Goal: Task Accomplishment & Management: Use online tool/utility

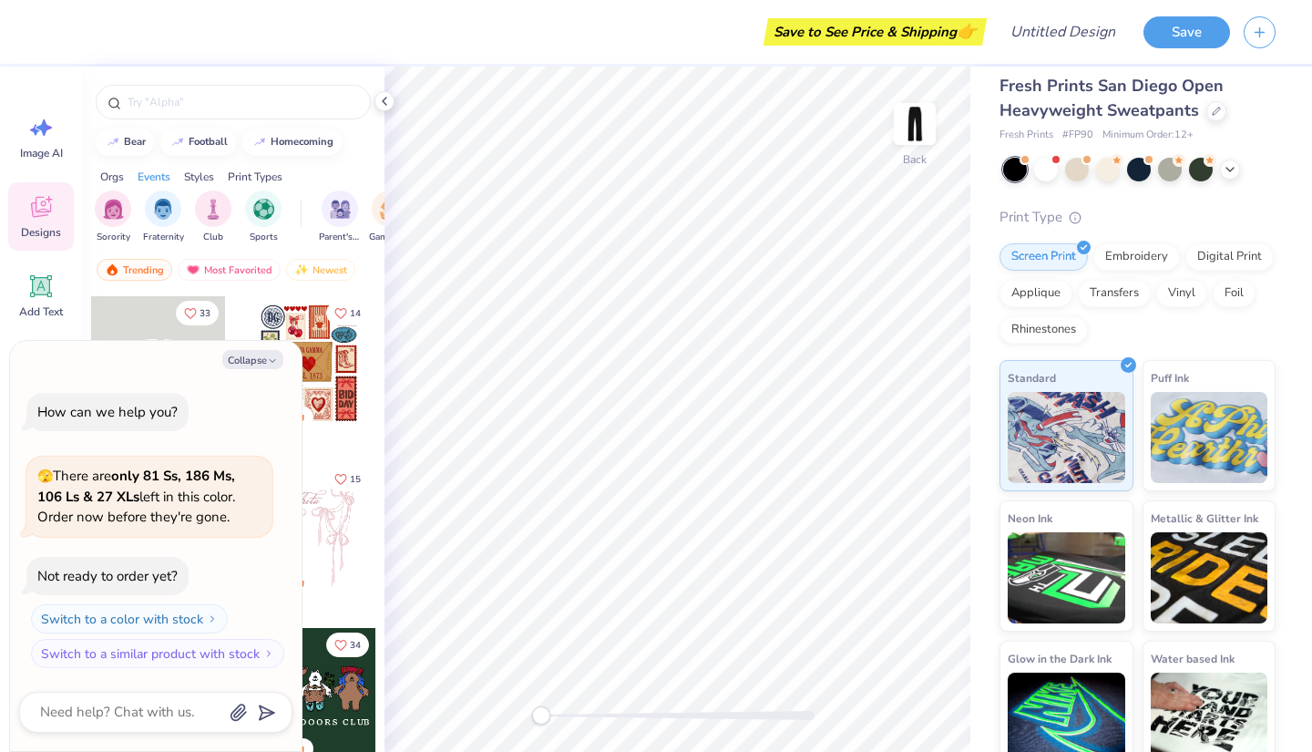
scroll to position [13, 0]
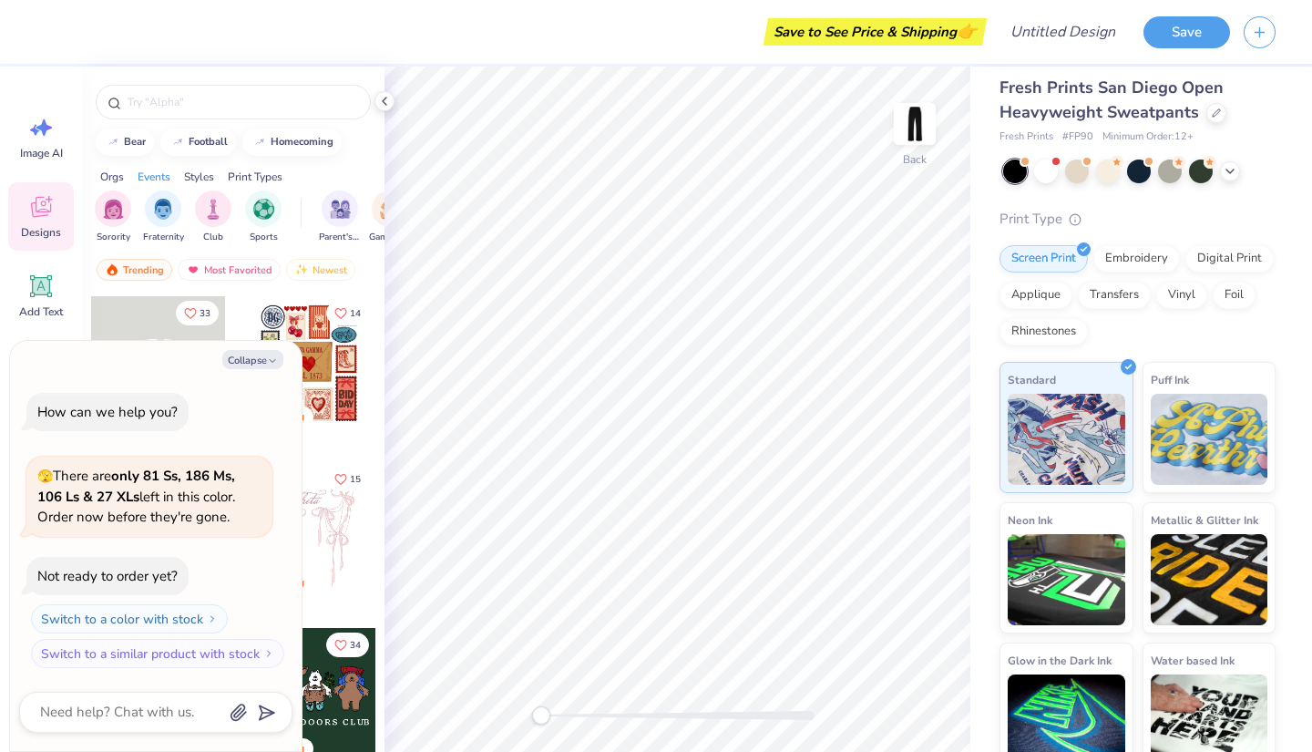
click at [268, 357] on icon "button" at bounding box center [272, 360] width 11 height 11
type textarea "x"
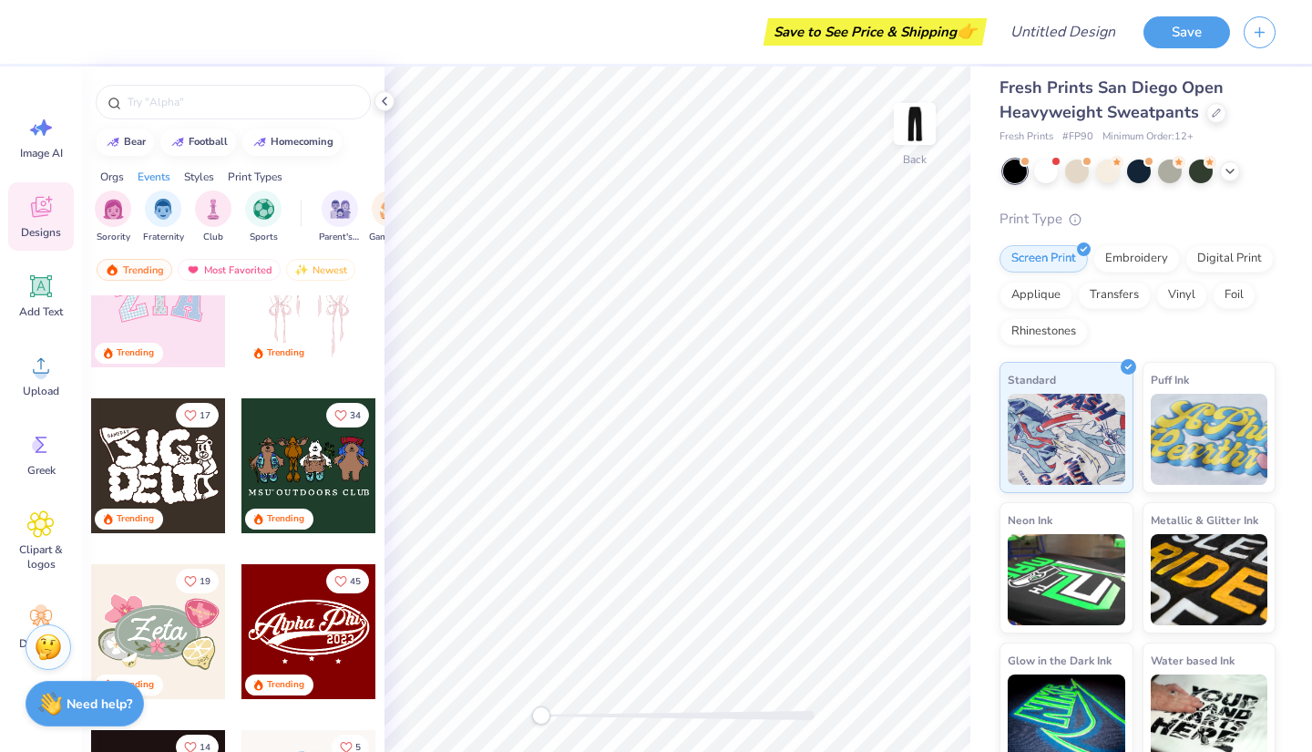
scroll to position [198, 0]
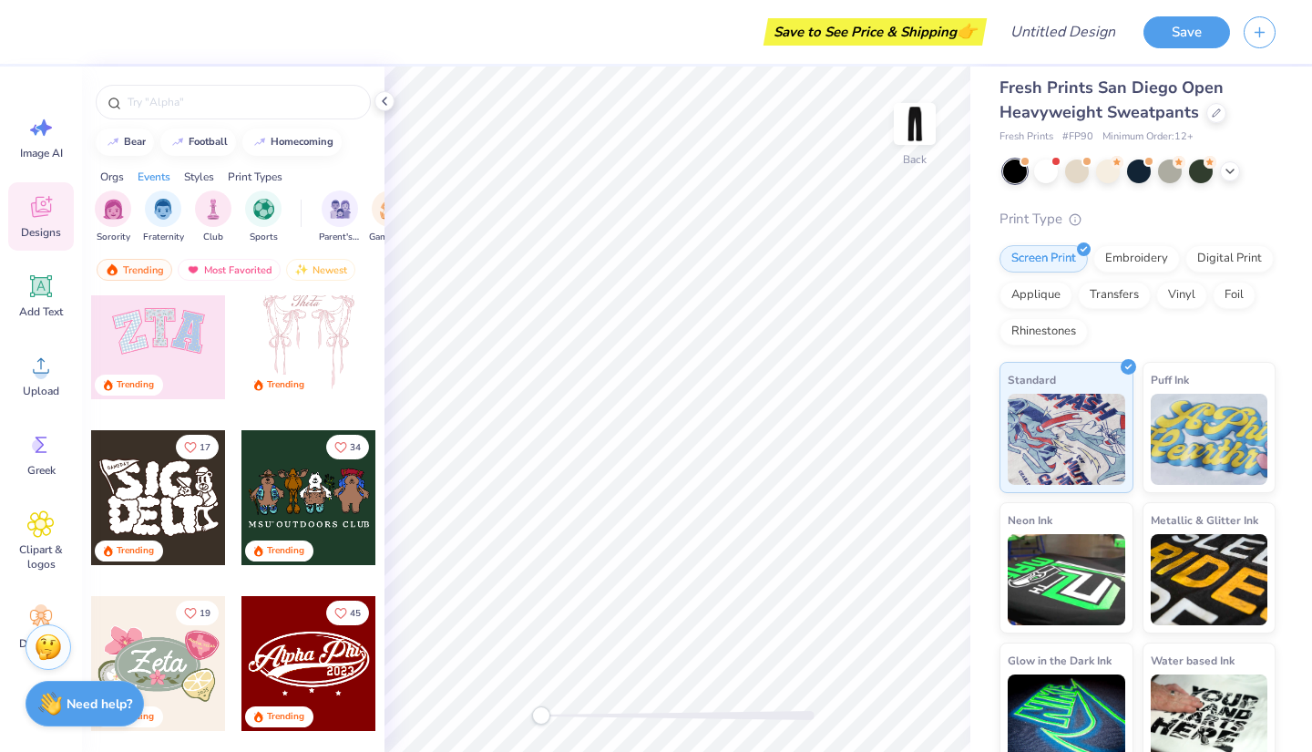
click at [28, 282] on icon at bounding box center [40, 285] width 27 height 27
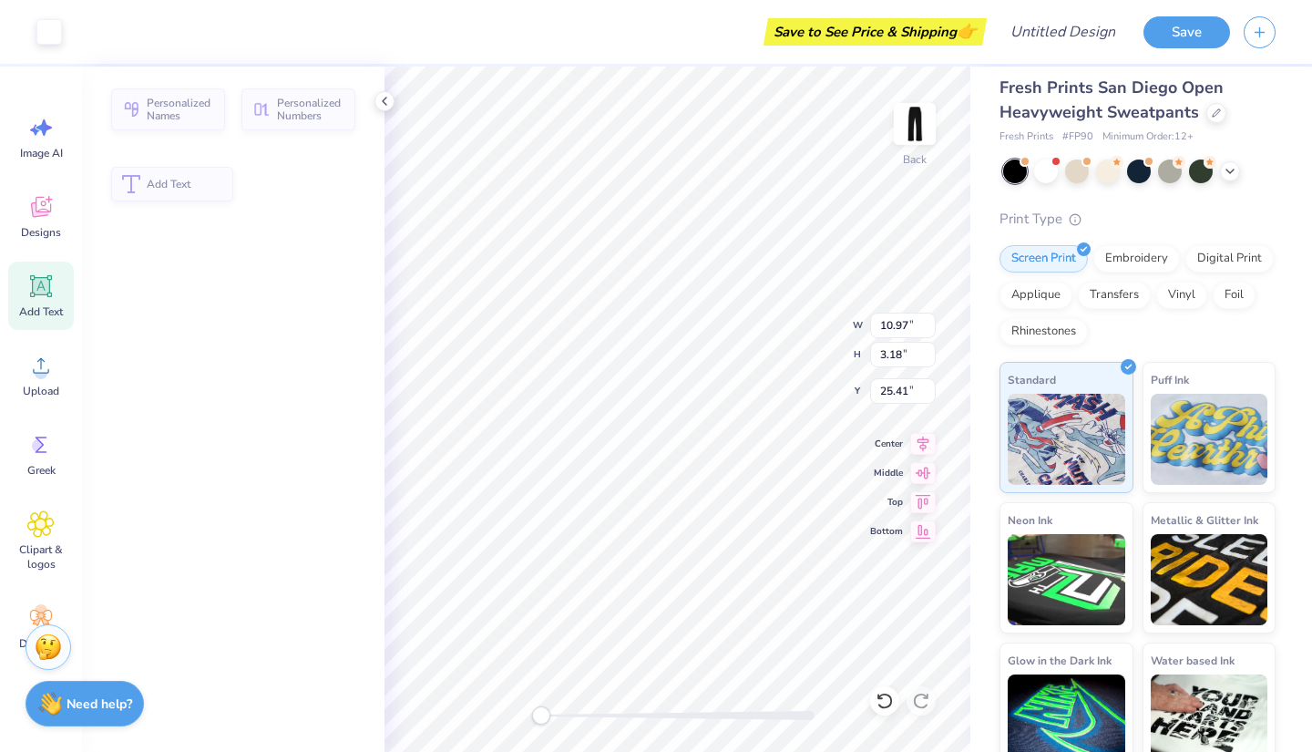
click at [42, 292] on icon at bounding box center [41, 286] width 17 height 17
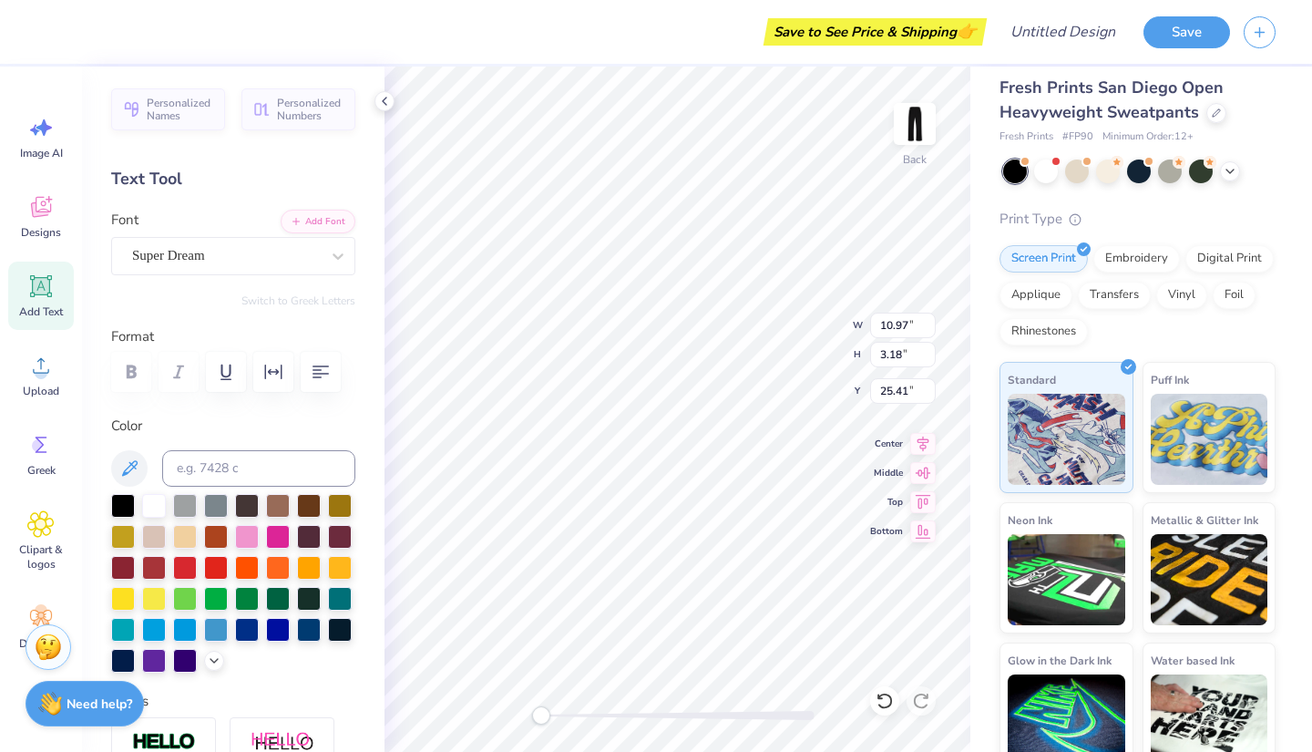
scroll to position [15, 3]
type textarea "T"
type textarea "meridian"
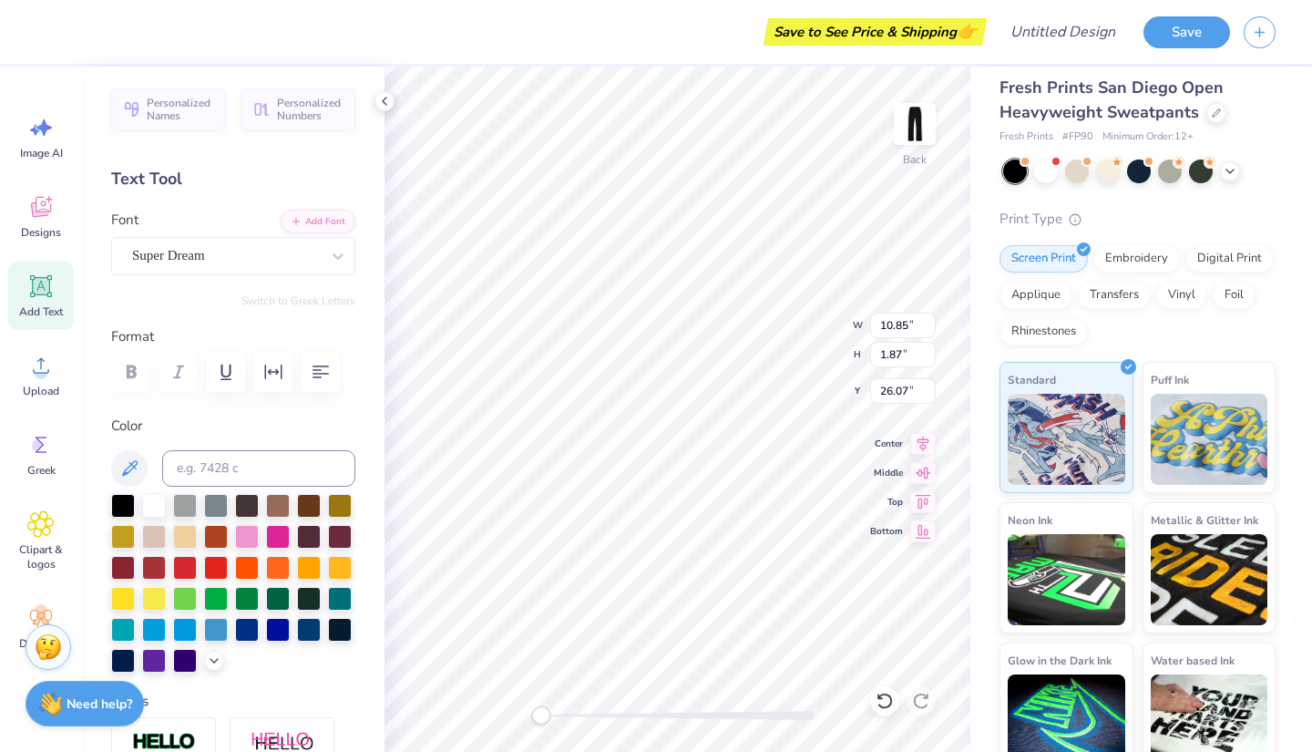
type input "10.85"
type input "1.87"
type input "26.07"
type textarea "merian"
type input "10.97"
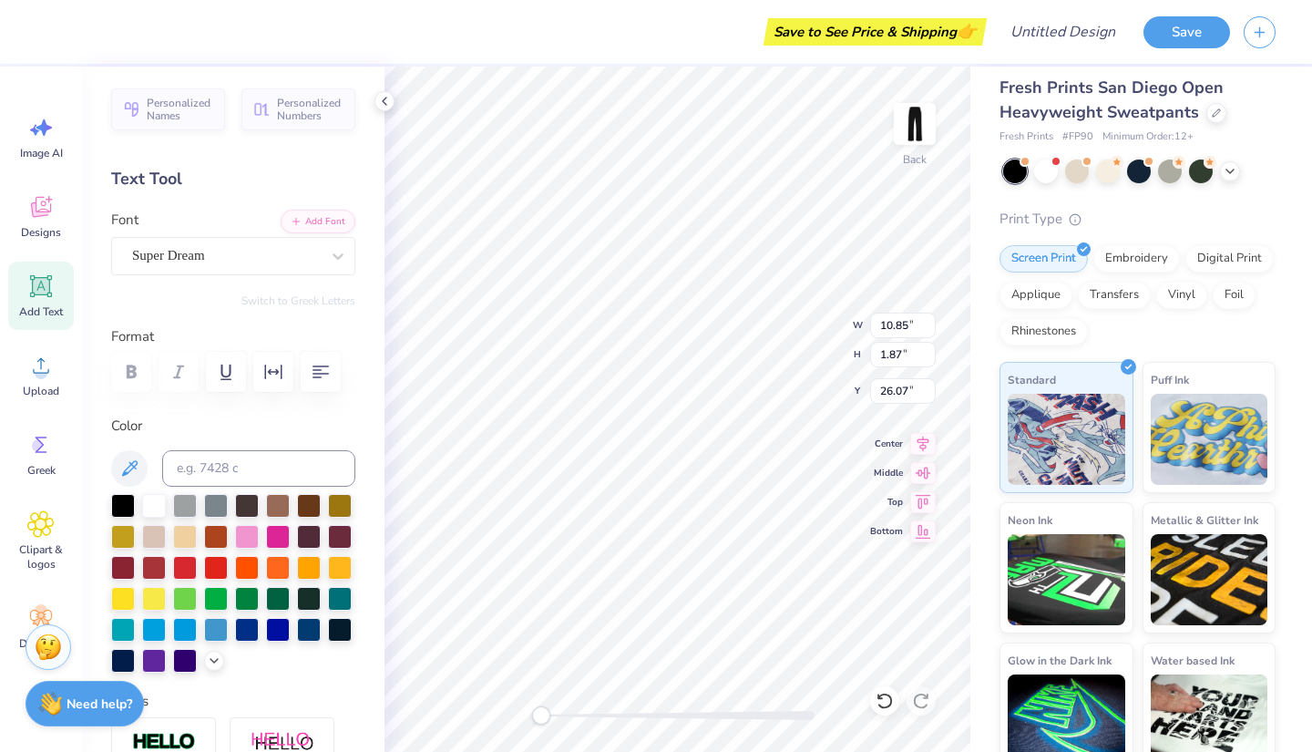
type input "3.18"
type input "25.41"
type input "8.59"
type input "1.87"
type input "26.07"
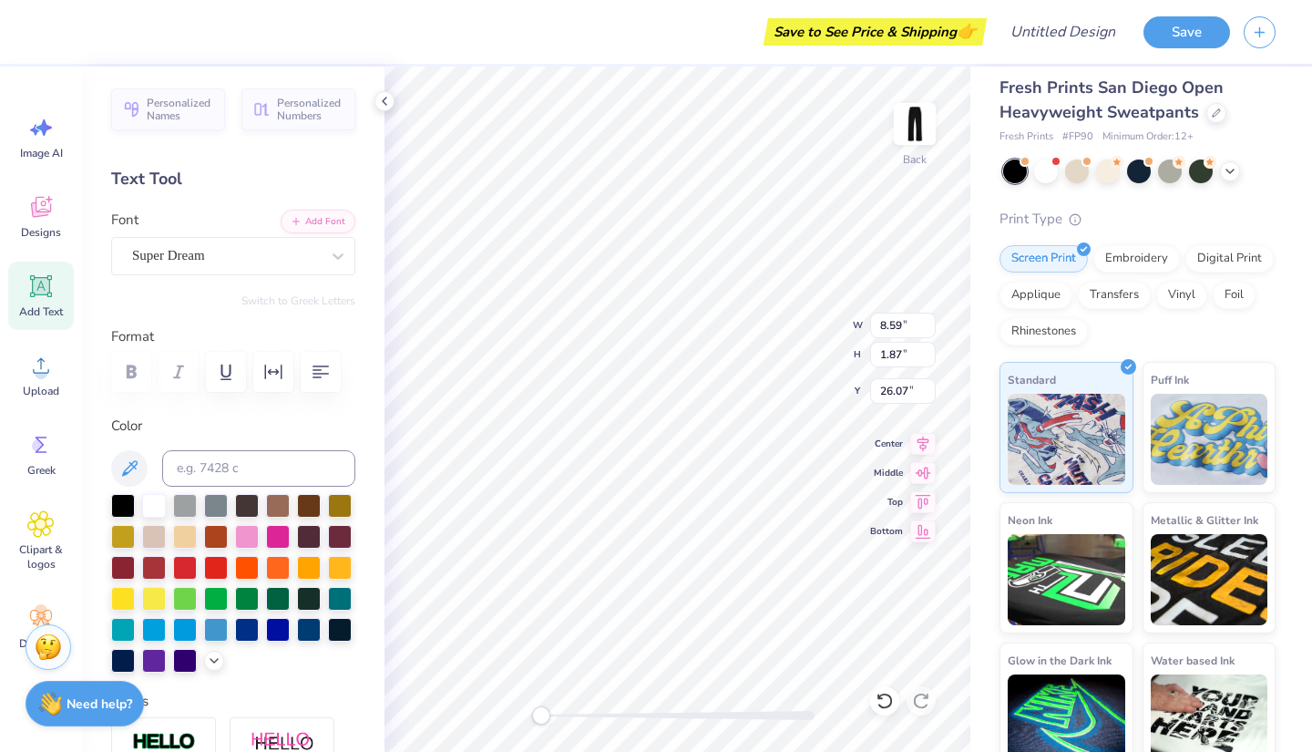
scroll to position [15, 4]
type textarea "meridian"
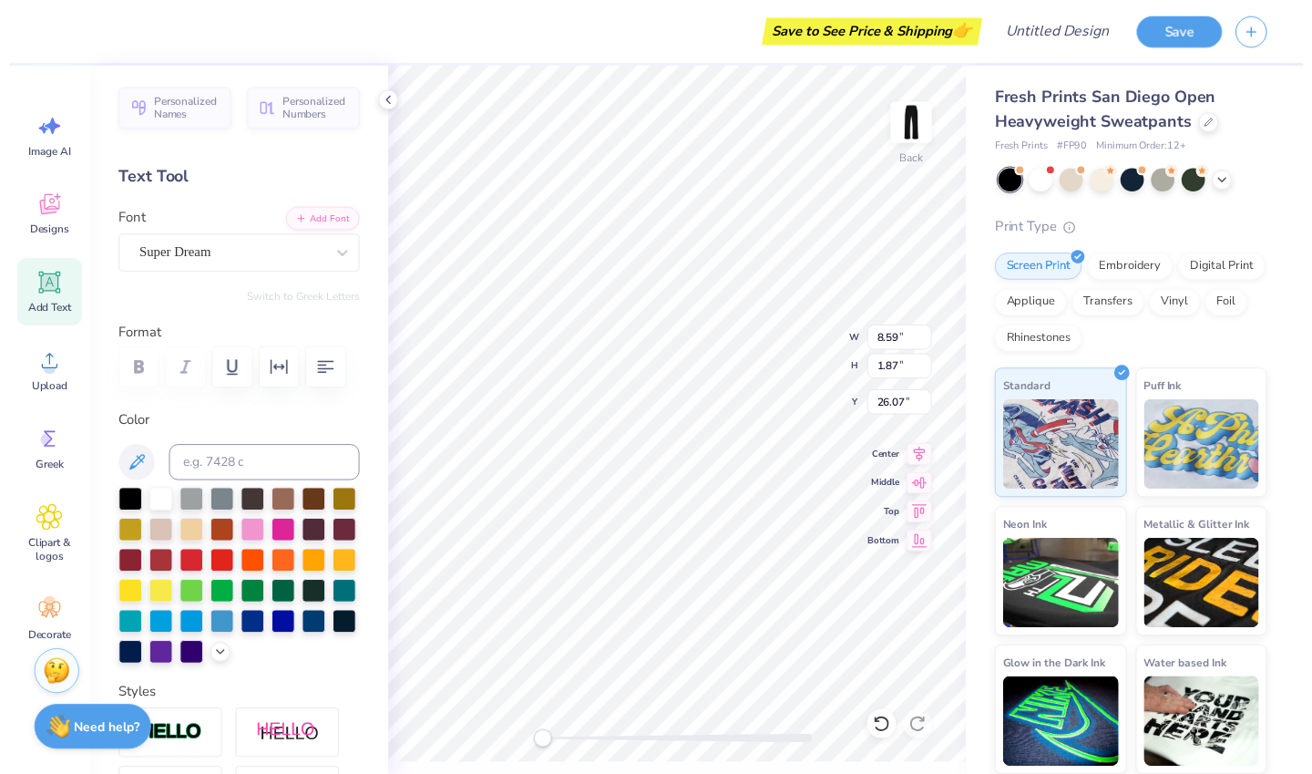
scroll to position [13, 0]
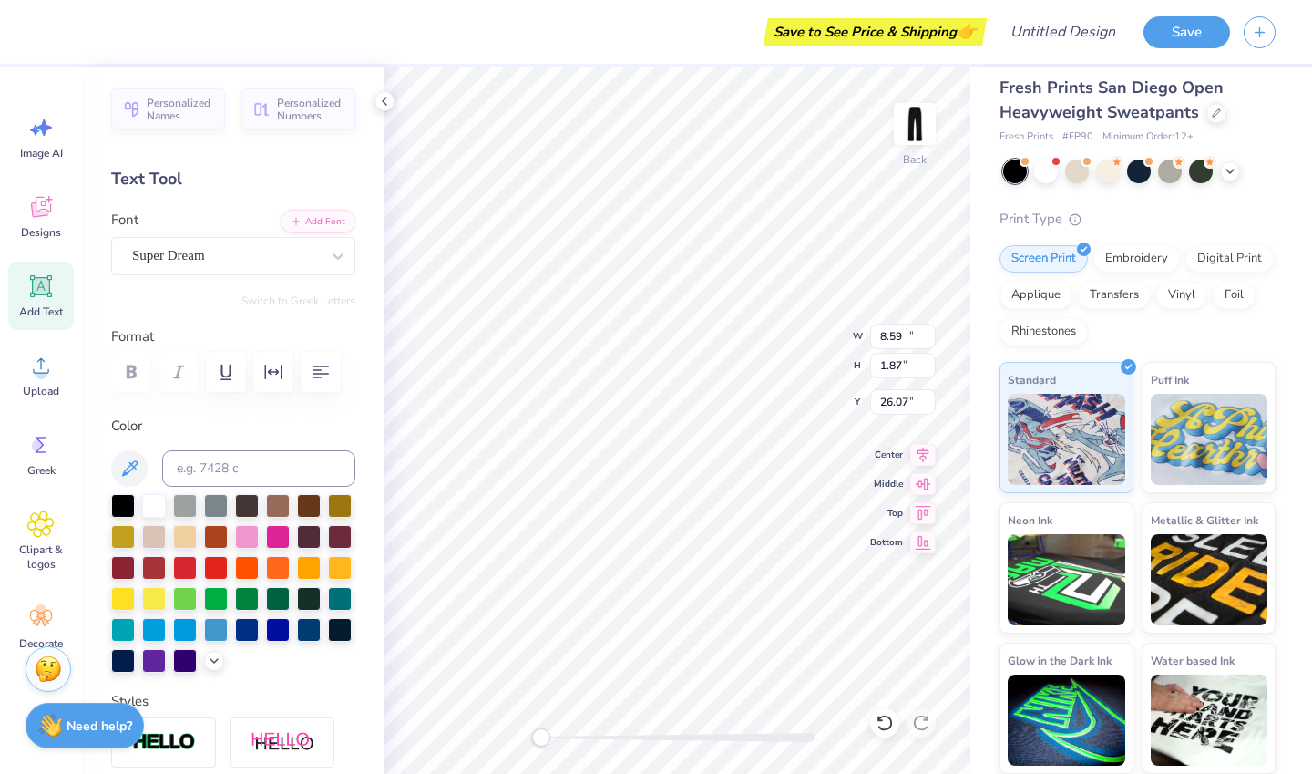
type input "10.97"
type input "3.18"
type input "13.67"
type input "10.85"
type input "1.87"
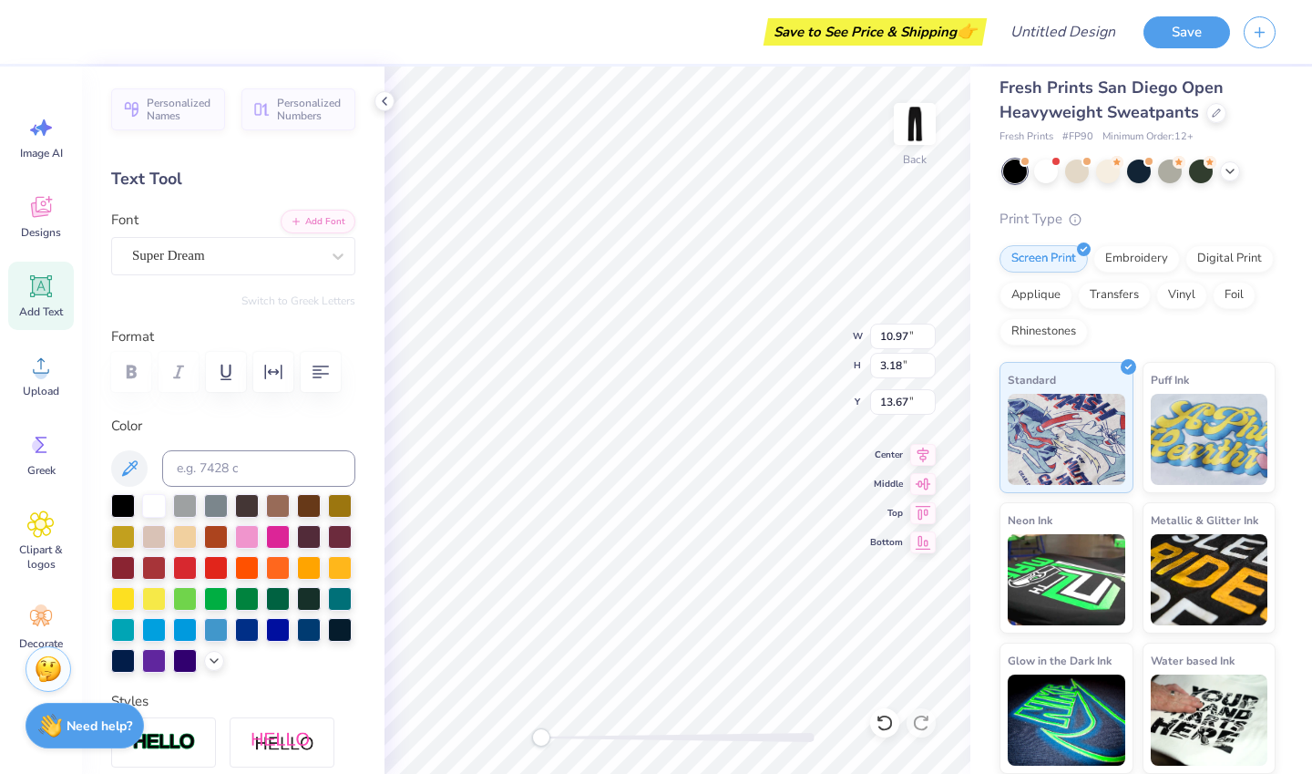
type input "26.07"
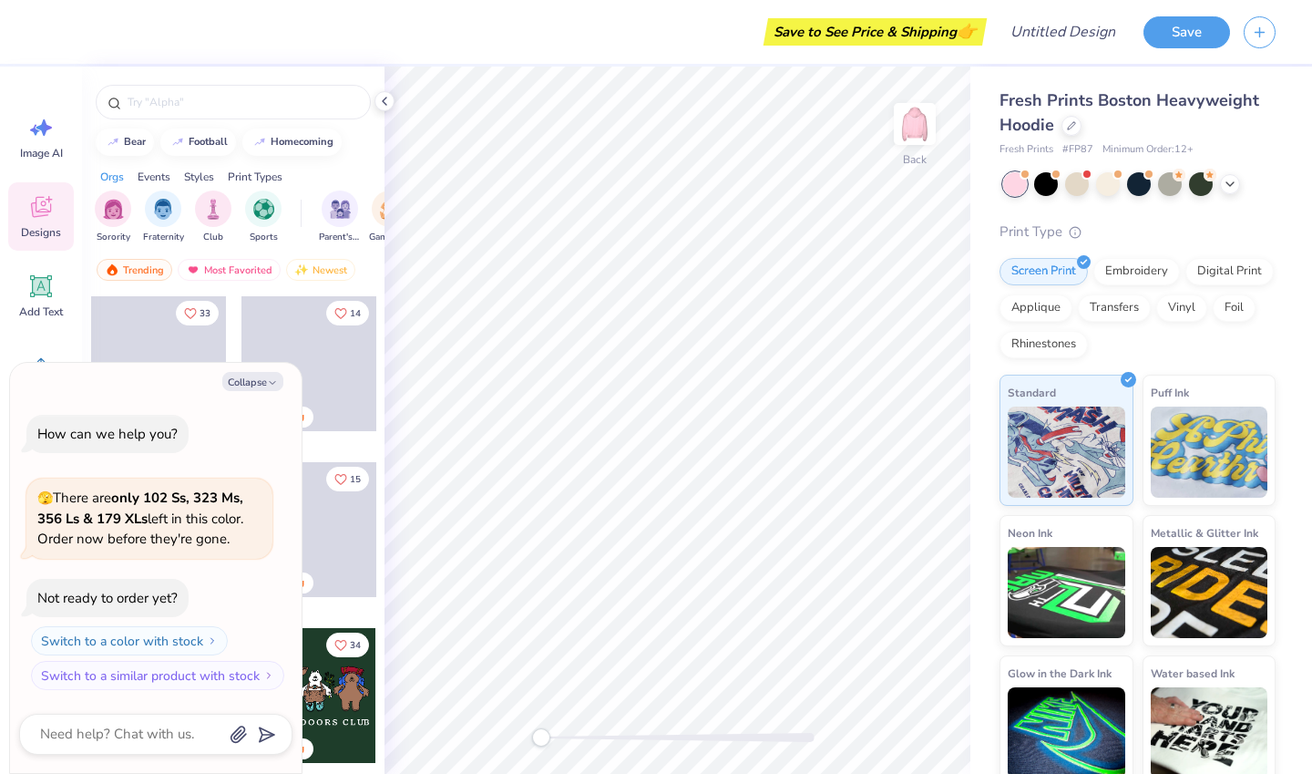
click at [253, 375] on button "Collapse" at bounding box center [252, 381] width 61 height 19
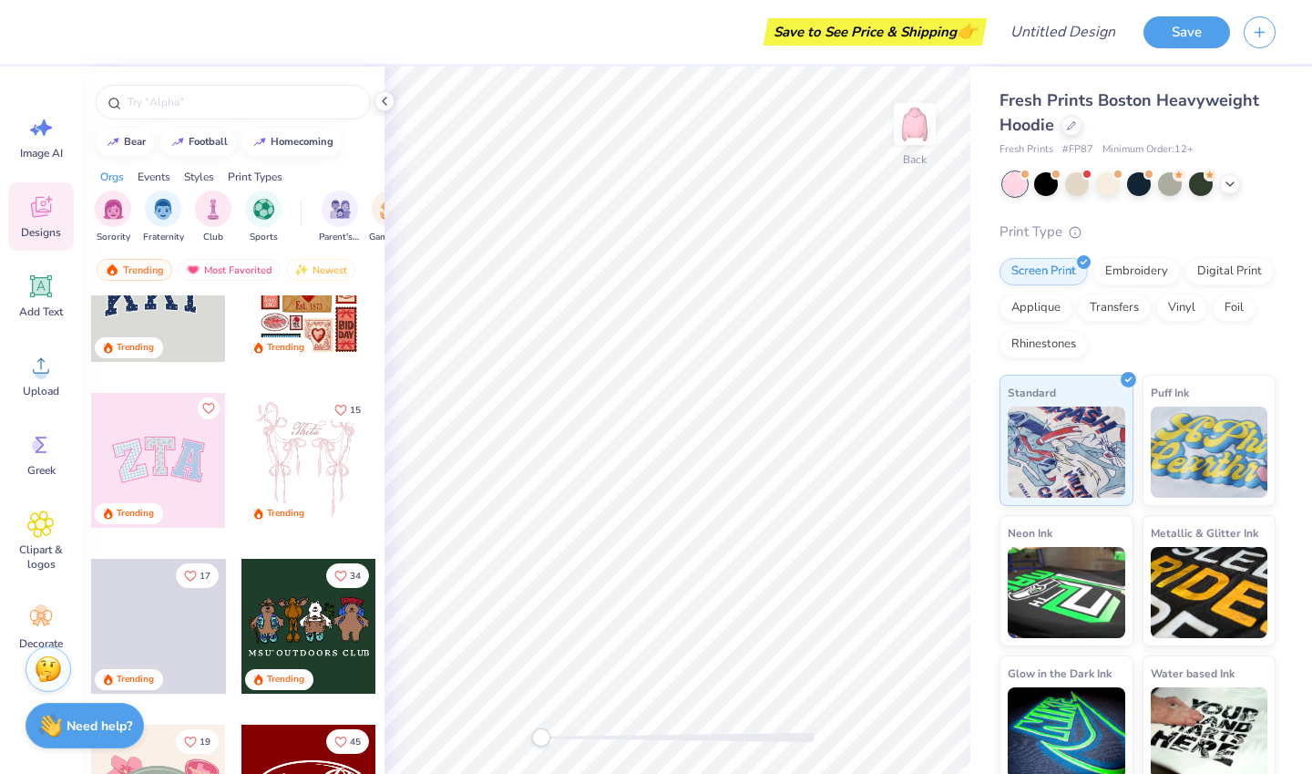
scroll to position [68, 0]
click at [154, 476] on div at bounding box center [158, 461] width 135 height 135
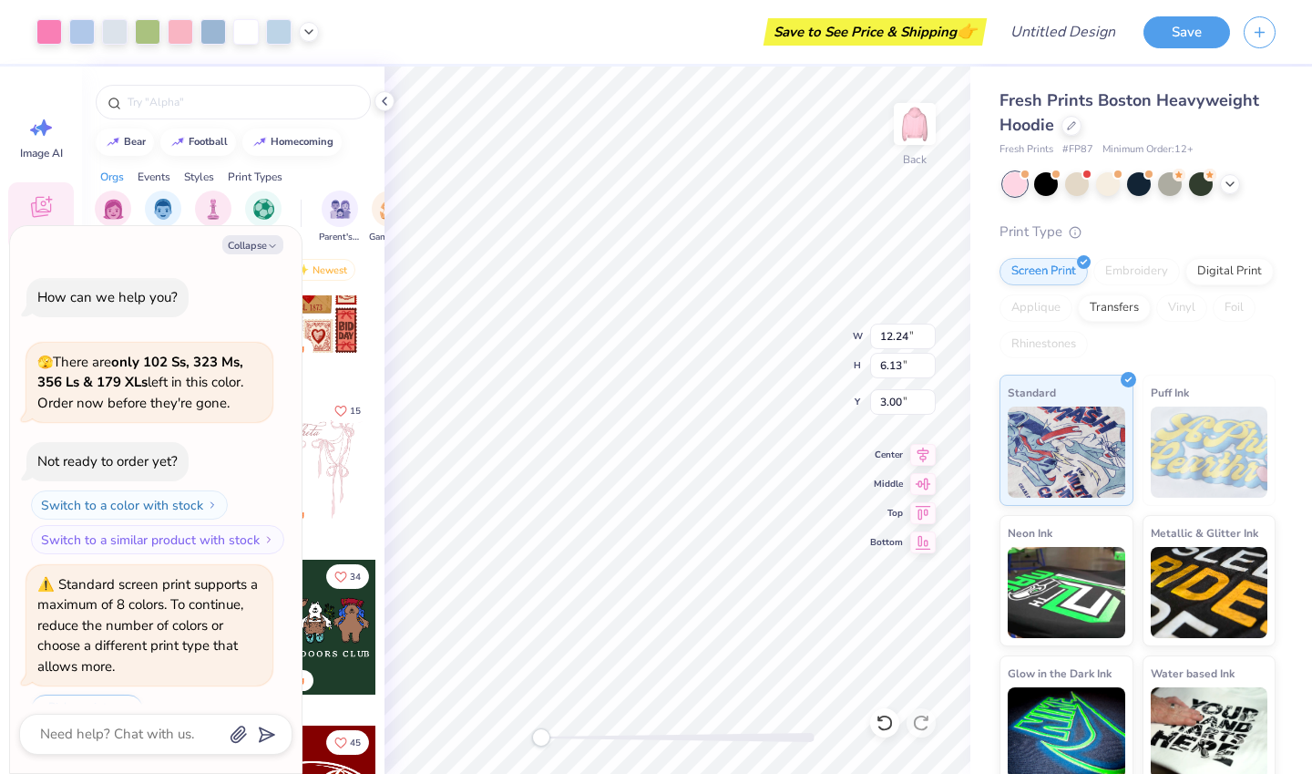
scroll to position [45, 0]
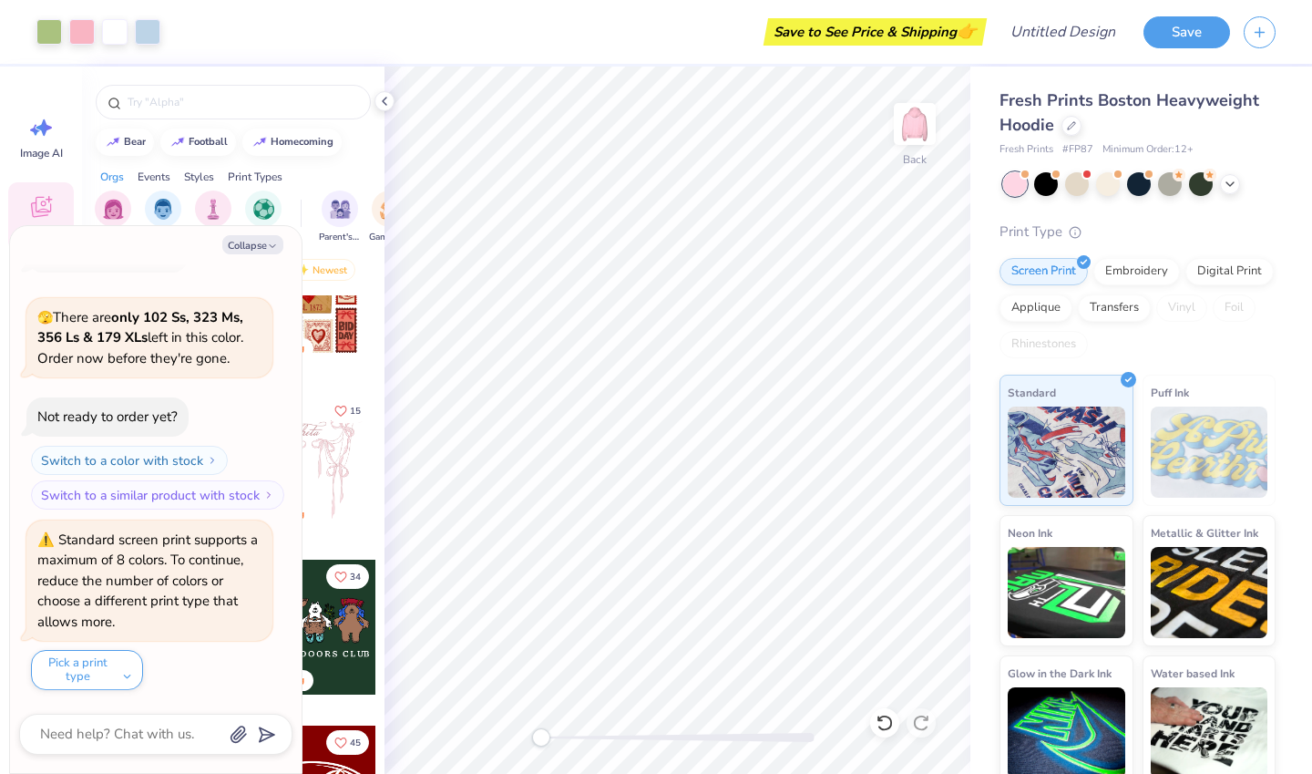
click at [251, 238] on button "Collapse" at bounding box center [252, 244] width 61 height 19
type textarea "x"
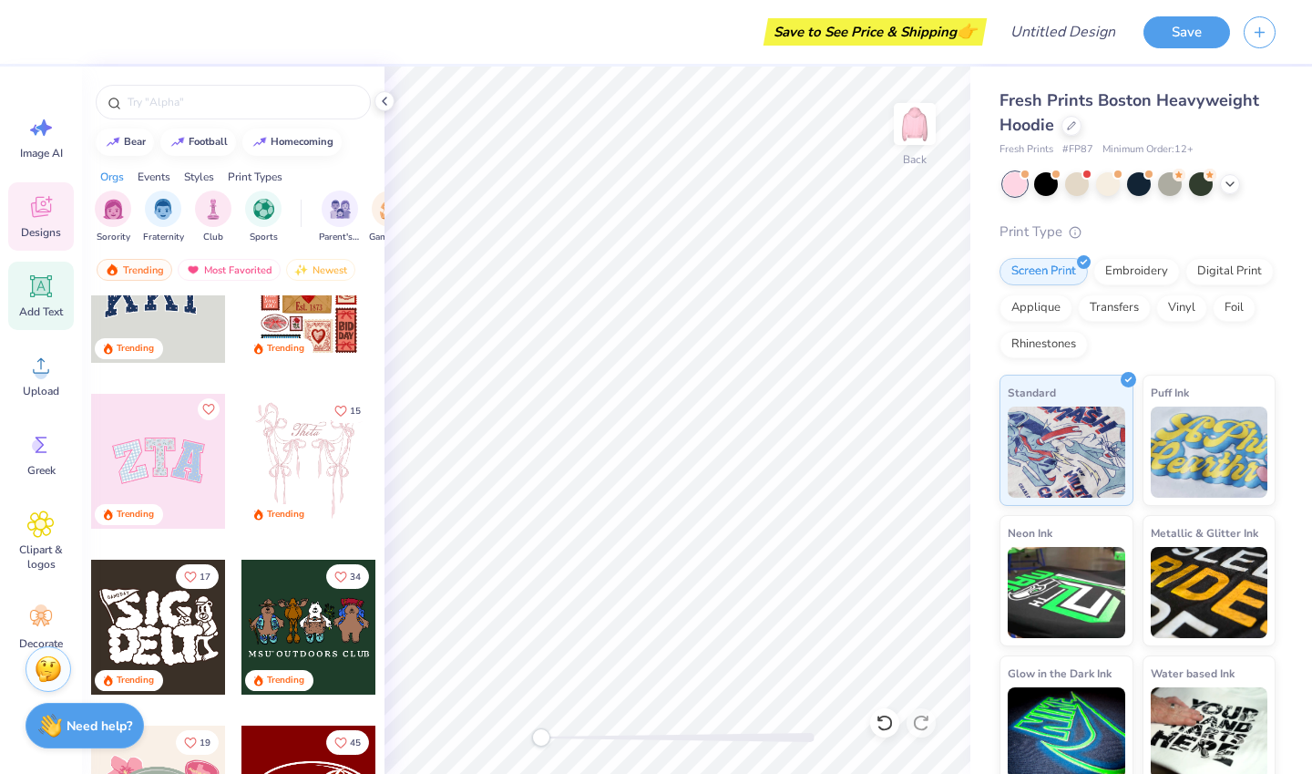
click at [20, 297] on div "Add Text" at bounding box center [41, 296] width 66 height 68
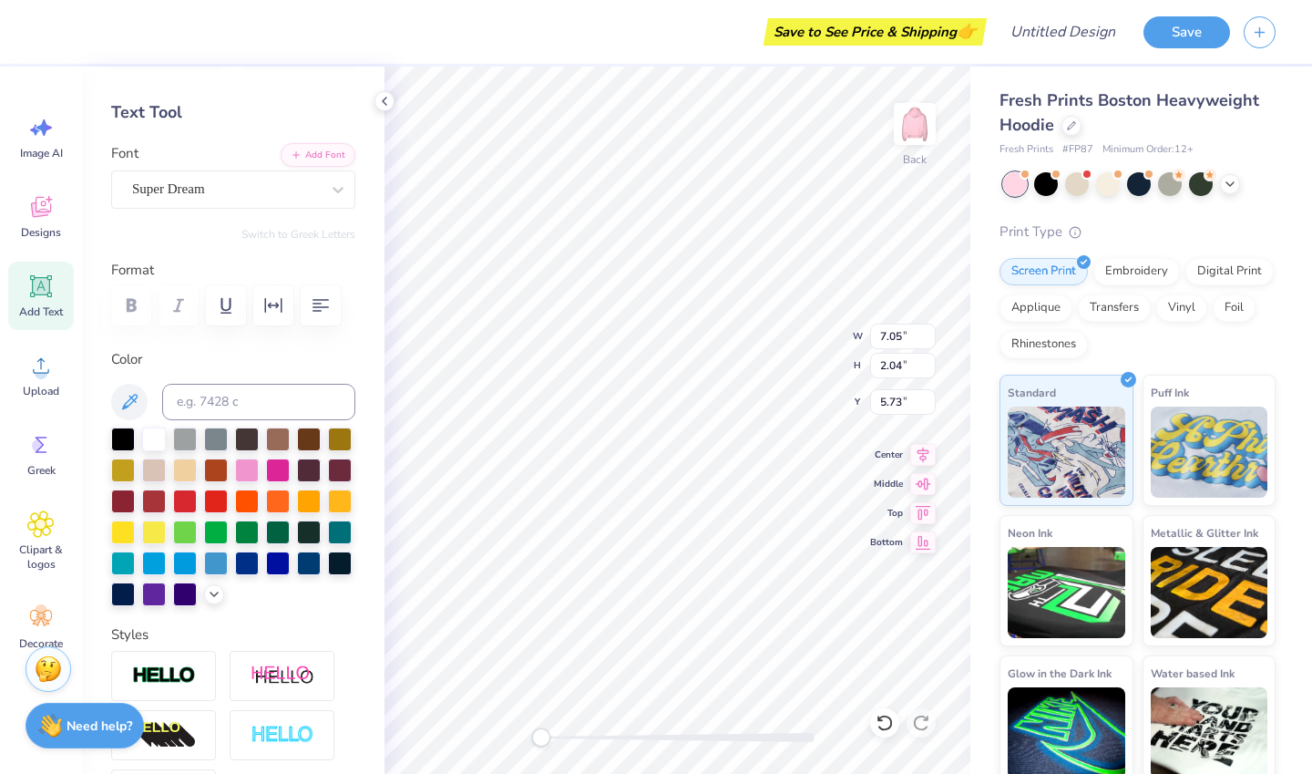
scroll to position [81, 0]
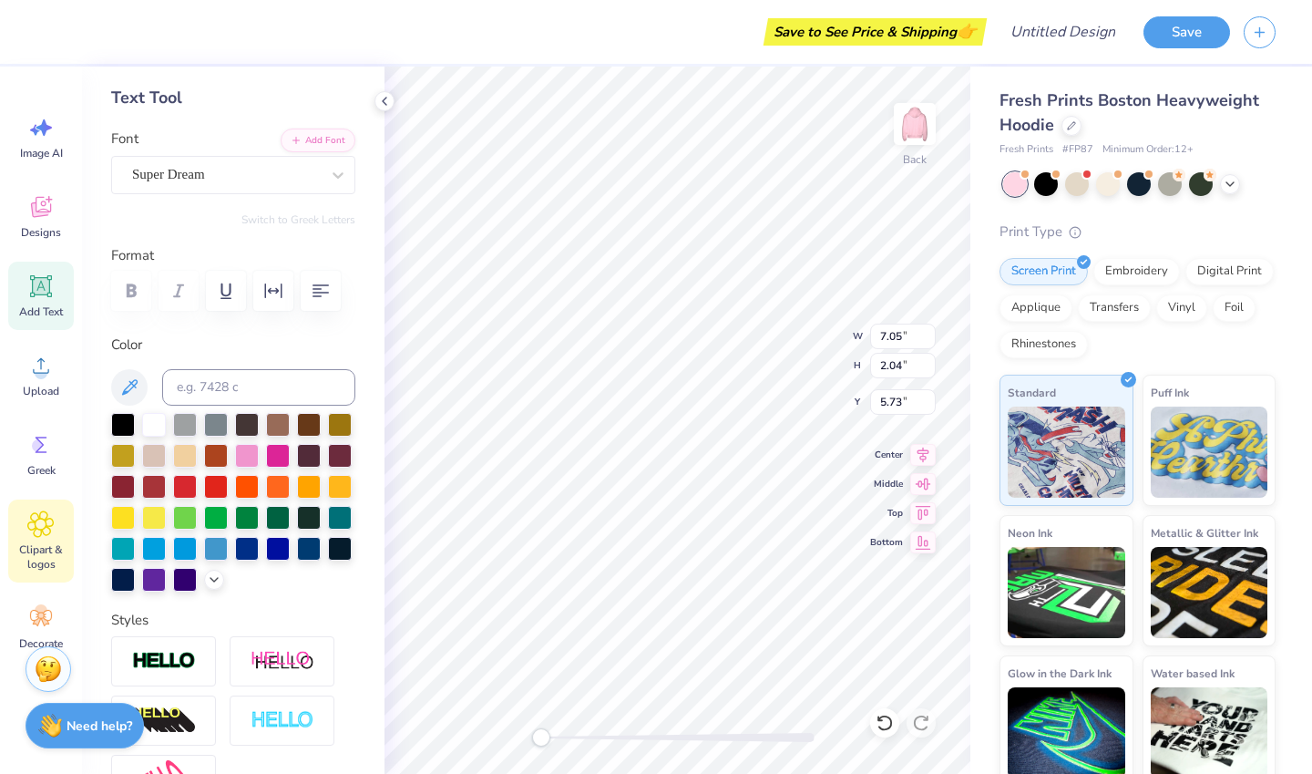
click at [31, 529] on icon at bounding box center [41, 524] width 26 height 26
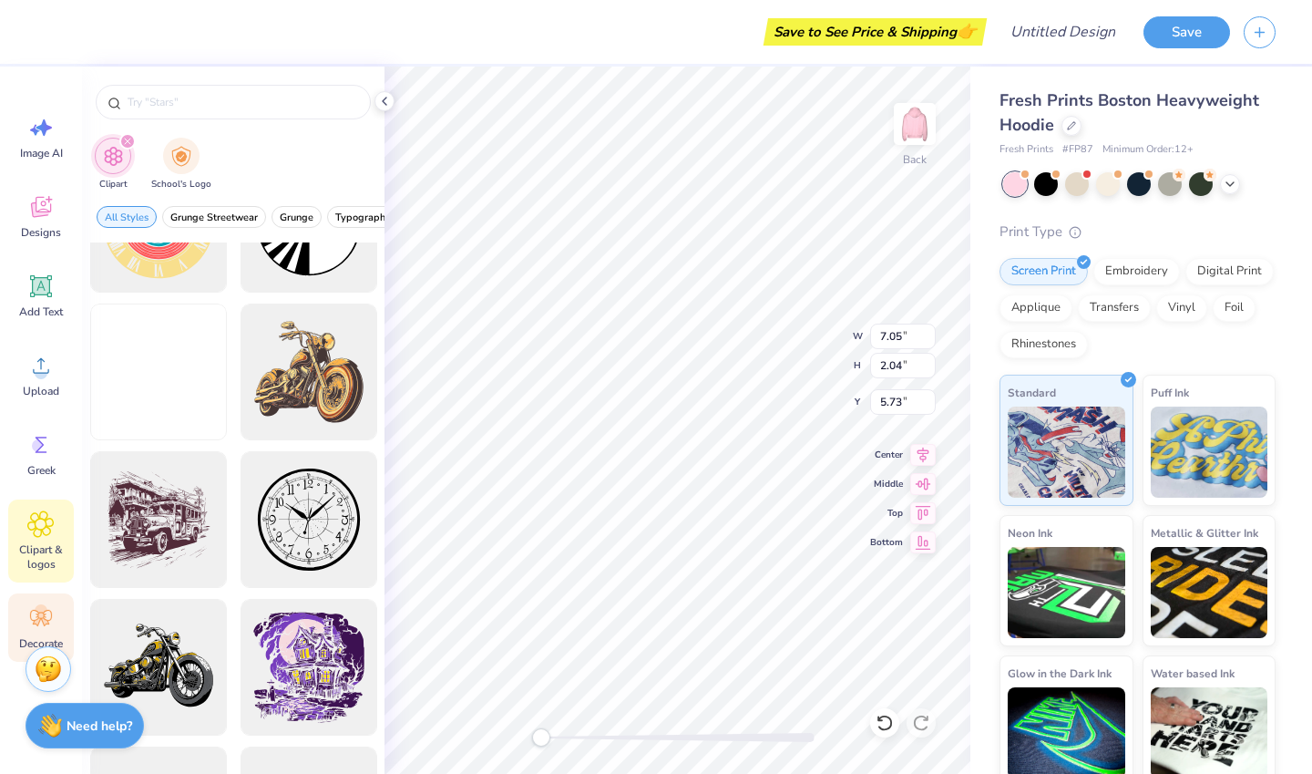
scroll to position [932, 0]
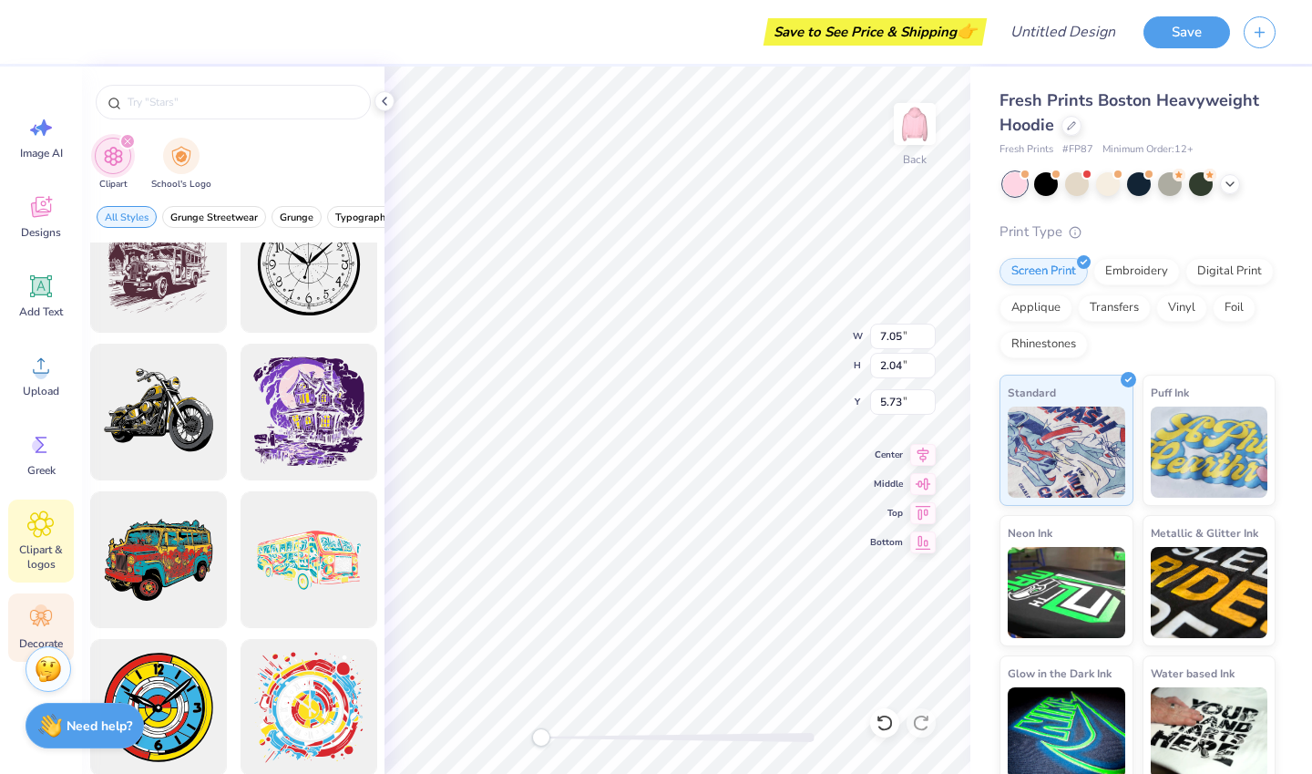
click at [45, 620] on icon at bounding box center [45, 622] width 8 height 8
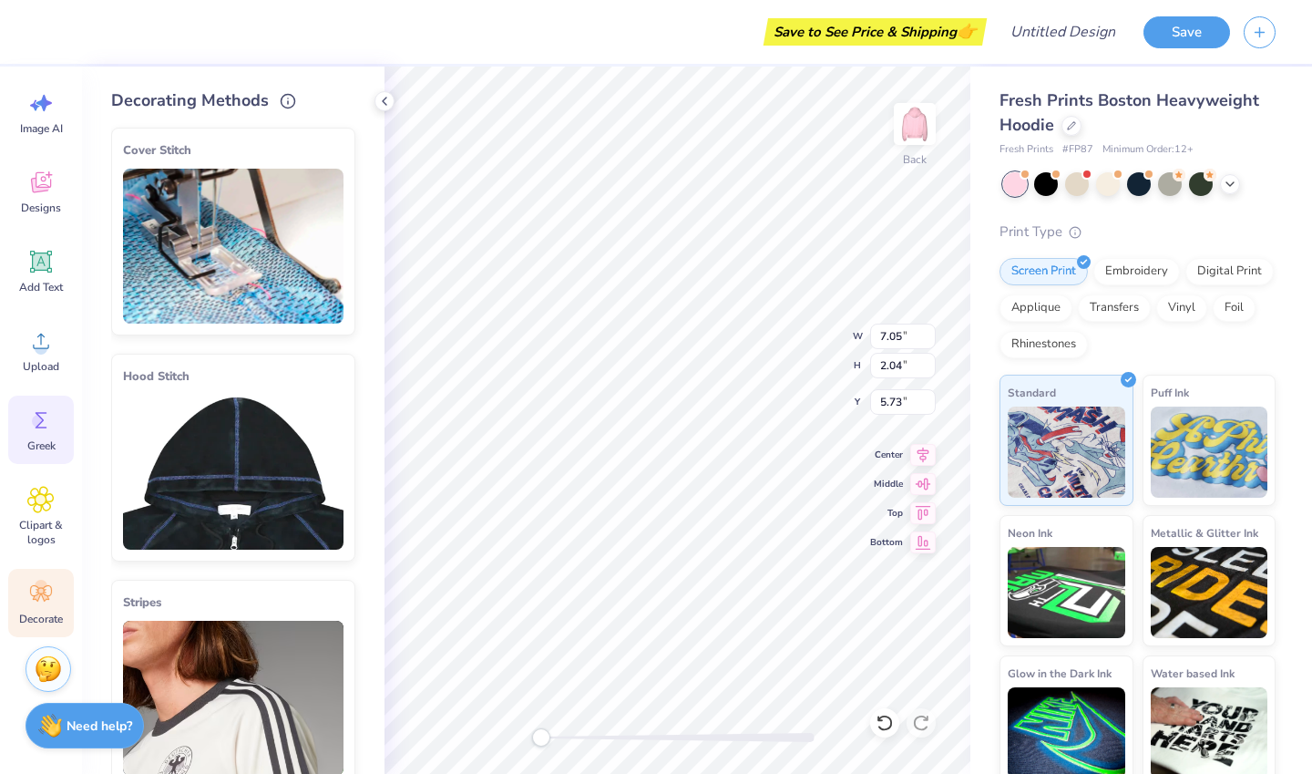
scroll to position [0, 0]
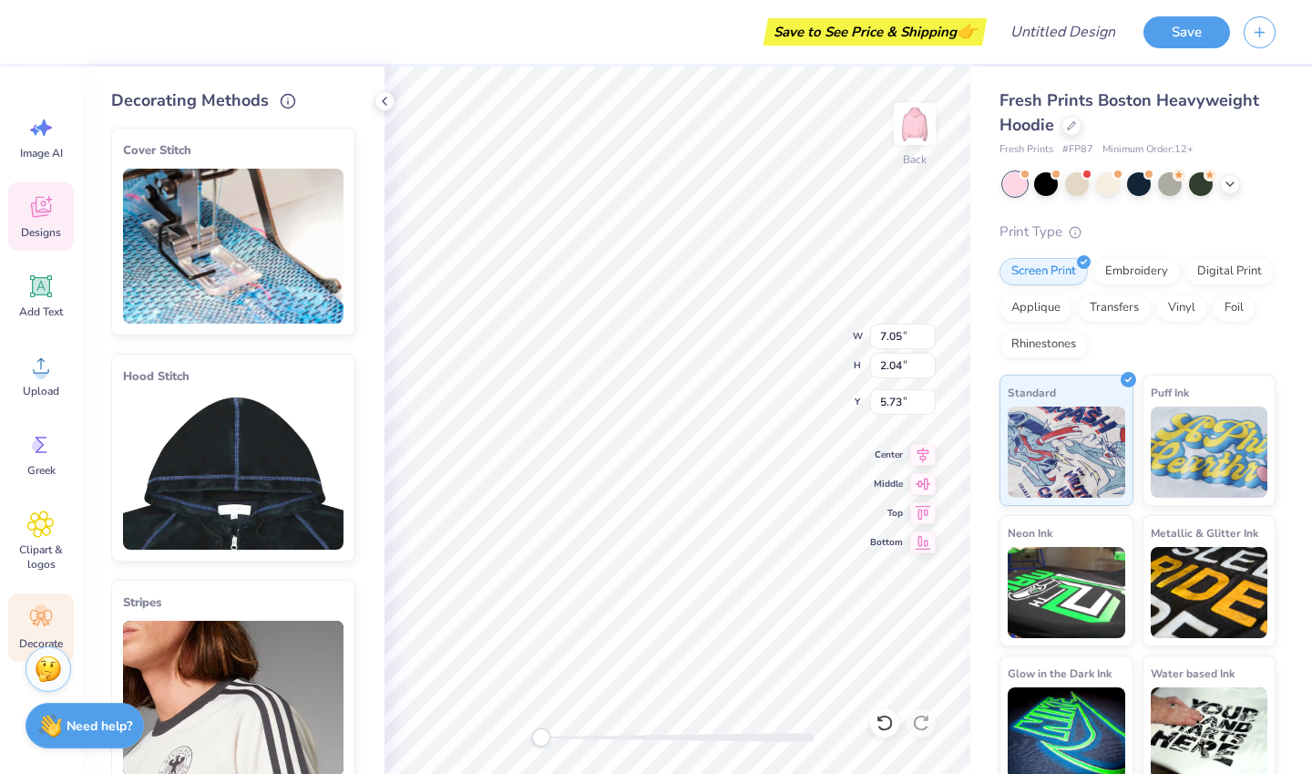
click at [41, 217] on icon at bounding box center [40, 206] width 27 height 27
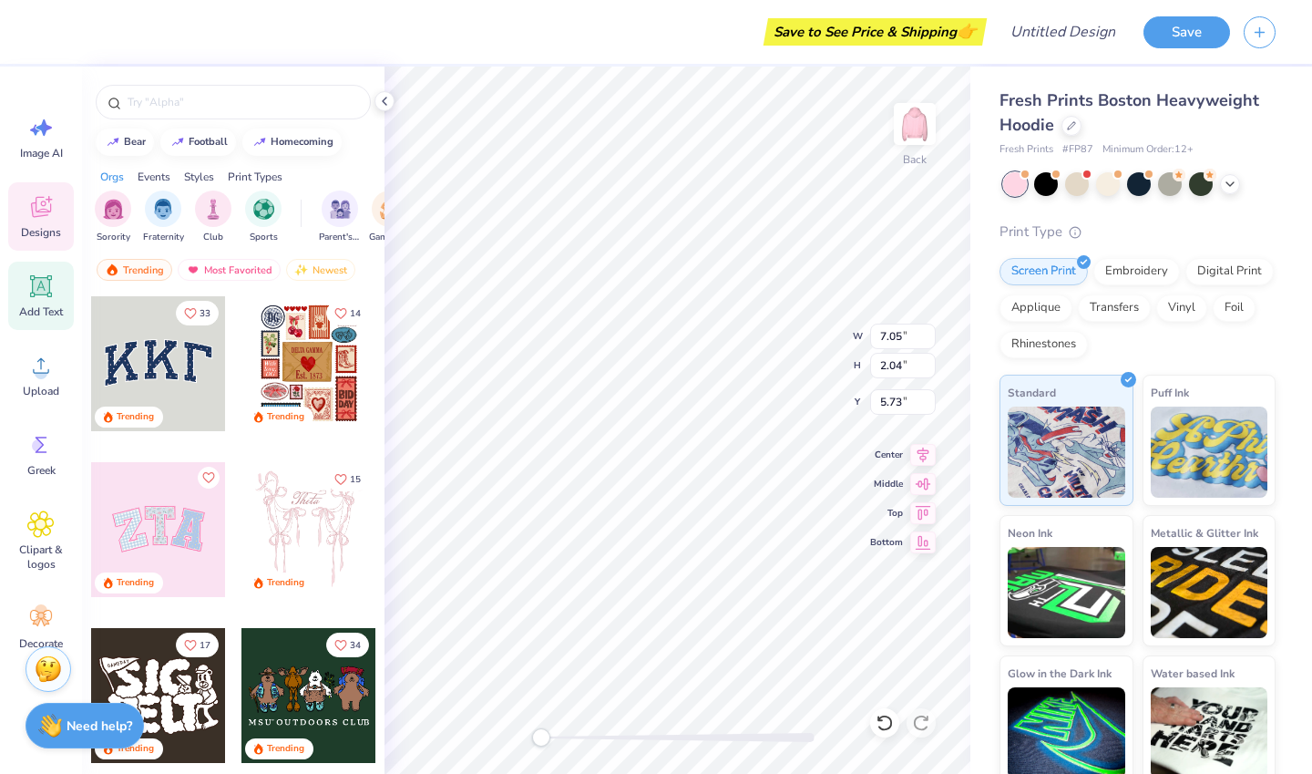
click at [48, 283] on icon at bounding box center [41, 286] width 17 height 17
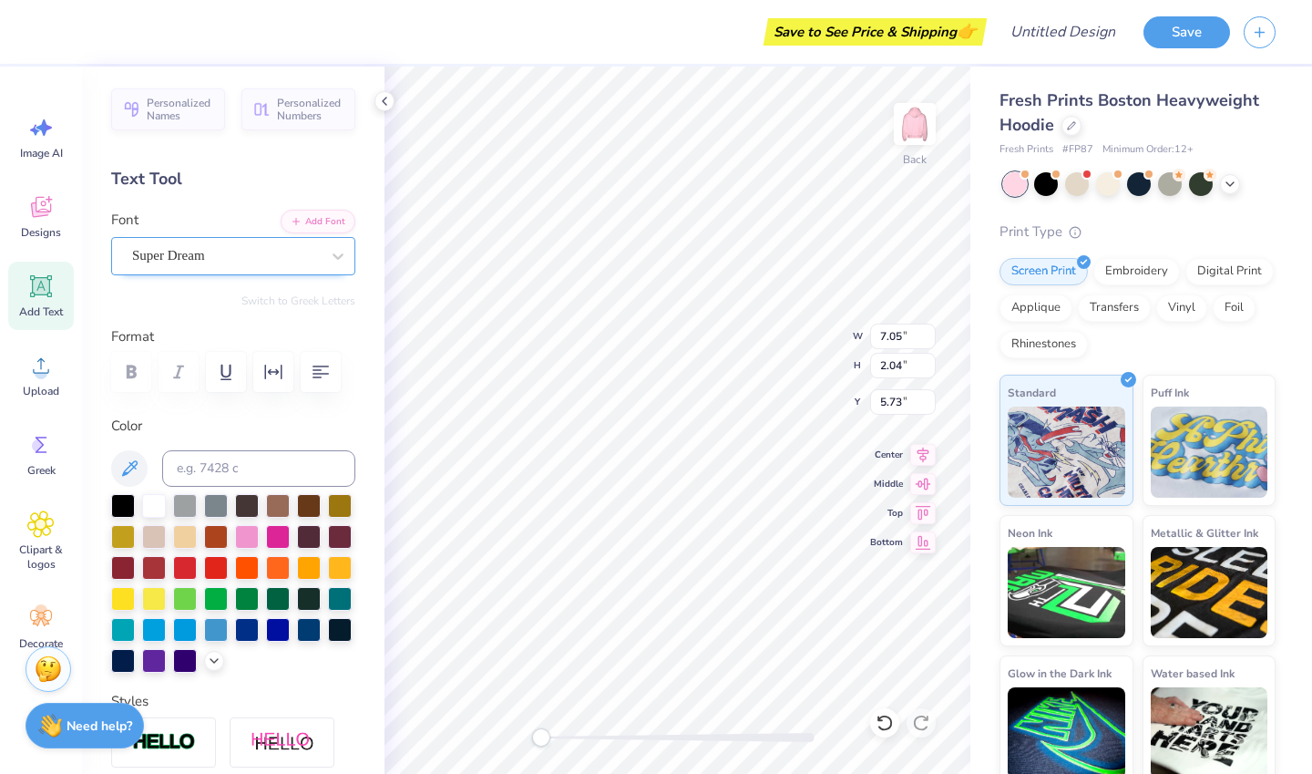
click at [239, 252] on div "Super Dream" at bounding box center [225, 255] width 191 height 28
type textarea "T"
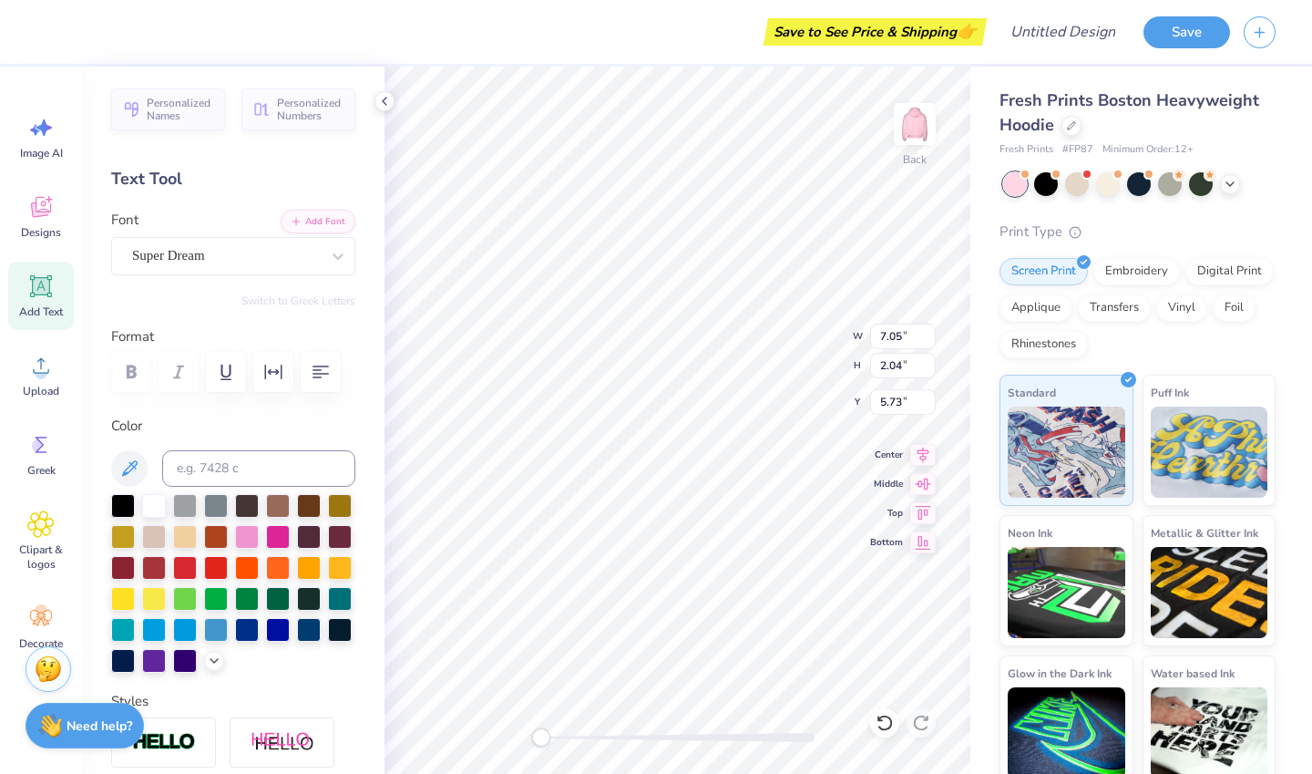
scroll to position [15, 4]
type textarea "Meridian"
type input "4.91"
type input "0.87"
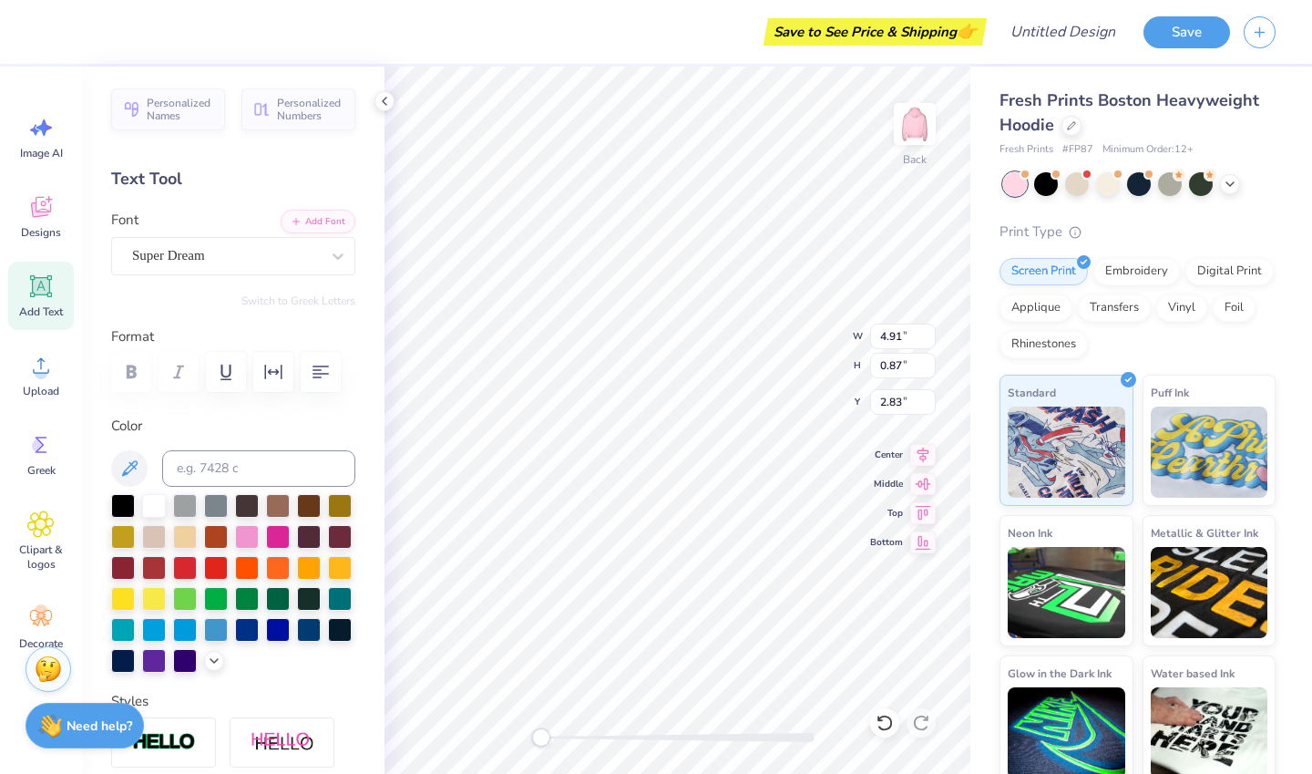
type input "2.83"
type input "5.79"
type input "1.02"
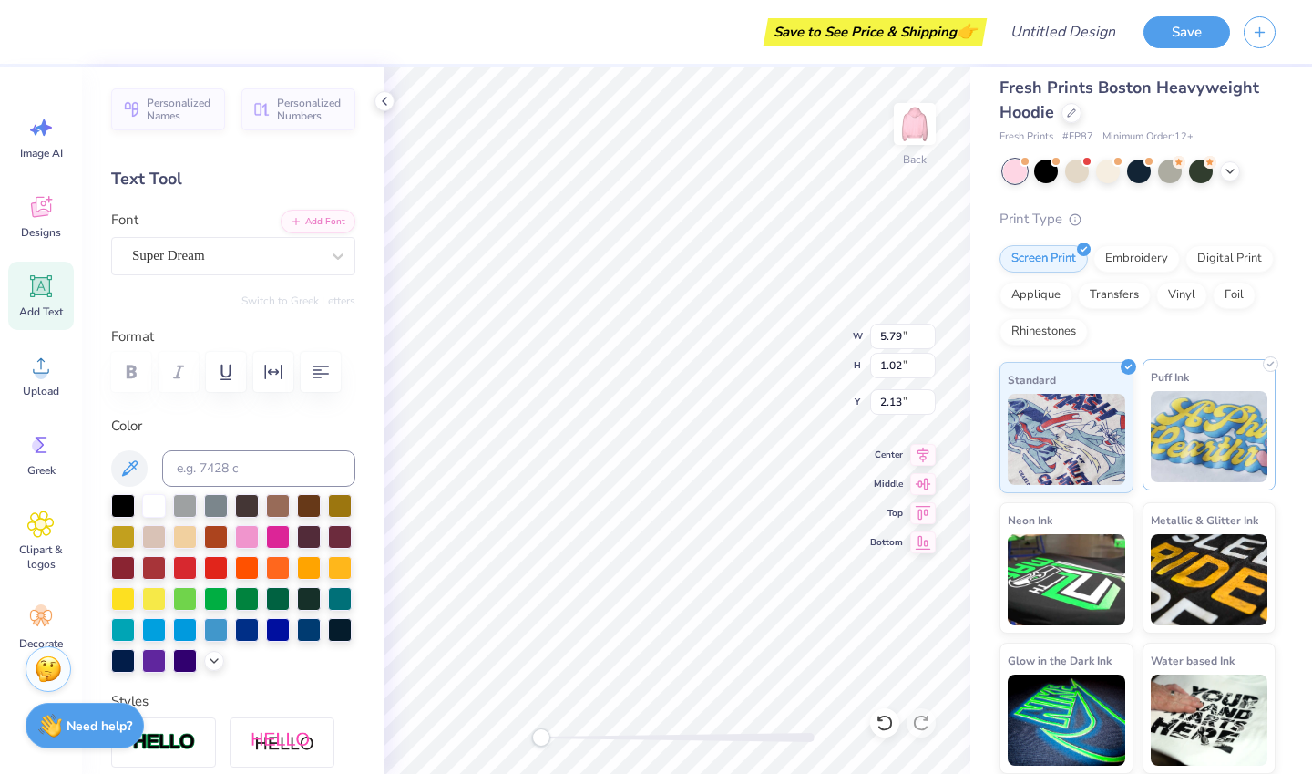
click at [1195, 441] on img at bounding box center [1210, 436] width 118 height 91
click at [1187, 470] on img at bounding box center [1210, 436] width 118 height 91
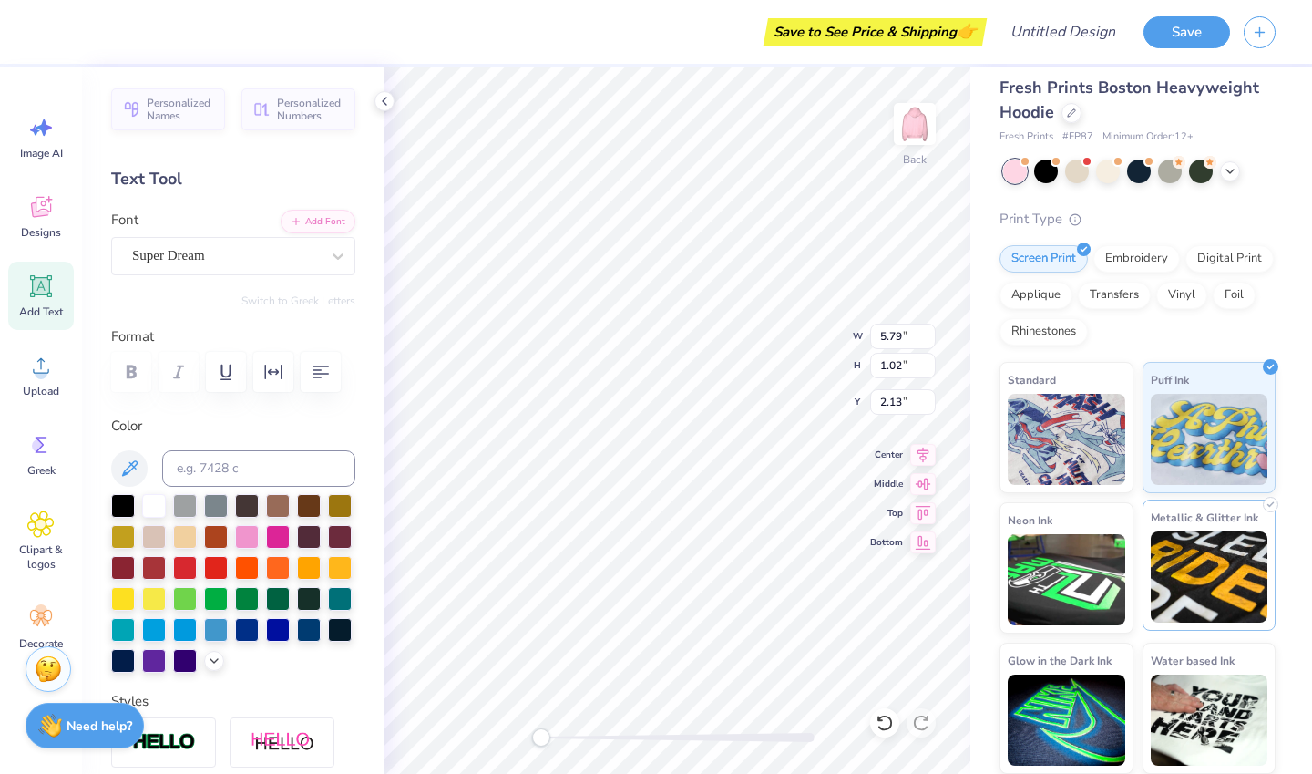
click at [1195, 582] on img at bounding box center [1210, 576] width 118 height 91
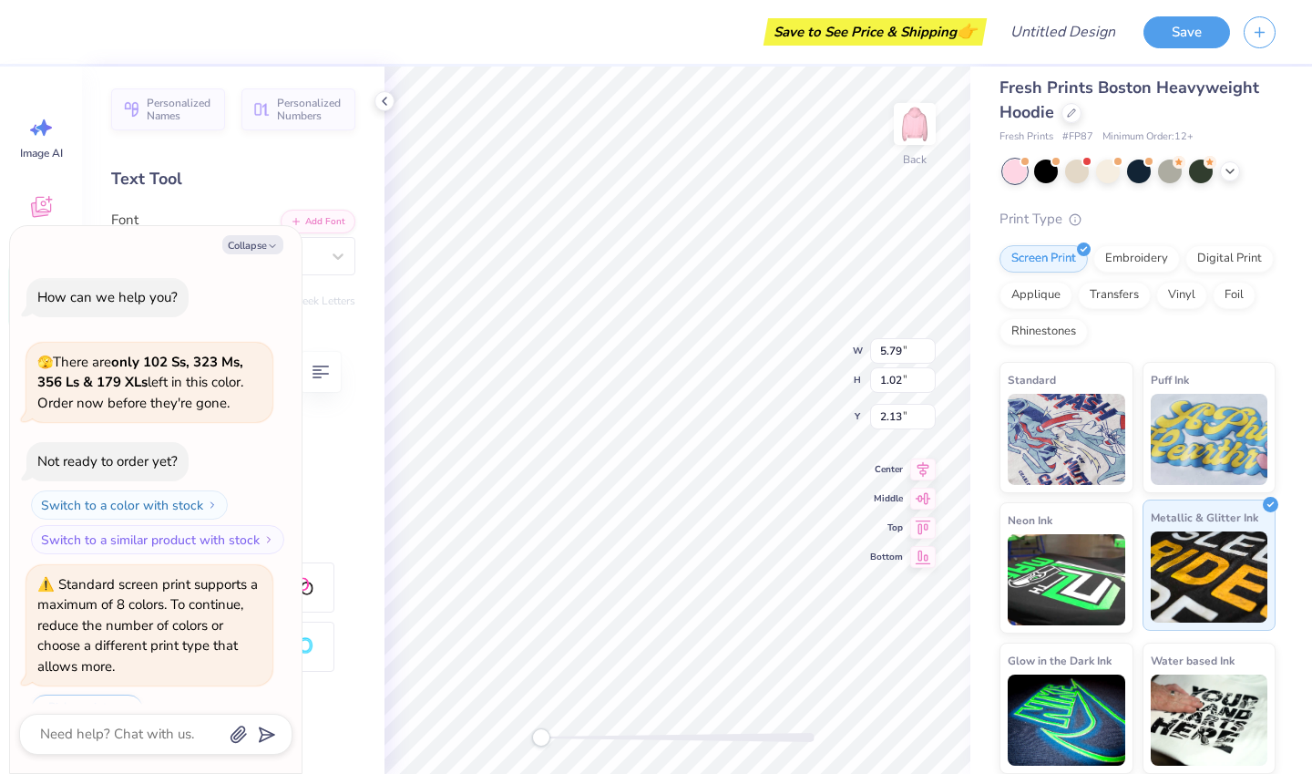
scroll to position [176, 0]
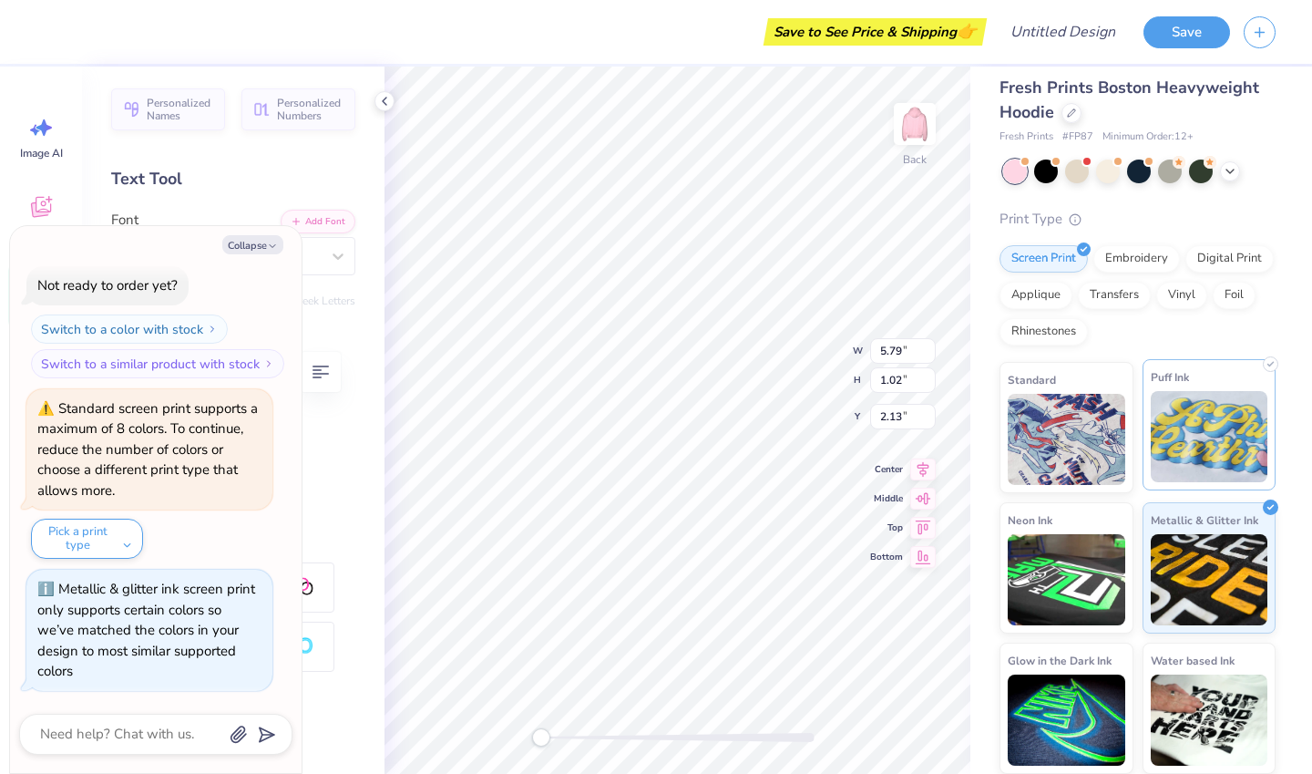
click at [1203, 448] on img at bounding box center [1210, 436] width 118 height 91
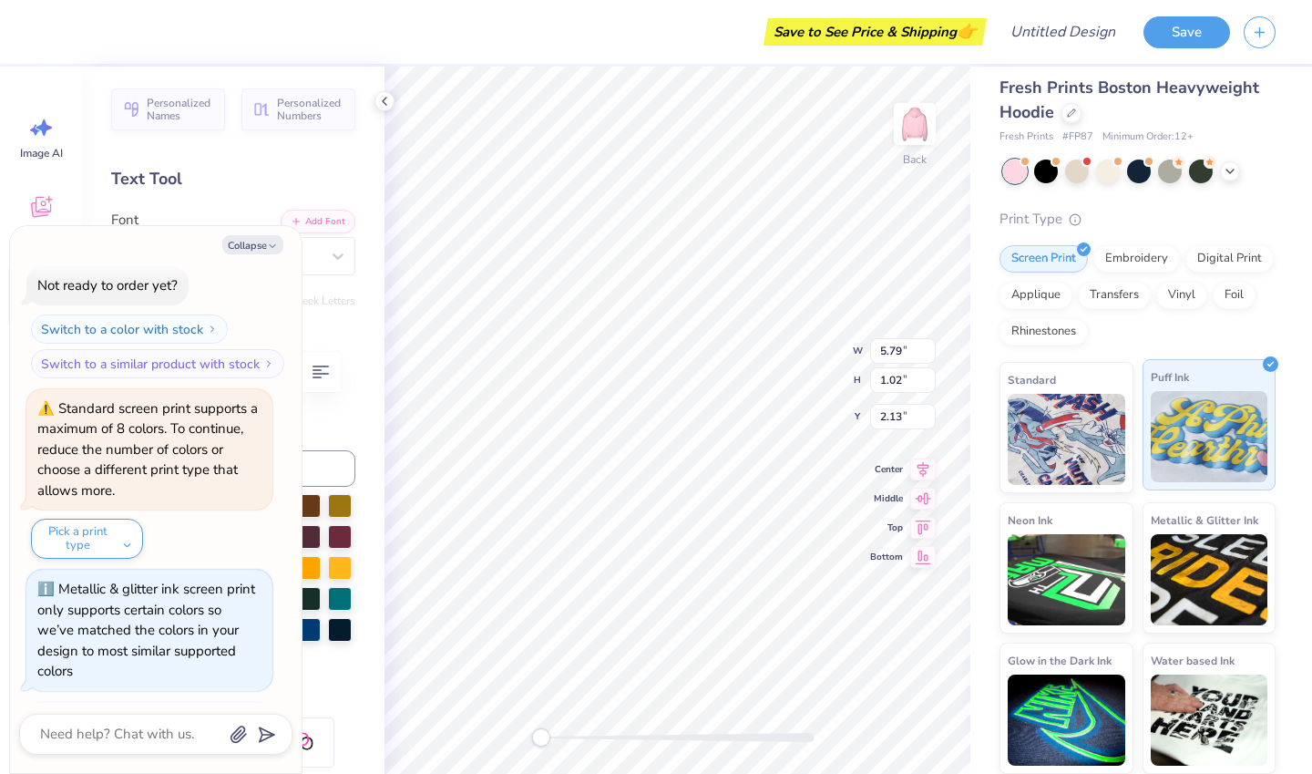
scroll to position [287, 0]
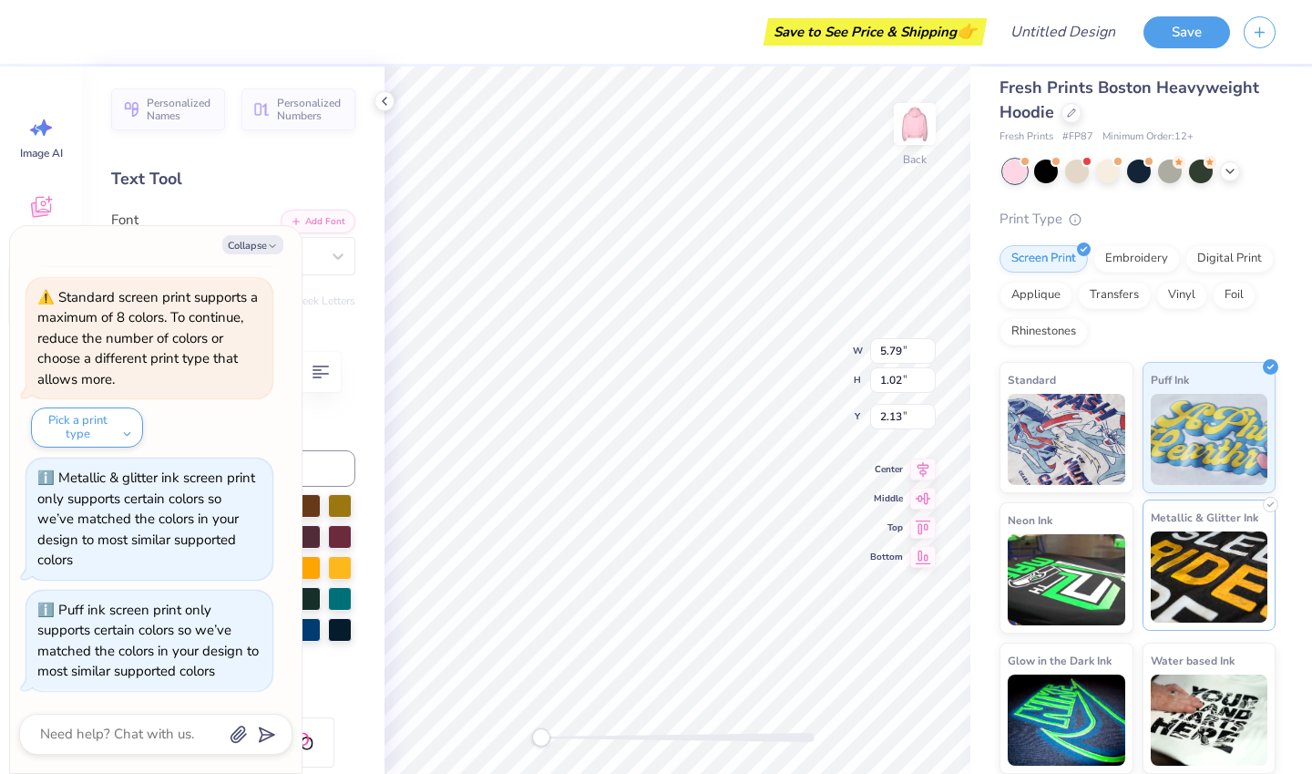
click at [1188, 570] on img at bounding box center [1210, 576] width 118 height 91
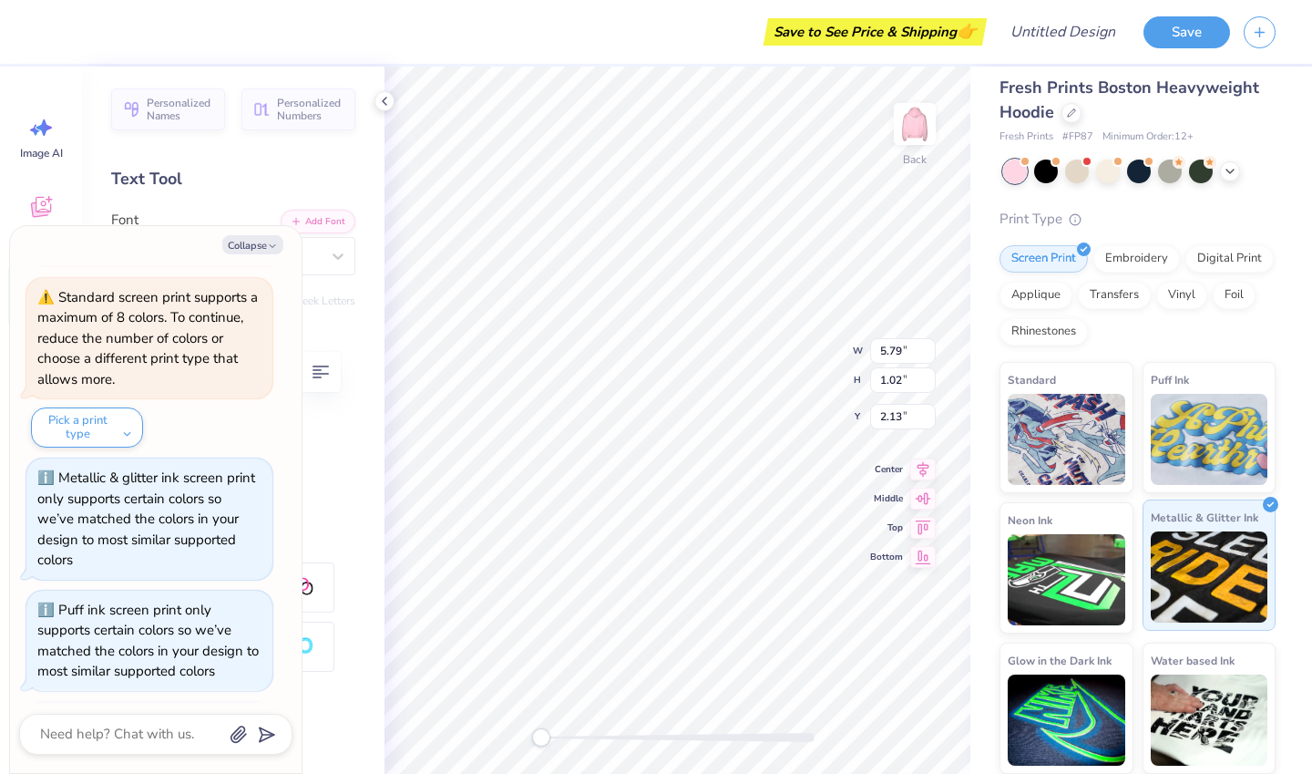
scroll to position [419, 0]
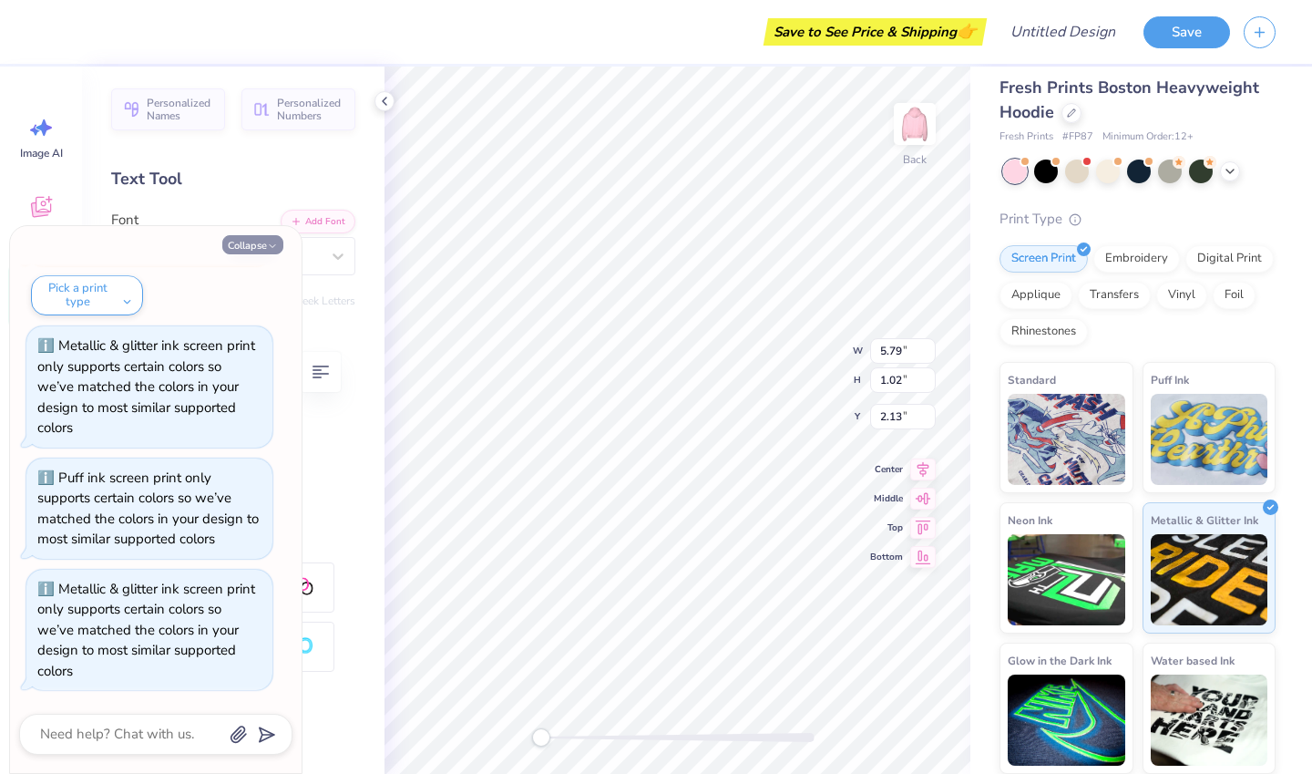
click at [263, 244] on button "Collapse" at bounding box center [252, 244] width 61 height 19
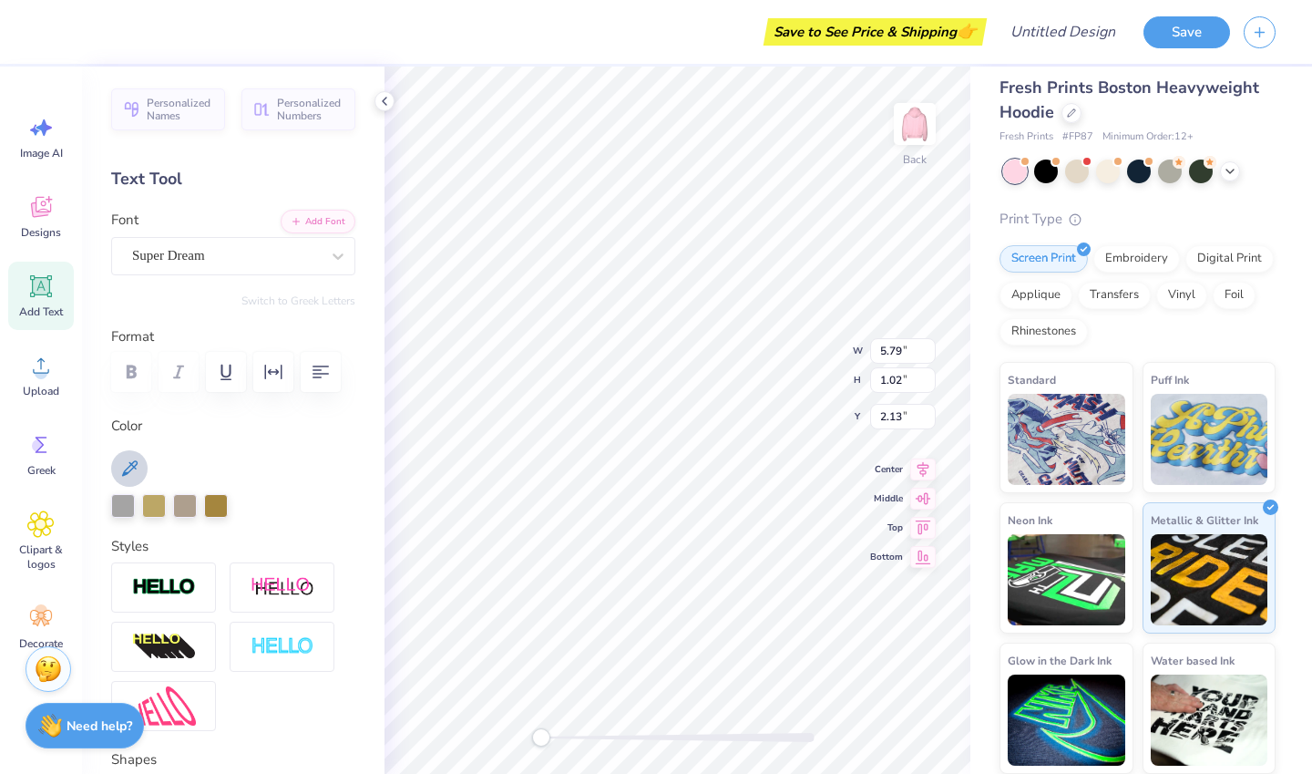
click at [130, 467] on icon at bounding box center [129, 468] width 22 height 22
click at [1192, 459] on img at bounding box center [1210, 436] width 118 height 91
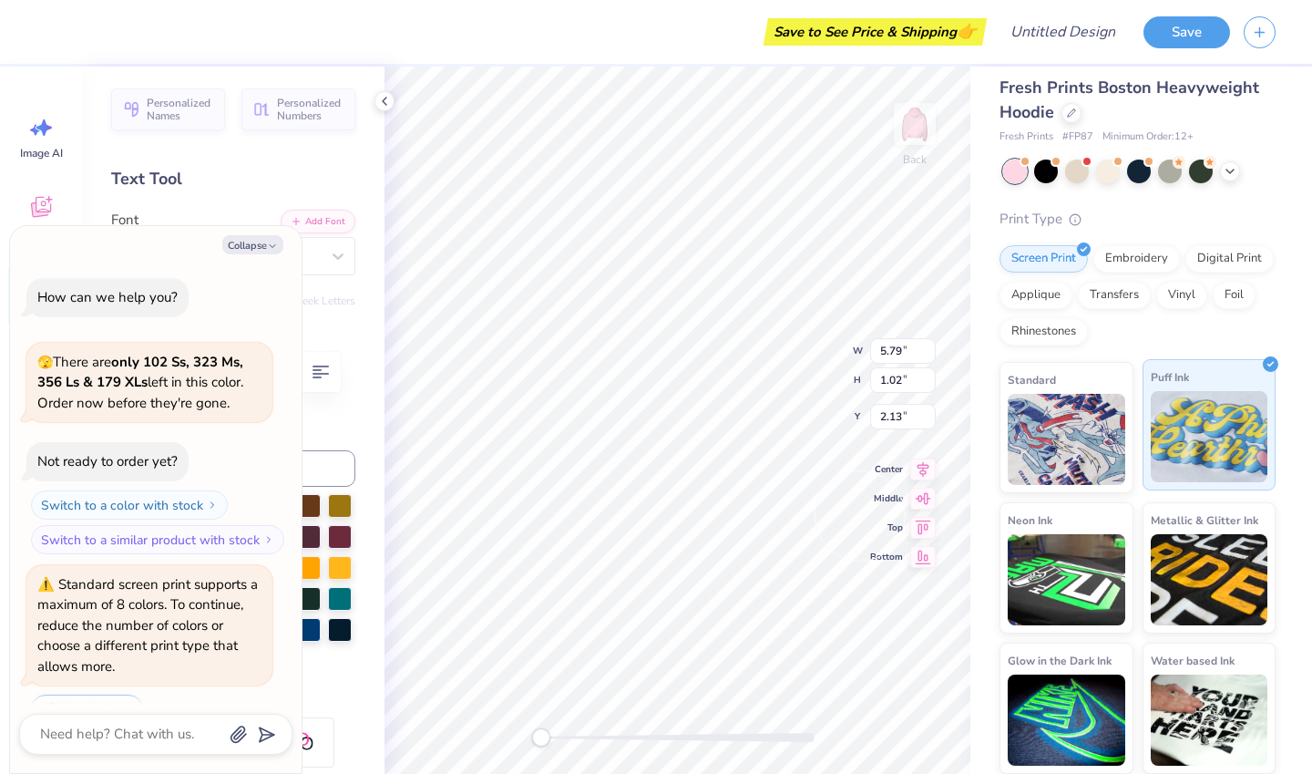
scroll to position [530, 0]
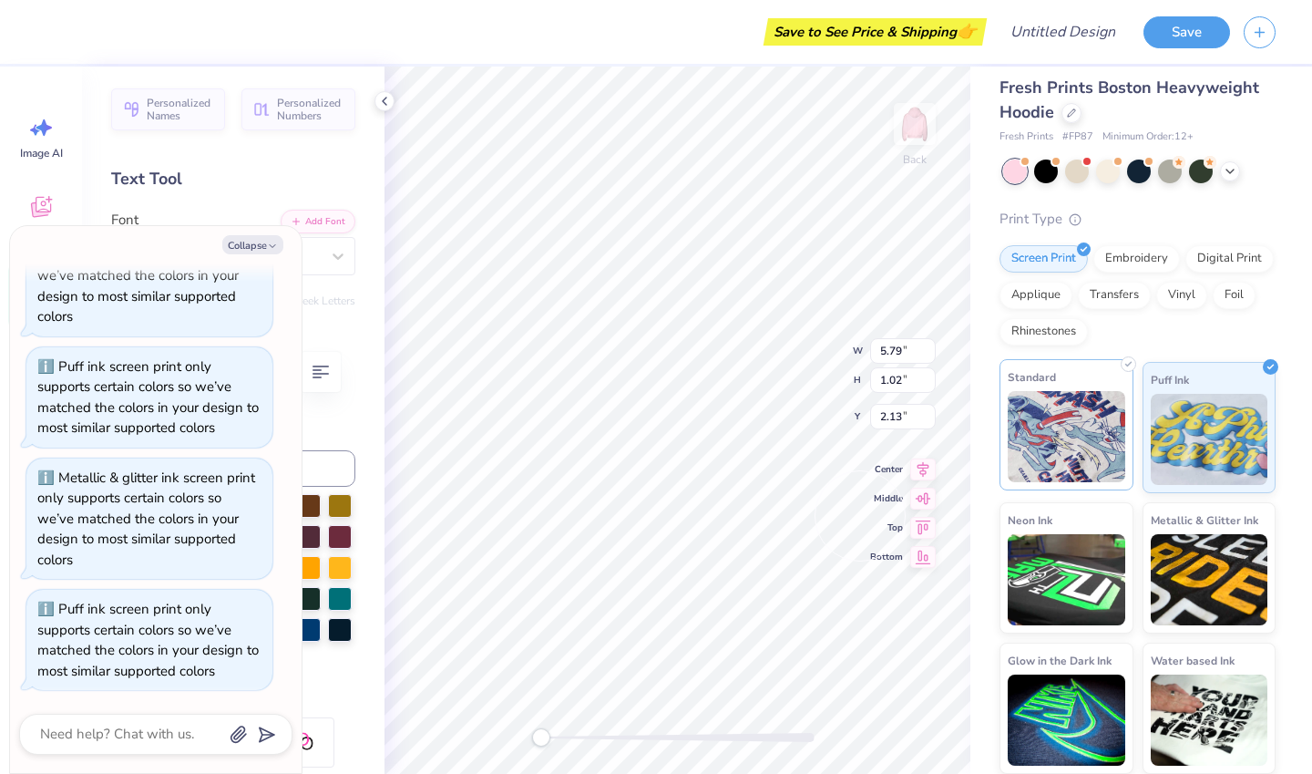
click at [1070, 464] on img at bounding box center [1067, 436] width 118 height 91
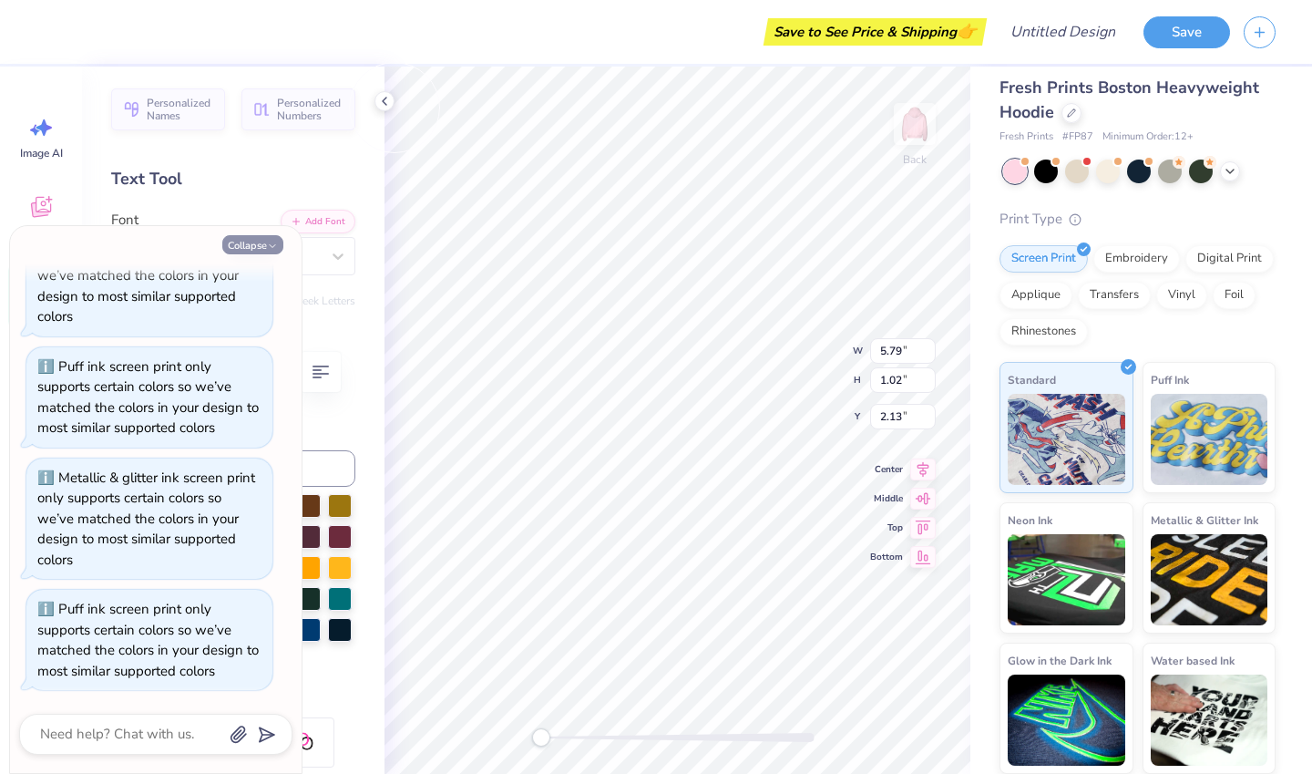
click at [252, 252] on button "Collapse" at bounding box center [252, 244] width 61 height 19
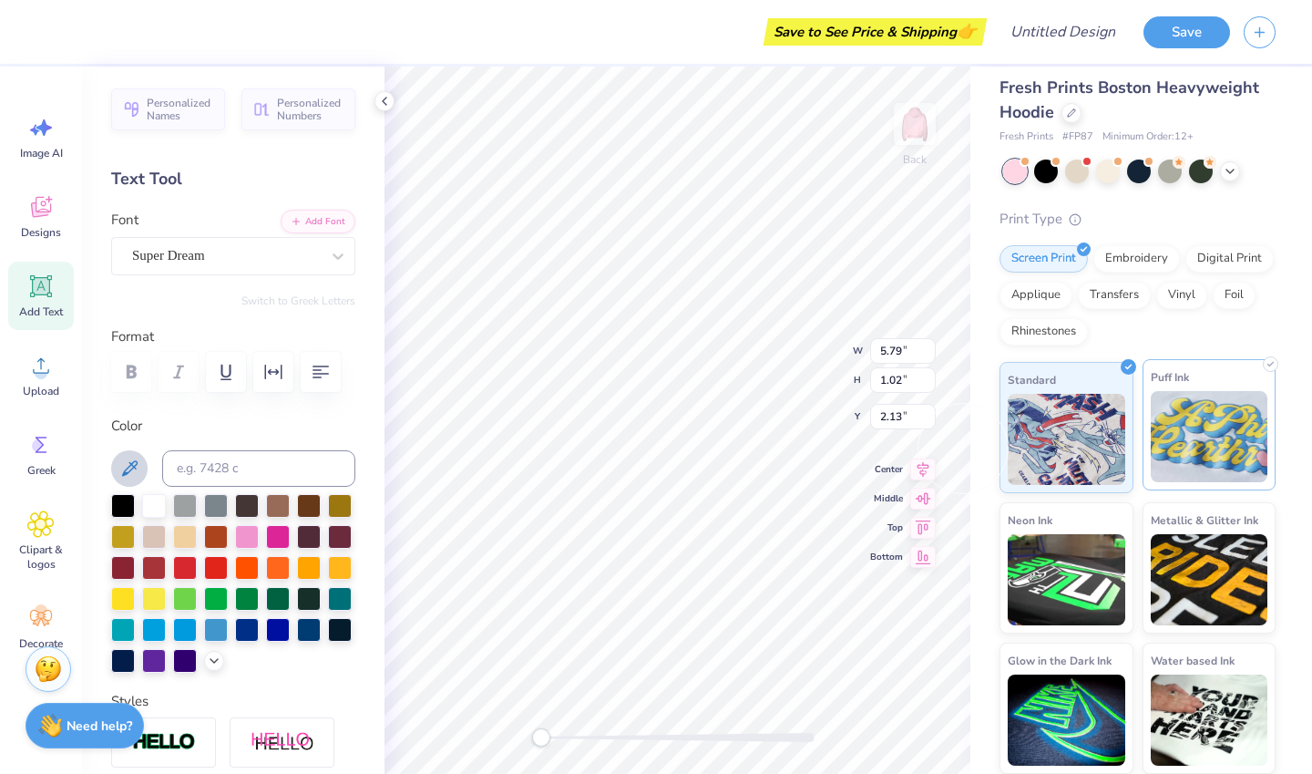
click at [1223, 453] on img at bounding box center [1210, 436] width 118 height 91
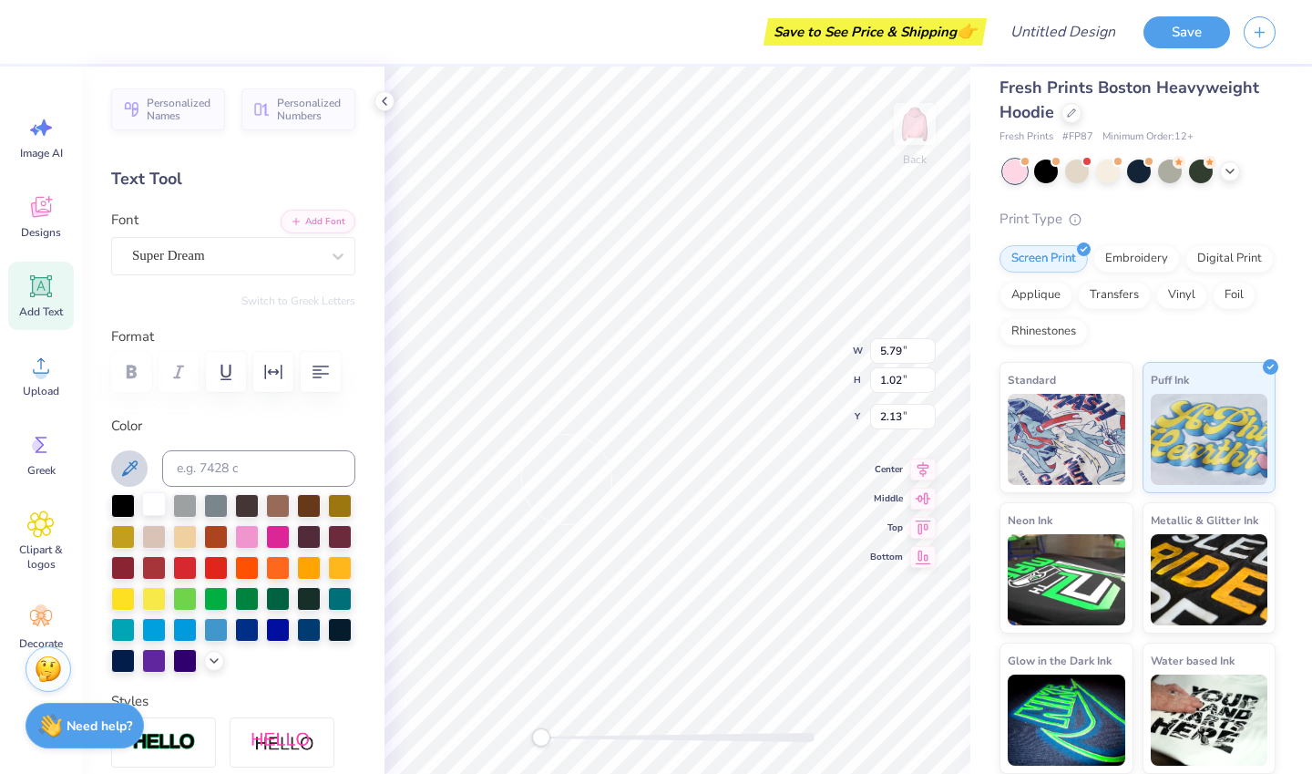
click at [159, 502] on div at bounding box center [154, 504] width 24 height 24
click at [154, 507] on div at bounding box center [154, 504] width 24 height 24
click at [198, 253] on div "Super Dream" at bounding box center [225, 255] width 191 height 28
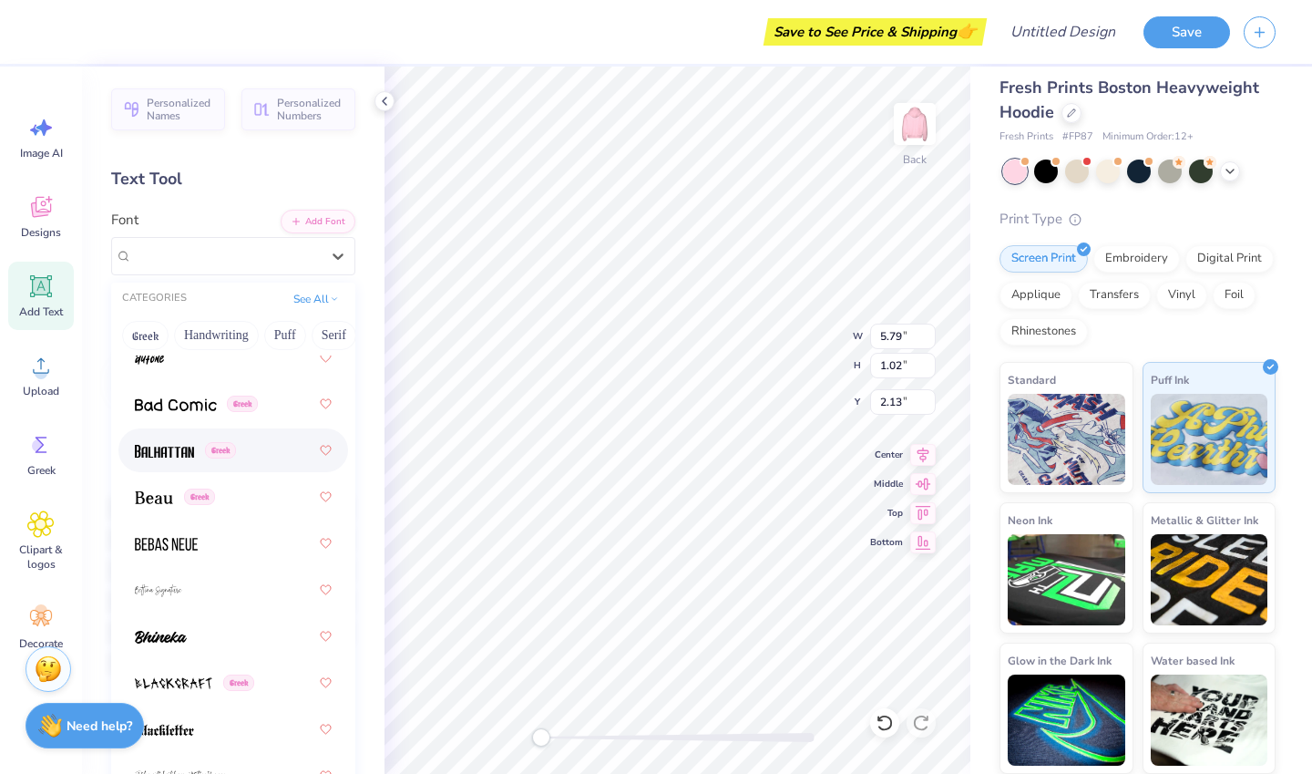
scroll to position [1071, 0]
click at [166, 398] on span at bounding box center [176, 404] width 82 height 19
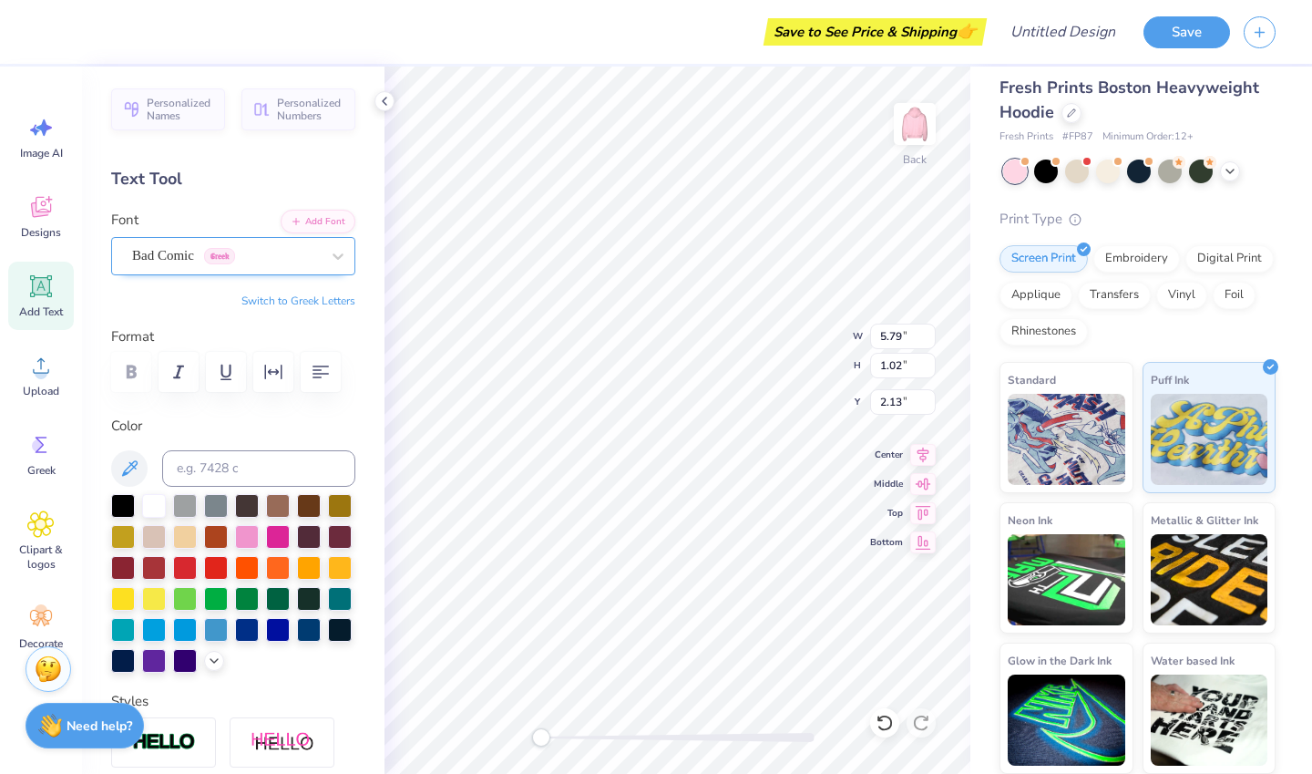
click at [226, 257] on div "Bad Comic Greek" at bounding box center [225, 255] width 191 height 28
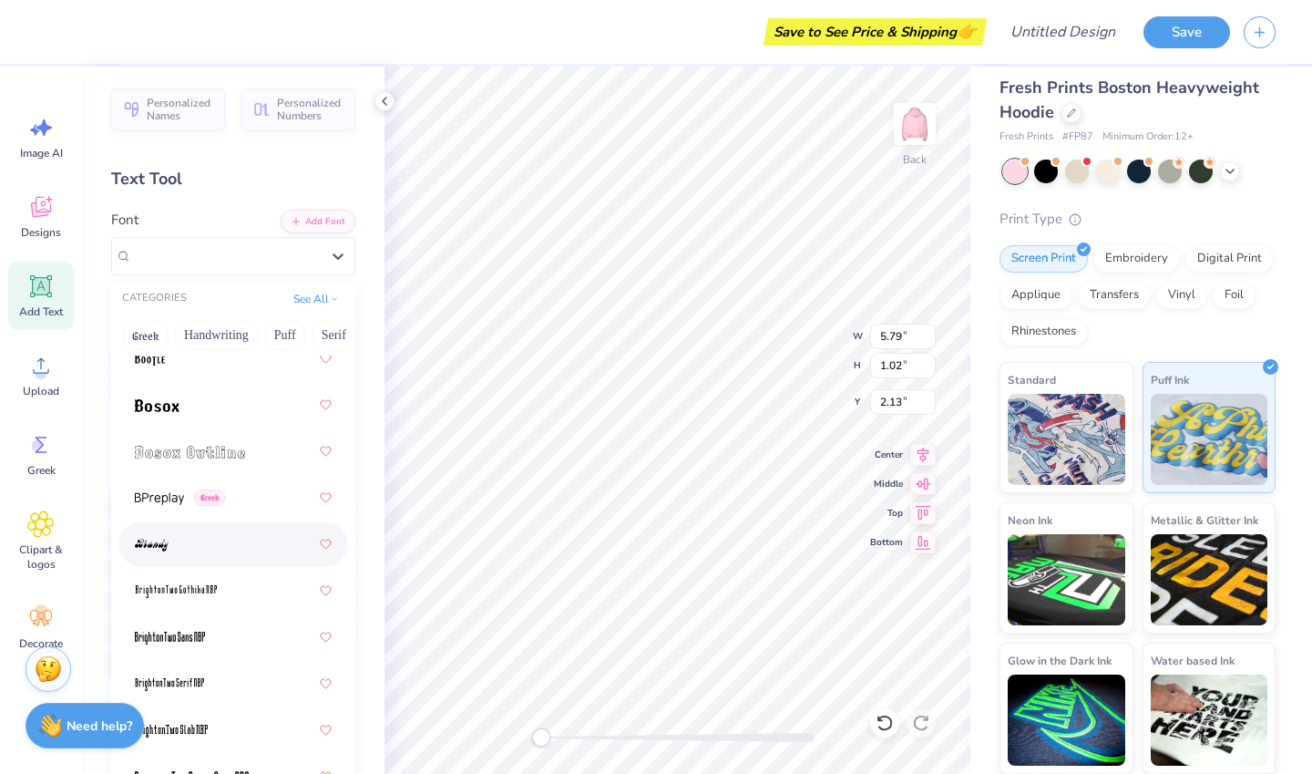
scroll to position [1722, 0]
click at [215, 538] on div at bounding box center [233, 543] width 197 height 33
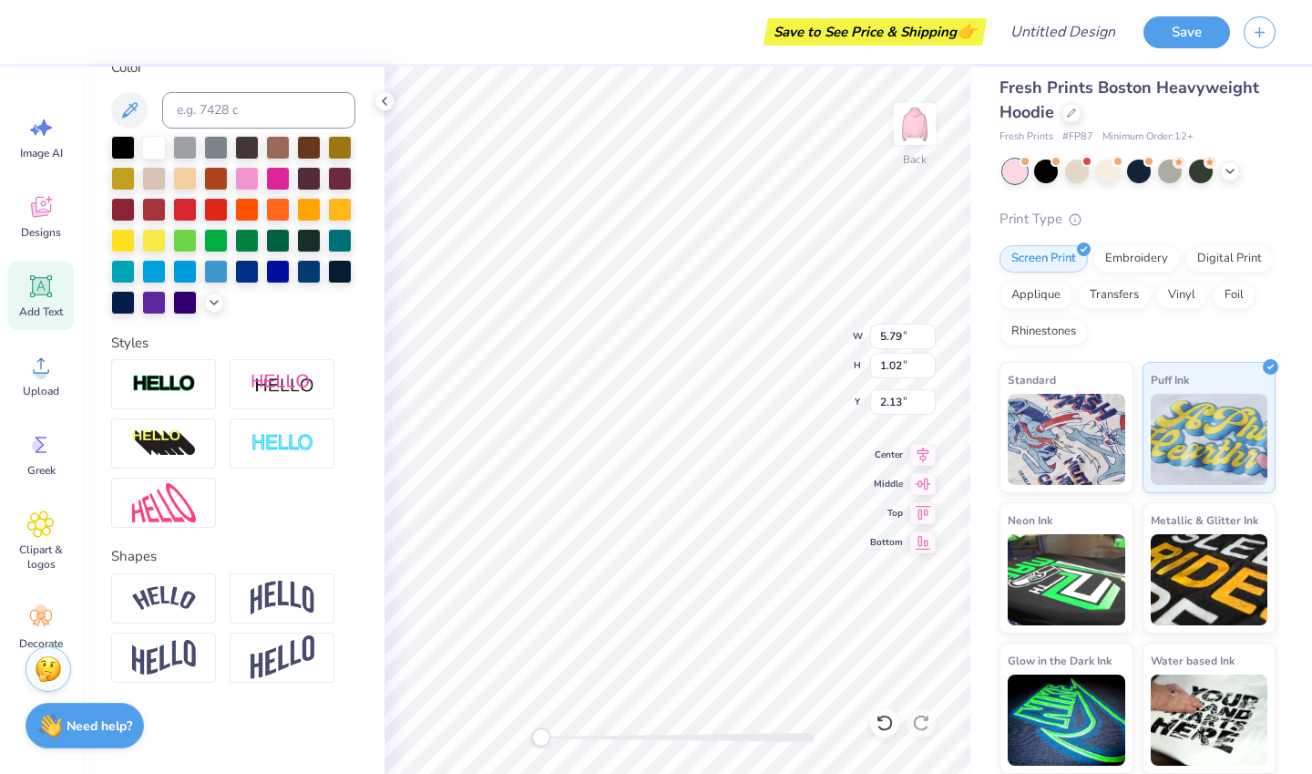
scroll to position [0, 0]
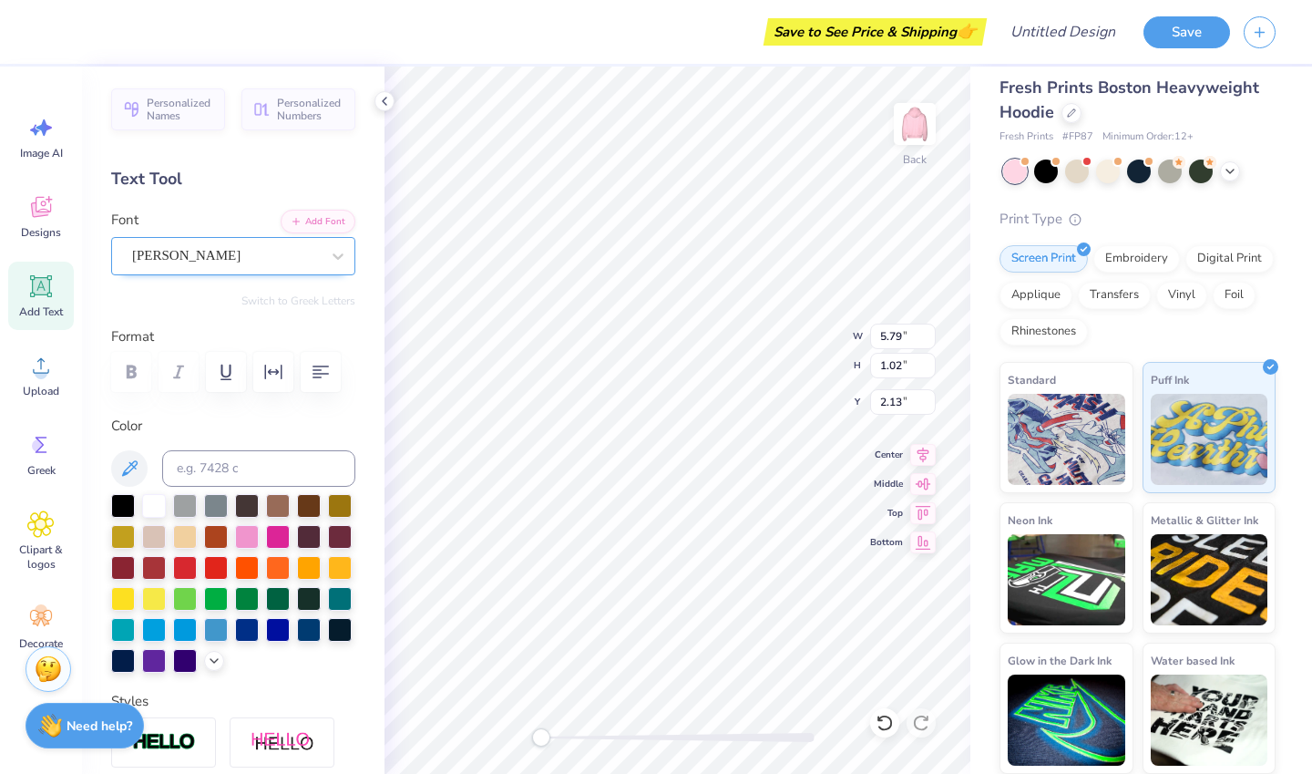
click at [191, 252] on div "[PERSON_NAME]" at bounding box center [225, 255] width 191 height 28
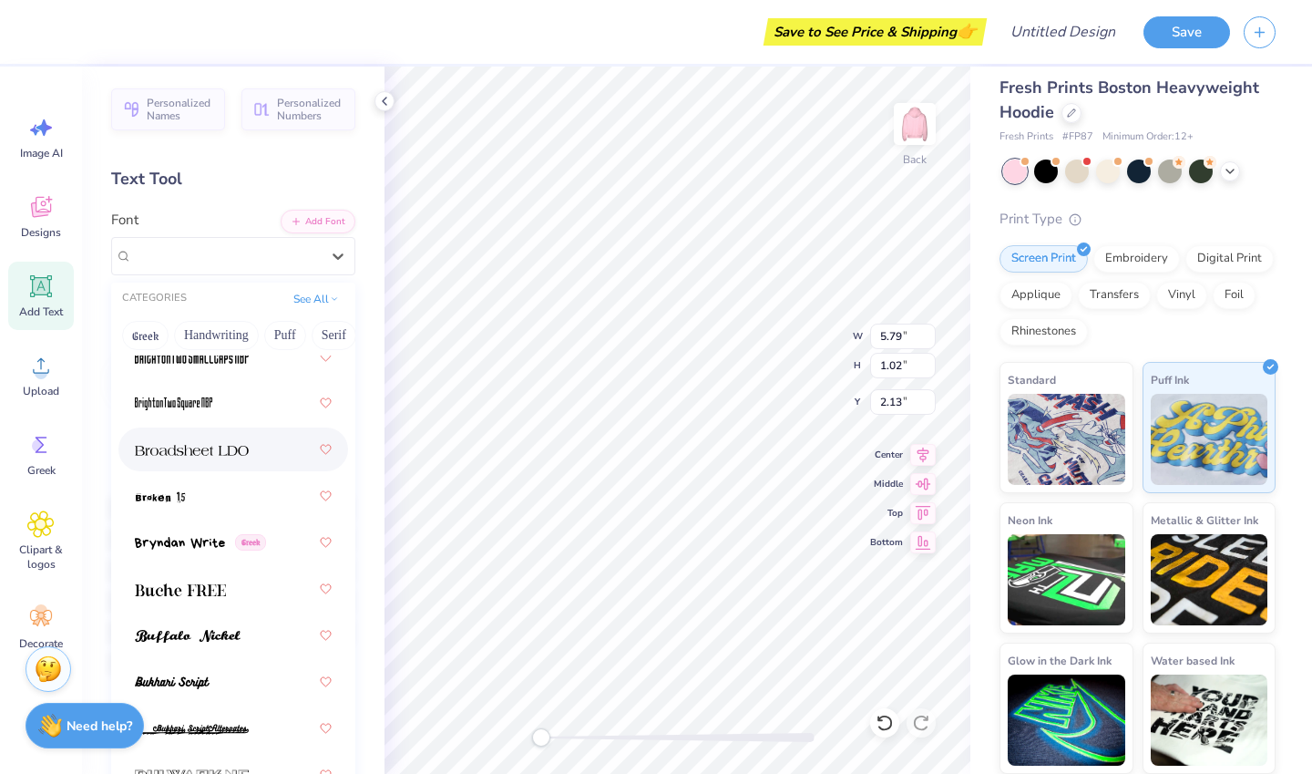
scroll to position [2210, 0]
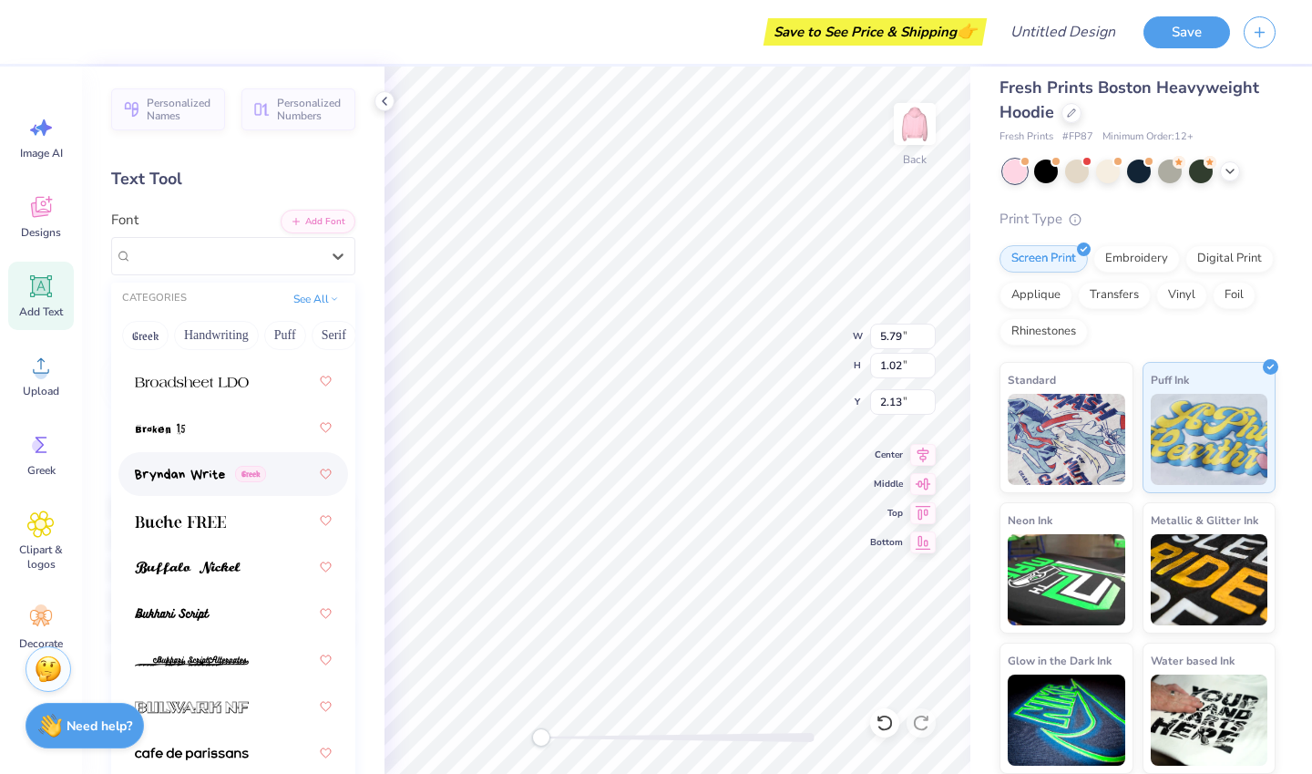
click at [165, 468] on img at bounding box center [180, 474] width 90 height 13
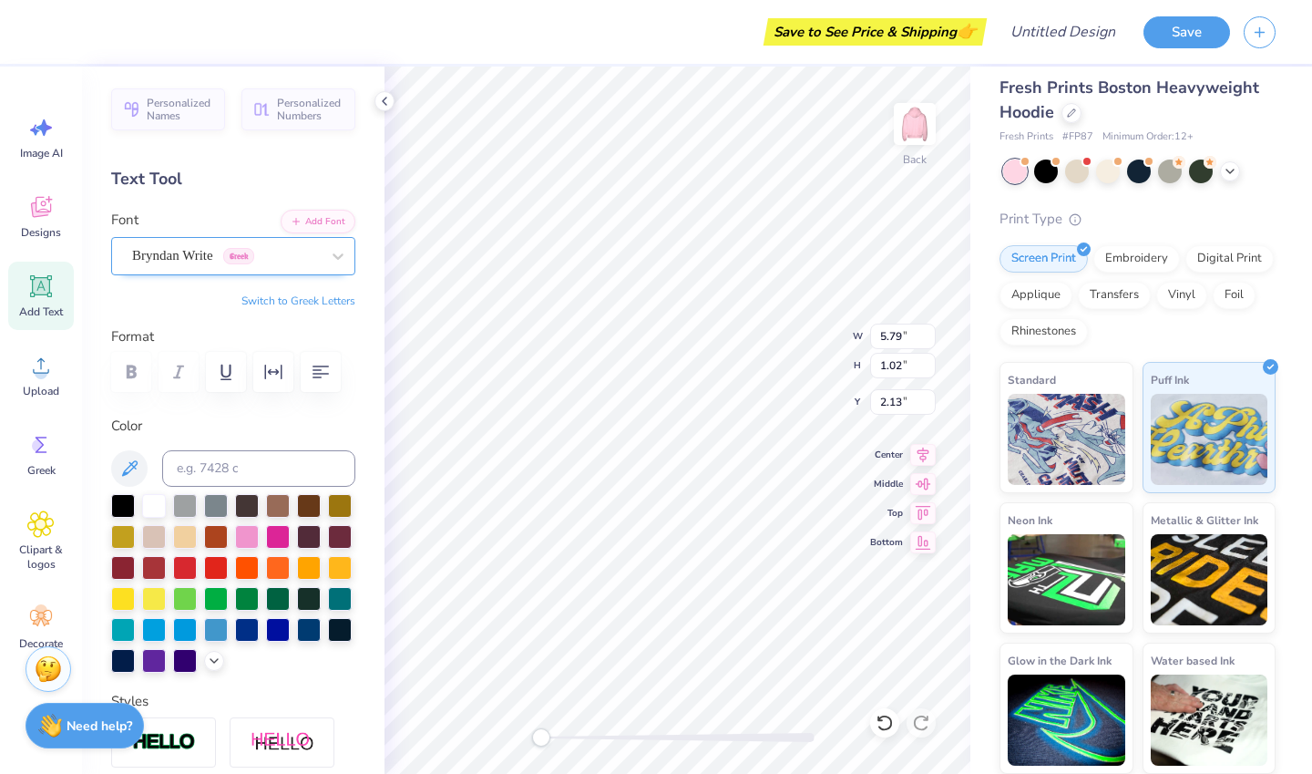
click at [276, 263] on div "Bryndan Write Greek" at bounding box center [225, 255] width 191 height 28
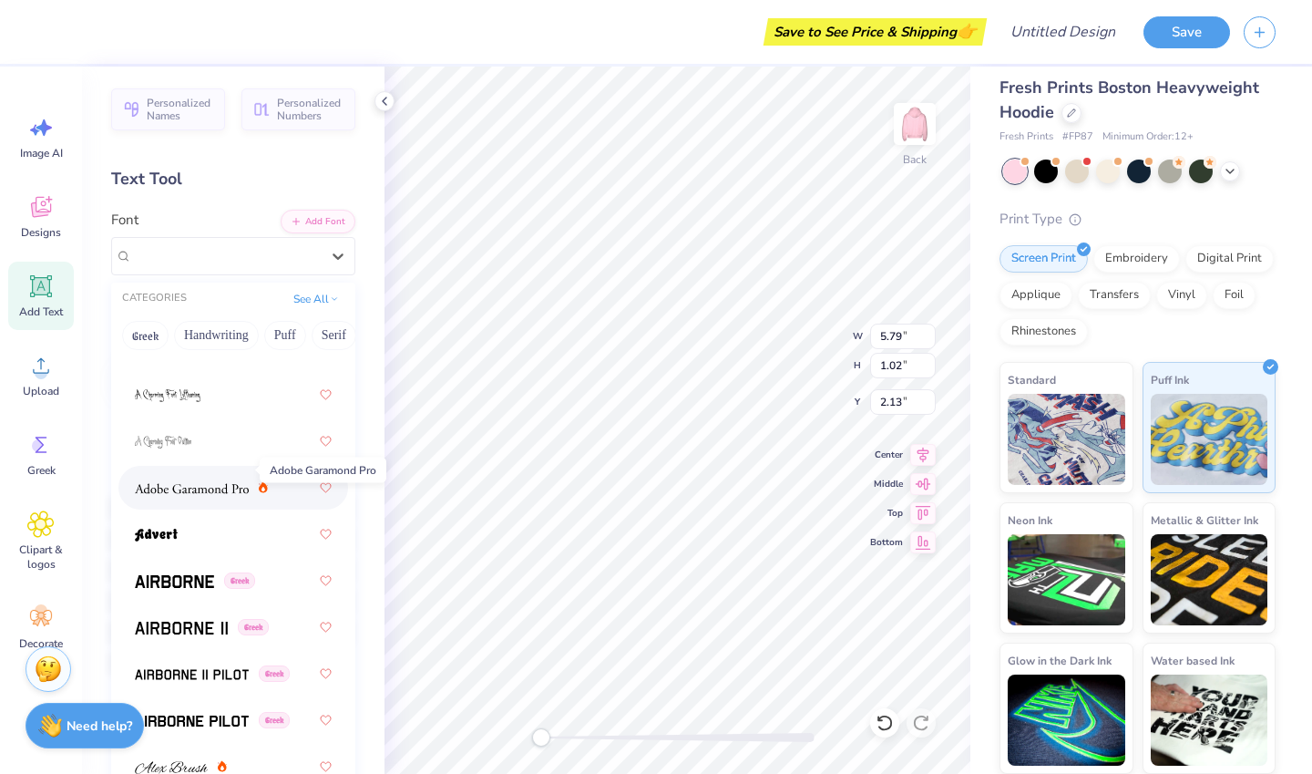
scroll to position [281, 0]
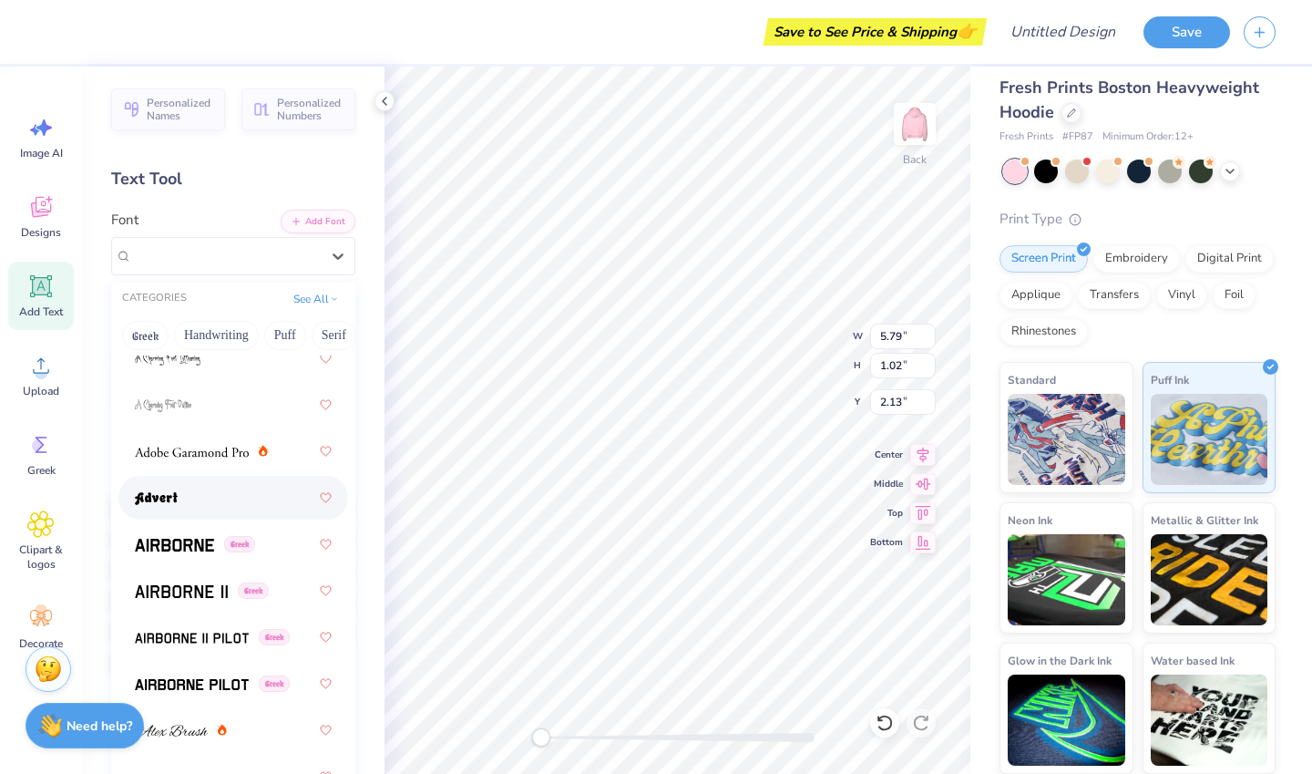
click at [201, 489] on div at bounding box center [233, 497] width 197 height 33
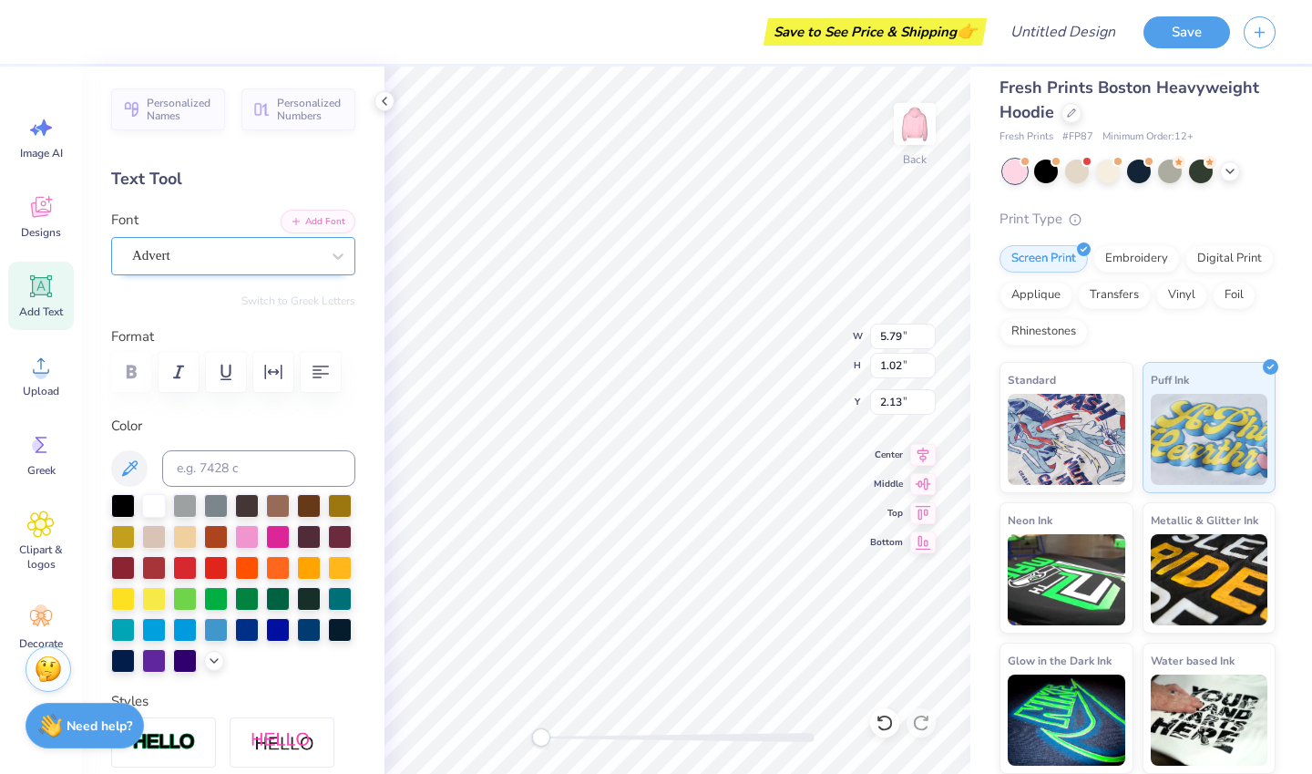
click at [228, 254] on div "Advert" at bounding box center [225, 255] width 191 height 28
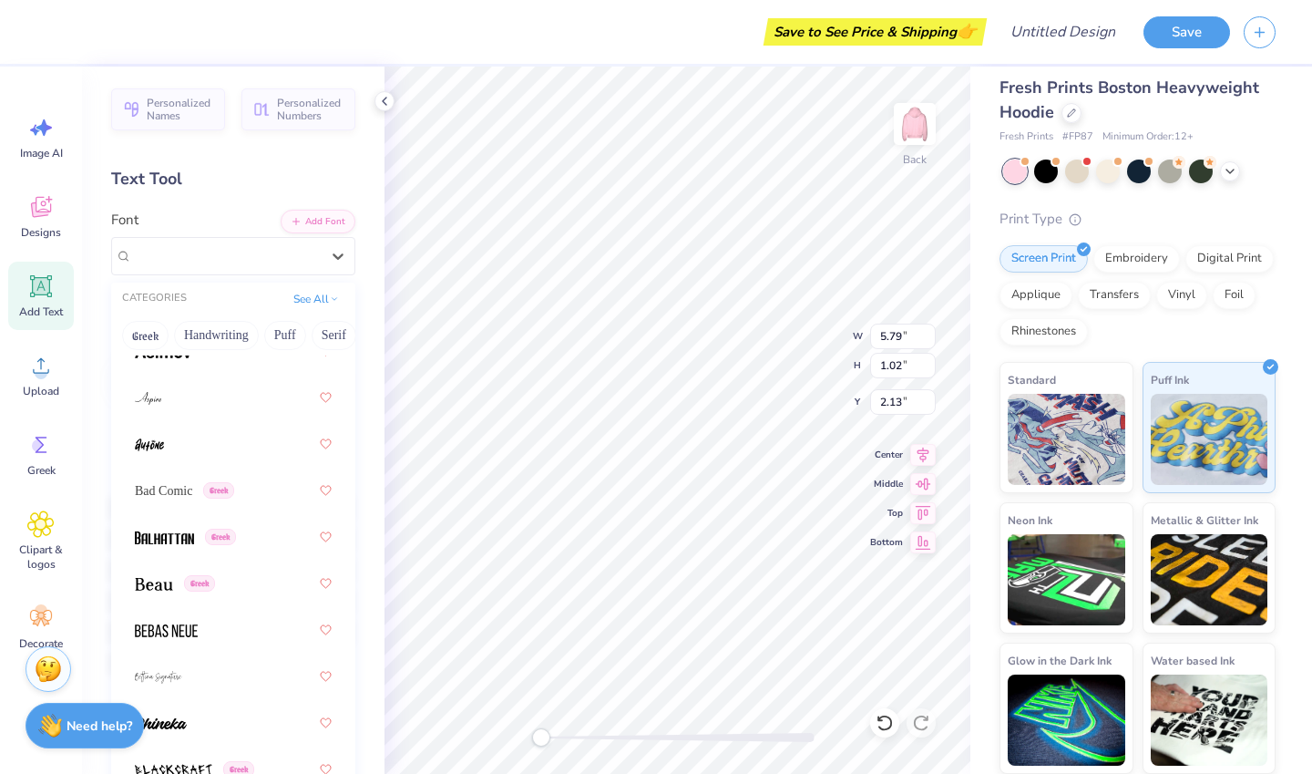
scroll to position [990, 0]
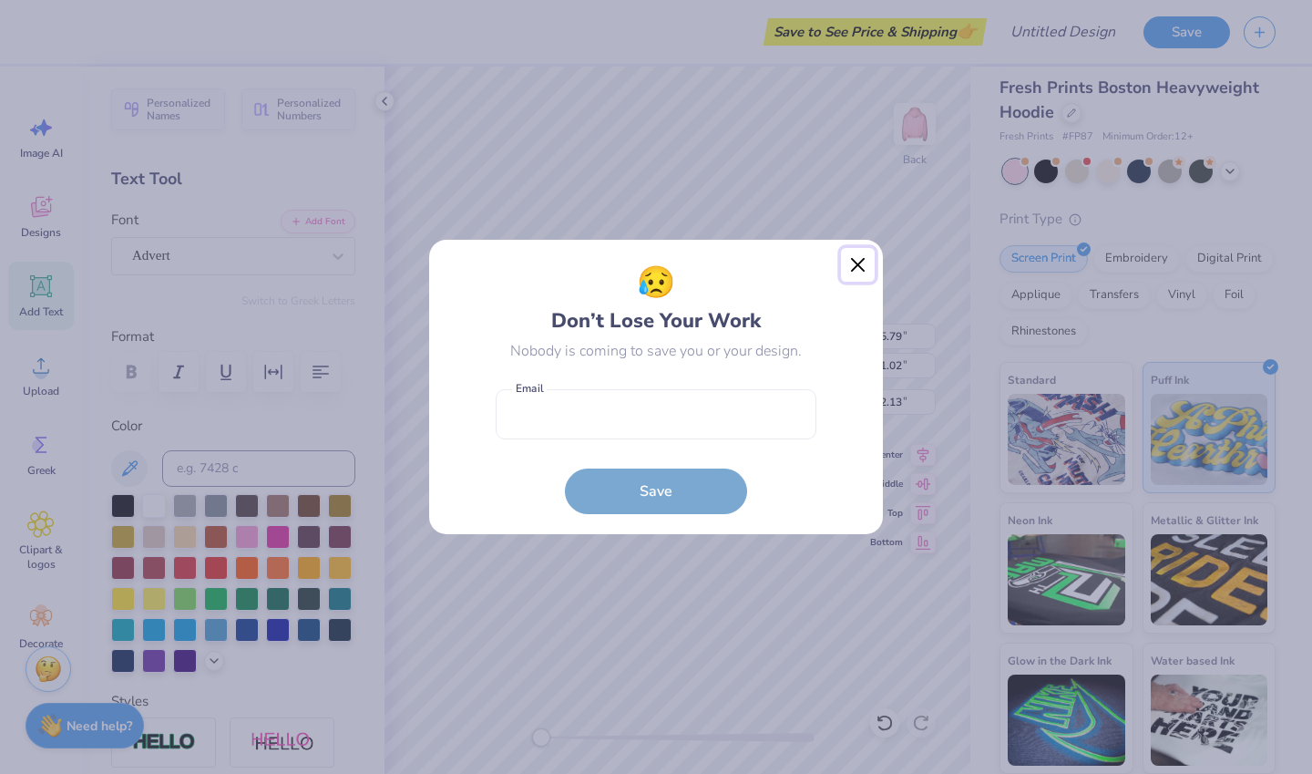
click at [866, 252] on button "Close" at bounding box center [858, 265] width 35 height 35
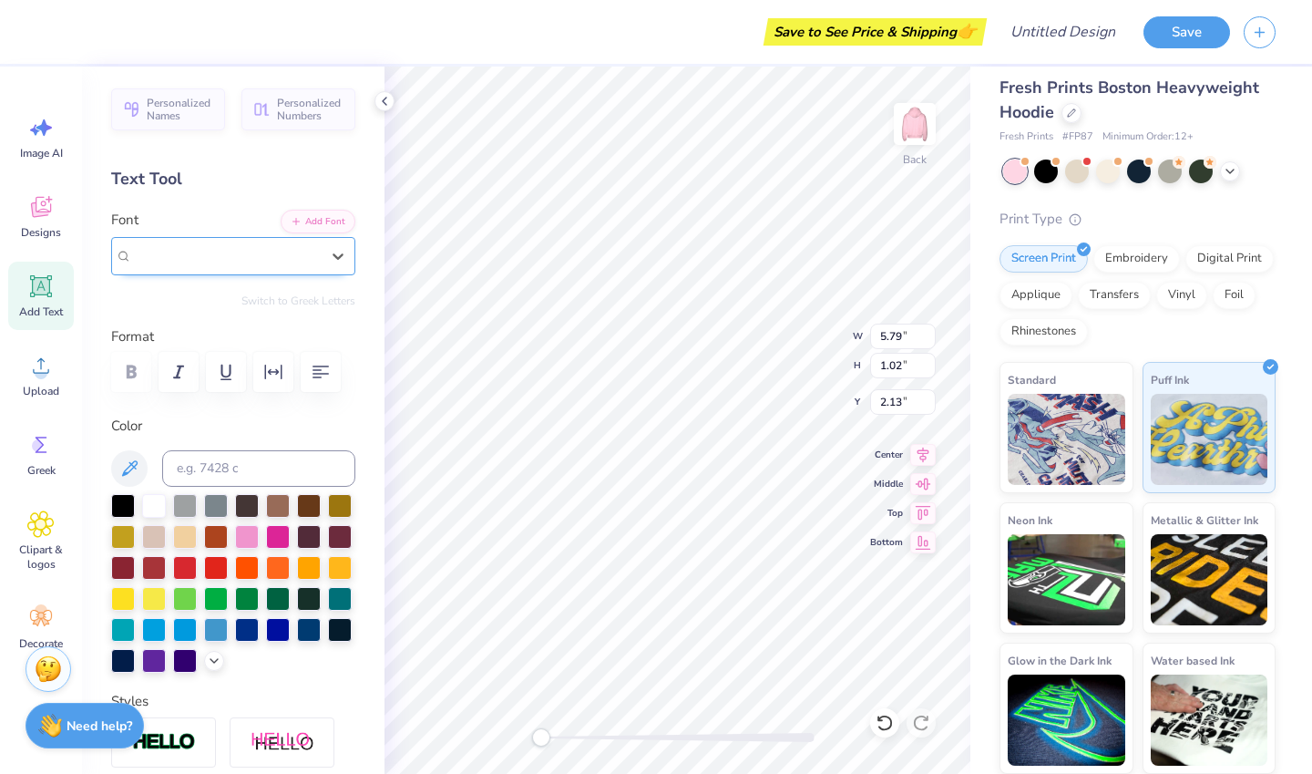
click at [203, 259] on div "Advert" at bounding box center [226, 255] width 188 height 21
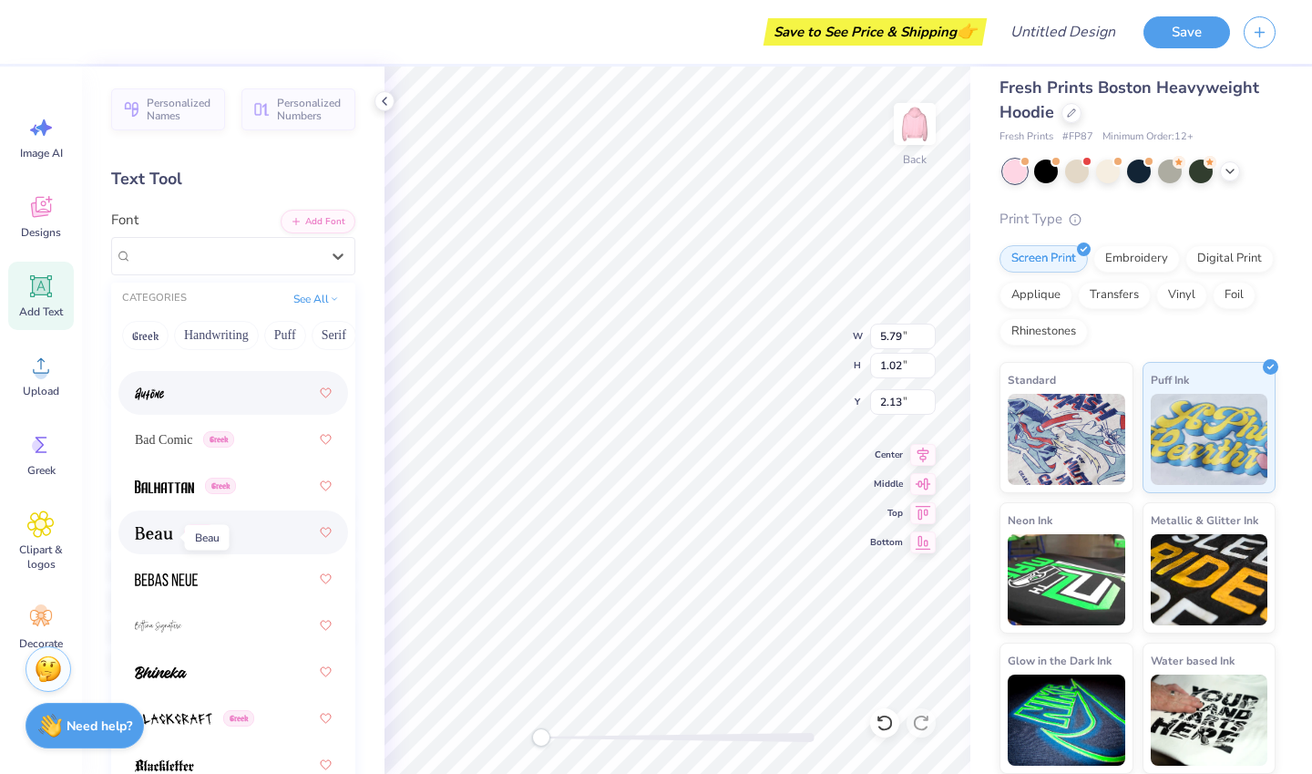
scroll to position [1041, 0]
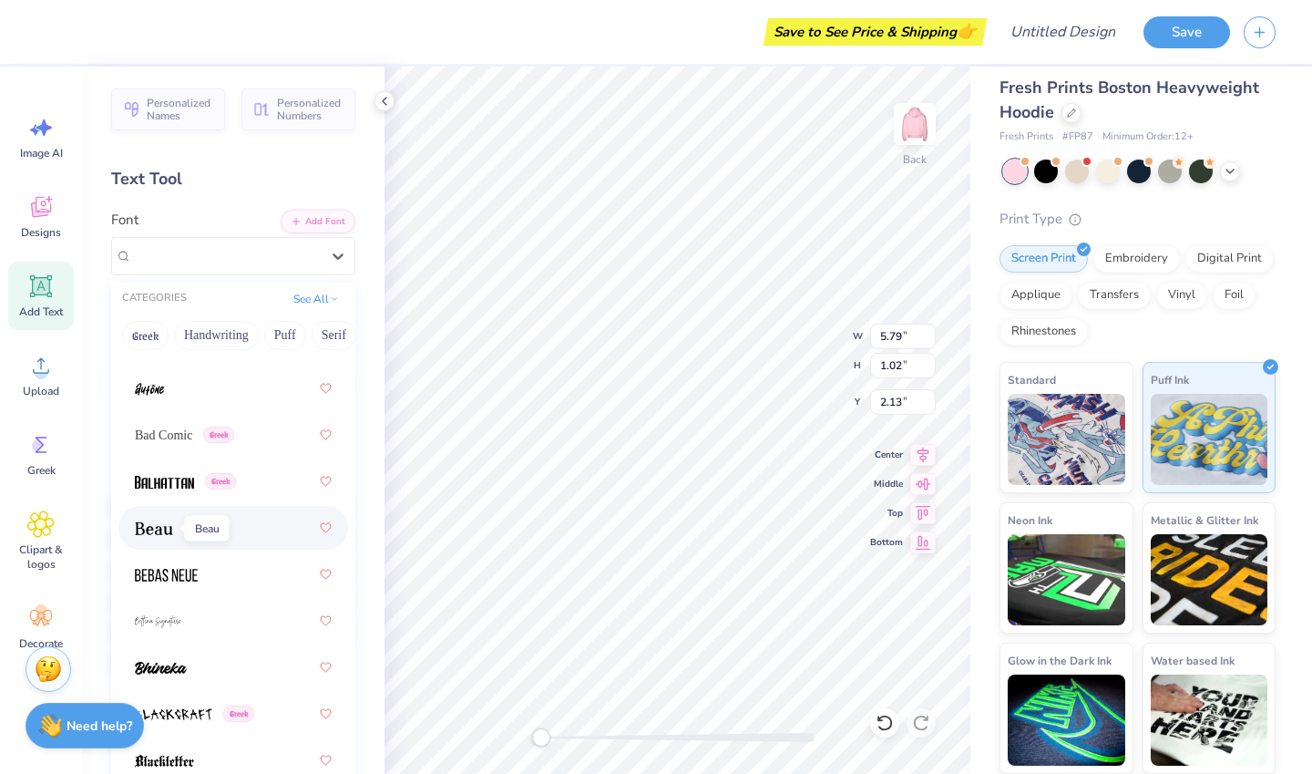
click at [157, 526] on img at bounding box center [154, 528] width 38 height 13
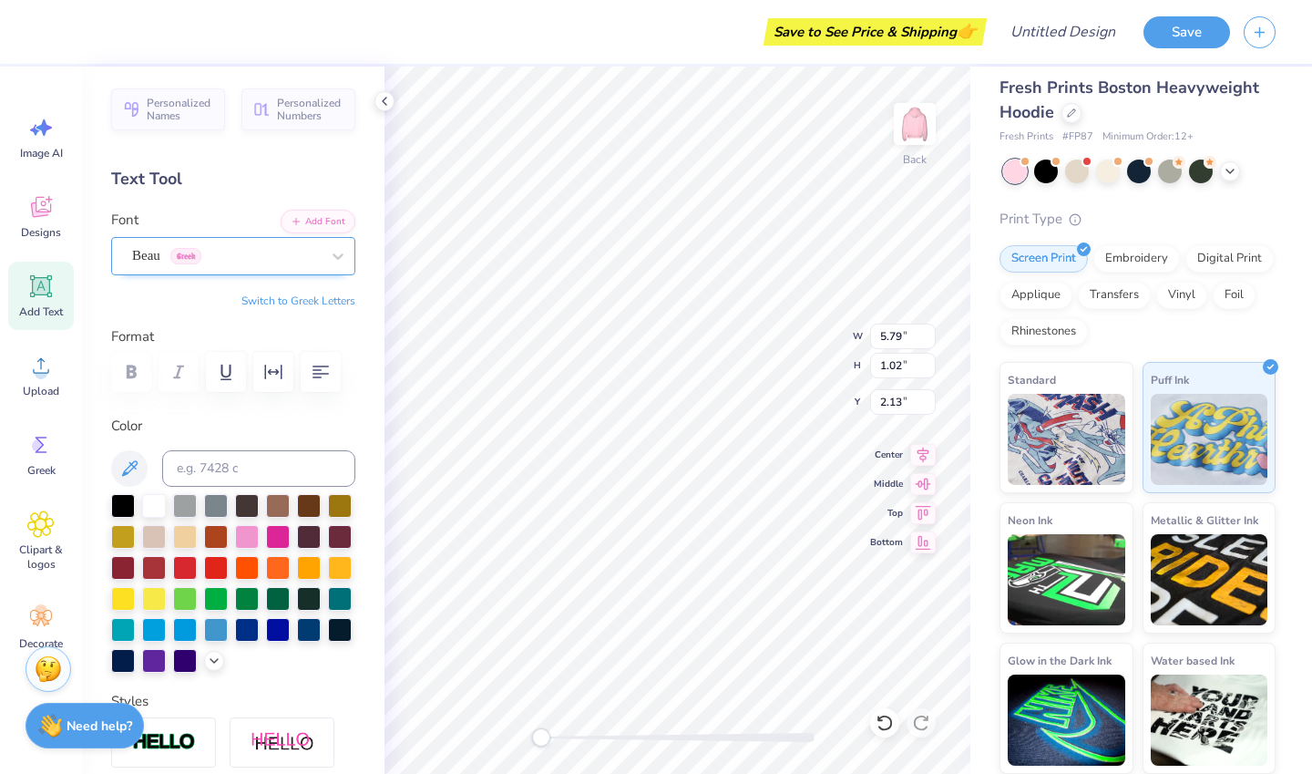
click at [235, 272] on div "Beau Greek" at bounding box center [233, 256] width 244 height 38
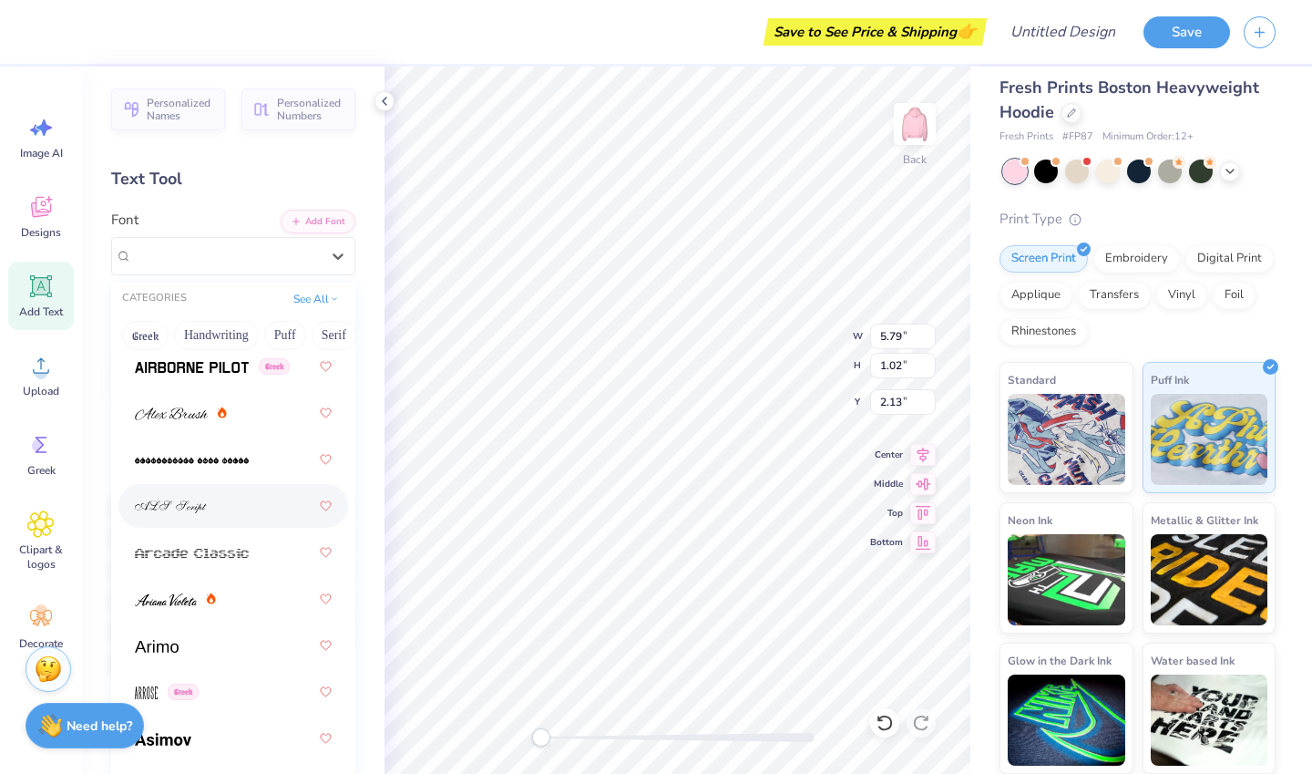
scroll to position [602, 0]
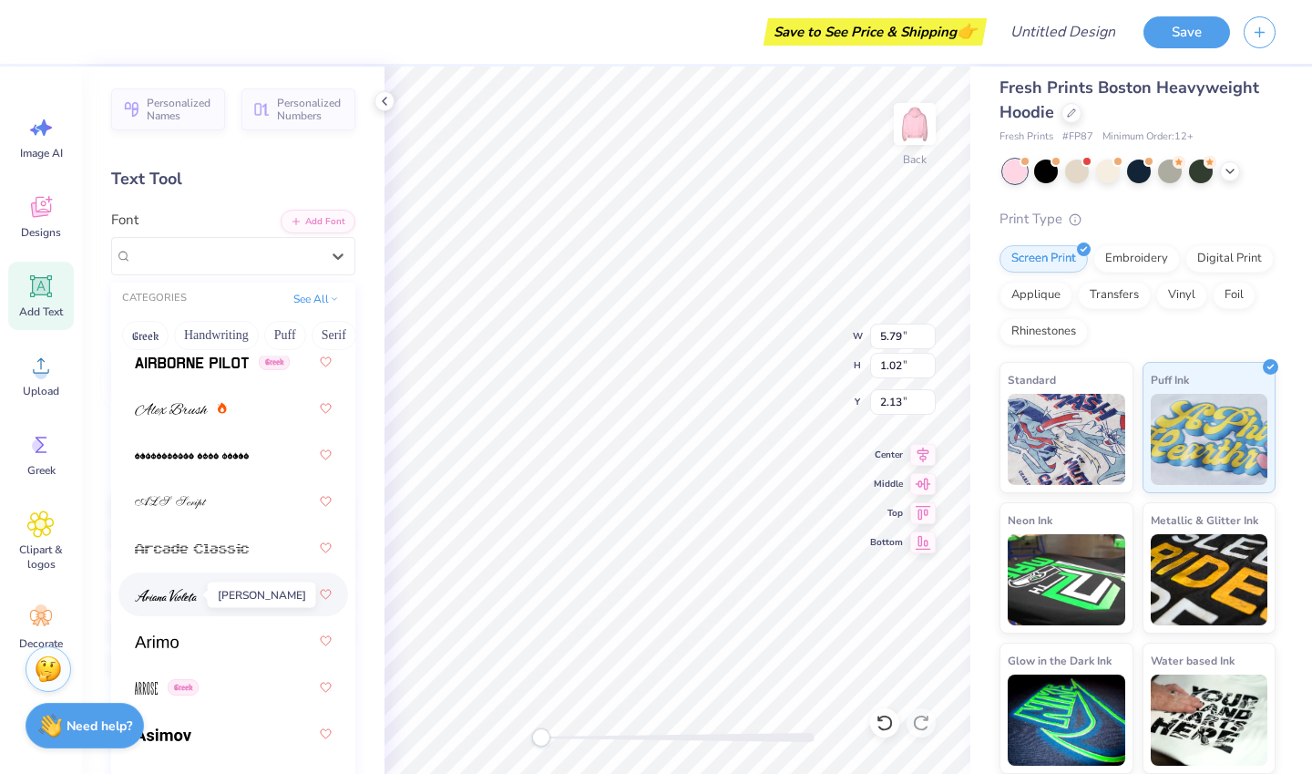
click at [179, 595] on img at bounding box center [166, 595] width 62 height 13
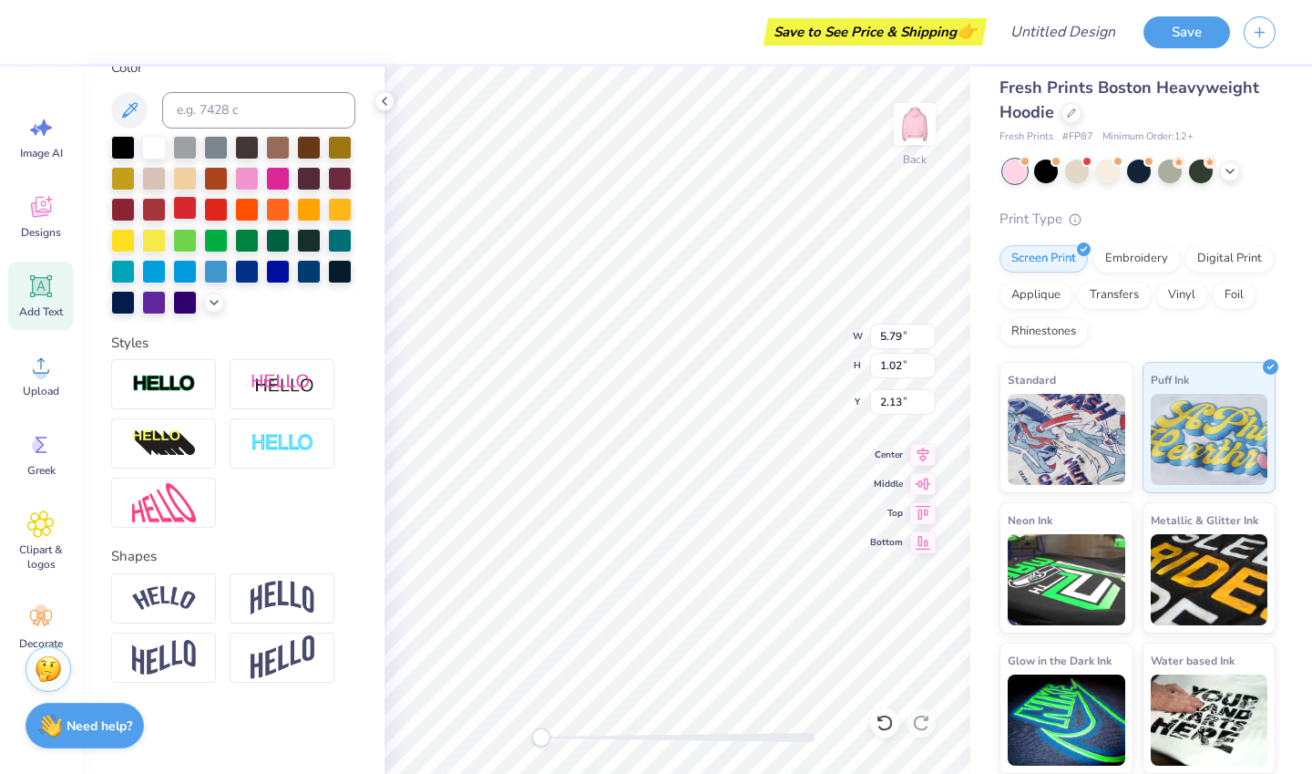
scroll to position [0, 0]
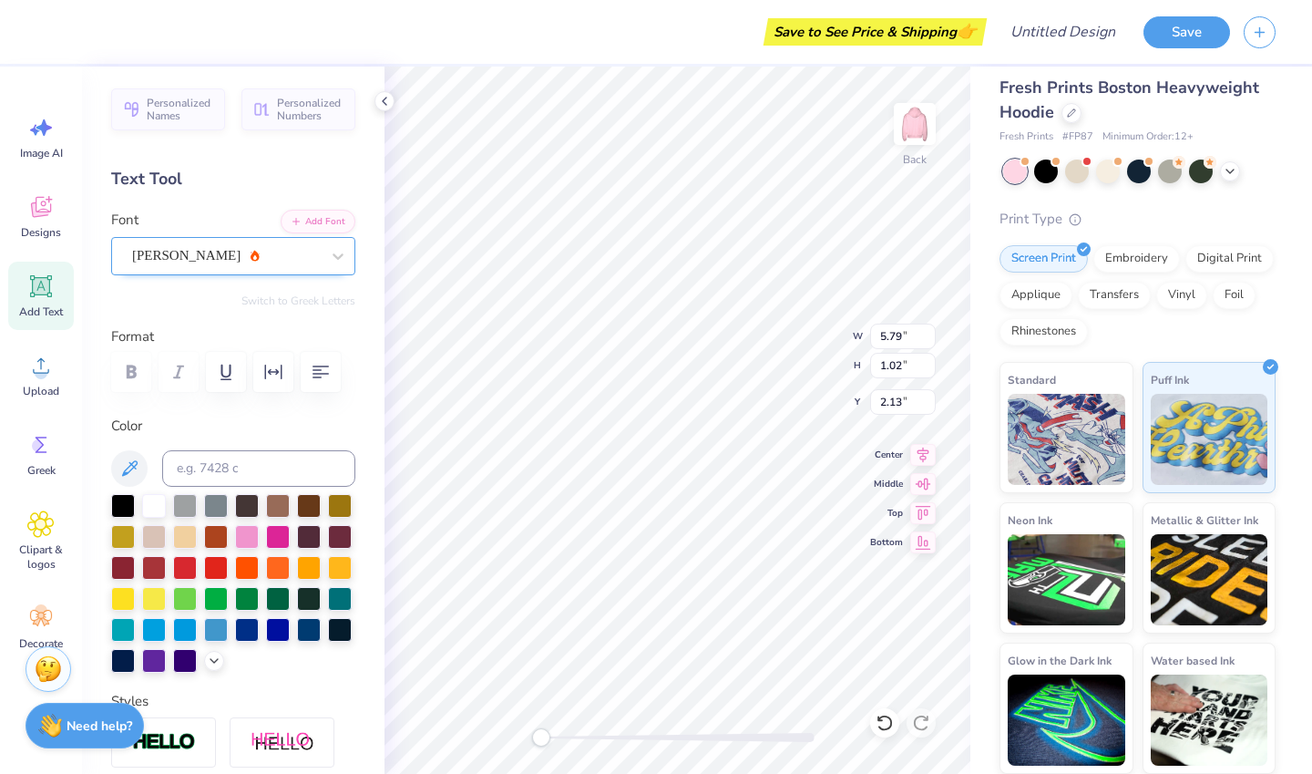
click at [234, 252] on div "[PERSON_NAME]" at bounding box center [225, 255] width 191 height 28
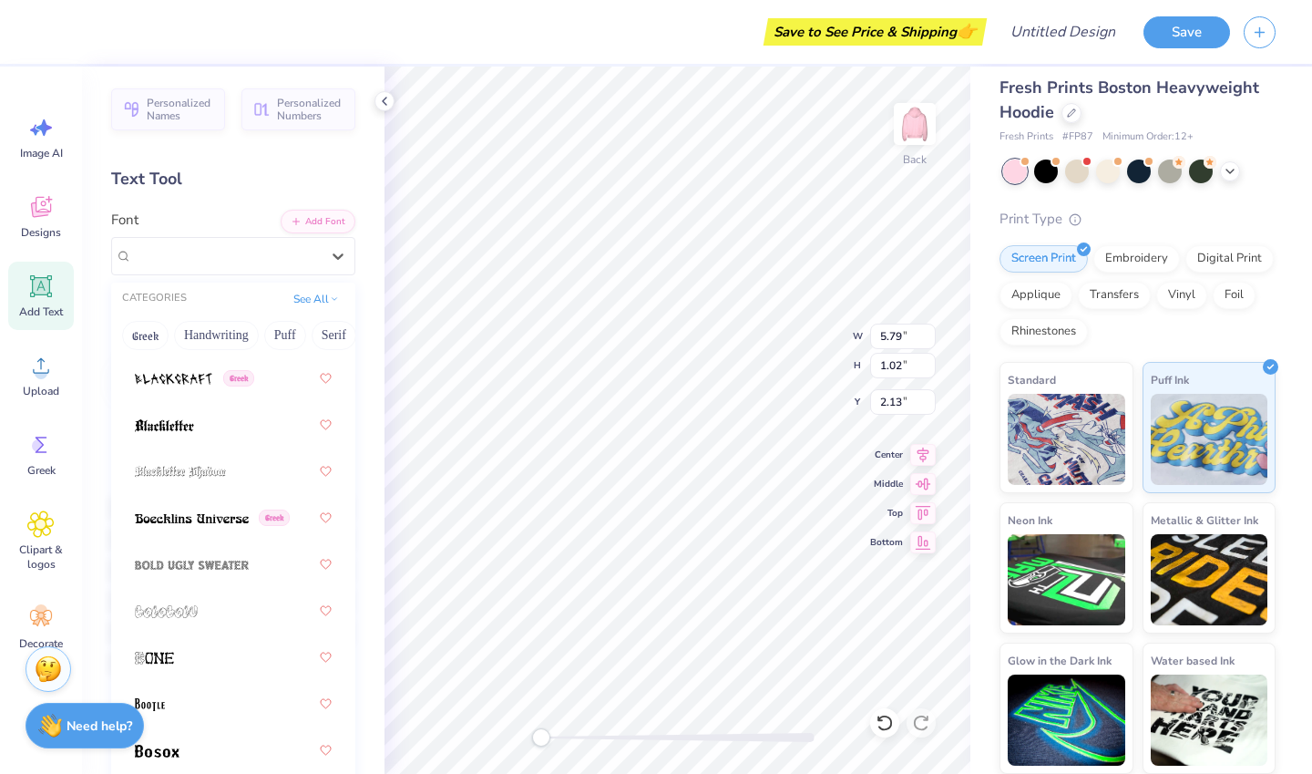
scroll to position [1380, 0]
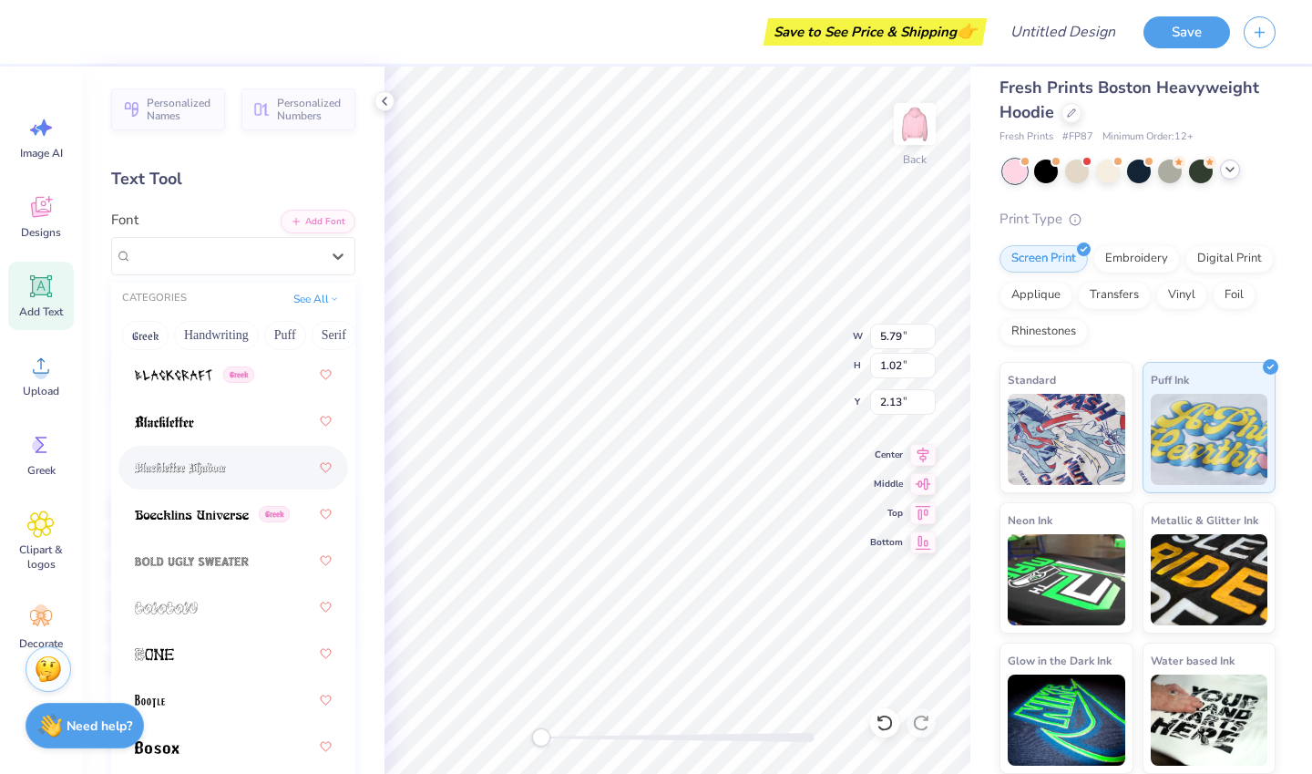
click at [1229, 171] on icon at bounding box center [1230, 169] width 15 height 15
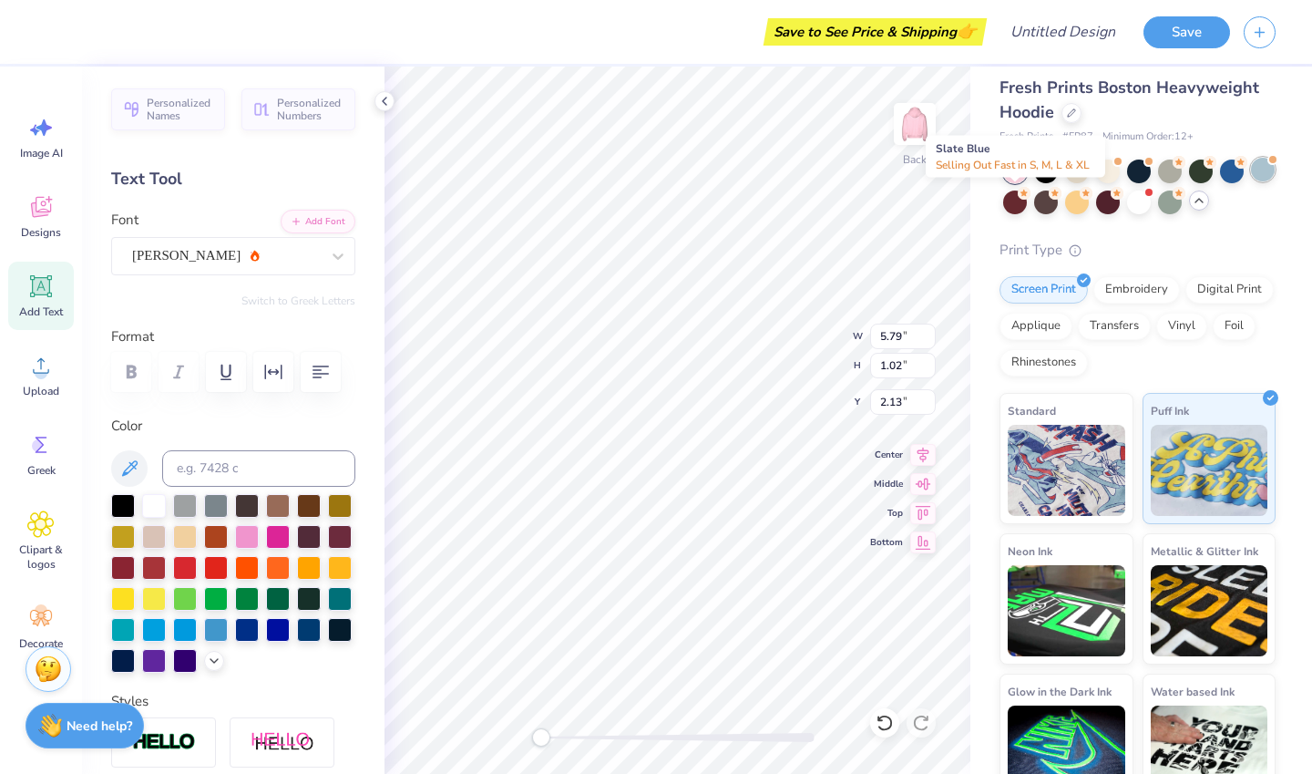
click at [1251, 181] on div at bounding box center [1263, 170] width 24 height 24
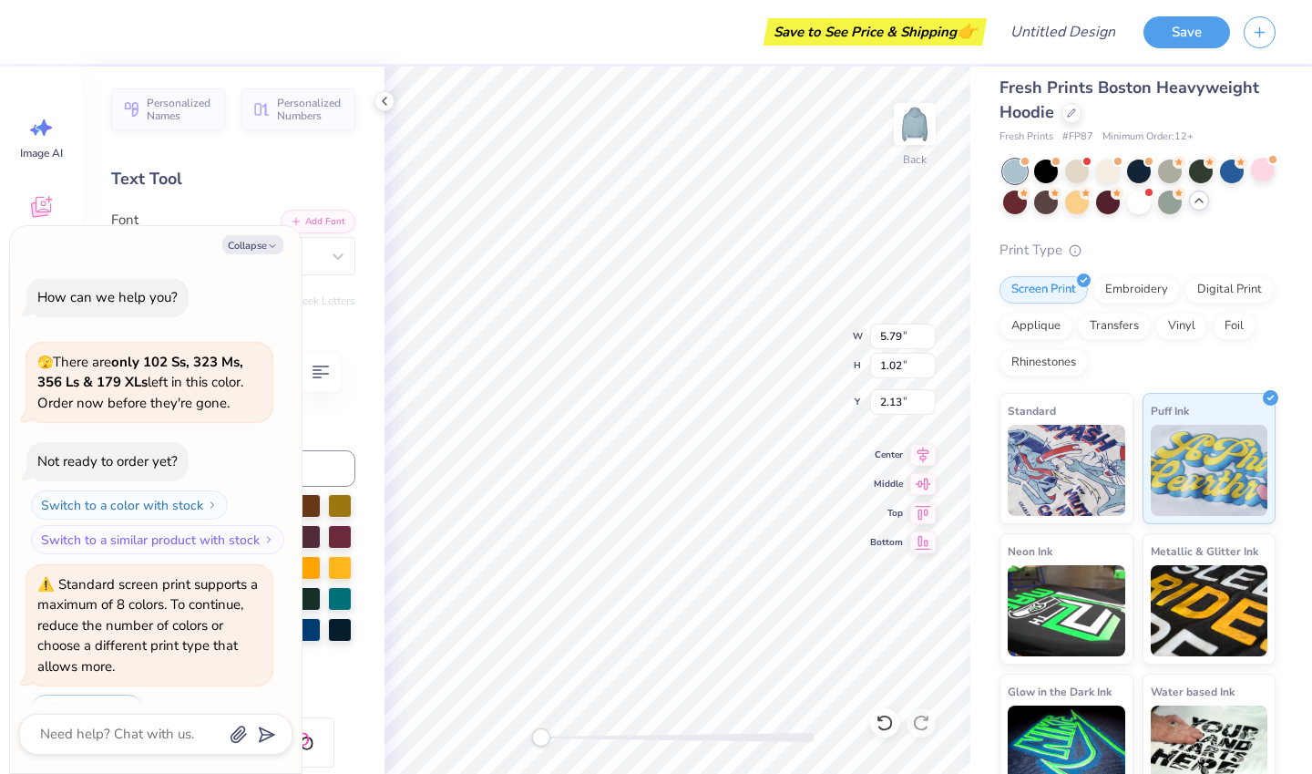
type textarea "x"
type input "3.37"
type input "1.22"
type input "2.03"
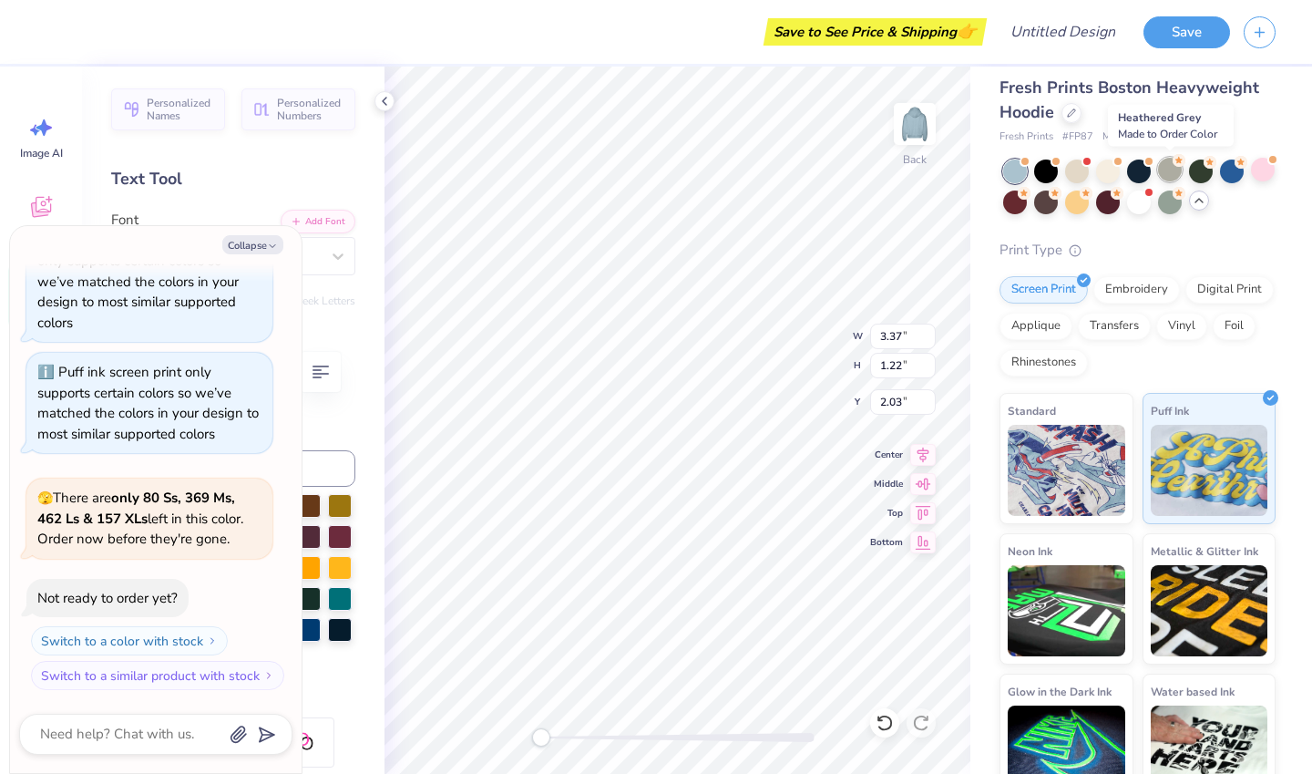
click at [1172, 171] on div at bounding box center [1170, 170] width 24 height 24
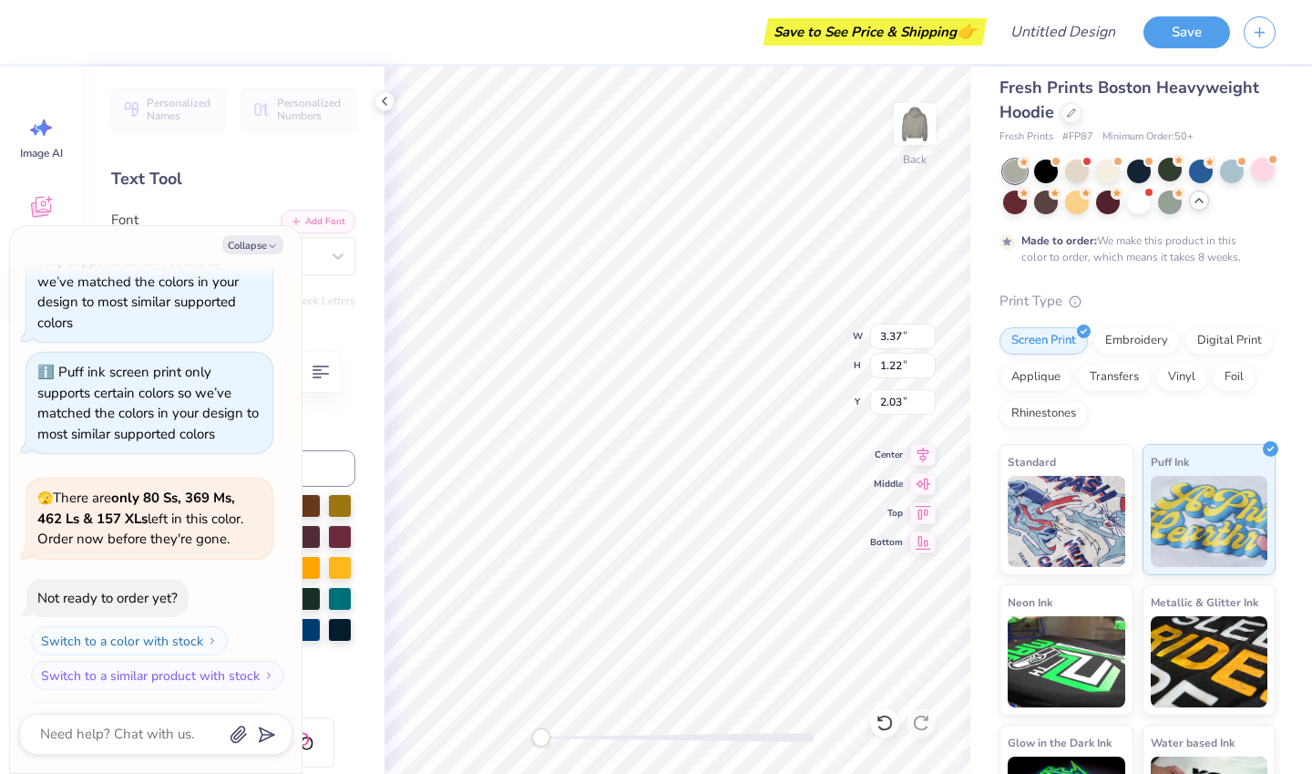
scroll to position [919, 0]
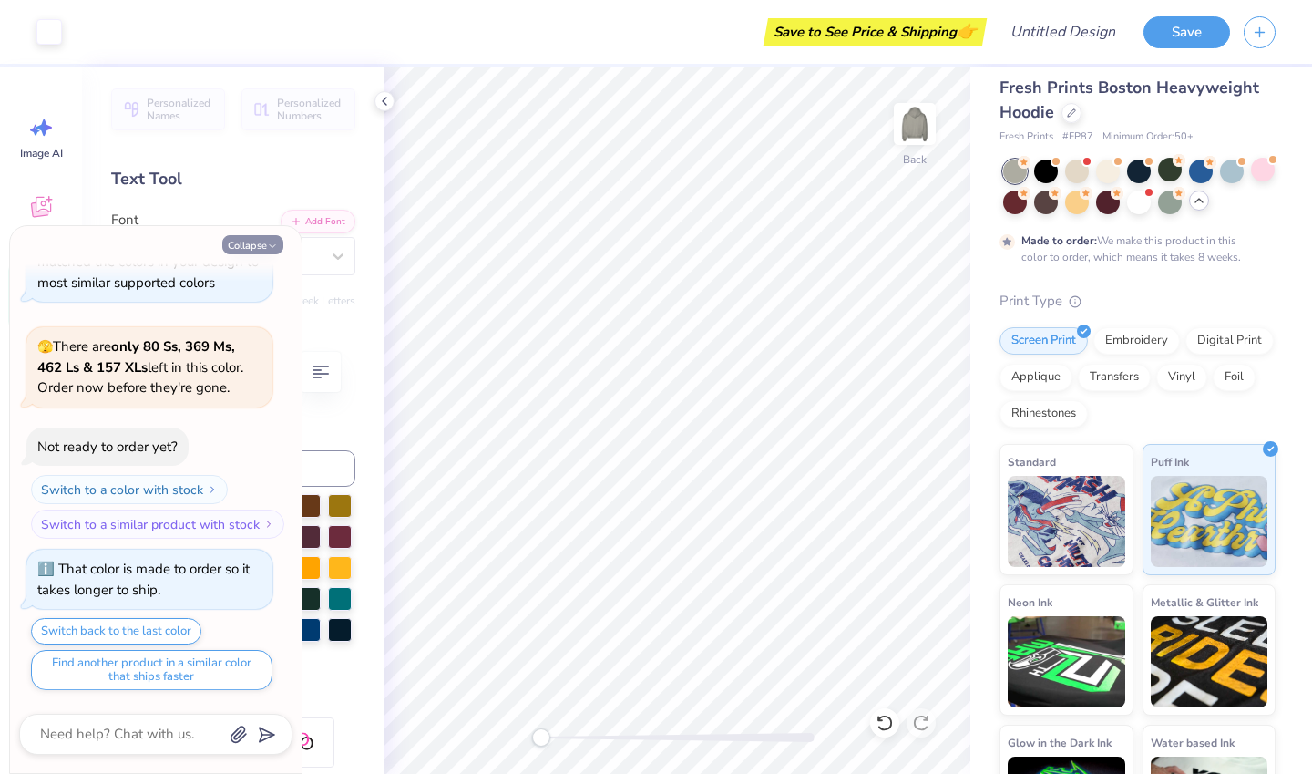
click at [238, 241] on button "Collapse" at bounding box center [252, 244] width 61 height 19
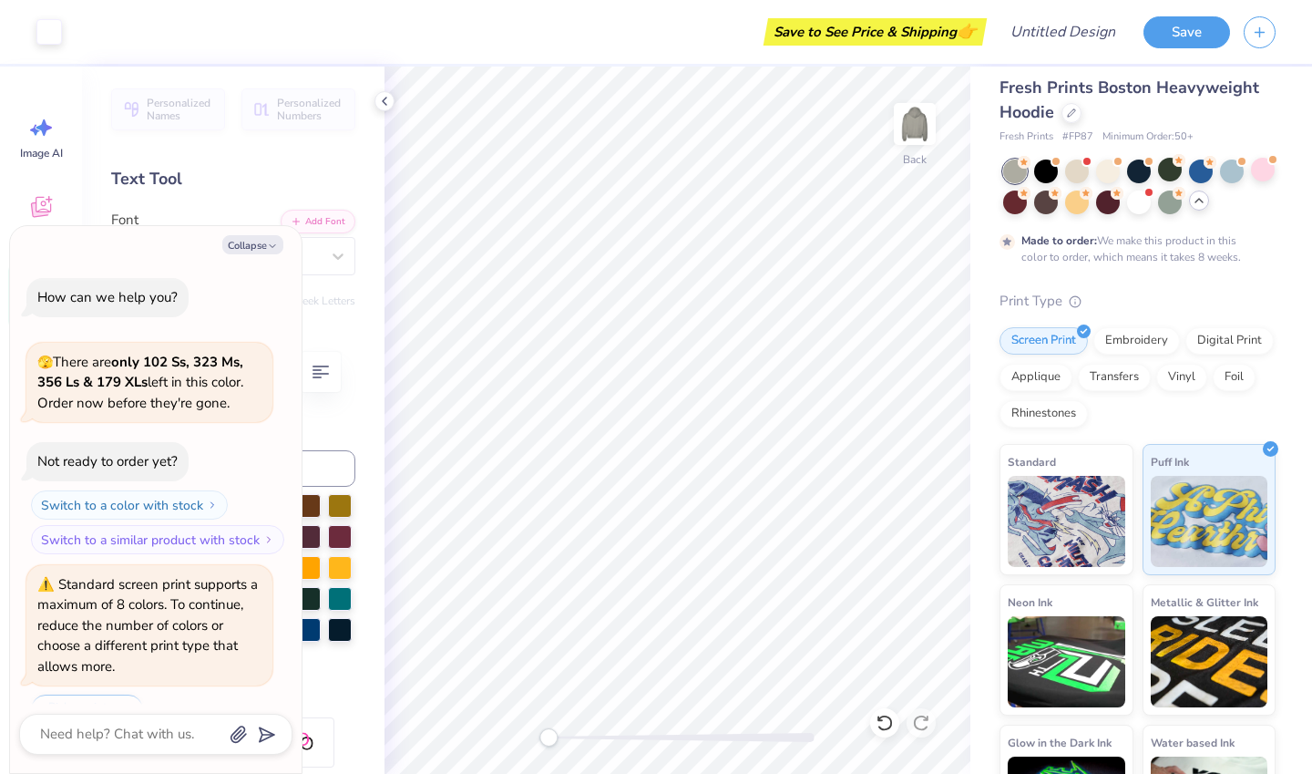
scroll to position [1030, 0]
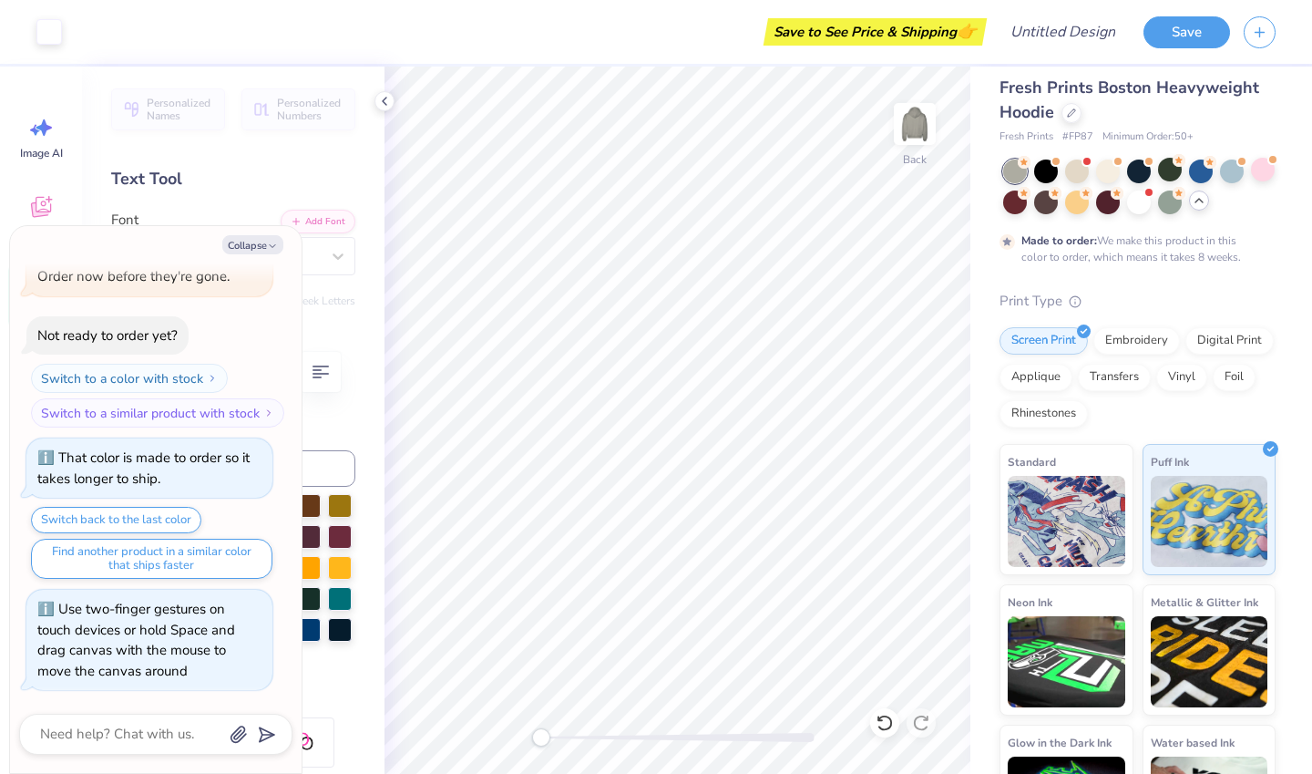
drag, startPoint x: 549, startPoint y: 736, endPoint x: 458, endPoint y: 788, distance: 104.1
click at [458, 773] on html "Art colors Save to See Price & Shipping 👉 Design Title Save Image AI Designs Ad…" at bounding box center [656, 387] width 1312 height 774
click at [249, 239] on button "Collapse" at bounding box center [252, 244] width 61 height 19
type textarea "x"
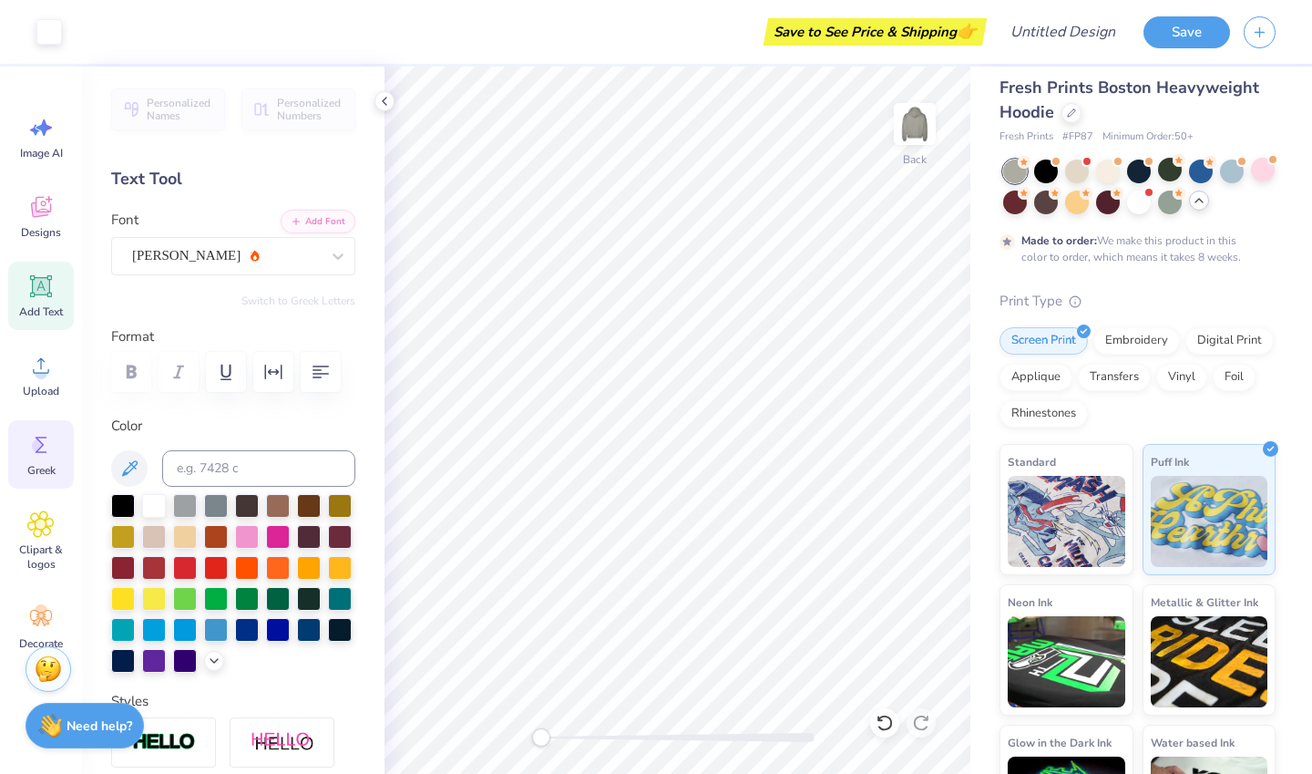
scroll to position [25, 0]
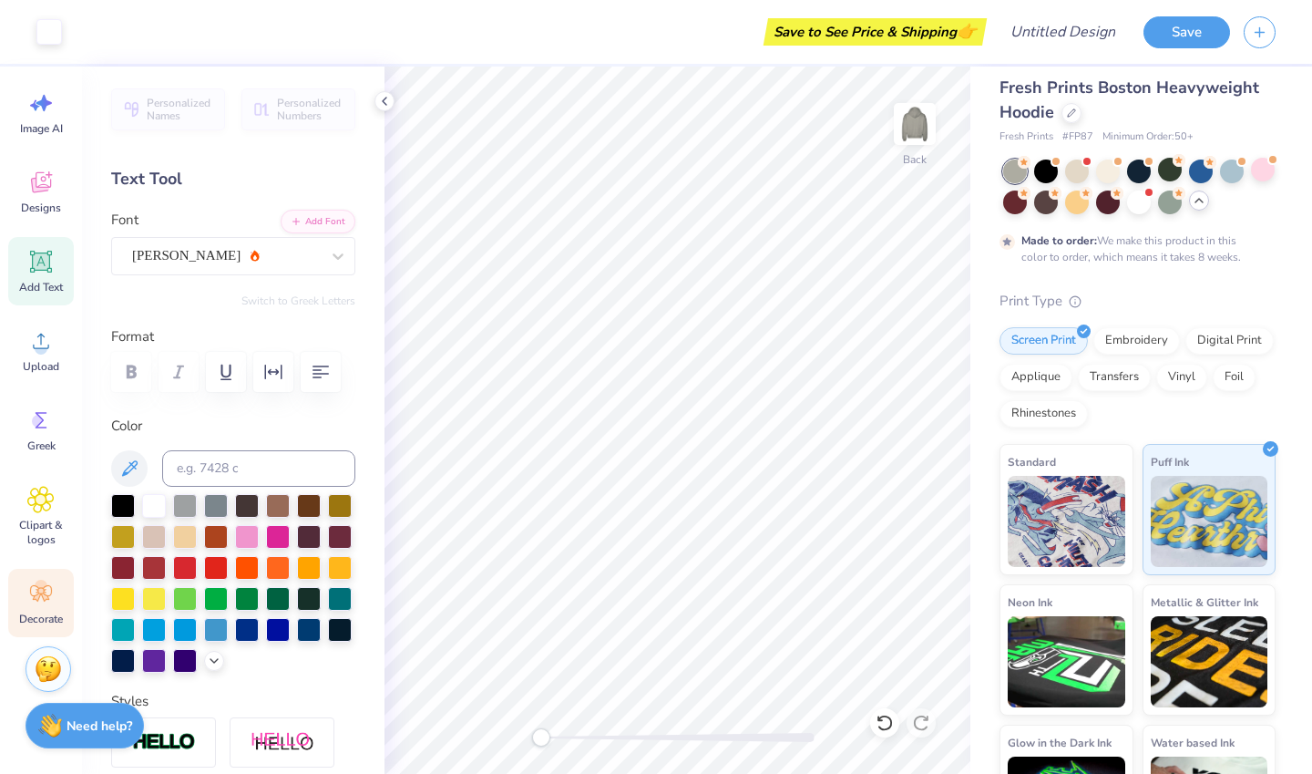
click at [38, 590] on icon at bounding box center [41, 593] width 22 height 16
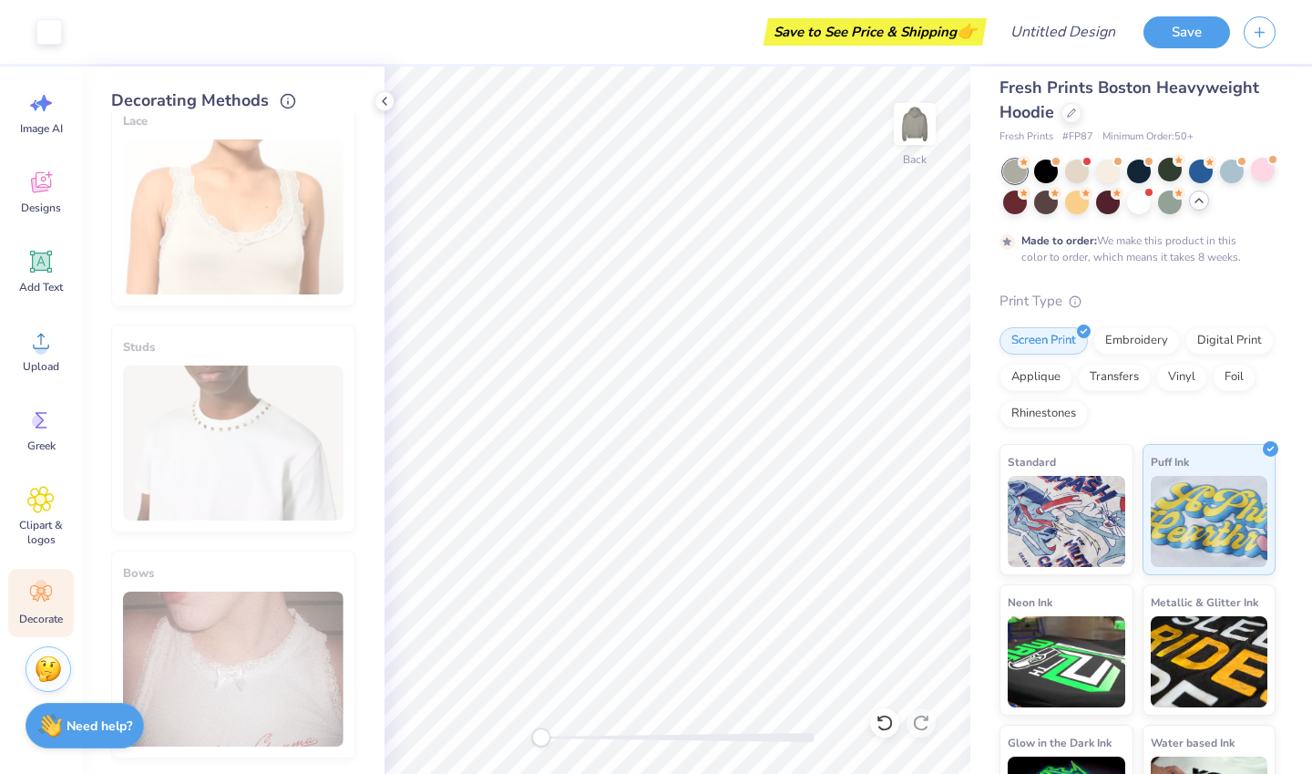
scroll to position [936, 0]
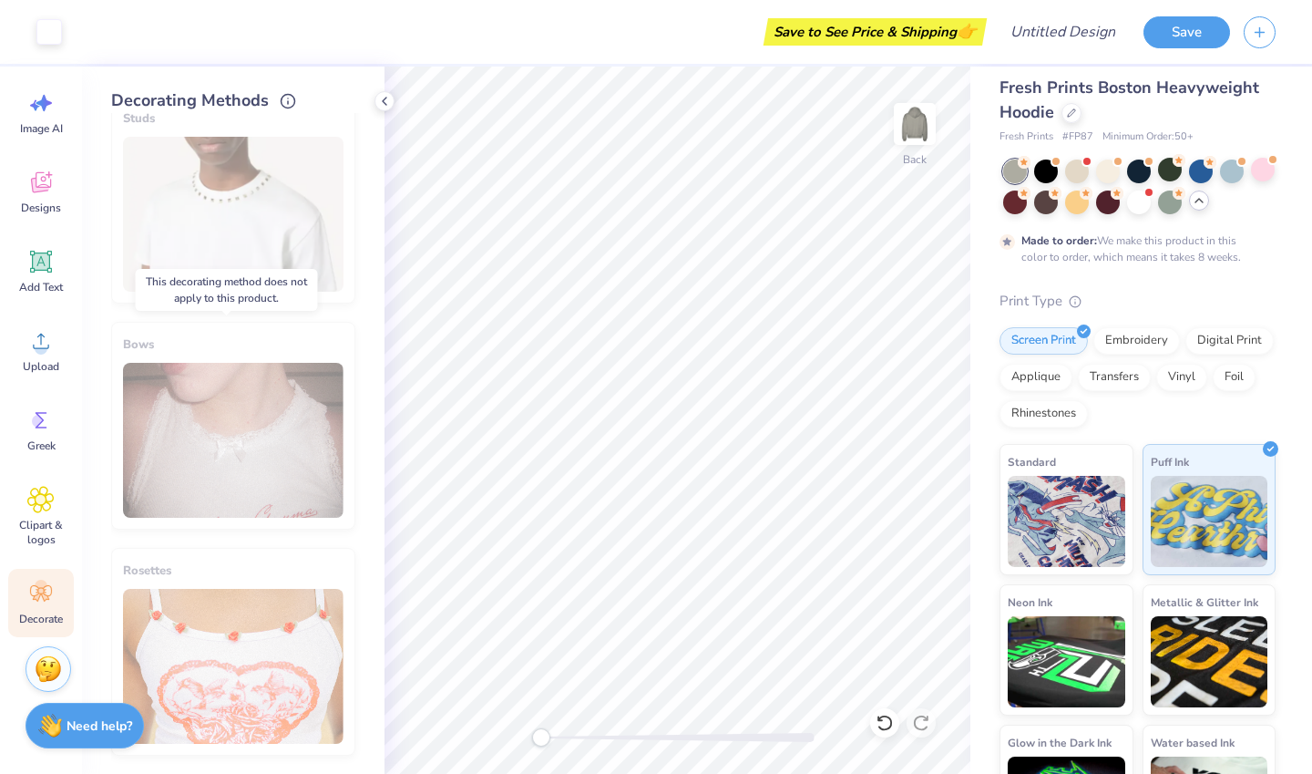
click at [239, 439] on div "Bows" at bounding box center [233, 426] width 244 height 208
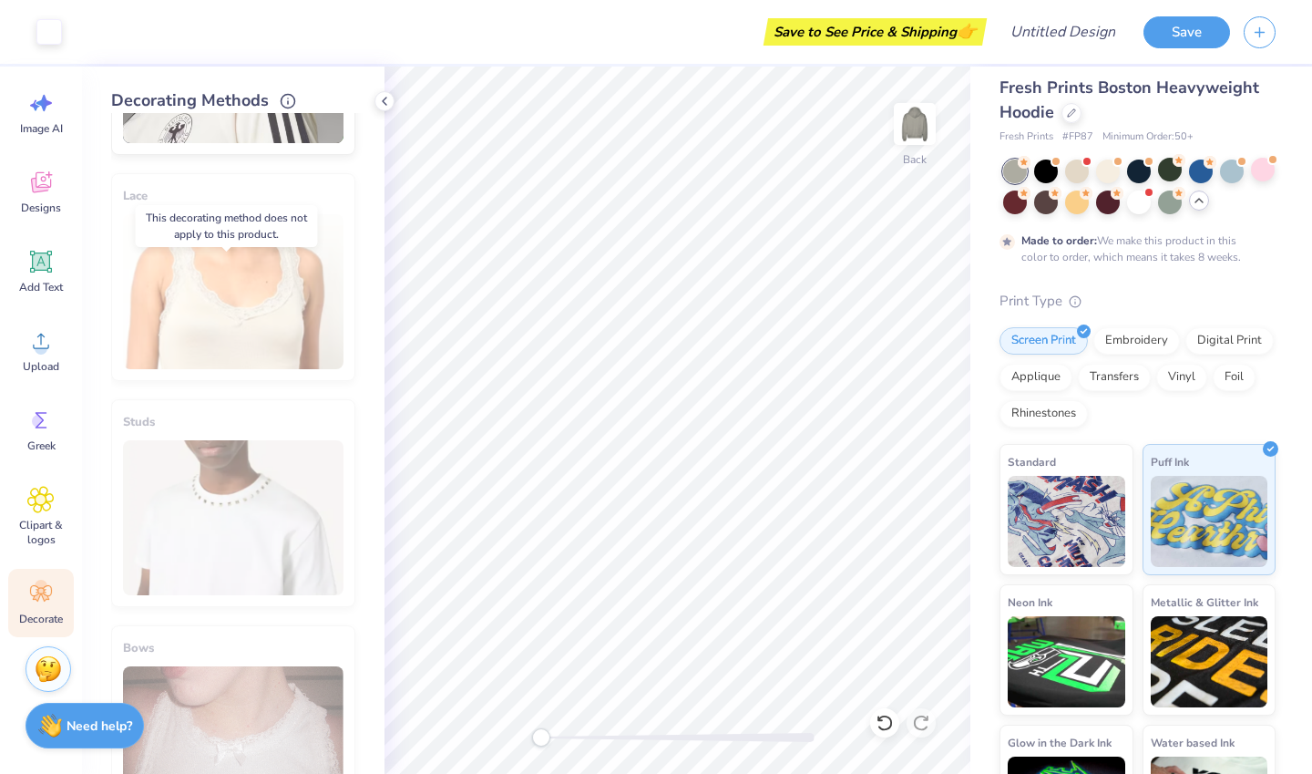
scroll to position [0, 0]
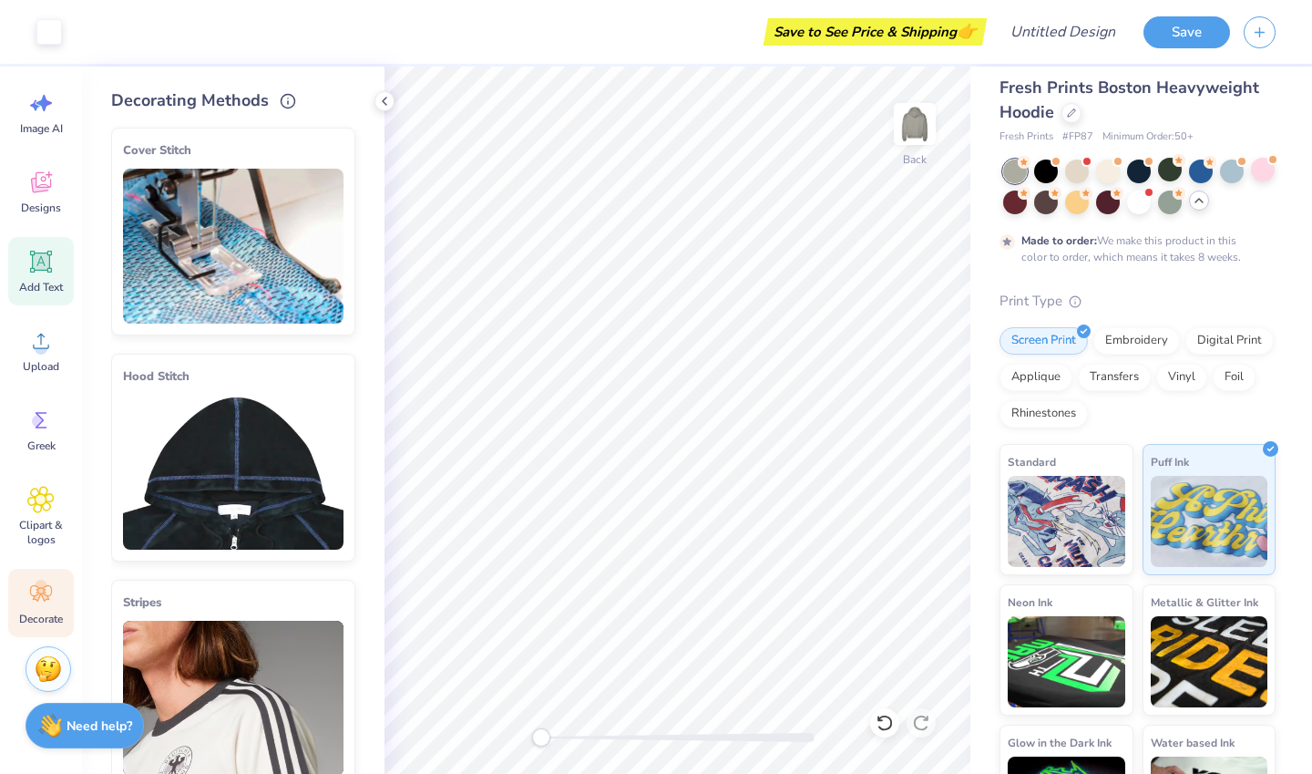
click at [59, 262] on div "Add Text" at bounding box center [41, 271] width 66 height 68
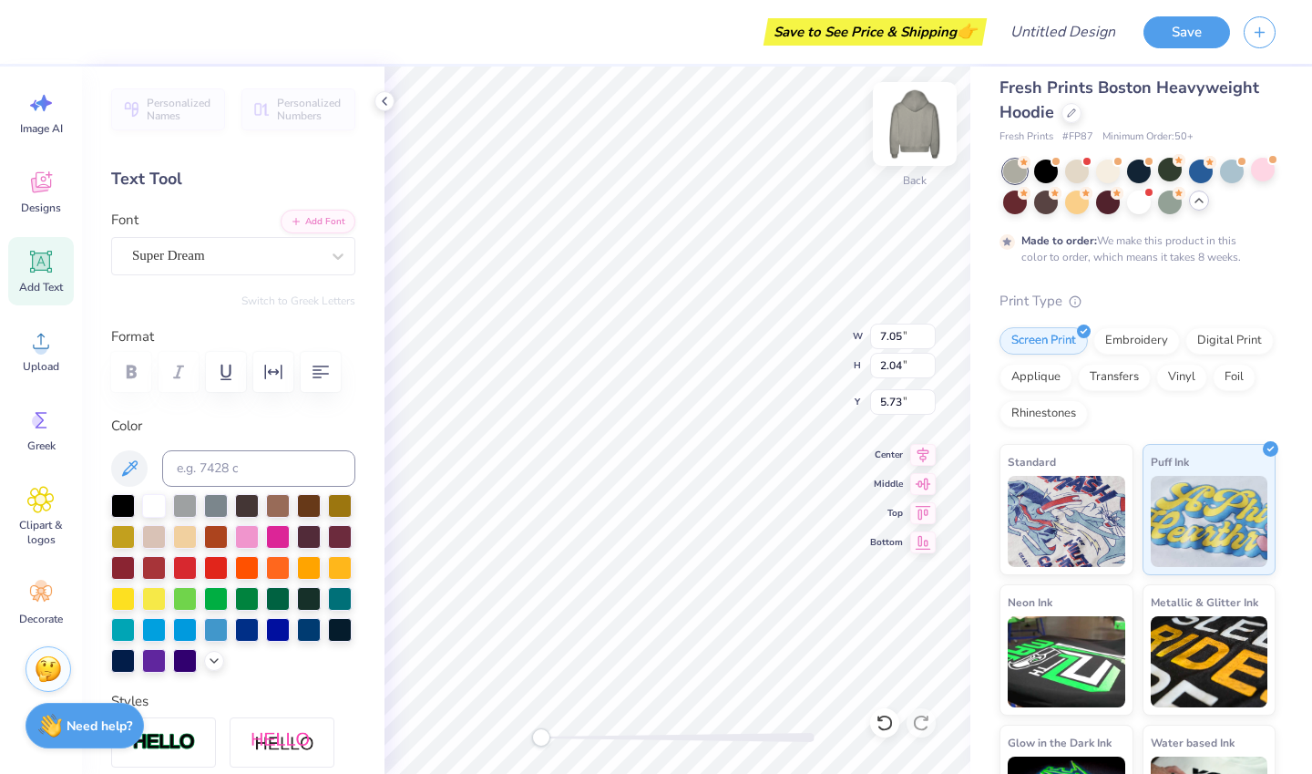
click at [919, 130] on img at bounding box center [914, 123] width 73 height 73
type input "7.22"
type input "2.09"
type input "6.00"
click at [904, 133] on img at bounding box center [914, 123] width 73 height 73
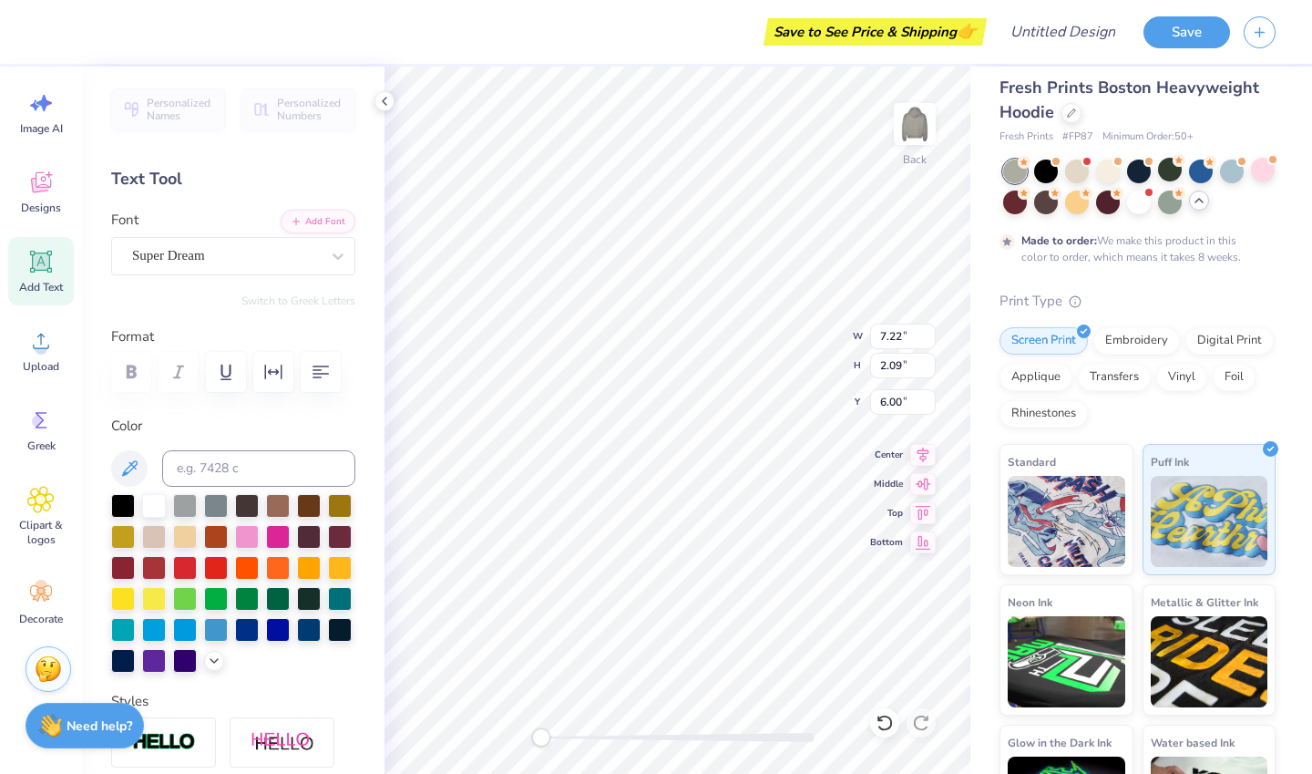
type input "7.05"
type input "2.04"
type input "5.73"
type textarea "X"
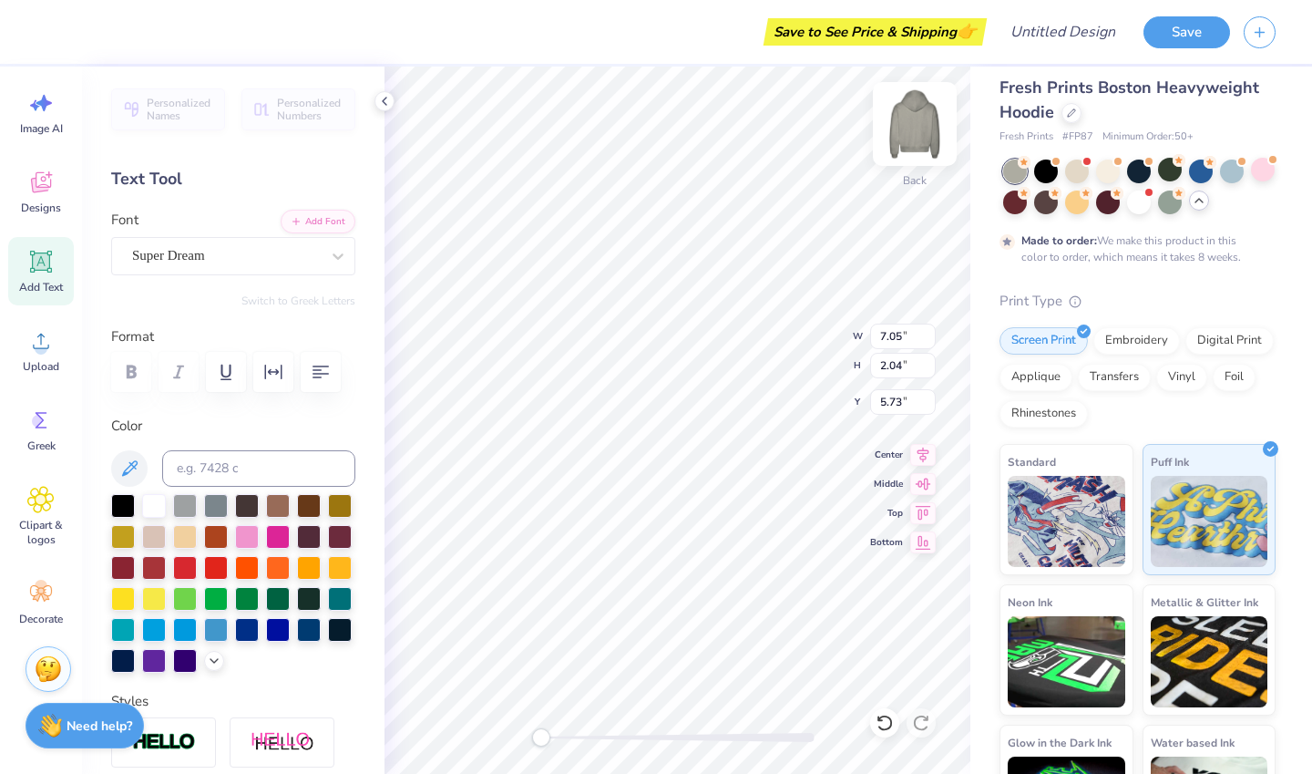
click at [932, 141] on img at bounding box center [914, 123] width 73 height 73
click at [921, 132] on img at bounding box center [914, 123] width 73 height 73
click at [920, 127] on img at bounding box center [914, 123] width 73 height 73
click at [156, 504] on div at bounding box center [154, 504] width 24 height 24
click at [152, 505] on div at bounding box center [154, 504] width 24 height 24
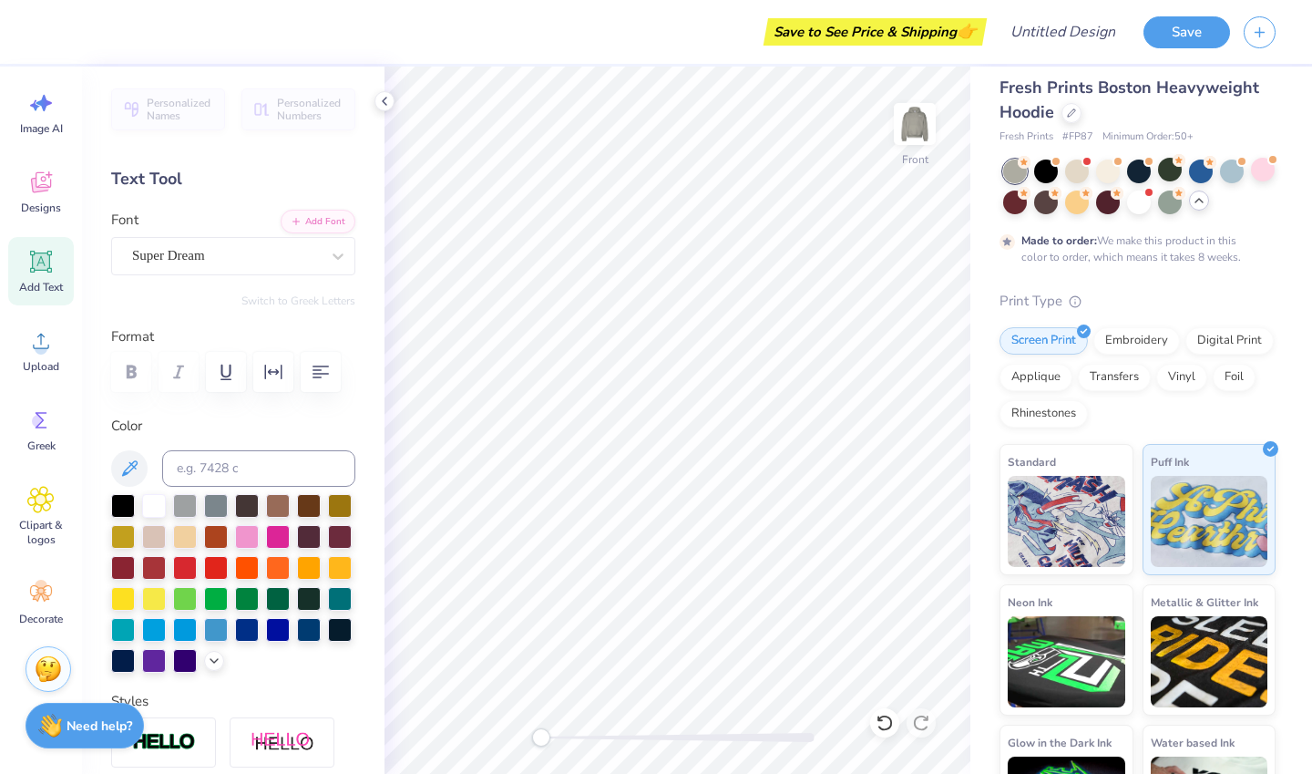
click at [46, 273] on icon at bounding box center [40, 261] width 27 height 27
type textarea "T"
type textarea "Vista"
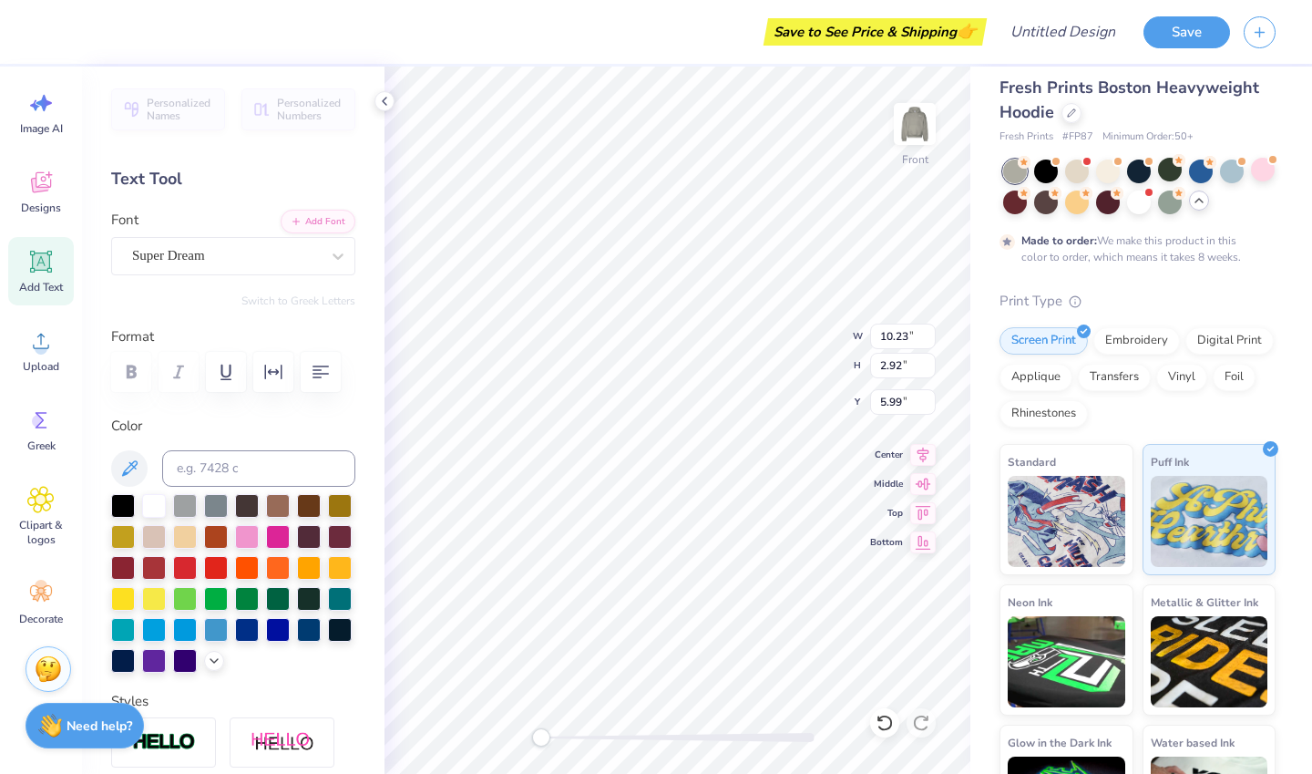
type input "10.23"
type input "2.92"
type input "5.99"
click at [159, 505] on div at bounding box center [154, 504] width 24 height 24
type input "7.22"
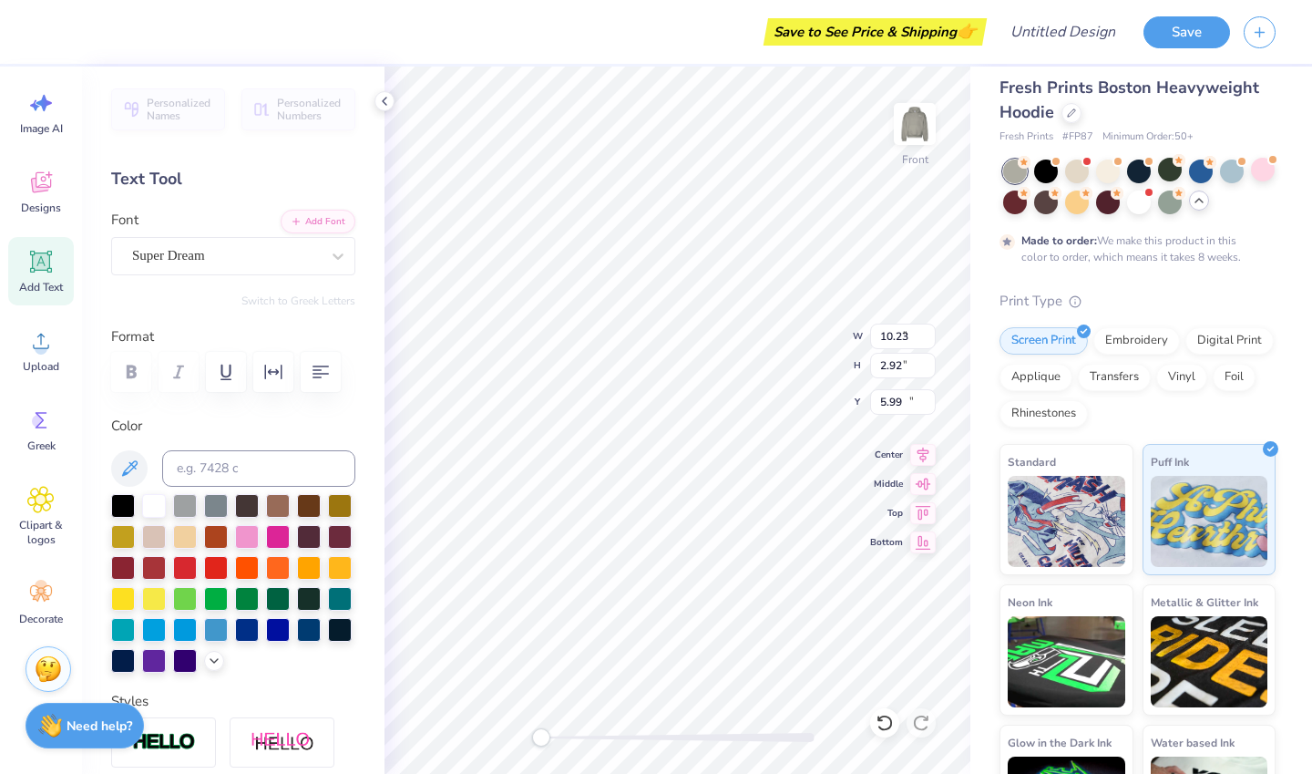
type input "2.09"
type input "13.71"
type input "10.97"
type input "3.18"
type input "11.76"
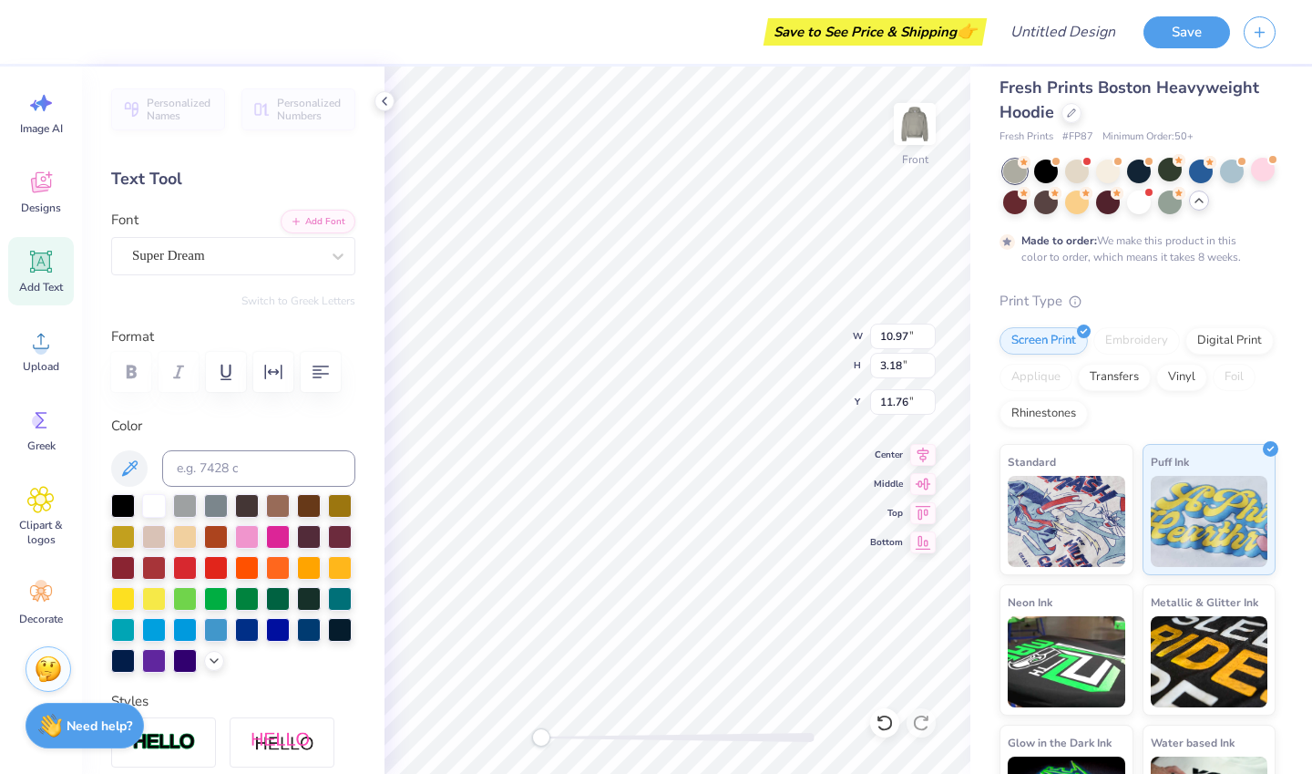
type input "13.71"
type input "3.97"
type input "11.89"
type textarea "x"
type input "13.53"
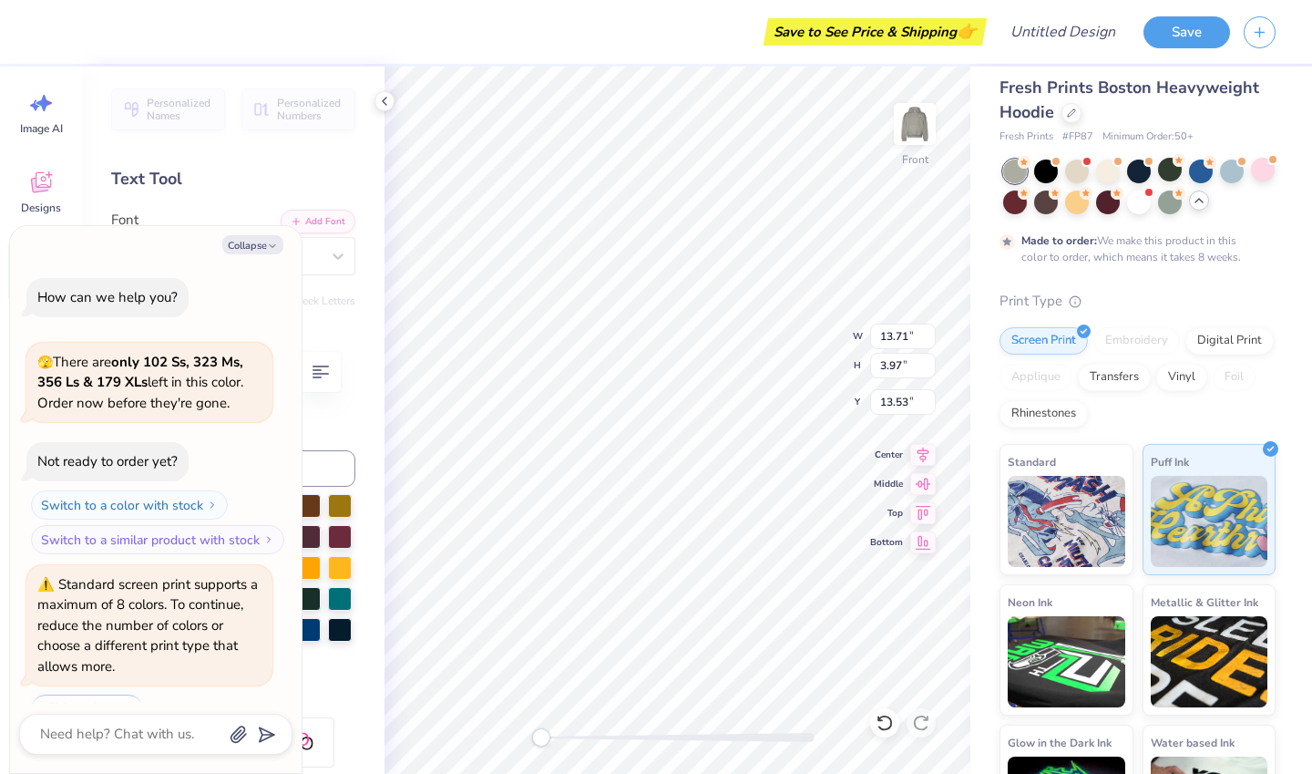
type textarea "x"
type input "10.23"
type input "2.92"
type input "6.62"
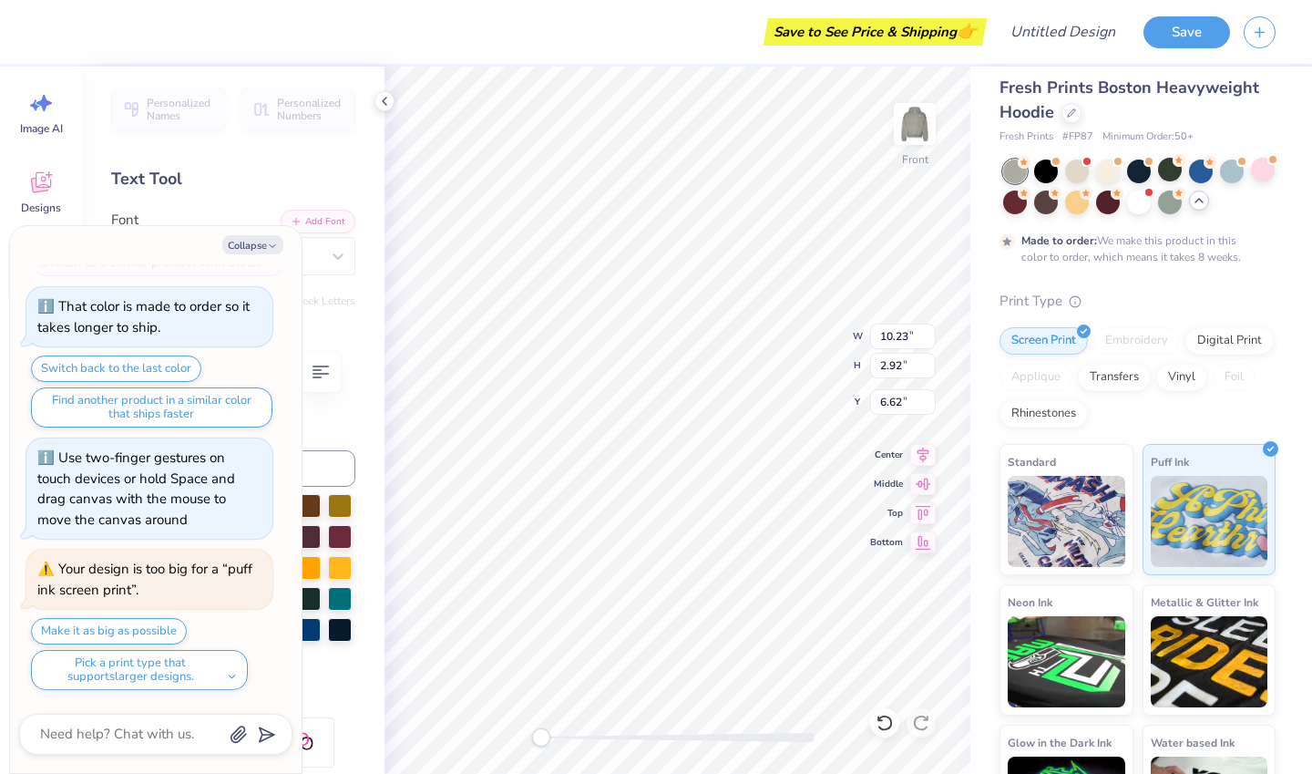
type textarea "x"
type input "11.49"
type input "3.28"
type textarea "x"
type input "13.71"
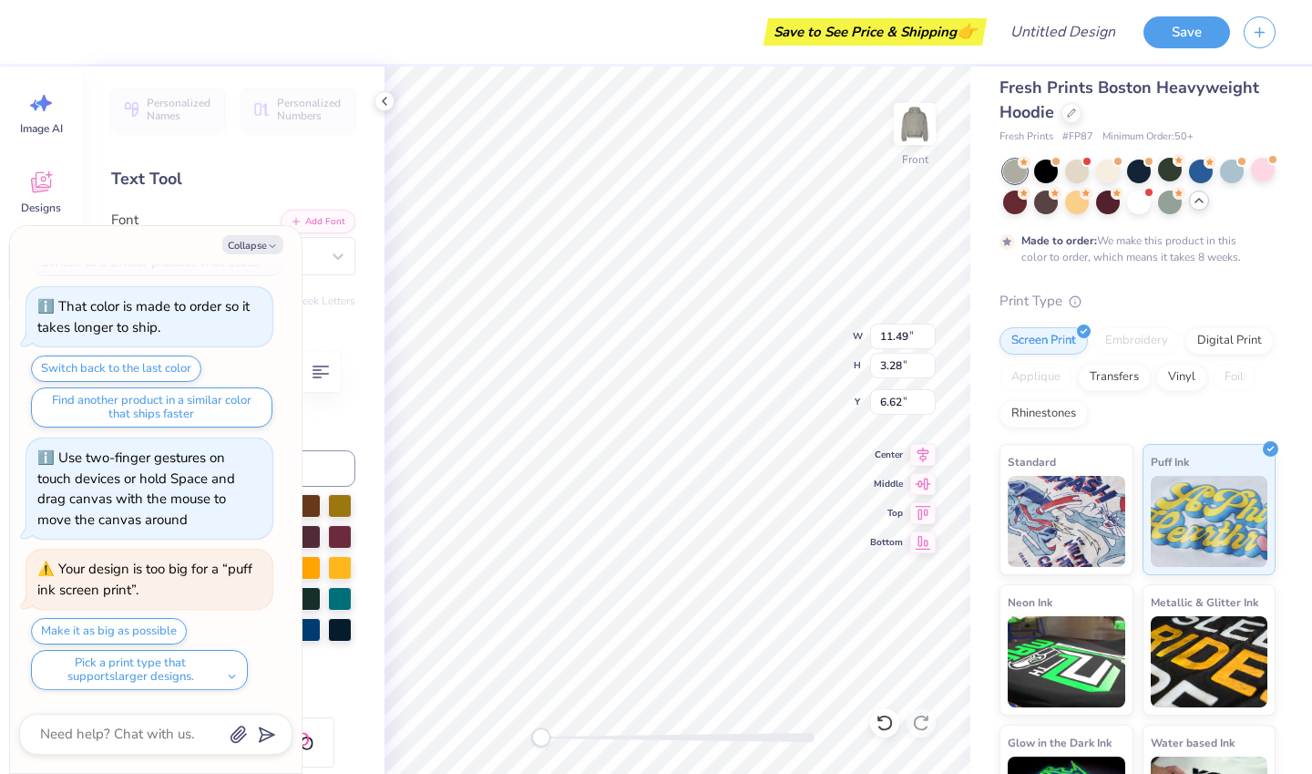
type input "3.97"
type input "13.53"
type textarea "x"
type input "11.49"
type input "3.28"
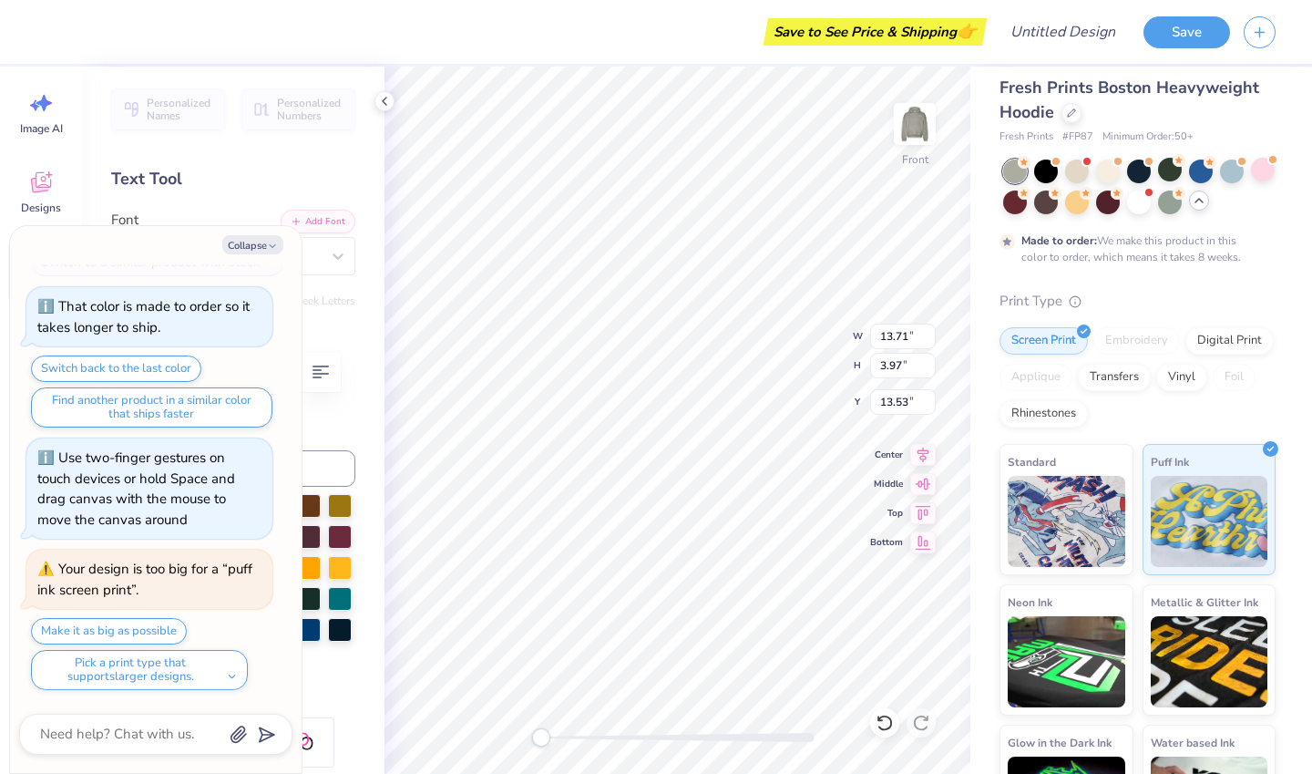
type input "6.62"
type textarea "x"
type input "13.71"
type input "3.97"
type input "14.75"
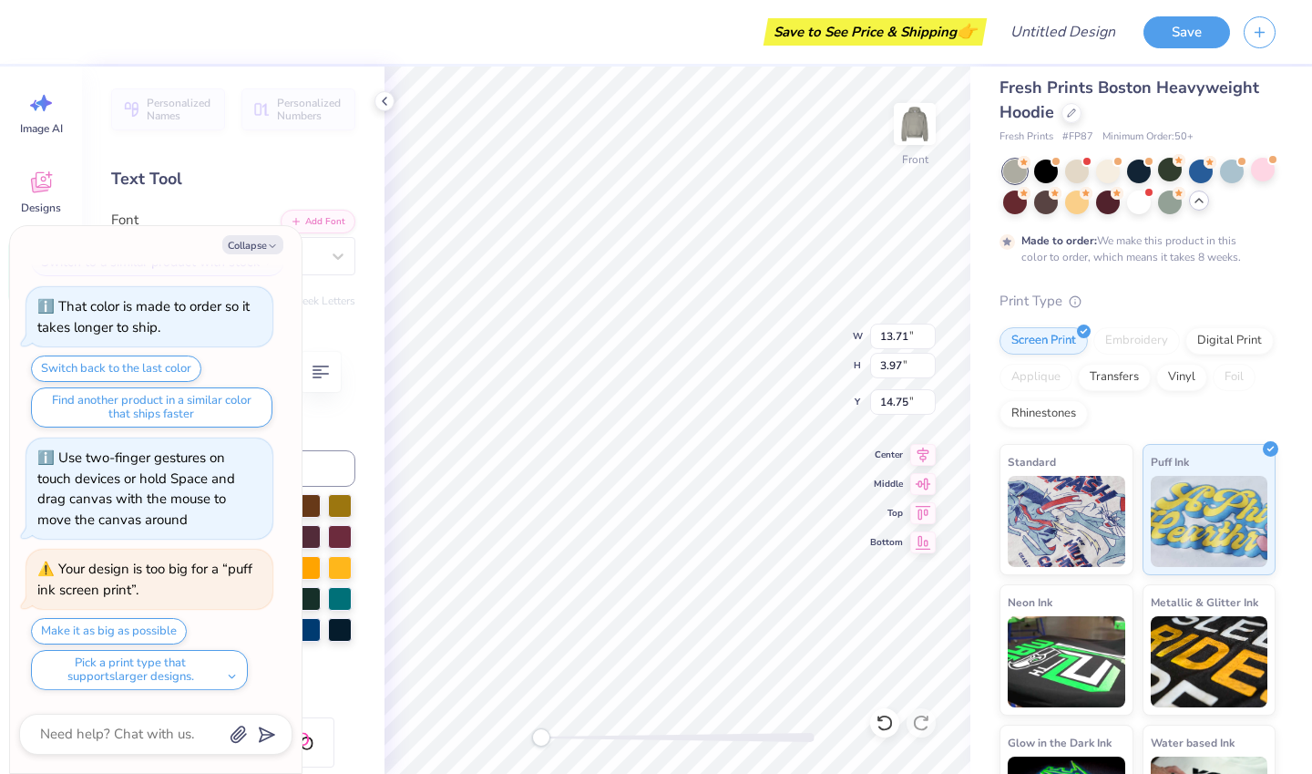
scroll to position [15, 2]
type textarea "x"
type textarea "TEX"
type textarea "x"
type textarea "TE"
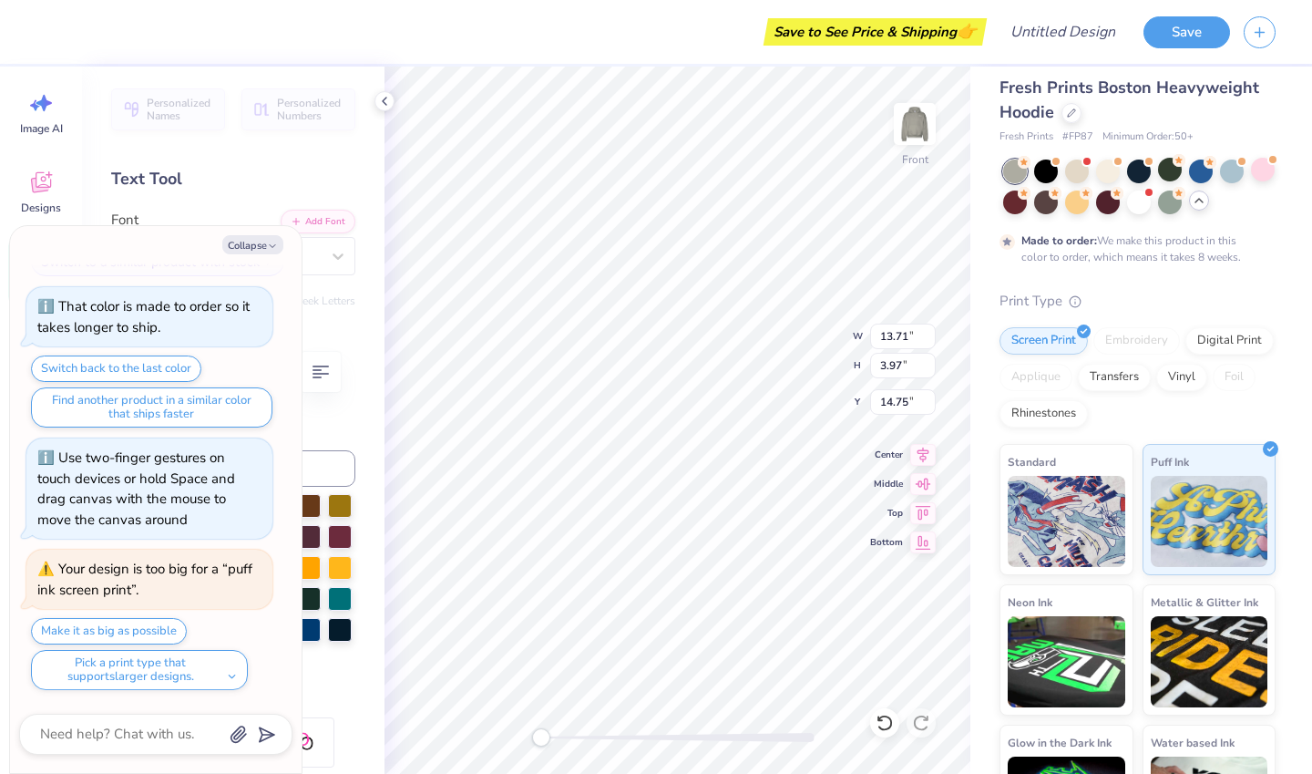
type textarea "x"
type textarea "T"
type textarea "x"
type textarea "e"
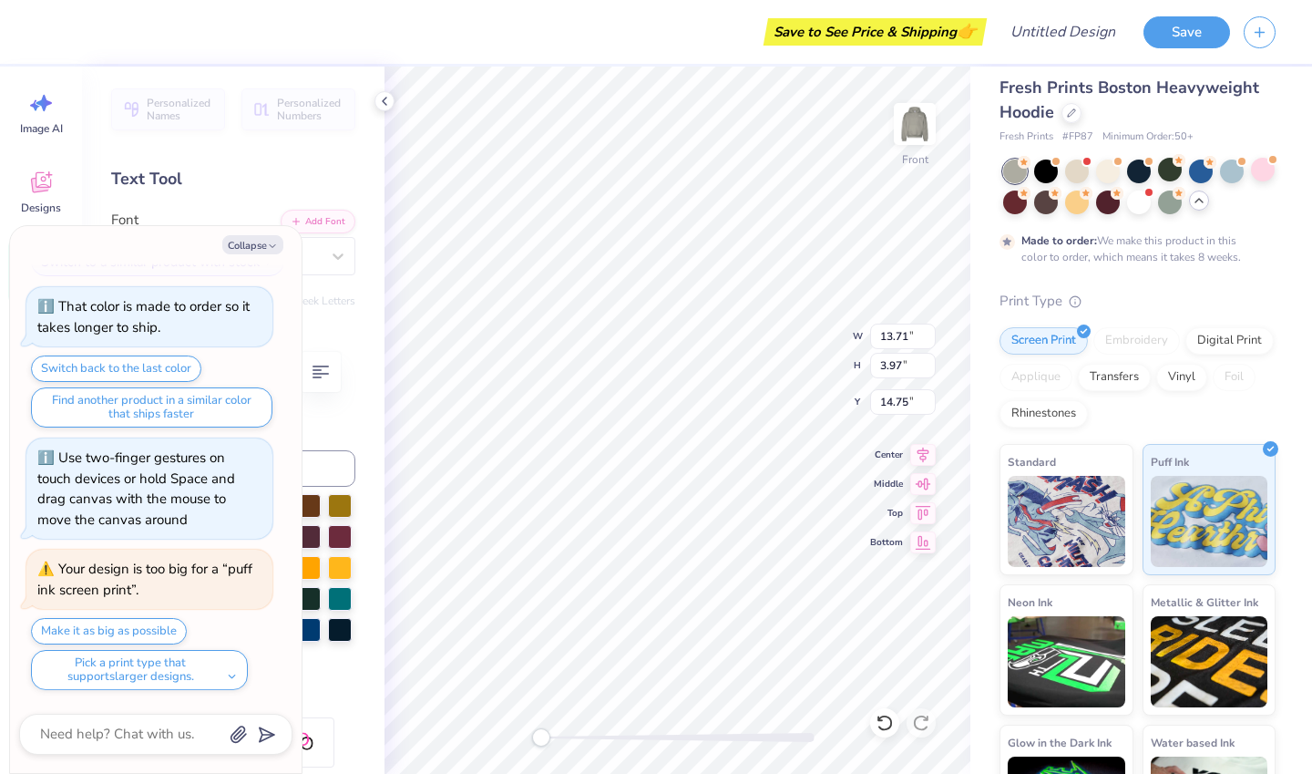
type textarea "x"
type textarea "eag"
type textarea "x"
type textarea "eagl"
type textarea "x"
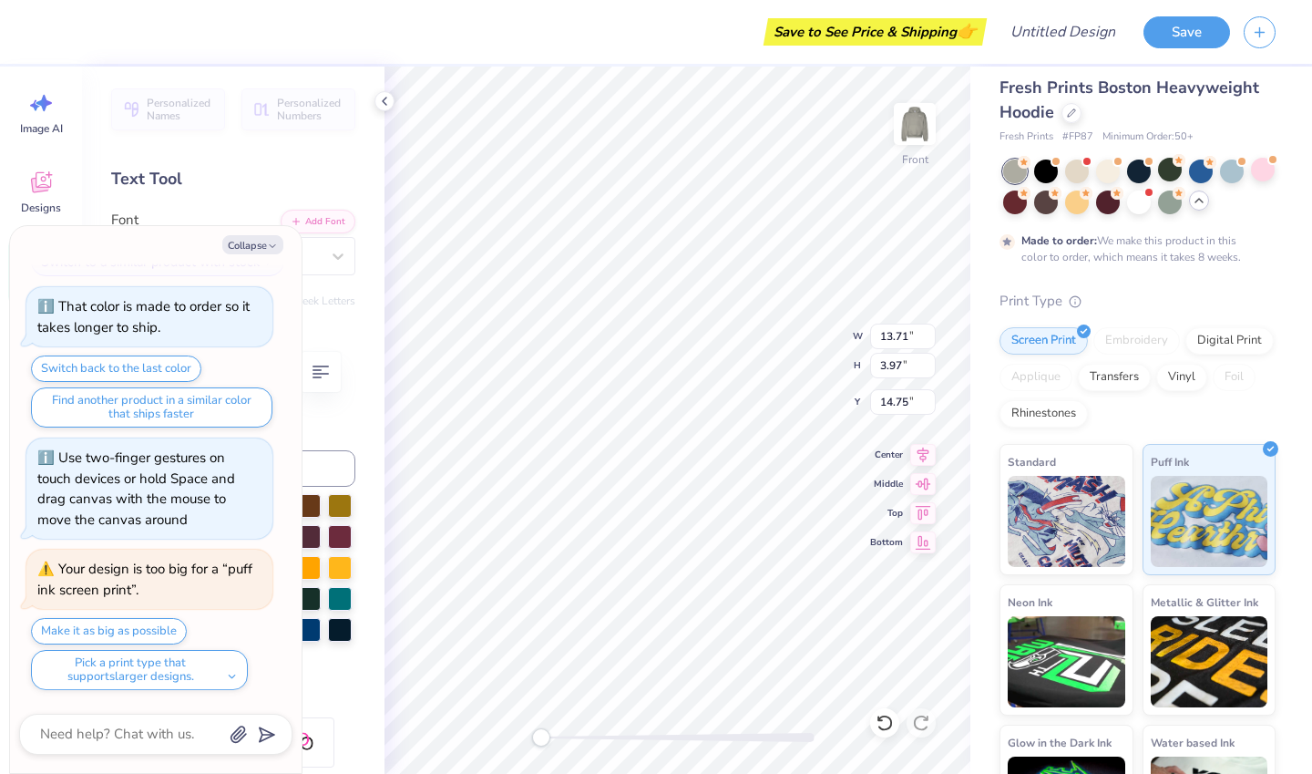
type textarea "eagle"
type textarea "x"
type textarea "eagles"
type textarea "x"
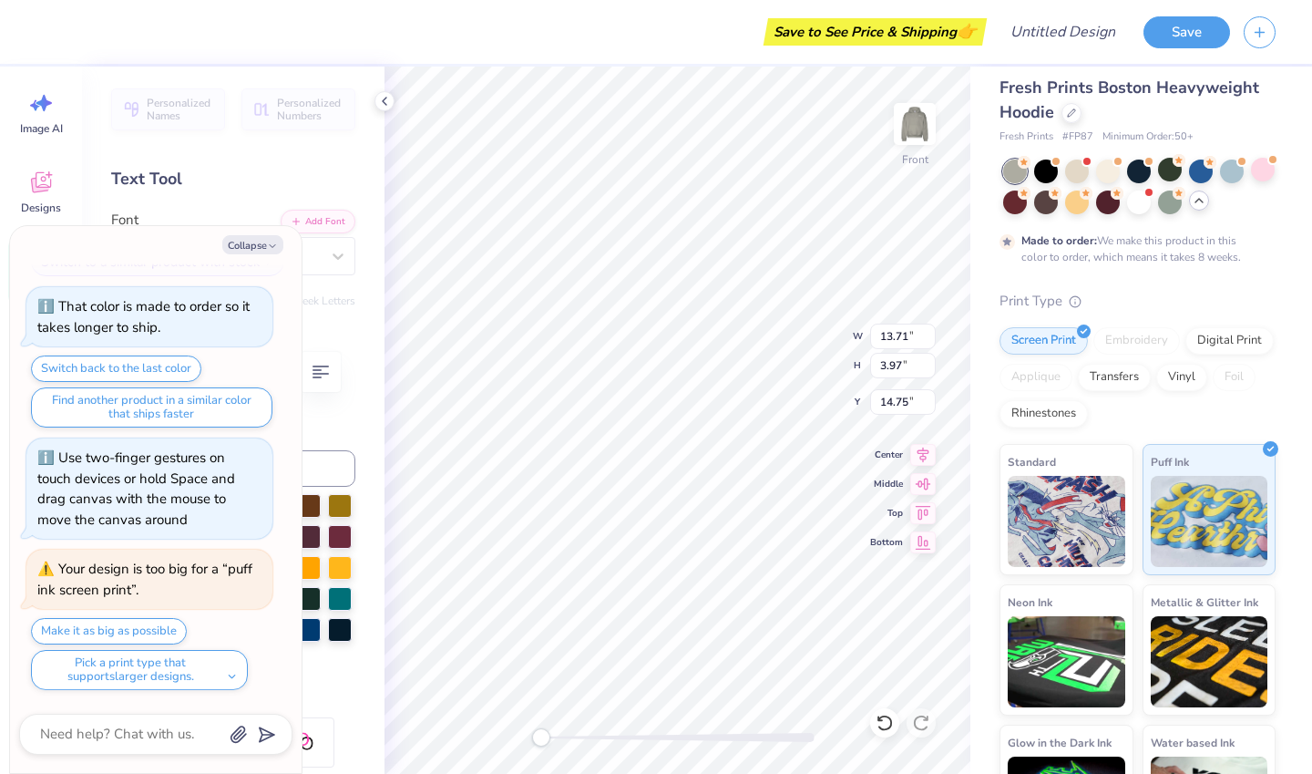
type textarea "[PERSON_NAME]"
type textarea "x"
type textarea "Eagles"
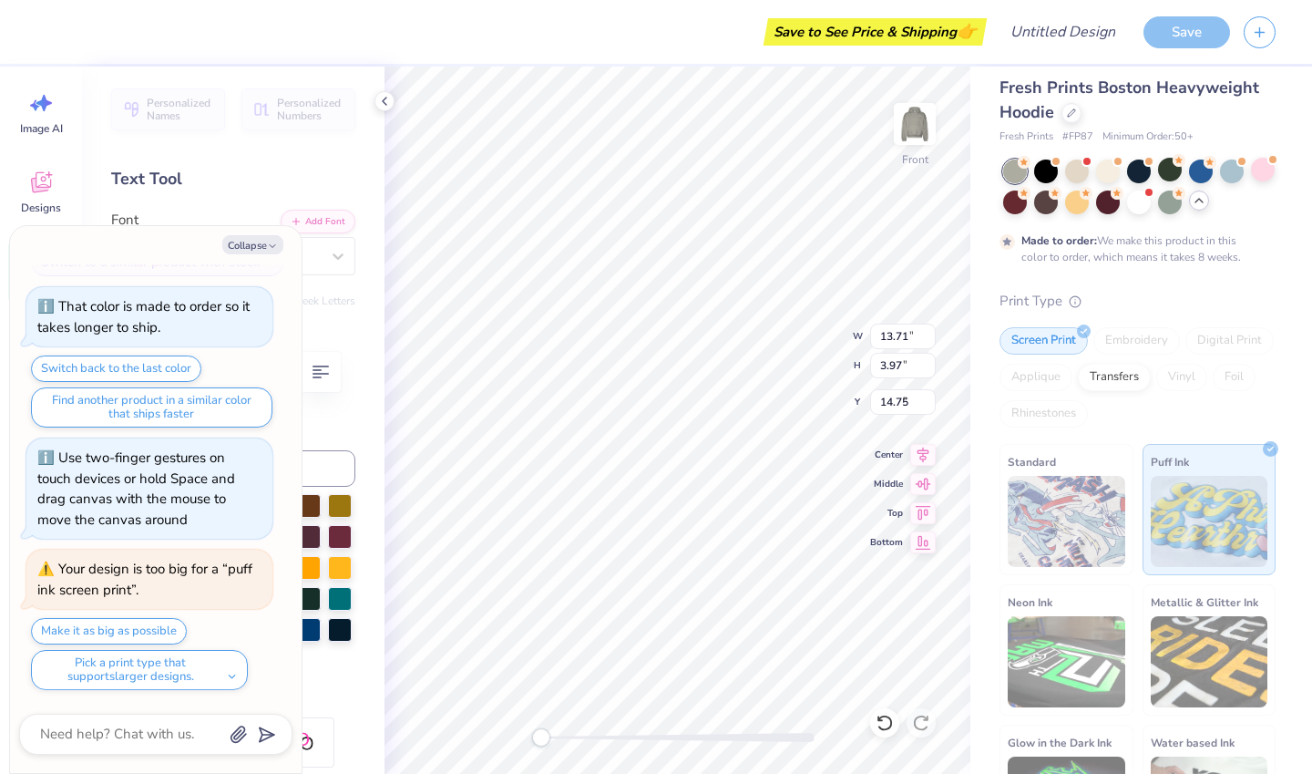
type textarea "x"
type input "11.49"
type input "3.28"
type input "7.28"
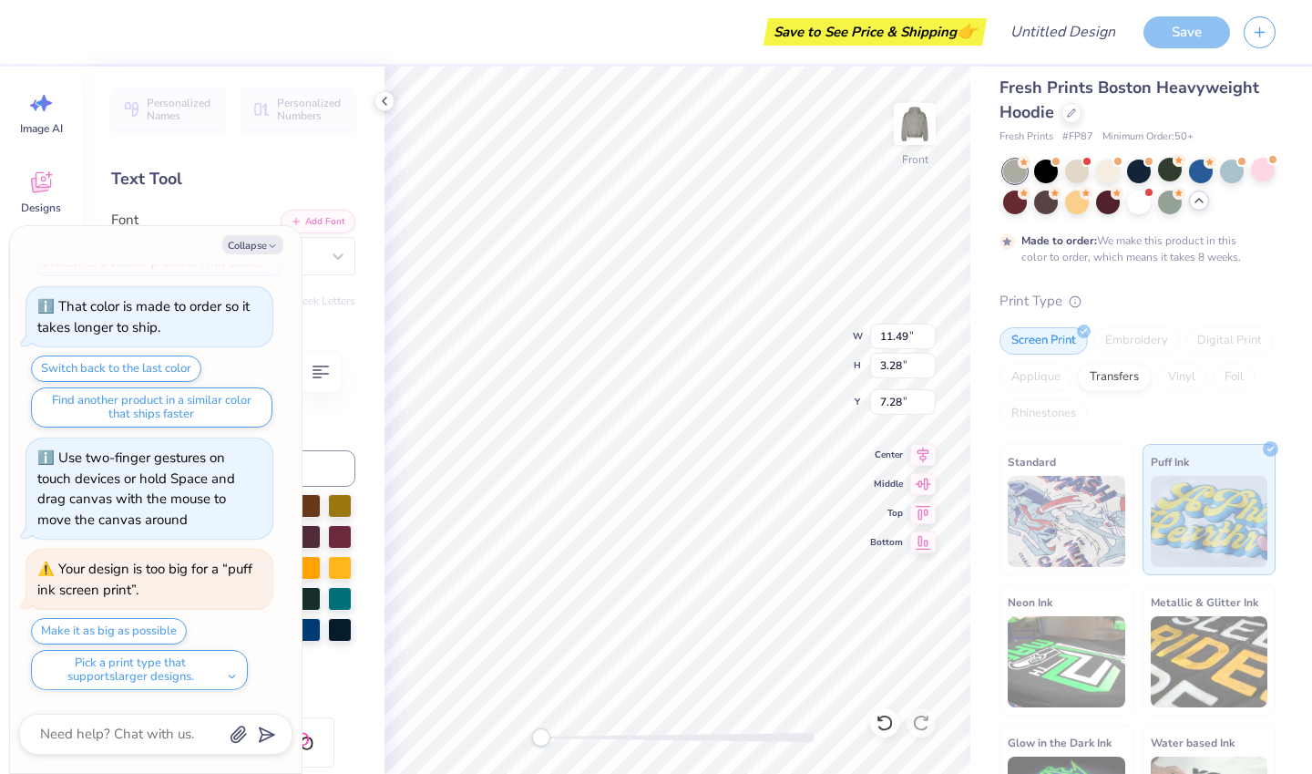
type textarea "x"
type textarea "Vsta"
type textarea "x"
type textarea "sta"
type textarea "x"
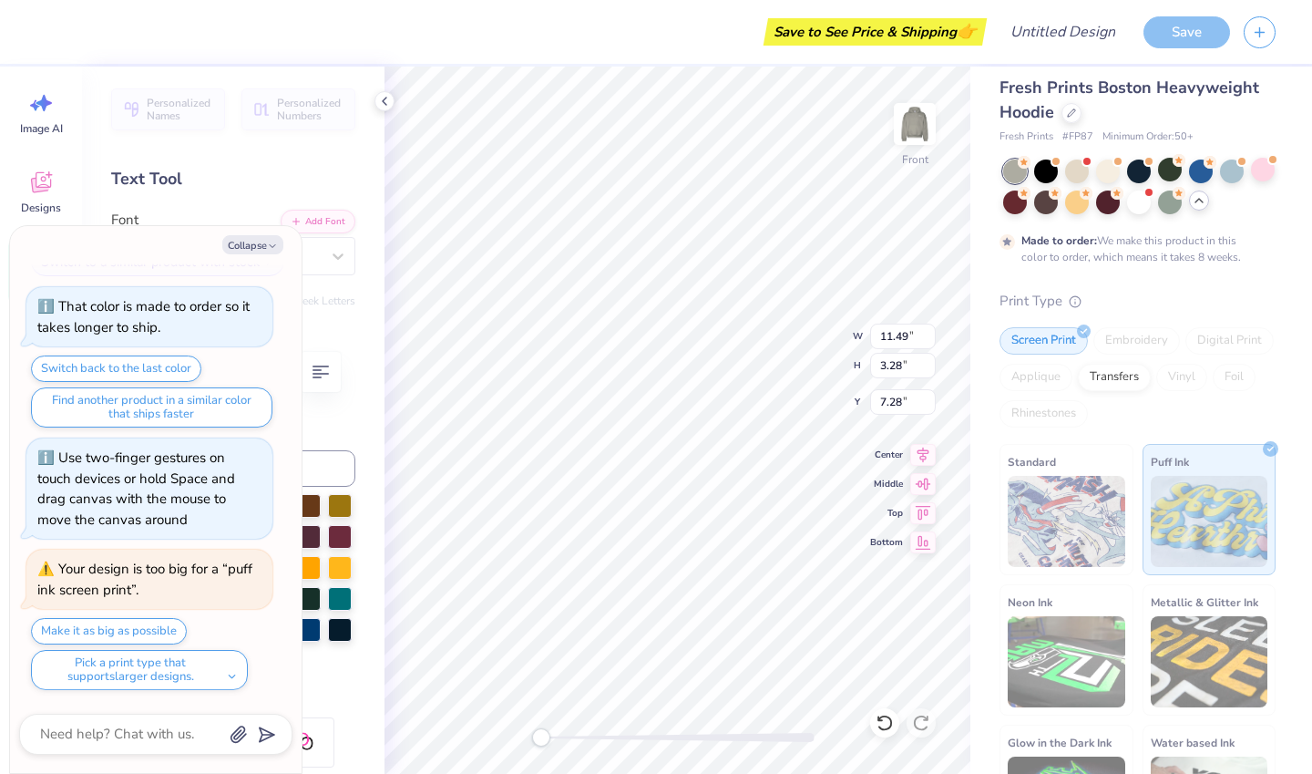
type textarea "Vsta"
type textarea "x"
type textarea "Vista"
type textarea "x"
type input "16.92"
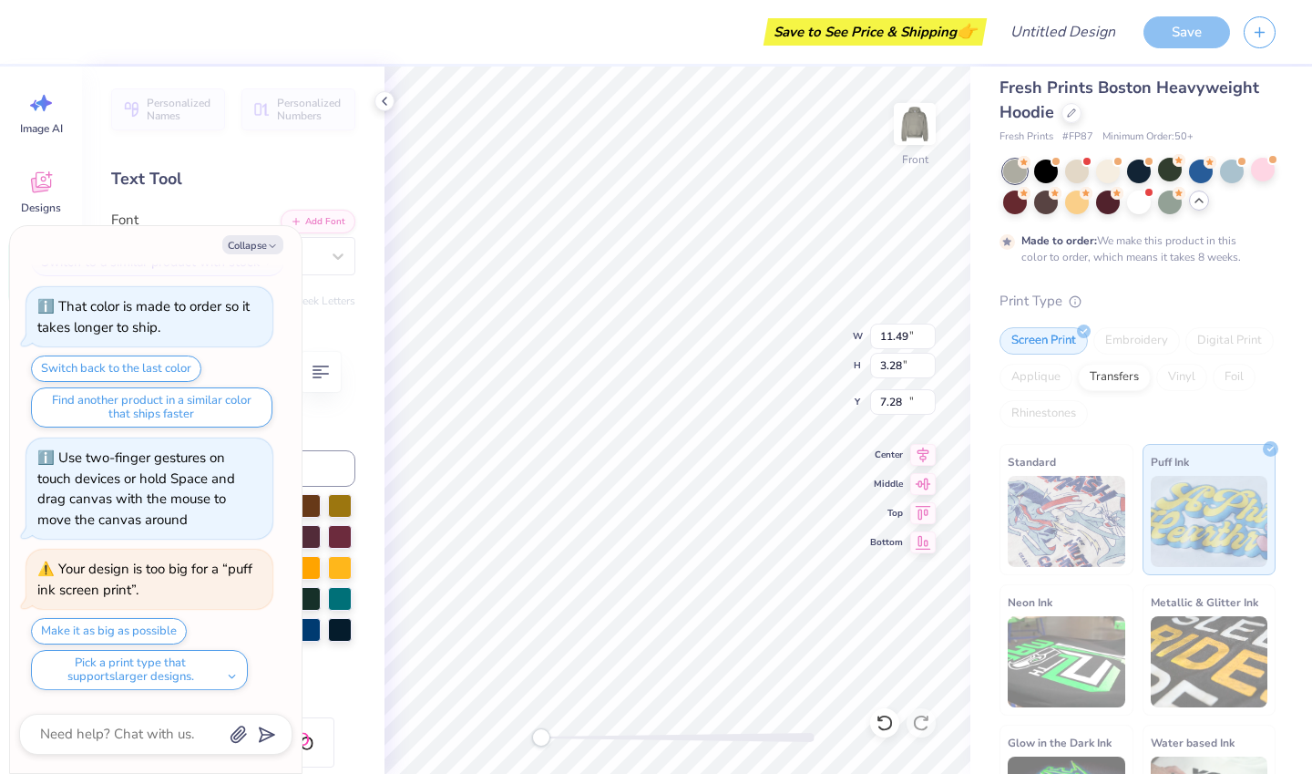
type input "4.94"
type input "14.27"
type textarea "x"
type input "14.68"
type input "4.28"
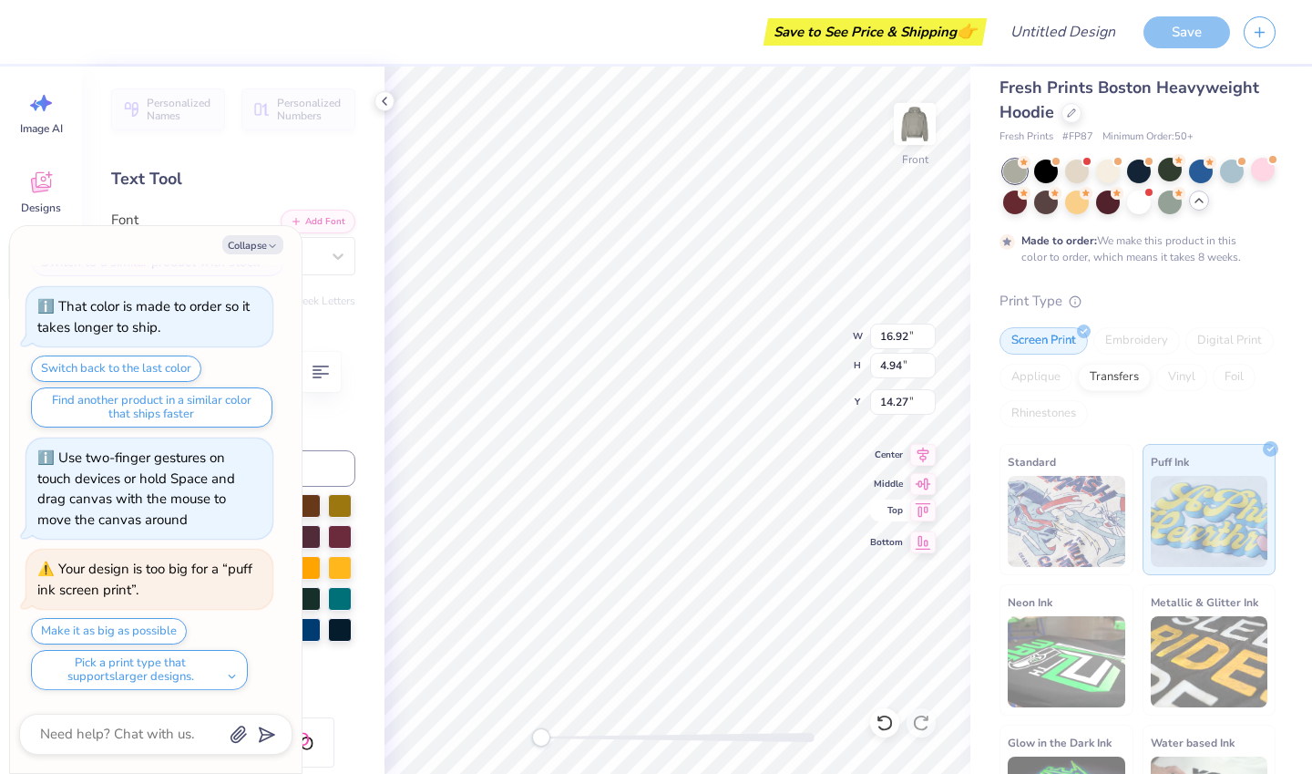
type input "14.69"
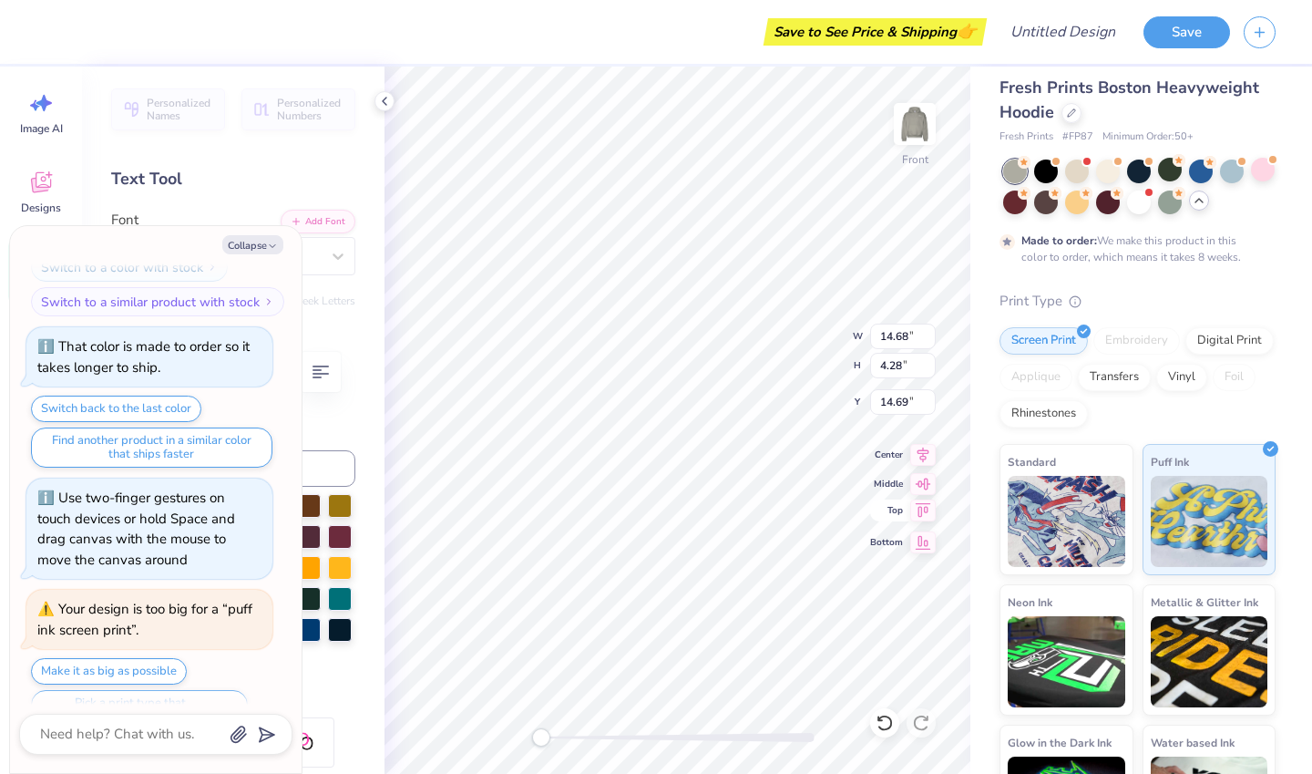
scroll to position [1181, 0]
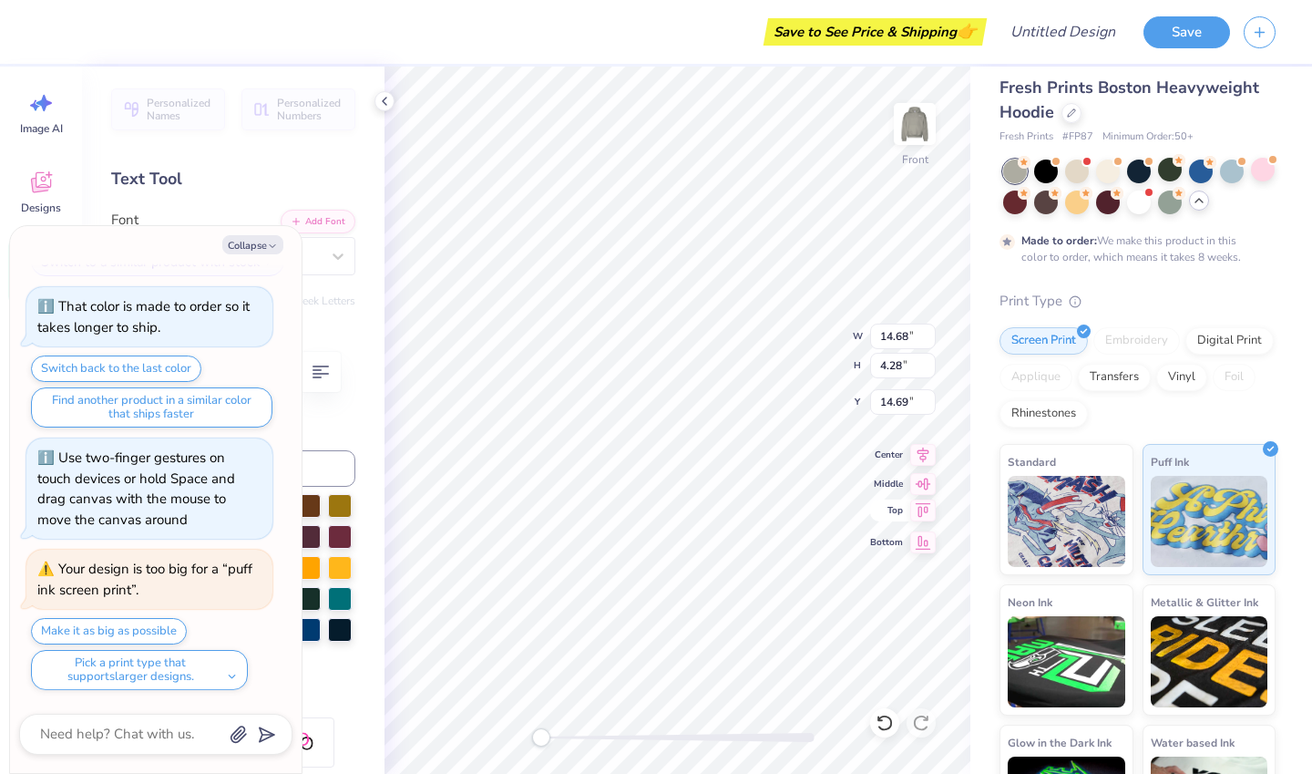
type textarea "x"
type input "11.49"
type input "3.28"
type input "7.28"
type textarea "x"
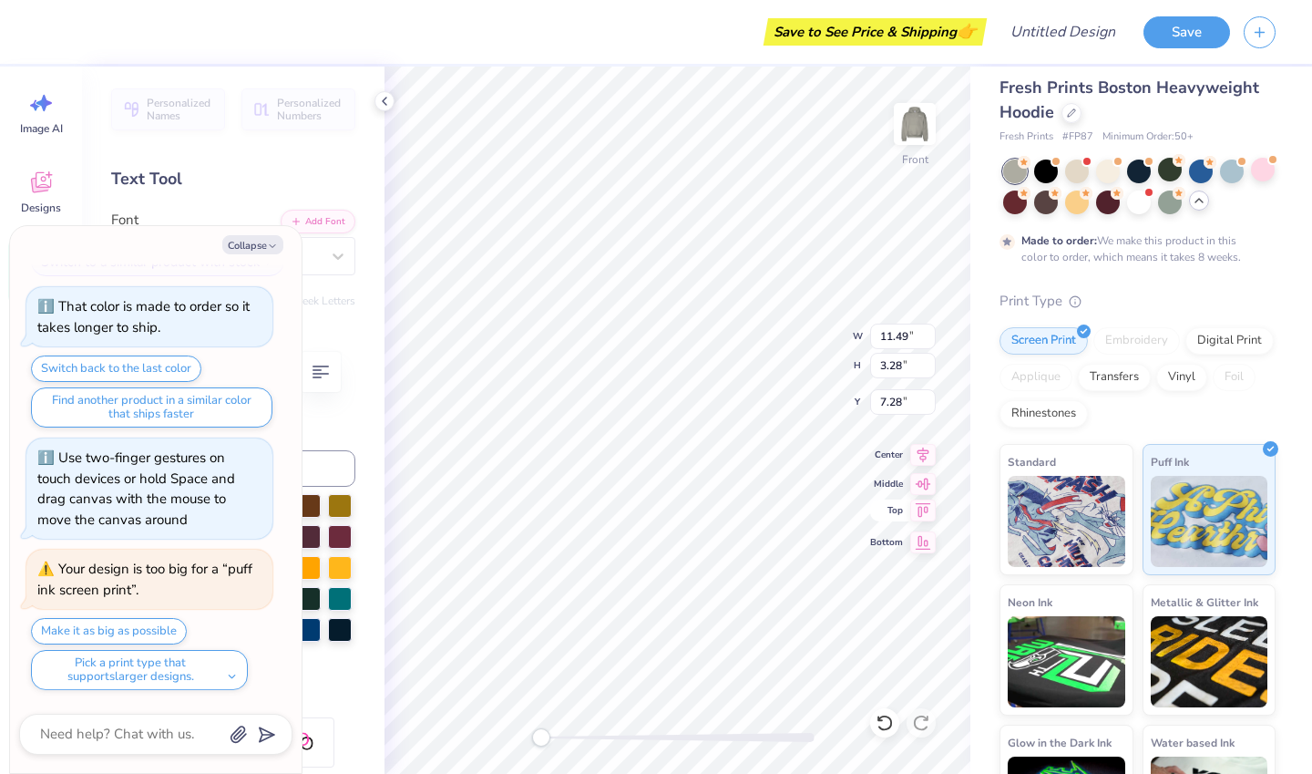
type input "14.68"
type input "4.28"
type input "14.69"
click at [267, 245] on icon "button" at bounding box center [272, 246] width 11 height 11
type textarea "x"
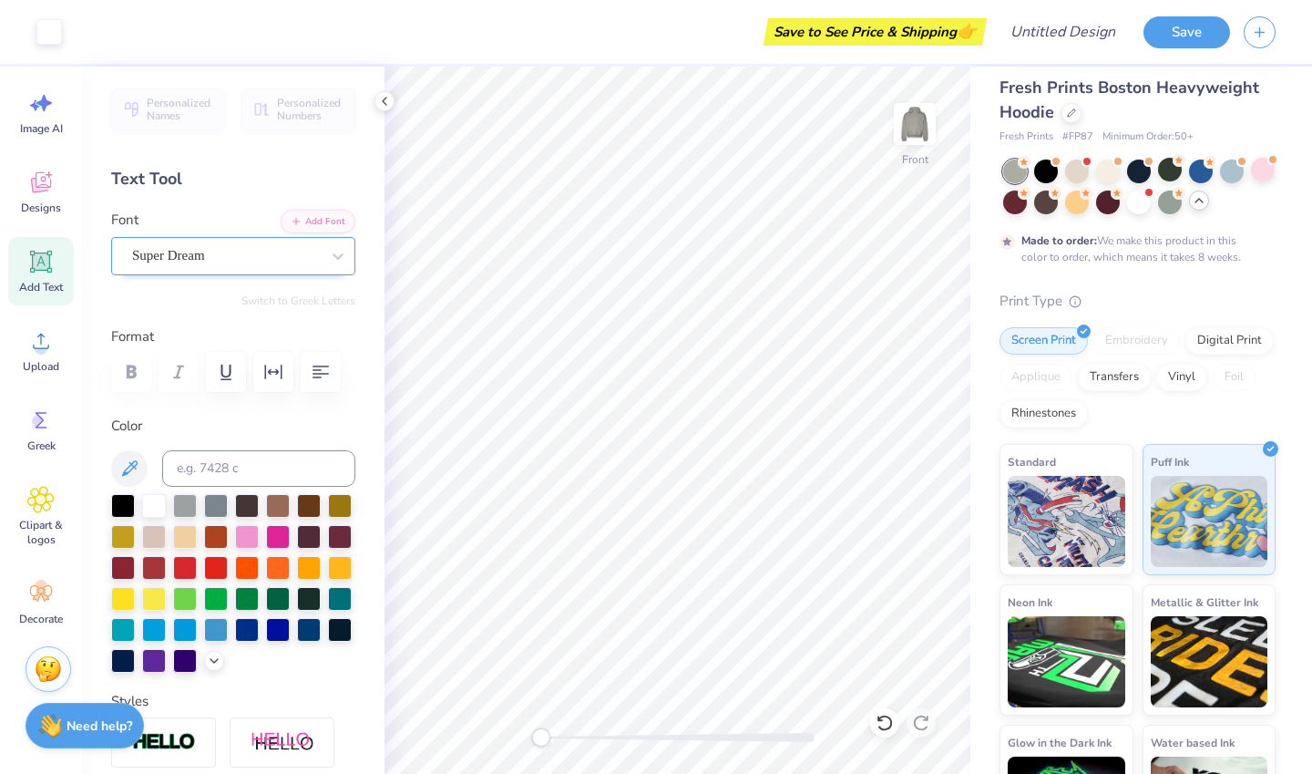
click at [180, 249] on div "Super Dream" at bounding box center [225, 255] width 191 height 28
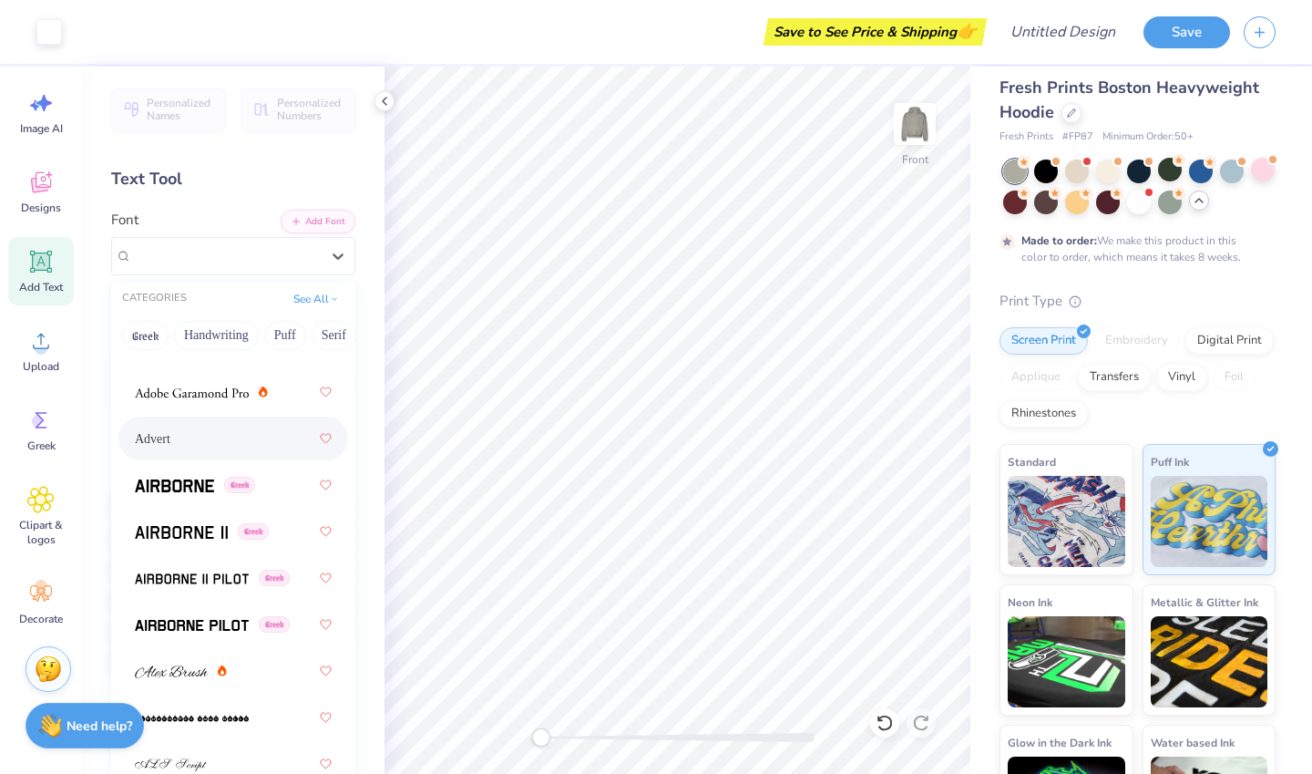
scroll to position [343, 0]
click at [193, 437] on div "Advert" at bounding box center [233, 435] width 197 height 33
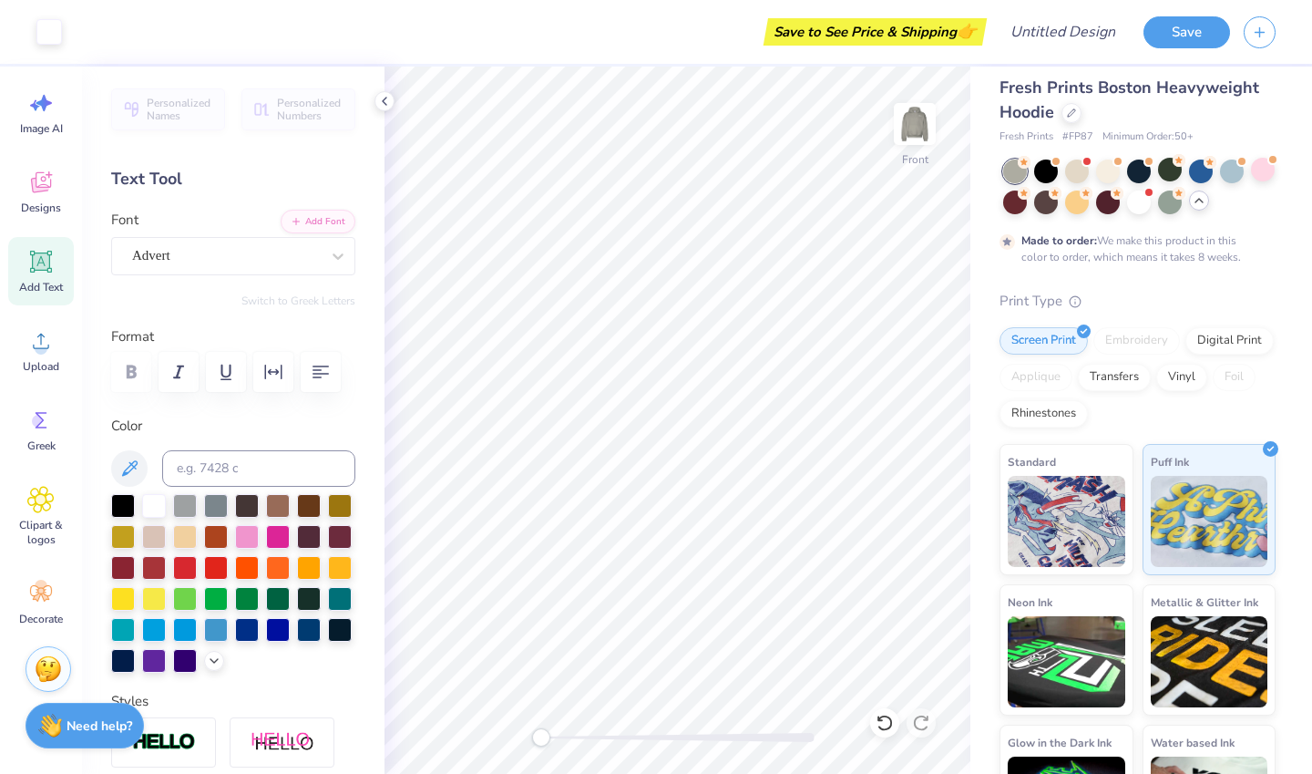
click at [189, 435] on label "Color" at bounding box center [233, 426] width 244 height 21
click at [214, 260] on div "Advert" at bounding box center [225, 255] width 191 height 28
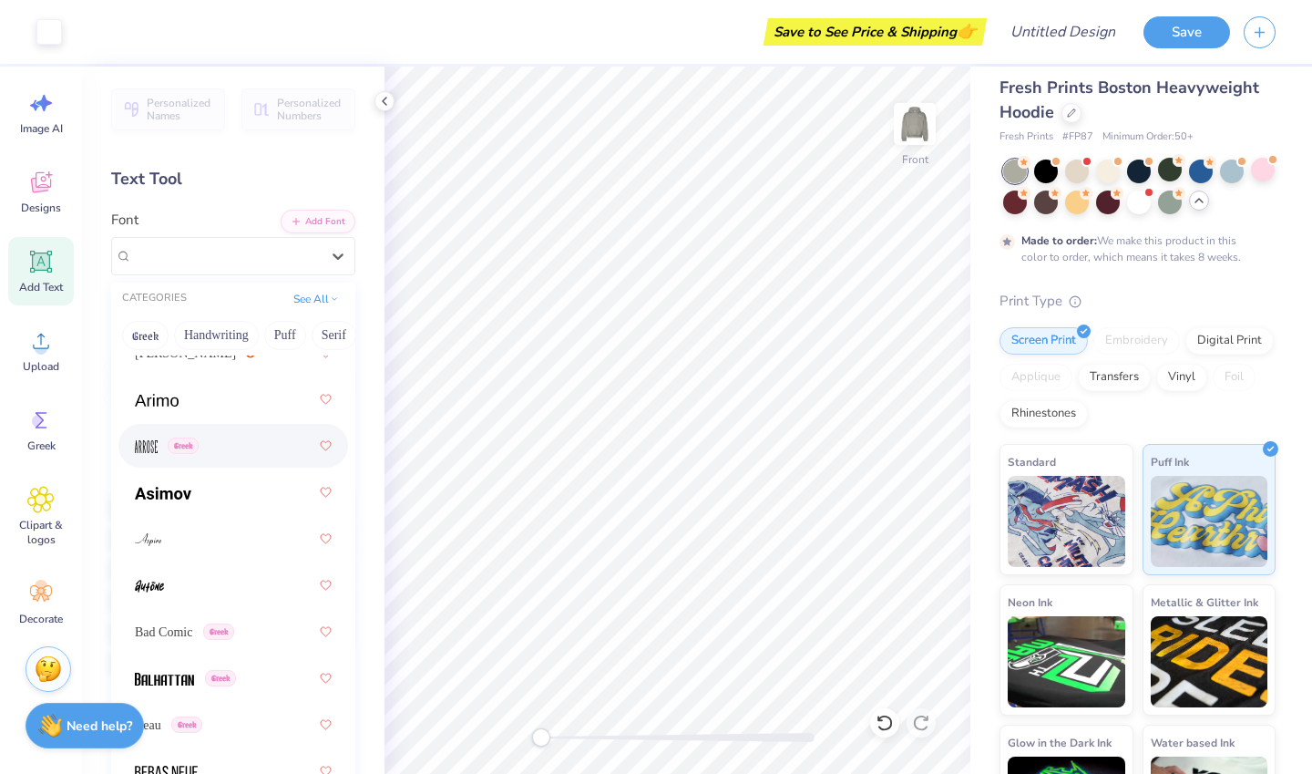
scroll to position [846, 0]
click at [218, 444] on div "Greek" at bounding box center [233, 443] width 197 height 33
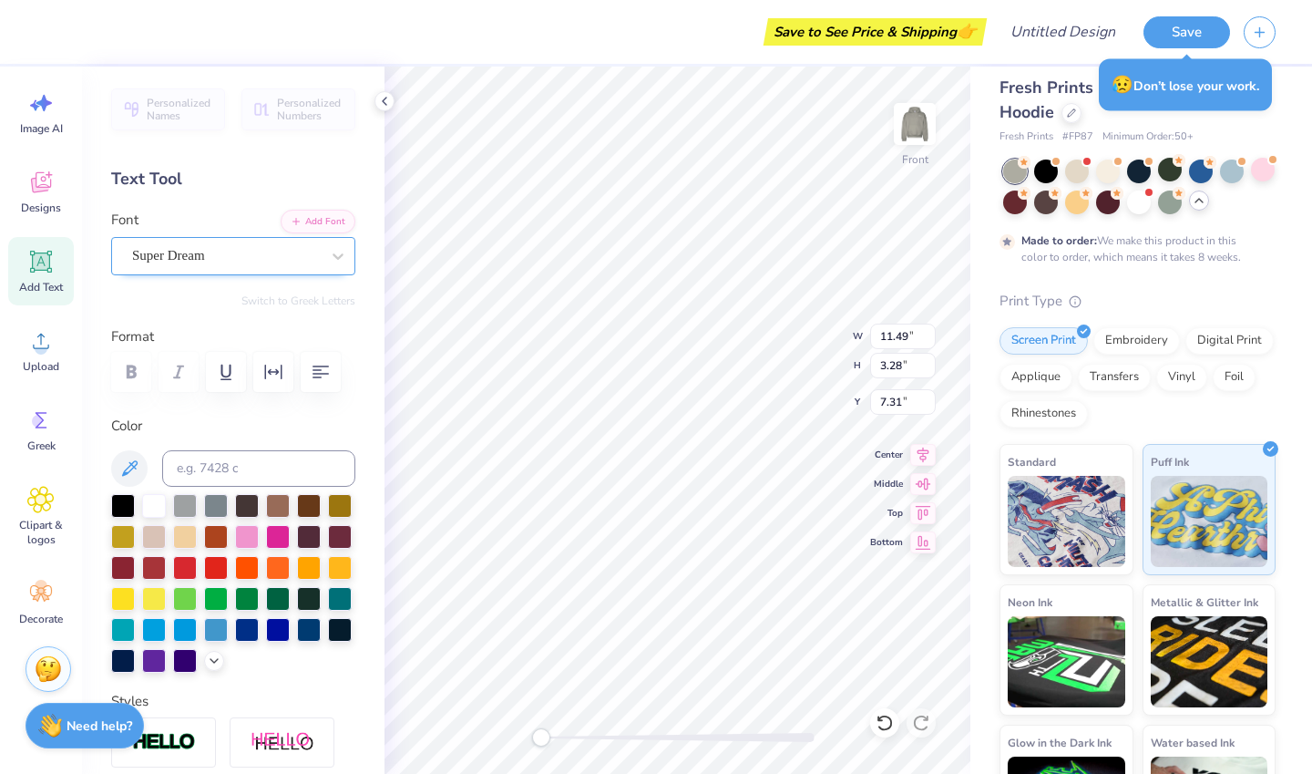
click at [160, 264] on div "Super Dream" at bounding box center [225, 255] width 191 height 28
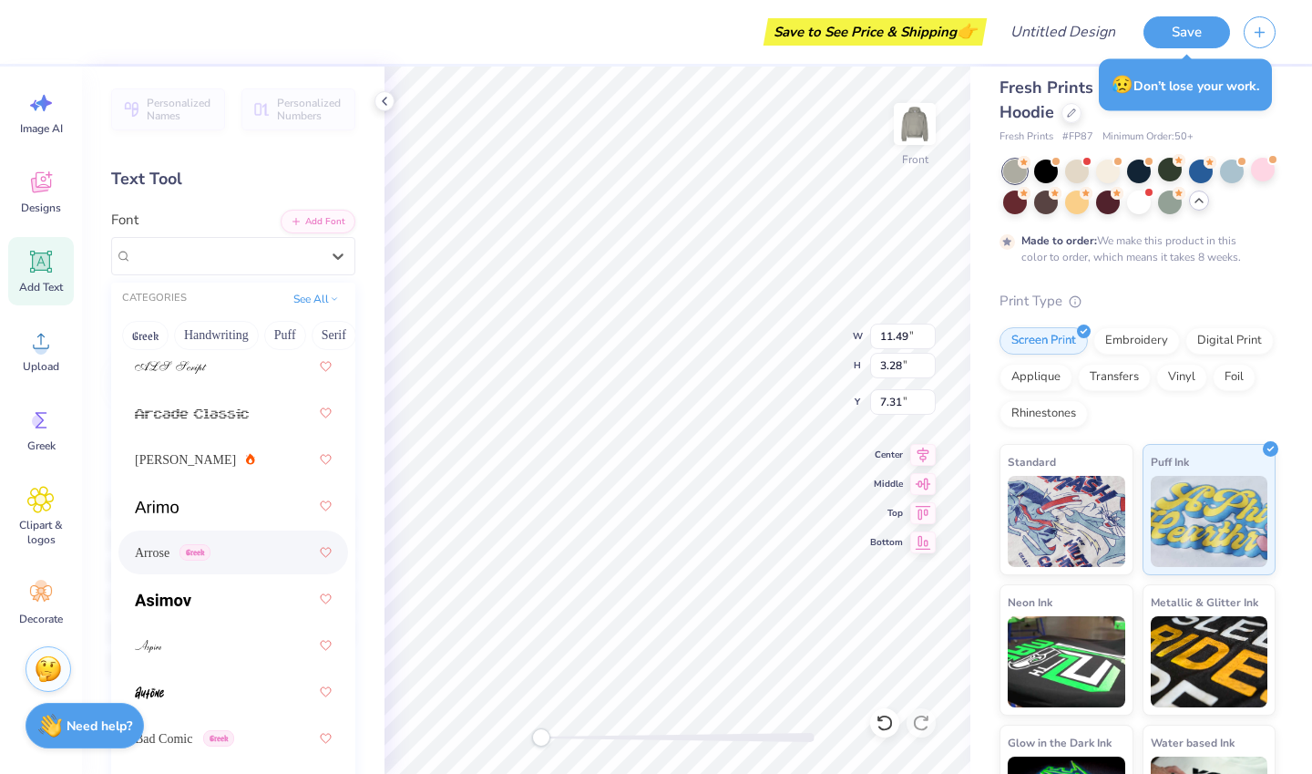
scroll to position [741, 0]
click at [222, 547] on div "Arrose Greek" at bounding box center [233, 548] width 197 height 33
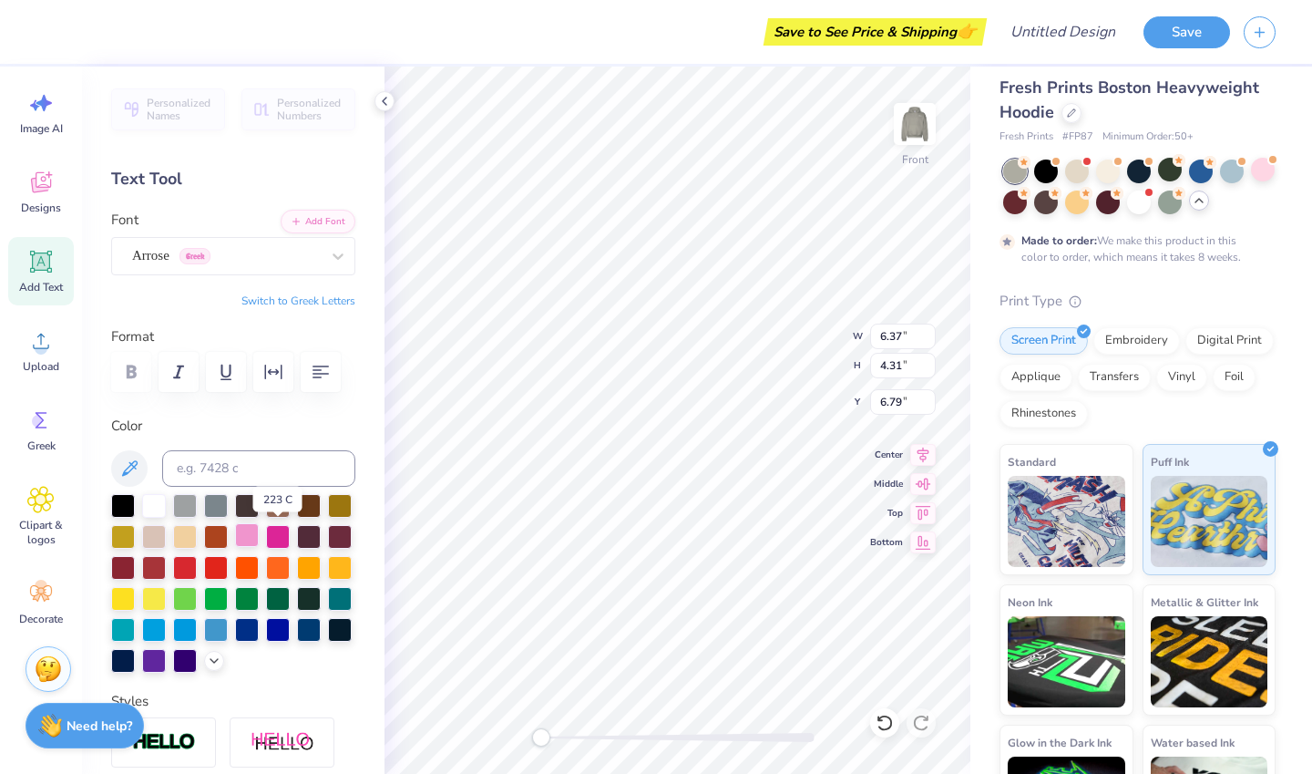
click at [259, 534] on div at bounding box center [247, 535] width 24 height 24
click at [122, 501] on div at bounding box center [123, 504] width 24 height 24
click at [144, 503] on div at bounding box center [154, 504] width 24 height 24
click at [219, 263] on div "Arrose Greek" at bounding box center [225, 255] width 191 height 28
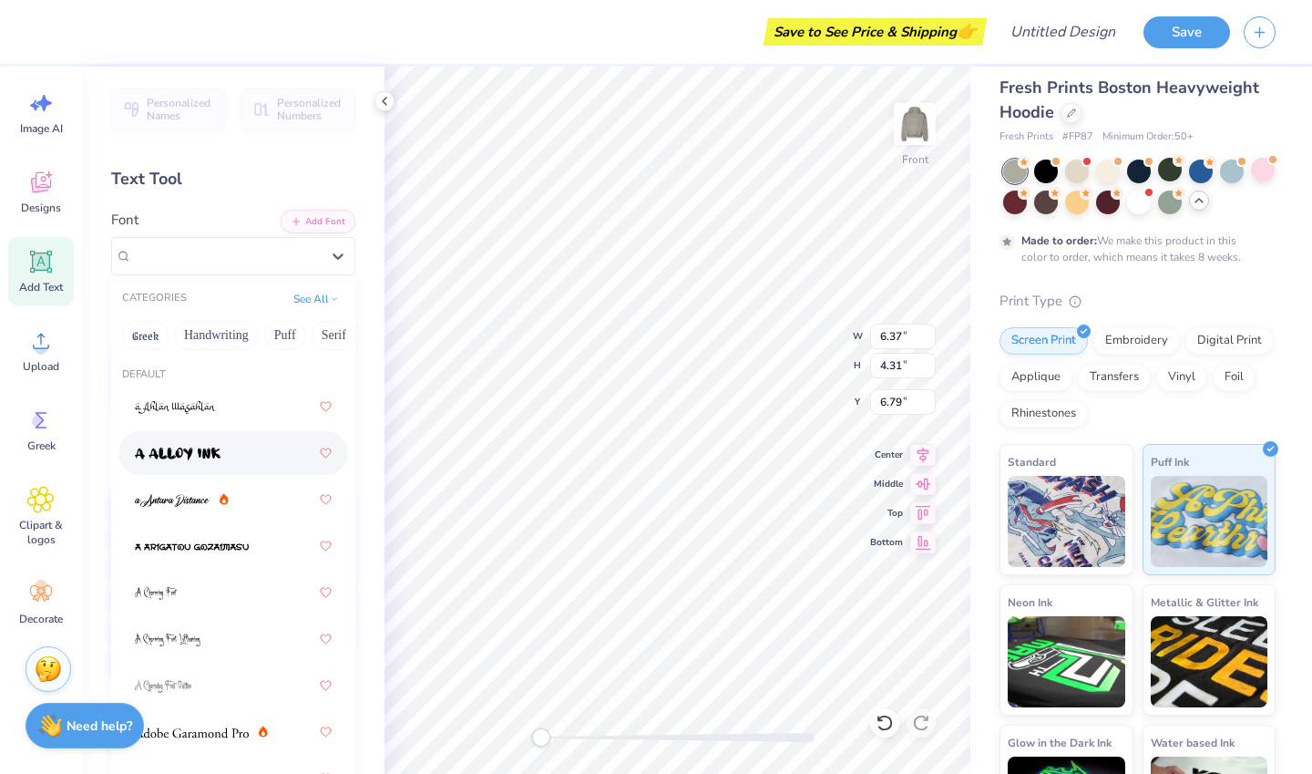
drag, startPoint x: 241, startPoint y: 448, endPoint x: 195, endPoint y: 434, distance: 47.8
click at [195, 434] on div at bounding box center [233, 453] width 230 height 44
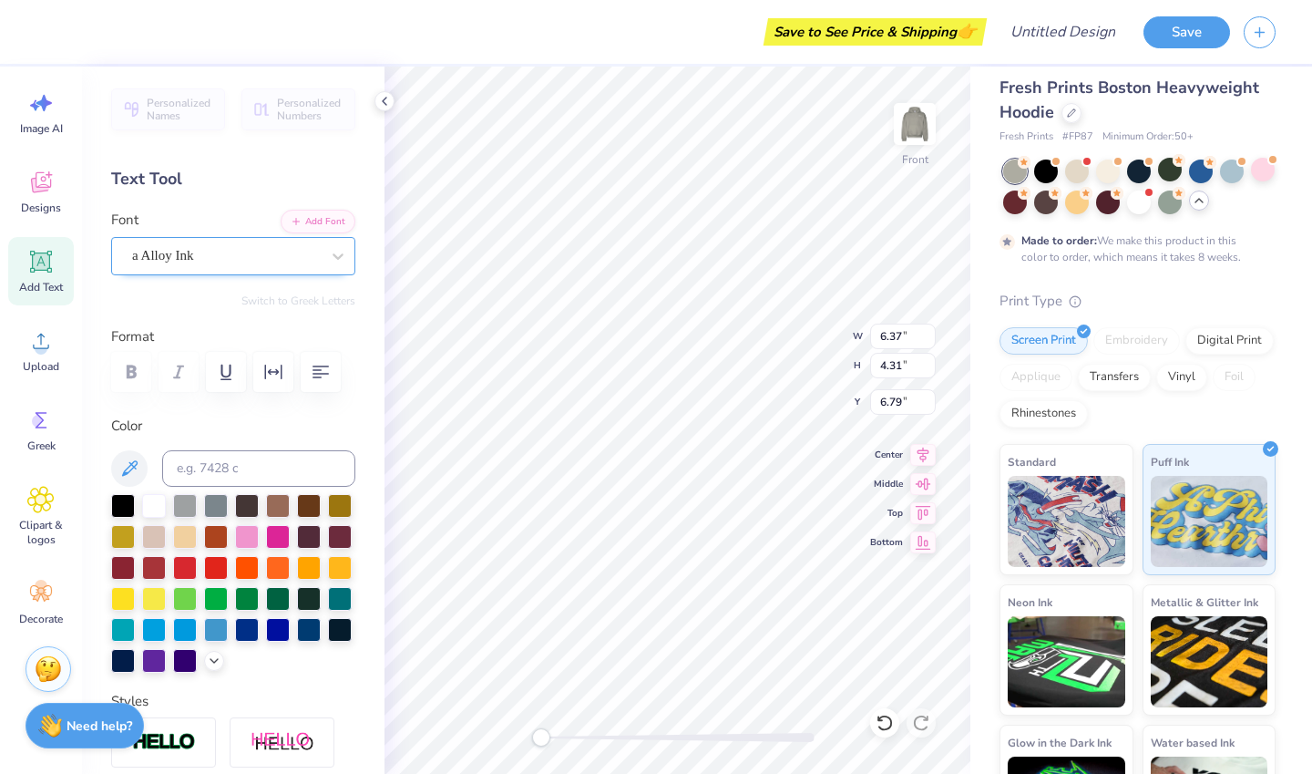
click at [293, 266] on div at bounding box center [226, 255] width 188 height 25
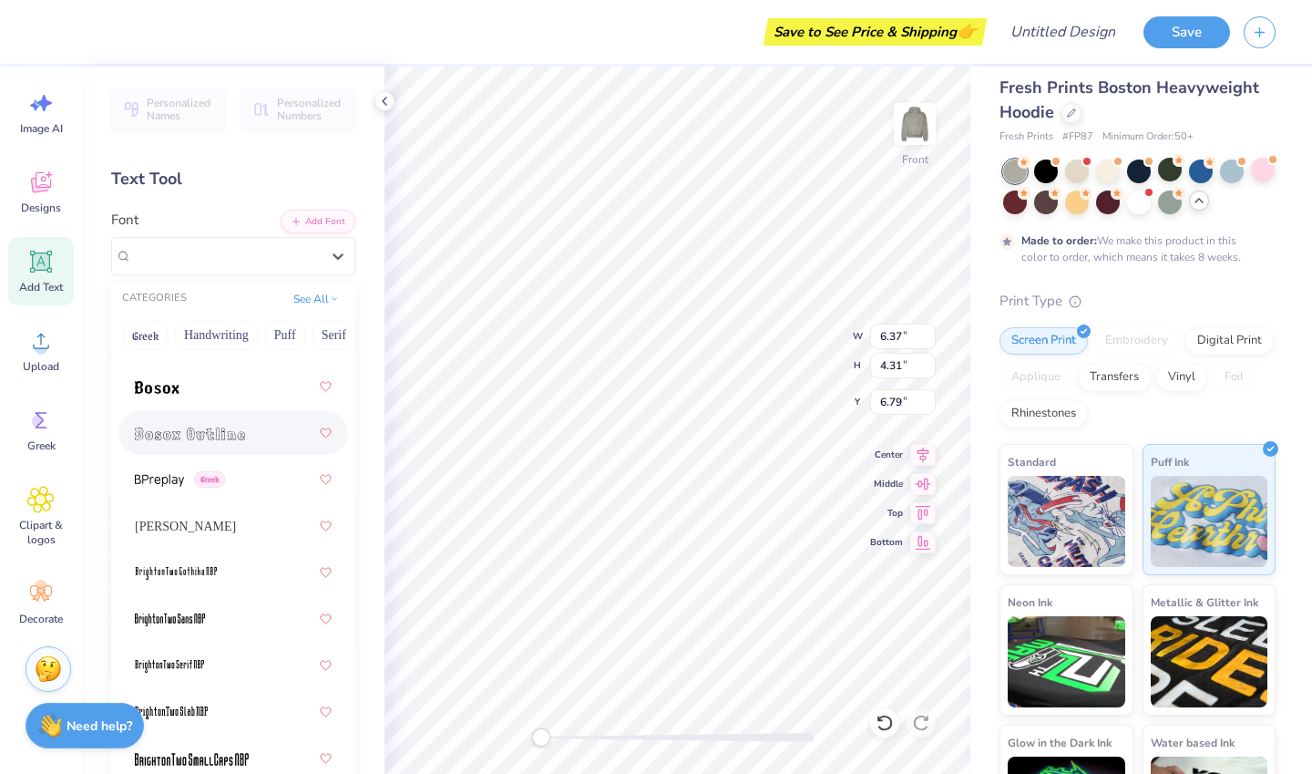
scroll to position [1741, 0]
click at [186, 519] on div "[PERSON_NAME]" at bounding box center [233, 524] width 197 height 33
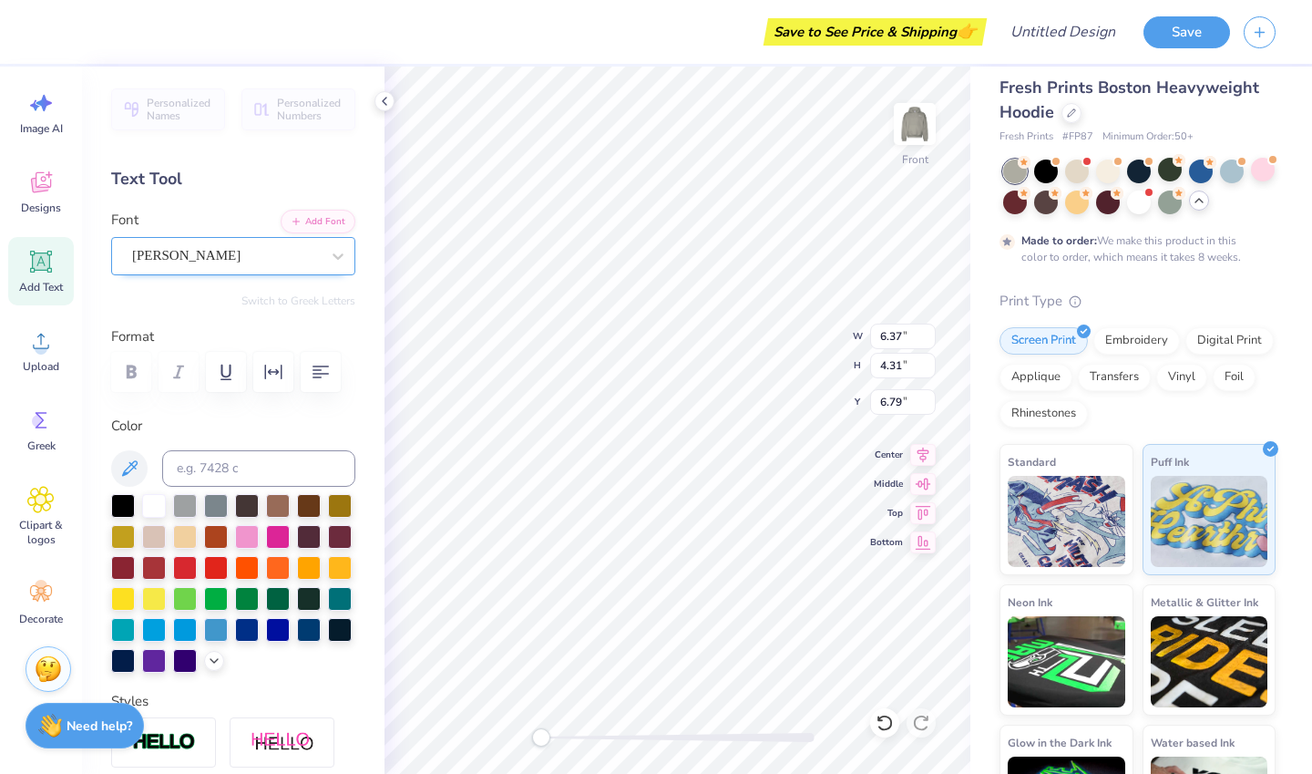
click at [199, 265] on div "[PERSON_NAME]" at bounding box center [225, 255] width 191 height 28
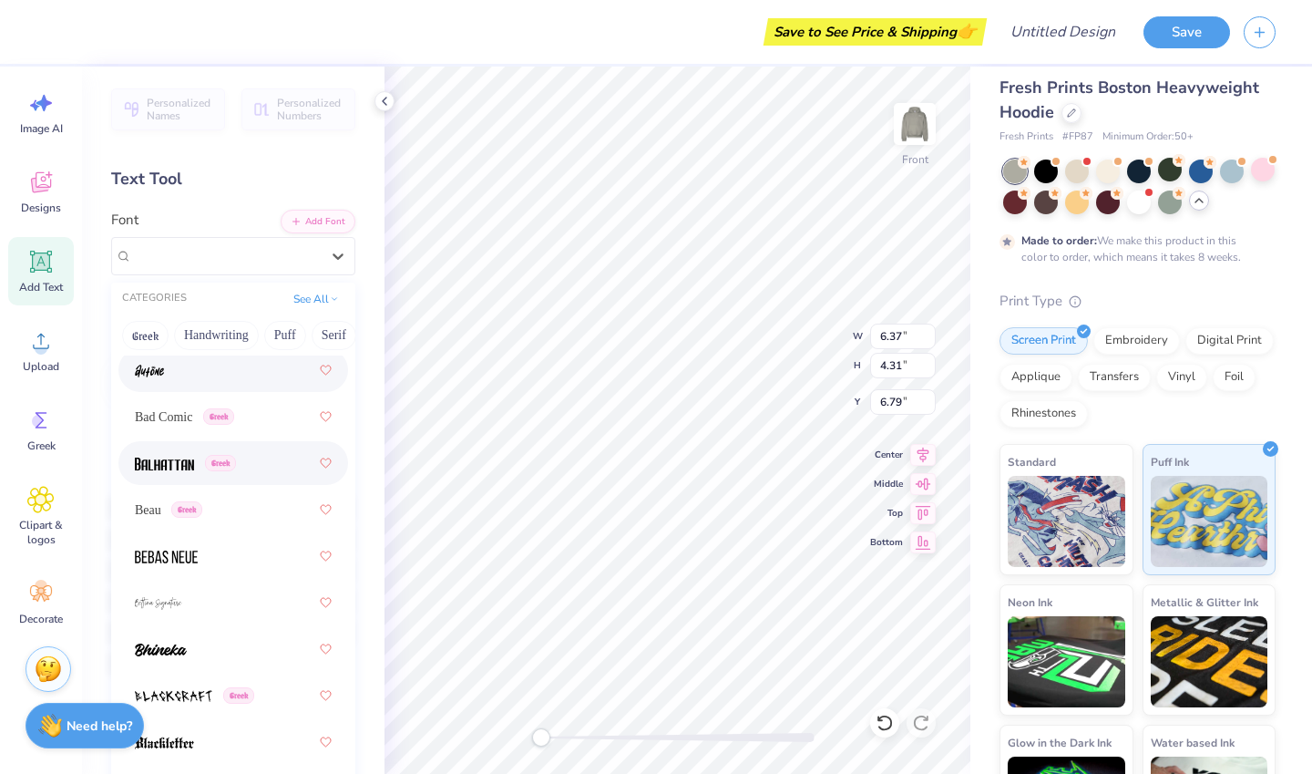
scroll to position [1060, 0]
click at [163, 453] on span at bounding box center [164, 462] width 59 height 19
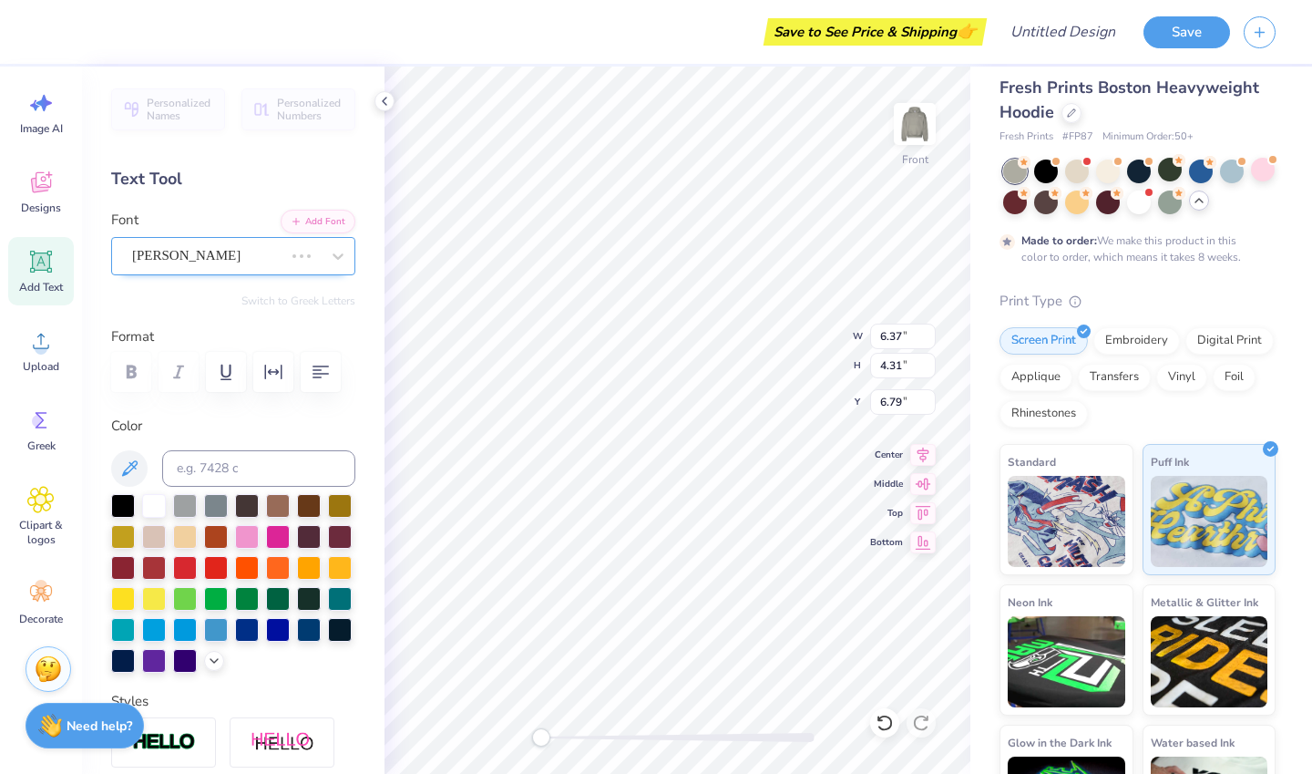
click at [255, 264] on div "[PERSON_NAME]" at bounding box center [207, 255] width 155 height 28
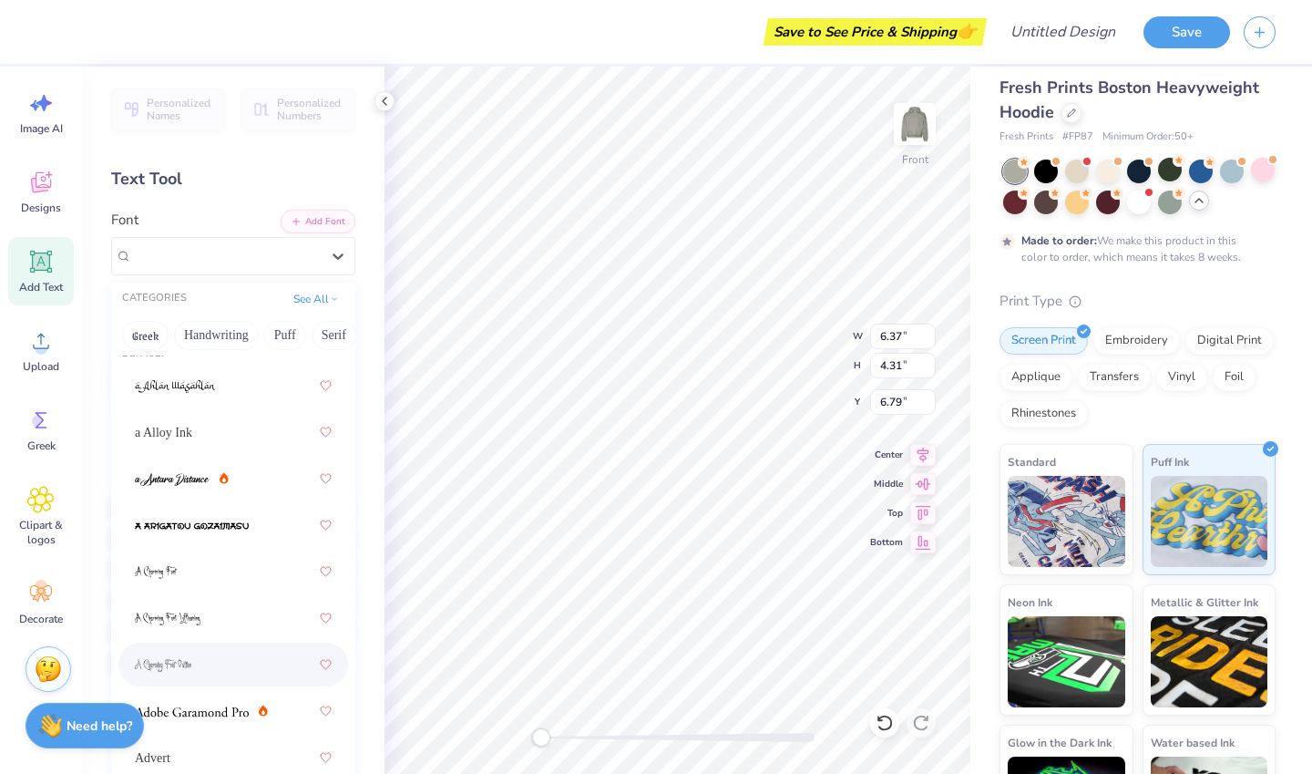
scroll to position [20, 0]
click at [886, 720] on icon at bounding box center [885, 723] width 18 height 18
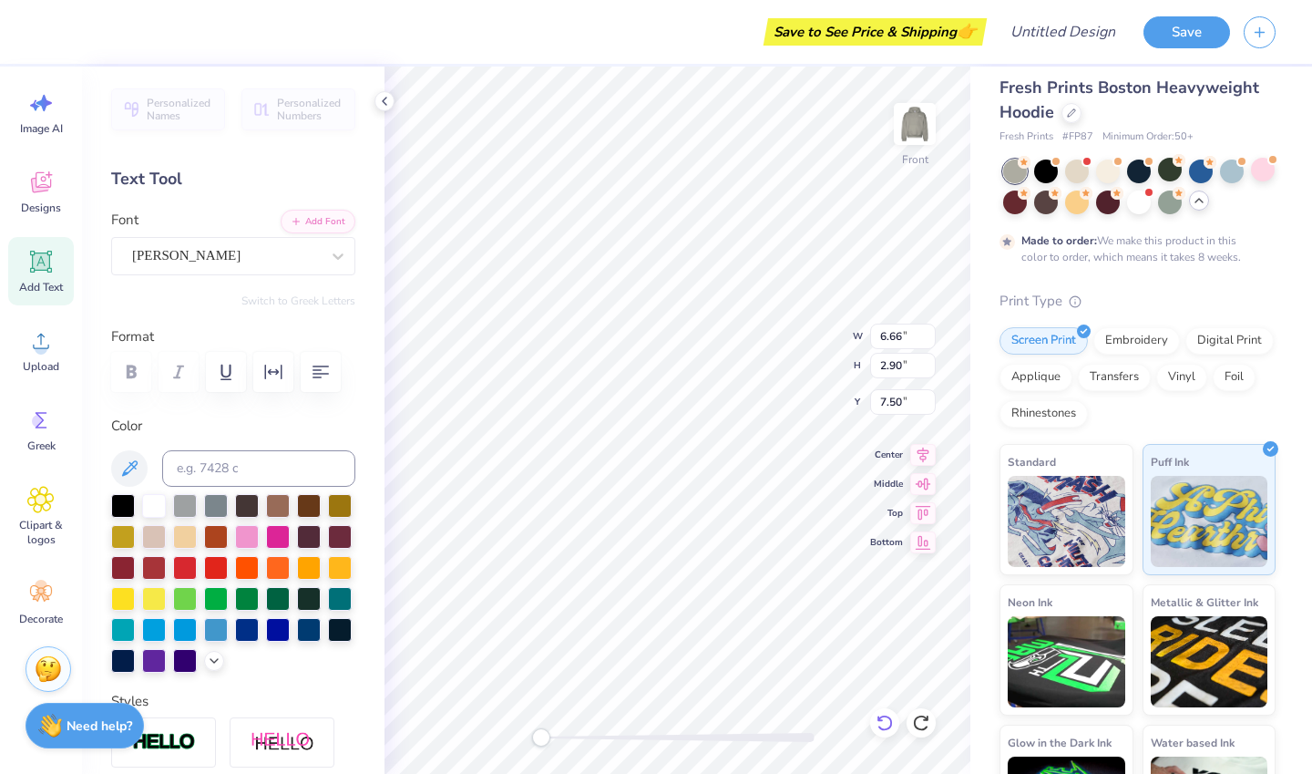
type input "6.66"
type input "2.90"
type input "7.50"
type input "8.15"
type input "4.54"
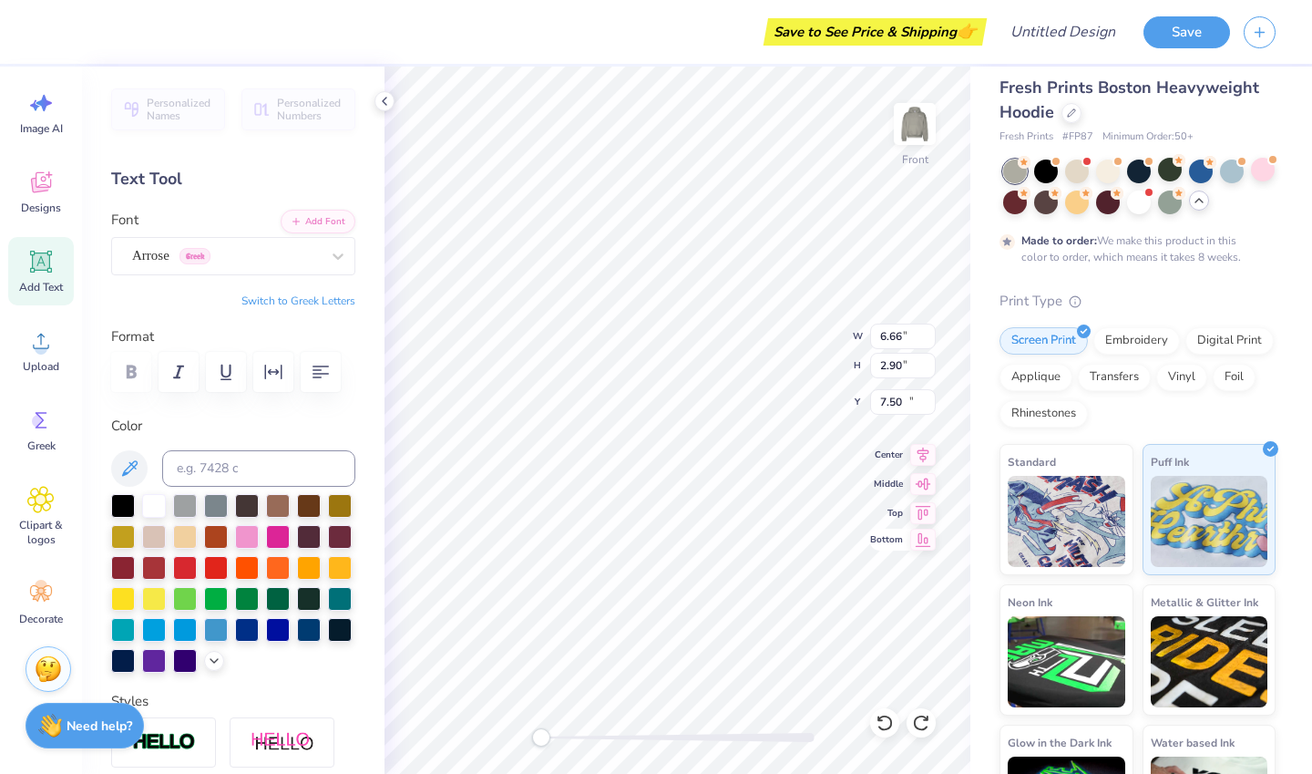
type input "13.25"
click at [192, 251] on div "Arrose Greek" at bounding box center [225, 255] width 191 height 28
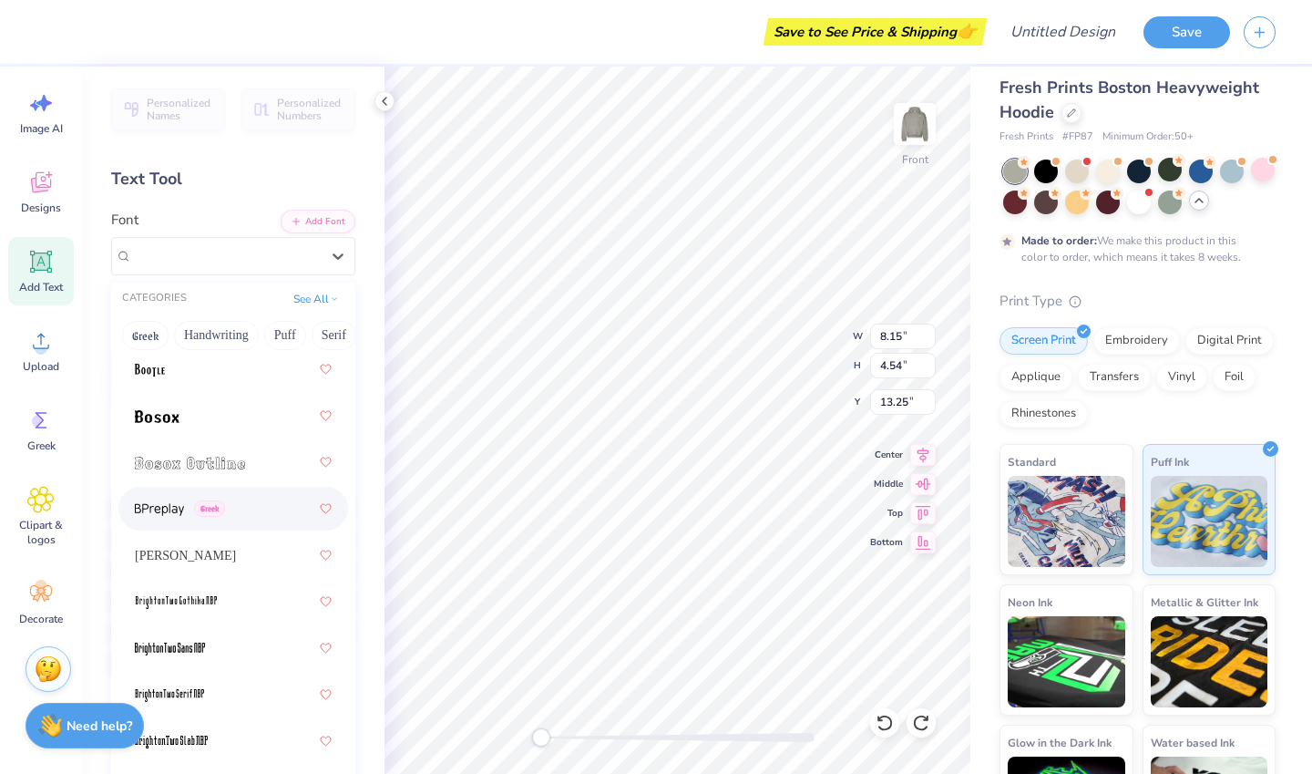
scroll to position [1711, 0]
click at [208, 543] on div "[PERSON_NAME]" at bounding box center [233, 554] width 197 height 33
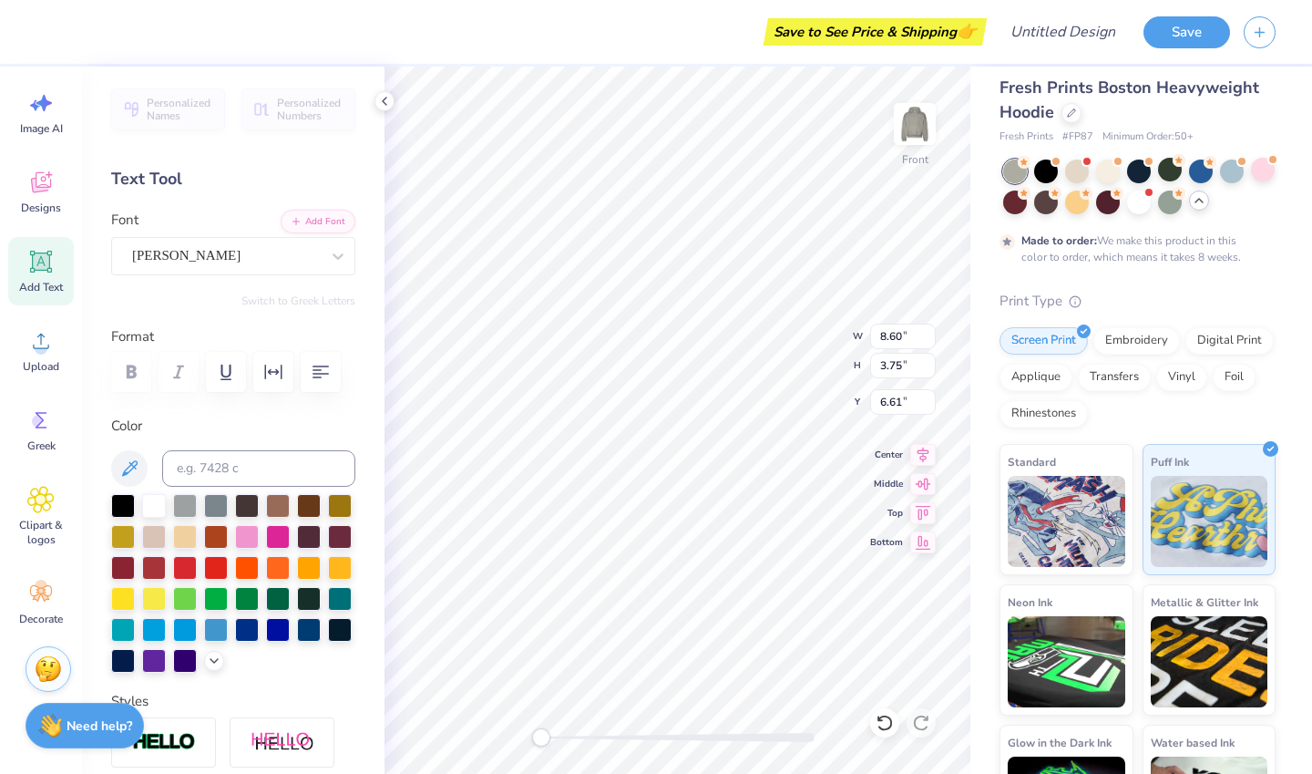
type input "8.60"
type input "3.75"
type input "6.61"
type input "9.37"
type input "4.26"
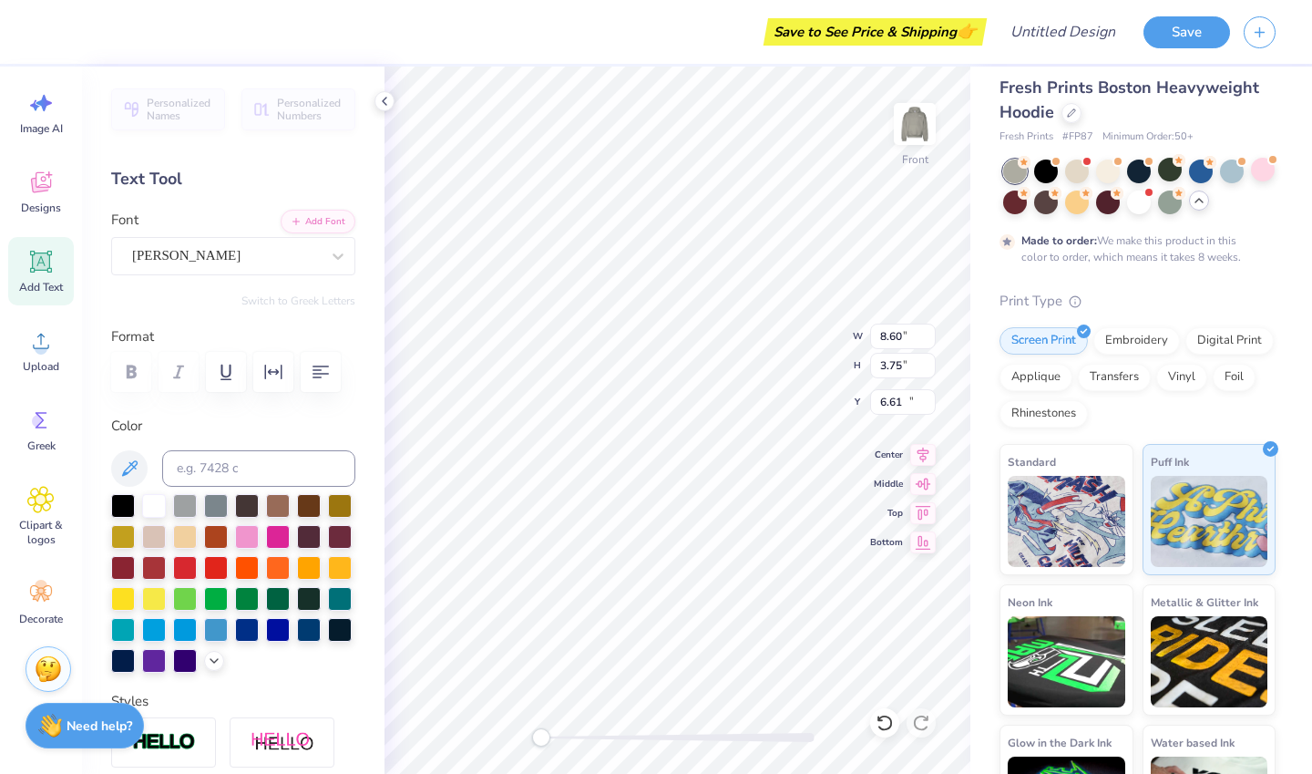
type input "13.39"
type input "10.10"
type input "4.60"
type input "14.75"
click at [919, 119] on img at bounding box center [914, 123] width 73 height 73
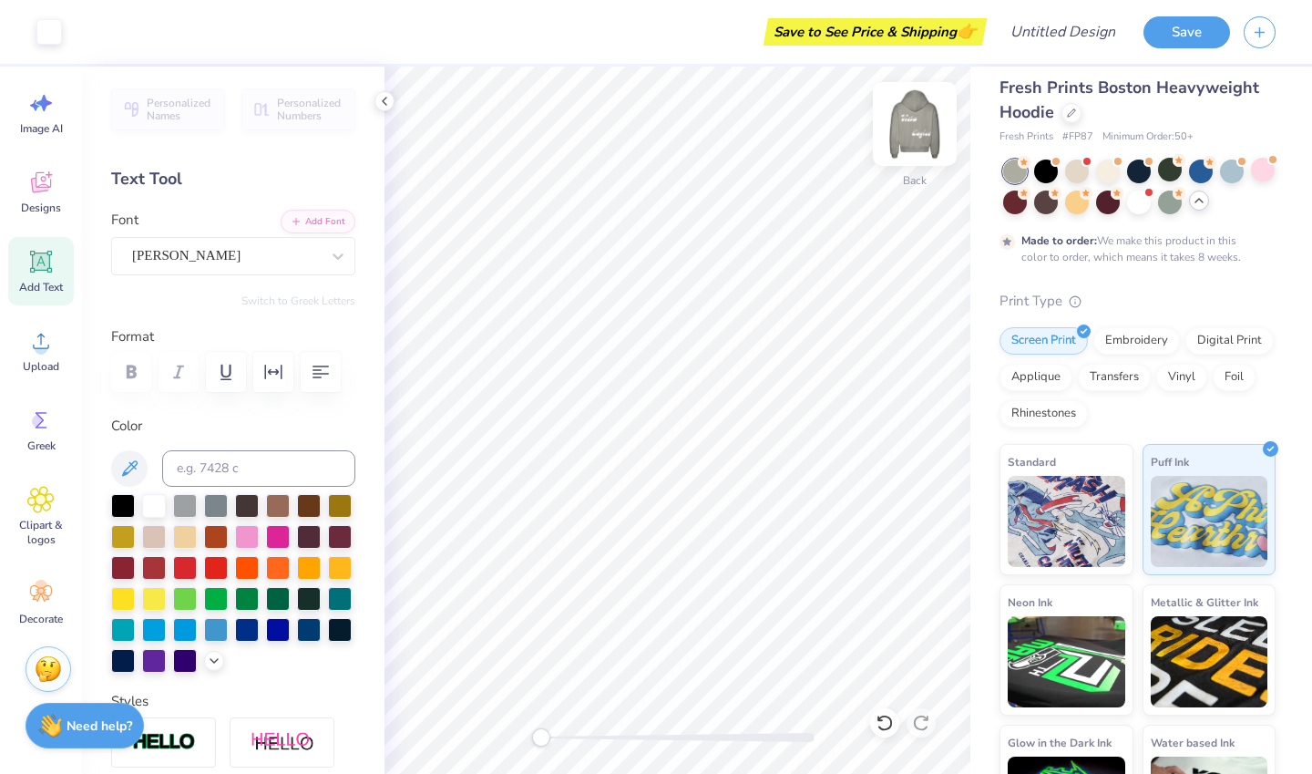
click at [917, 125] on img at bounding box center [914, 123] width 73 height 73
click at [53, 526] on span "Clipart & logos" at bounding box center [41, 532] width 60 height 29
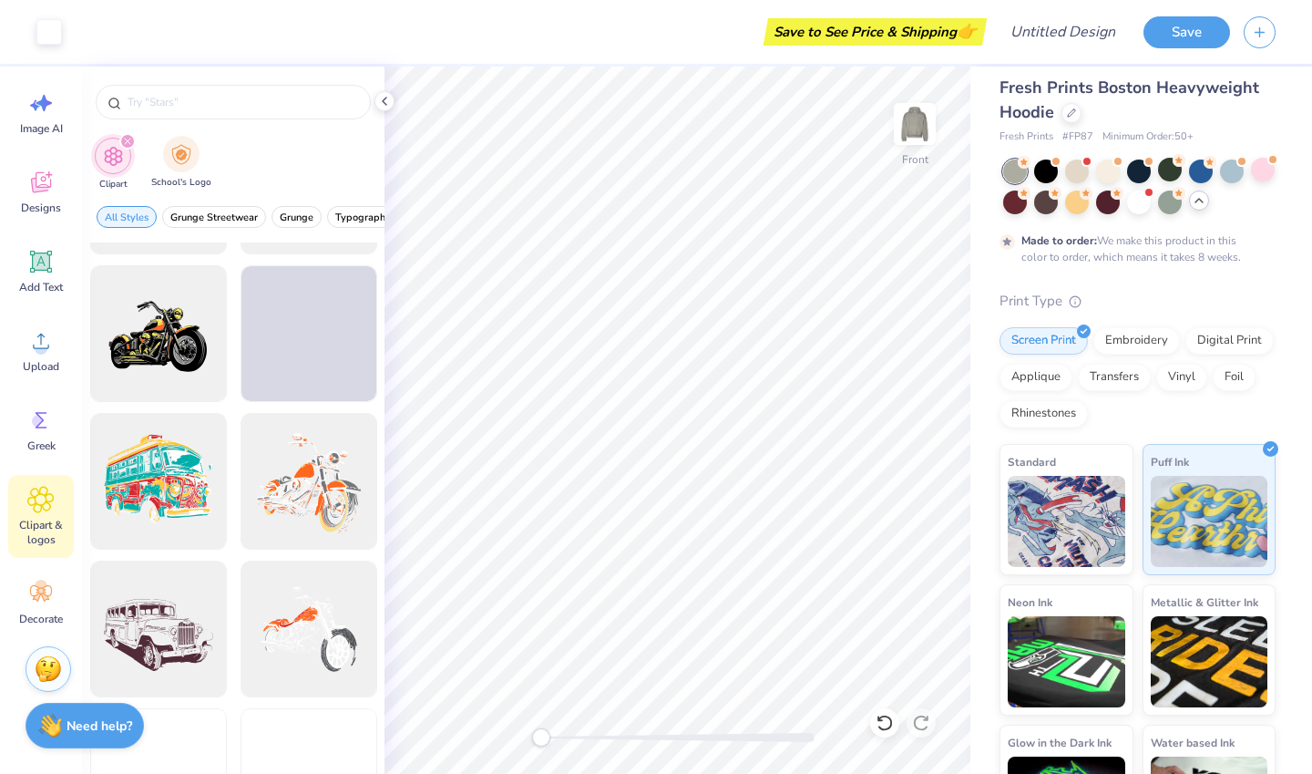
scroll to position [1754, 0]
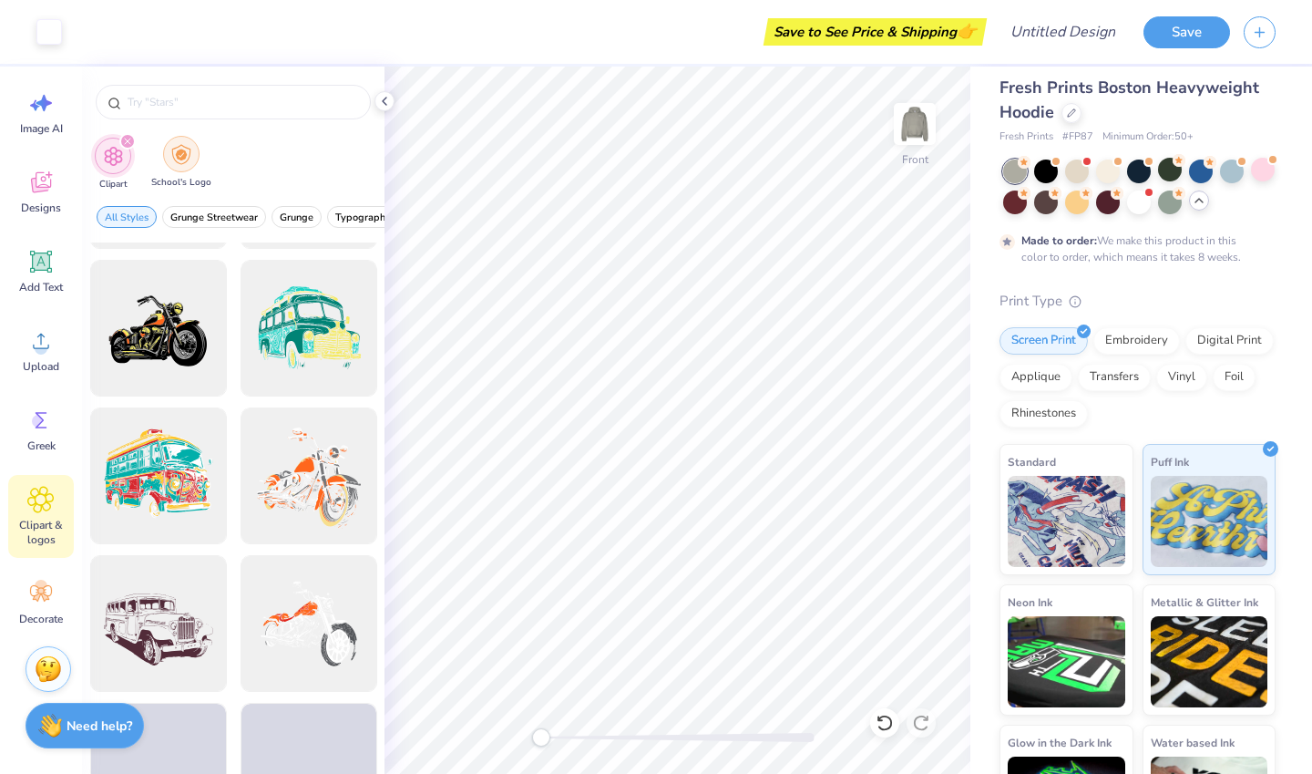
click at [184, 163] on img "filter for School's Logo" at bounding box center [181, 154] width 20 height 21
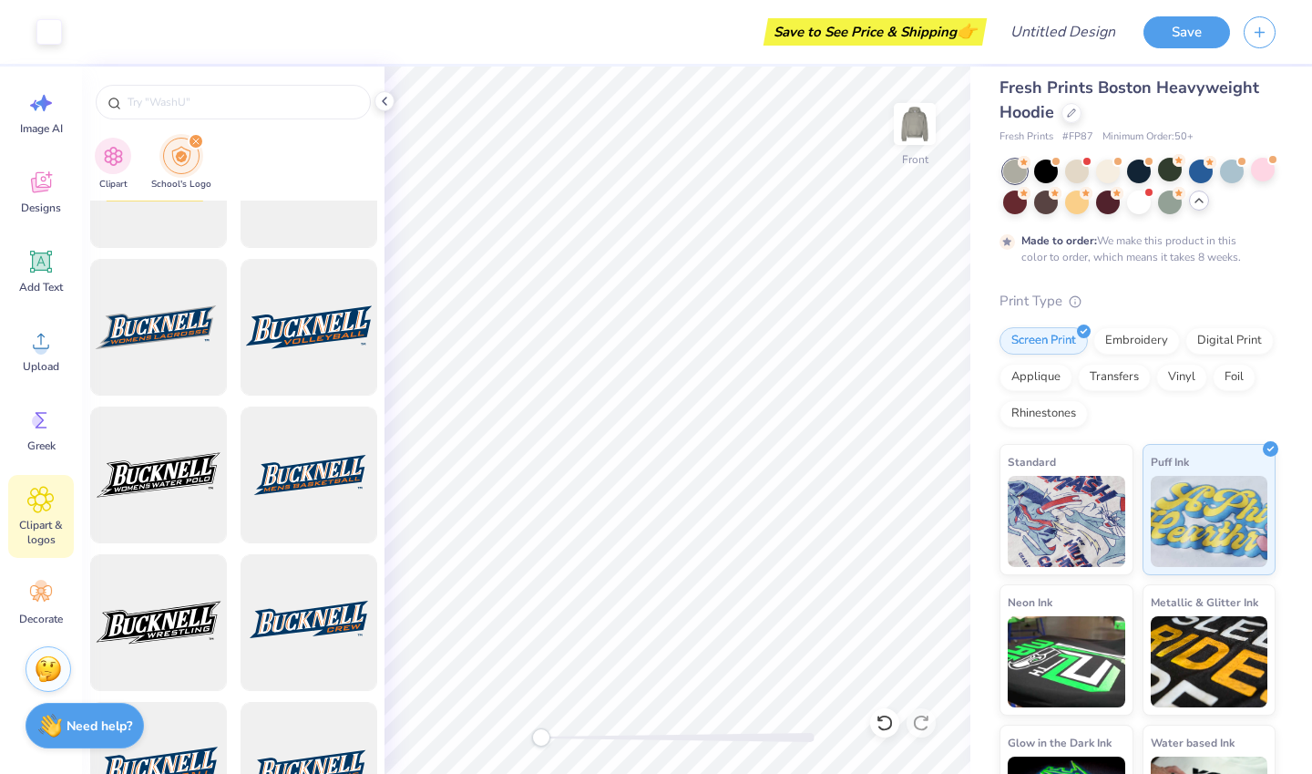
scroll to position [0, 0]
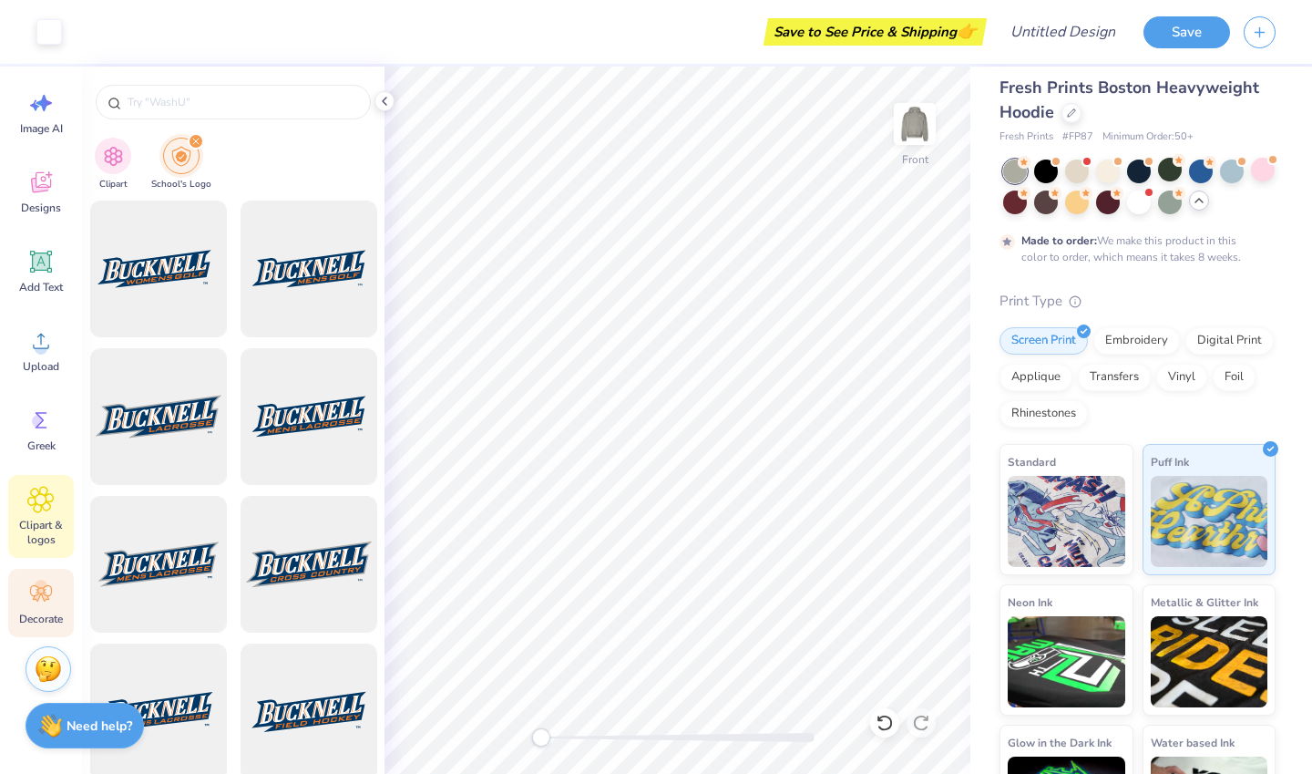
click at [36, 605] on icon at bounding box center [40, 593] width 27 height 27
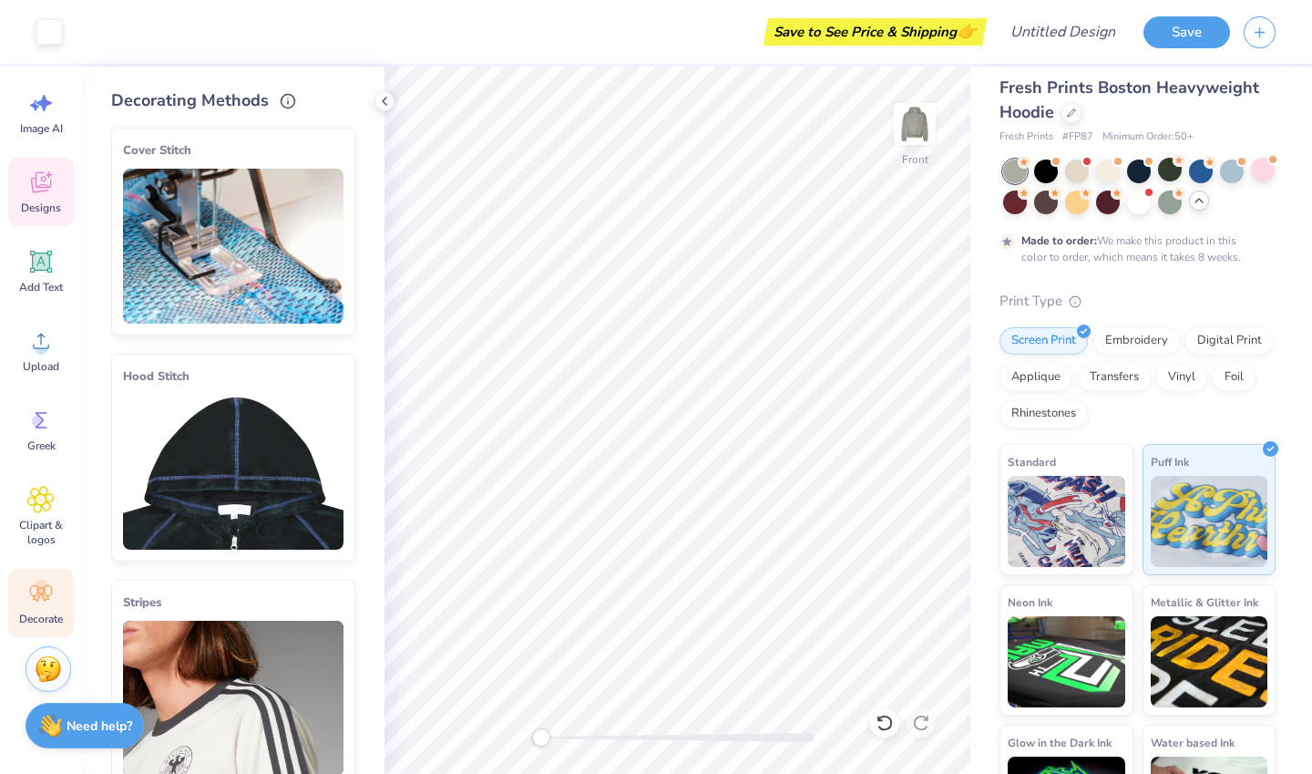
click at [46, 195] on icon at bounding box center [40, 182] width 27 height 27
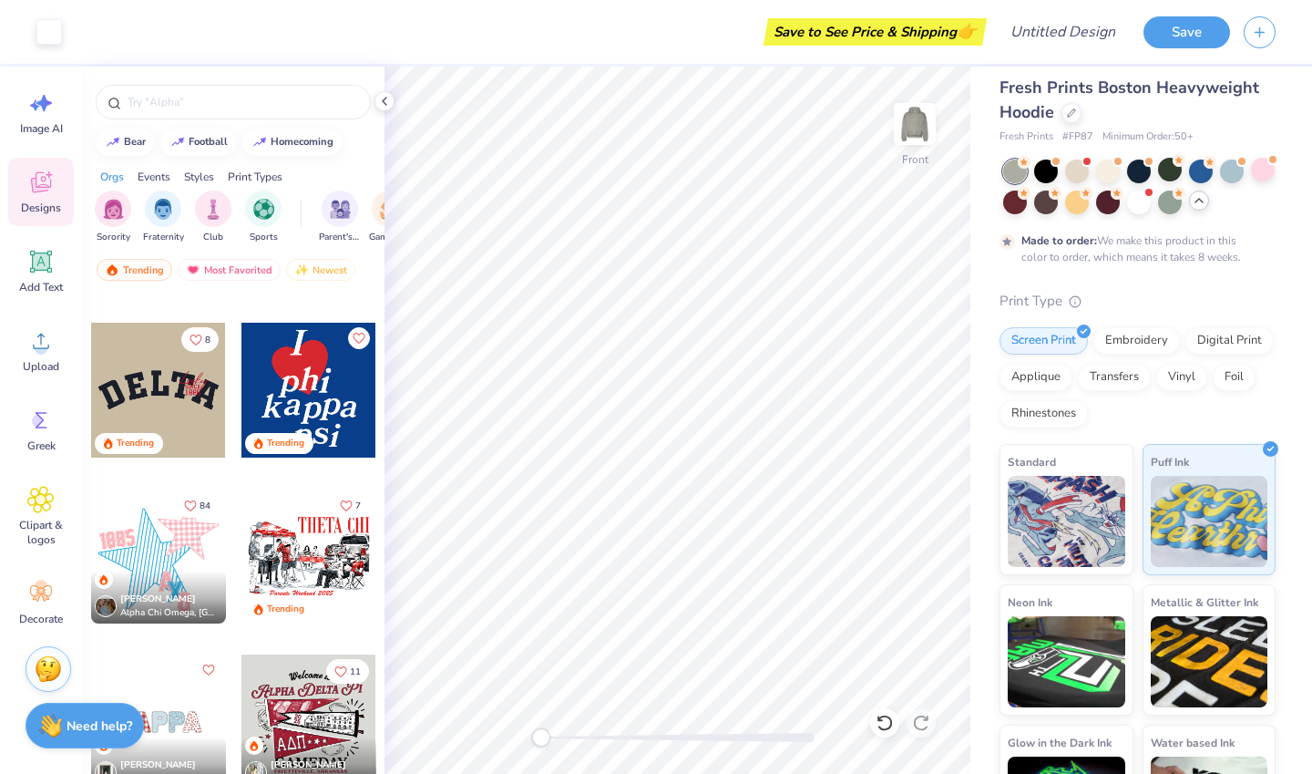
scroll to position [2486, 0]
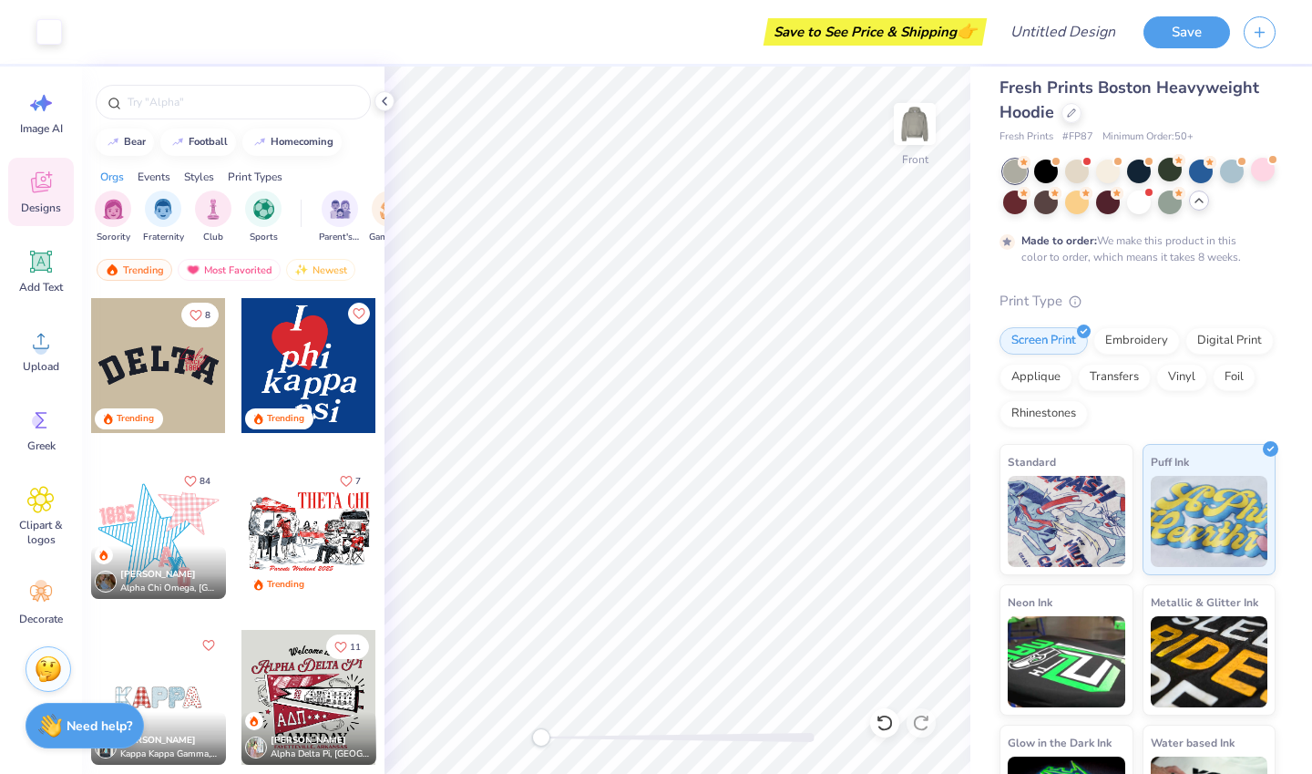
click at [169, 531] on div at bounding box center [158, 531] width 135 height 135
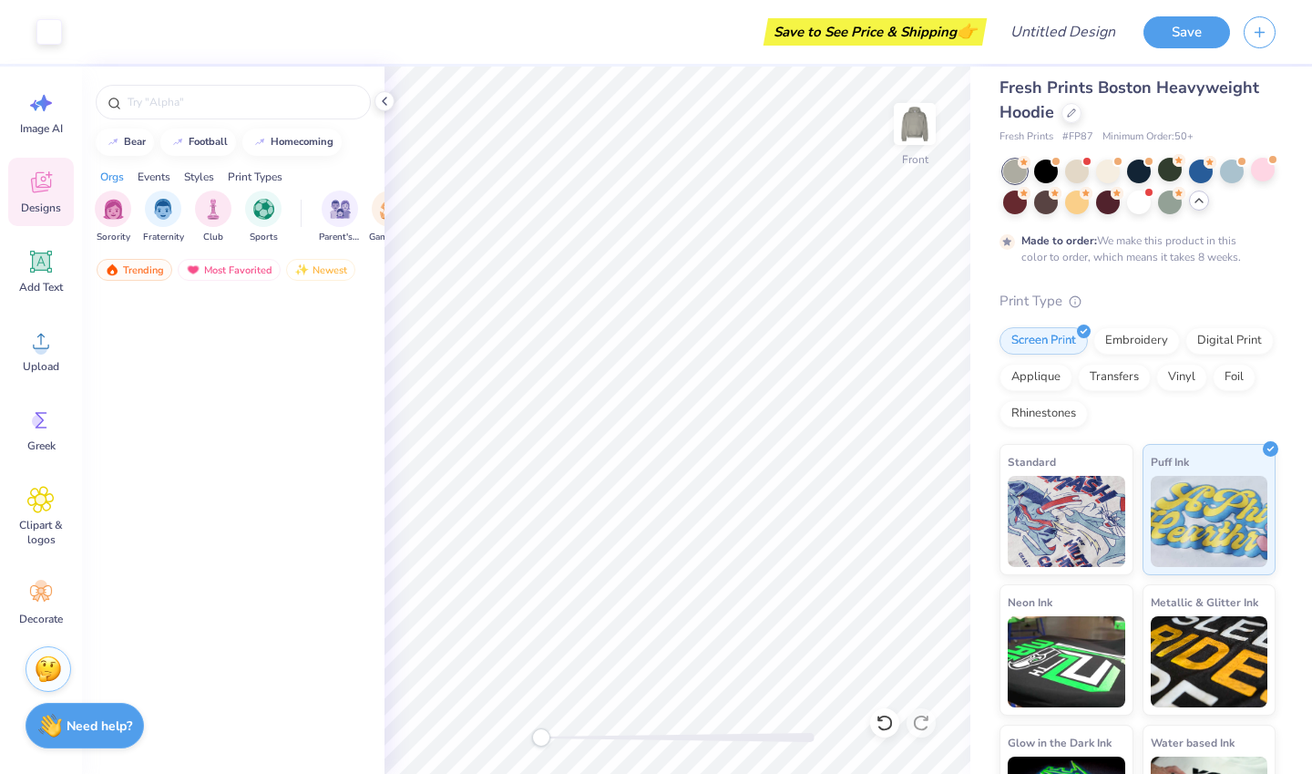
scroll to position [0, 0]
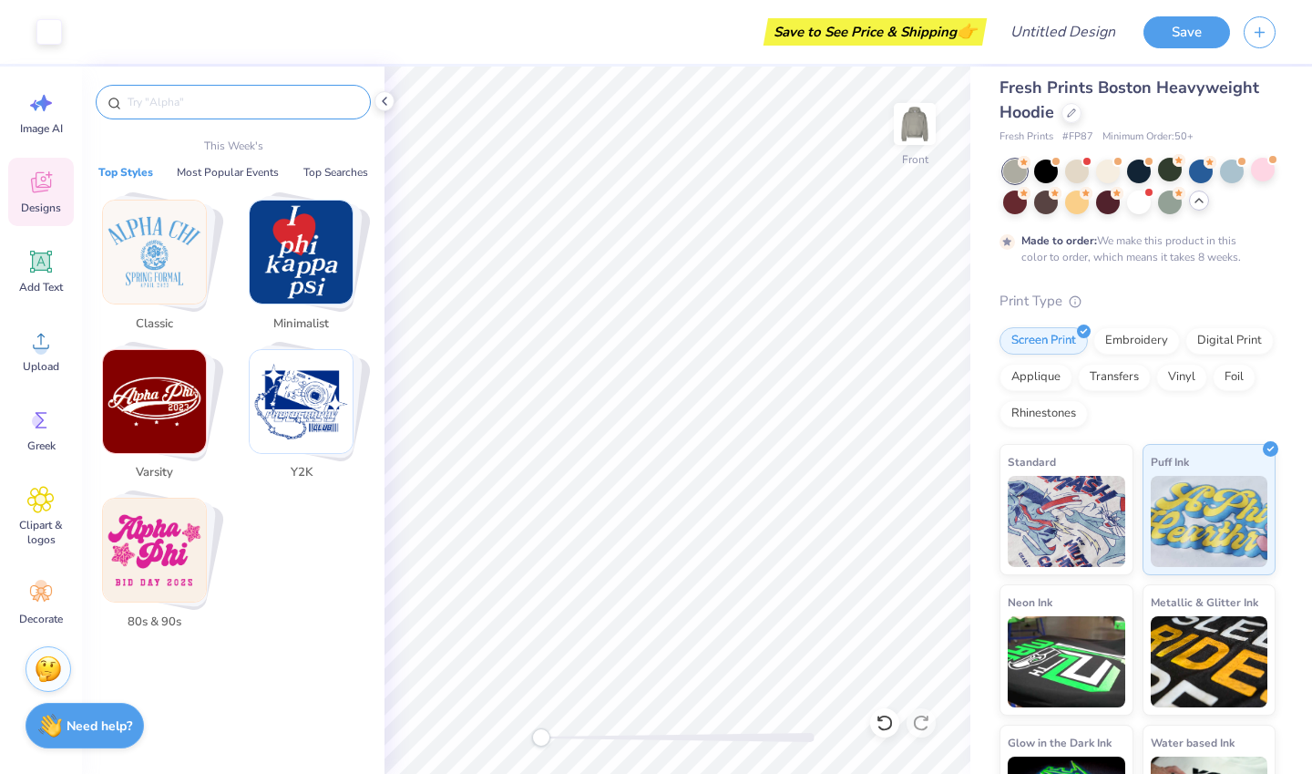
click at [259, 97] on input "text" at bounding box center [242, 102] width 233 height 18
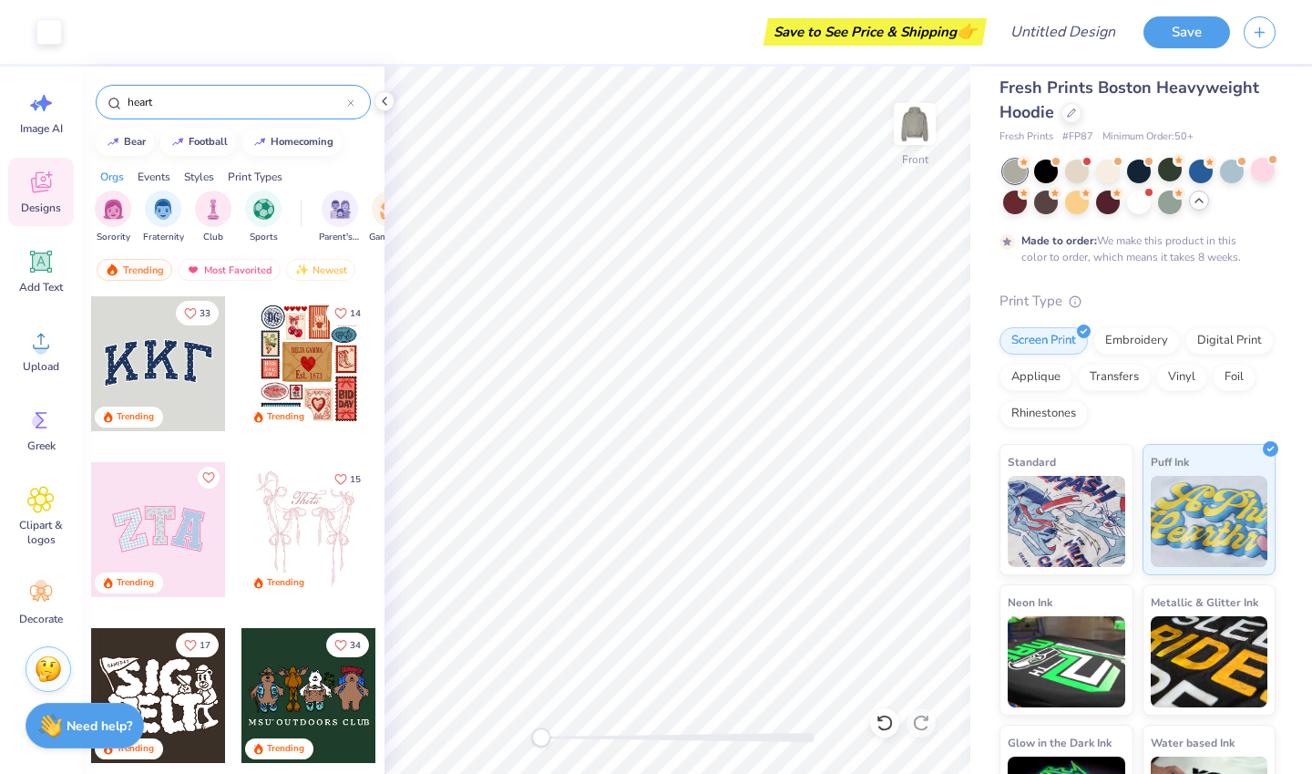
type input "heart"
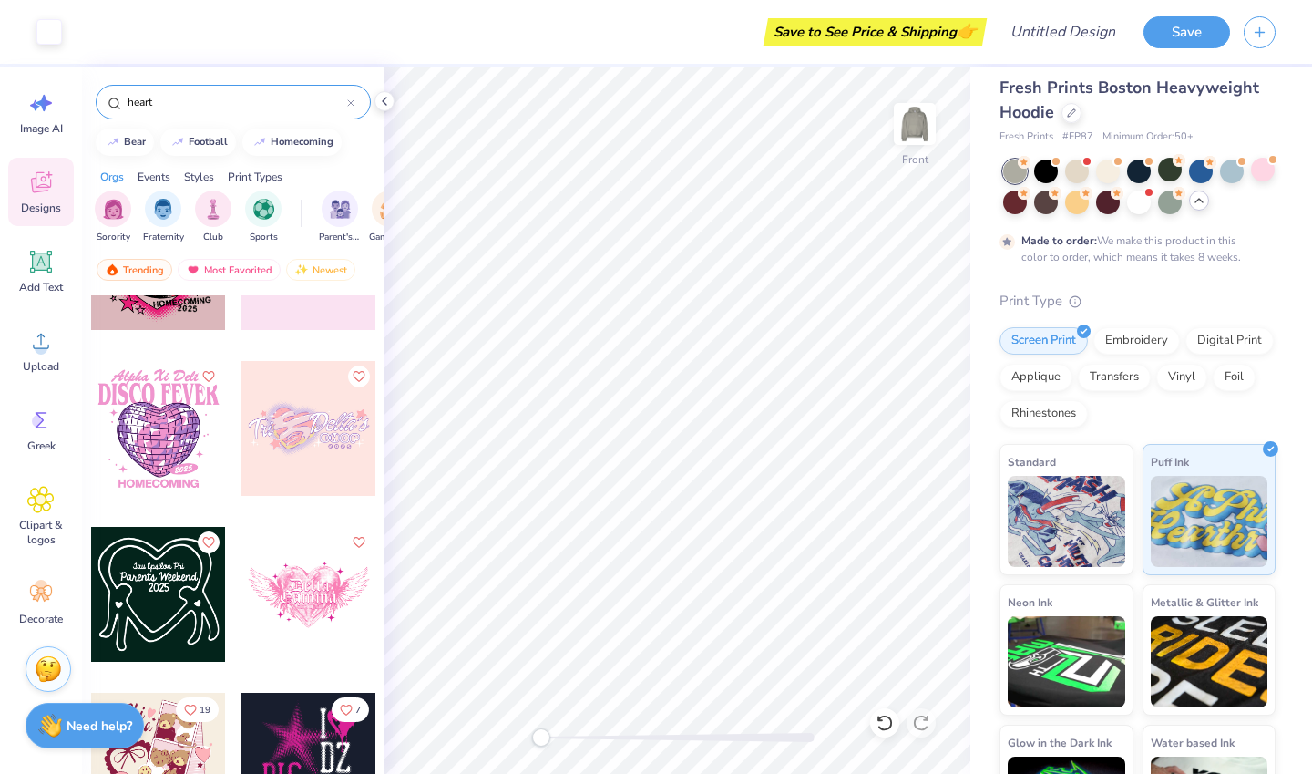
scroll to position [3751, 0]
click at [48, 508] on icon at bounding box center [41, 500] width 26 height 26
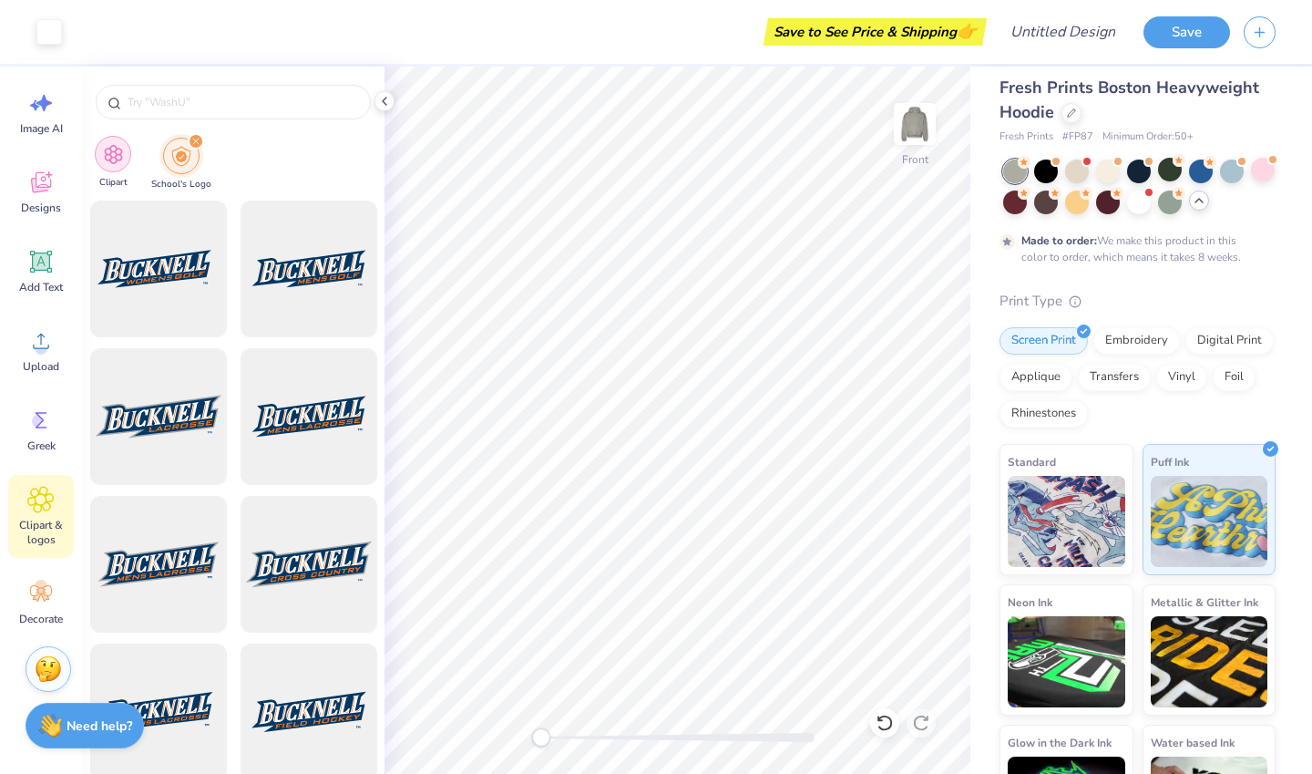
click at [112, 159] on img "filter for Clipart" at bounding box center [113, 154] width 21 height 21
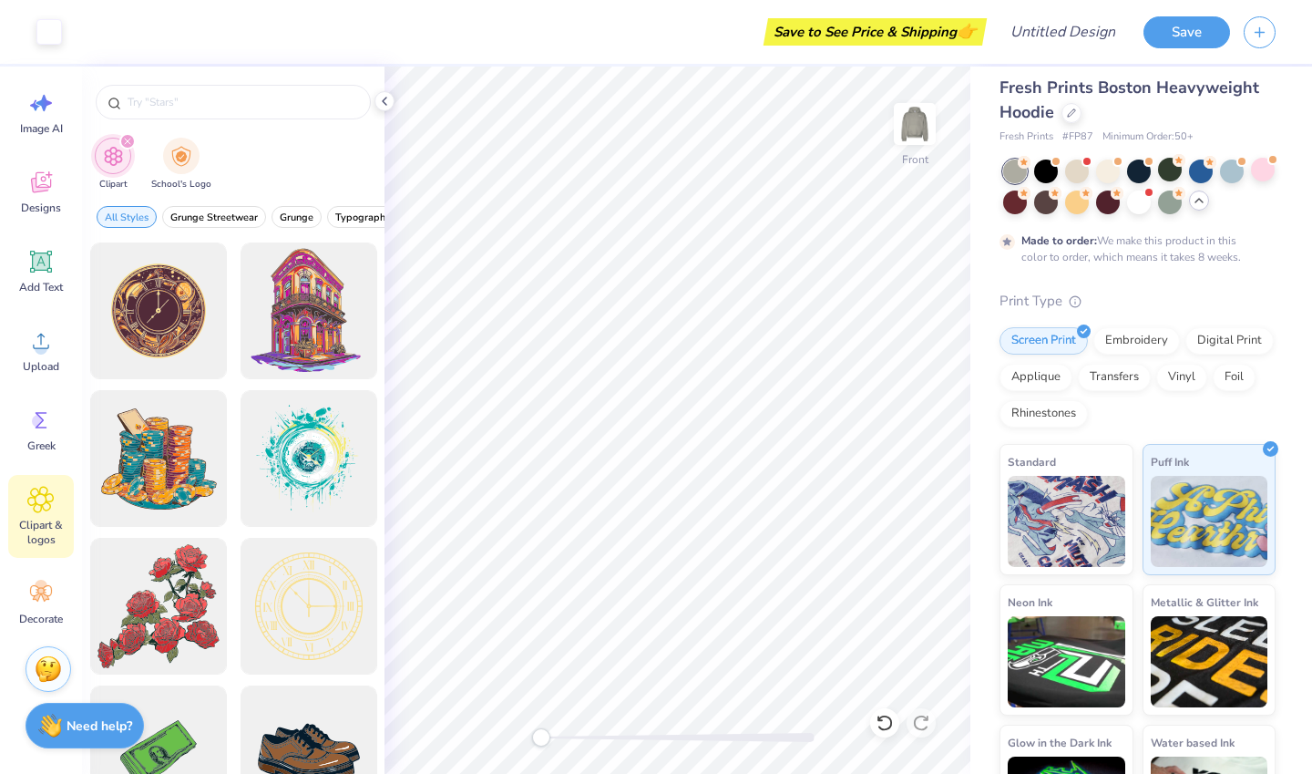
click at [129, 141] on icon "filter for Clipart" at bounding box center [127, 141] width 7 height 7
click at [165, 99] on input "text" at bounding box center [242, 102] width 233 height 18
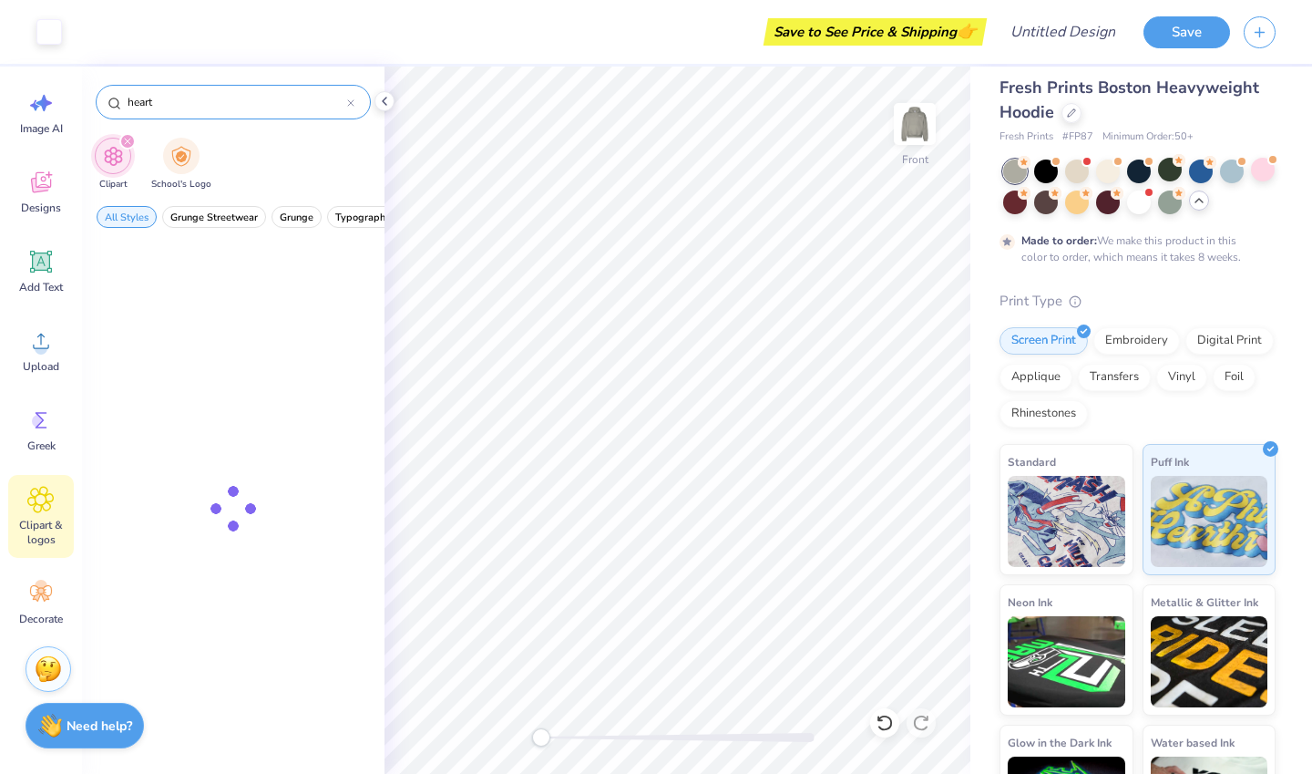
type input "heart"
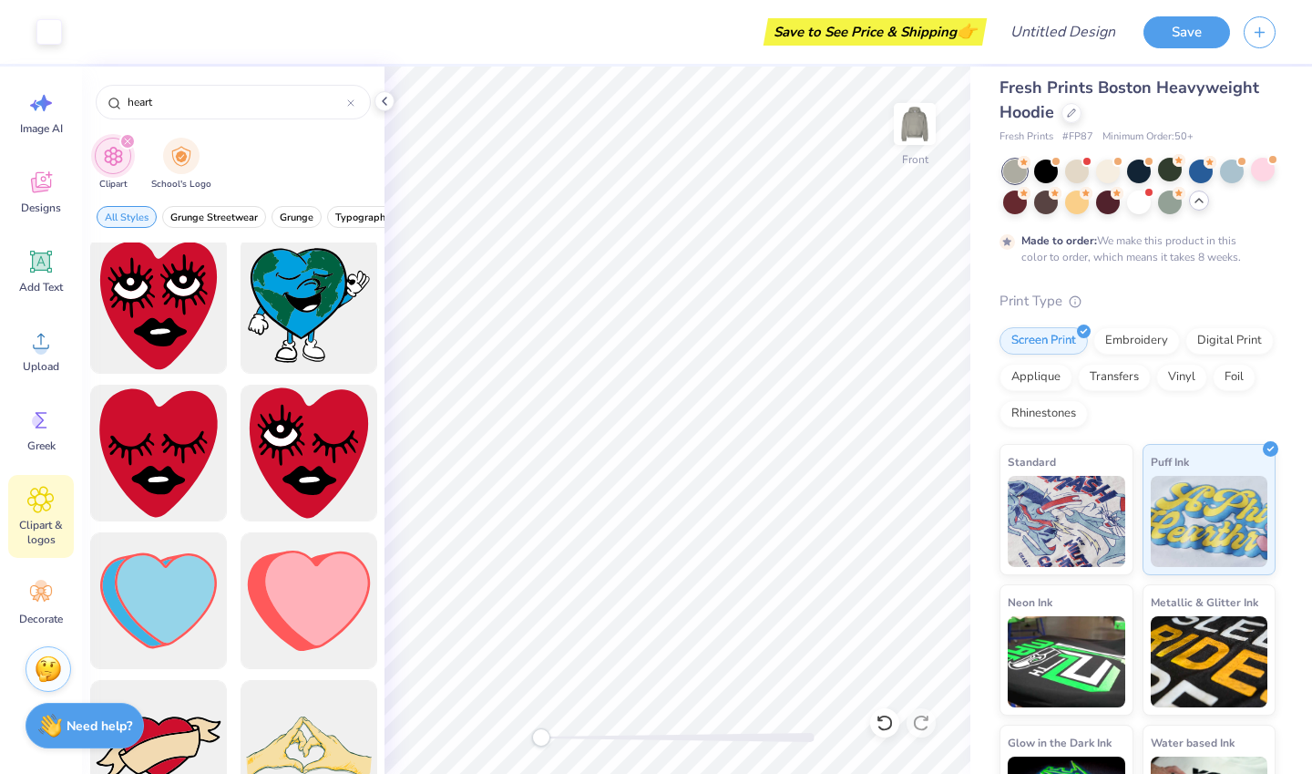
scroll to position [1785, 0]
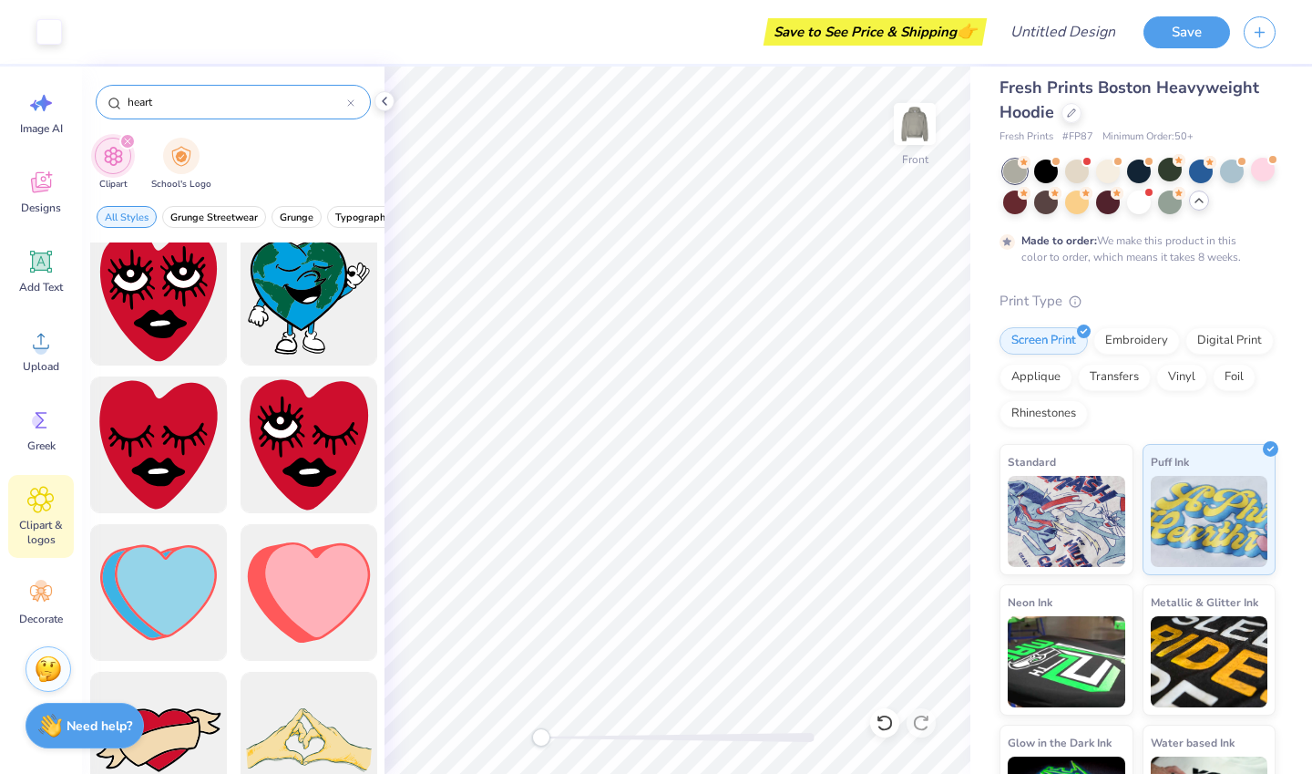
click at [359, 102] on div "heart" at bounding box center [233, 102] width 275 height 35
click at [350, 98] on div at bounding box center [350, 102] width 7 height 16
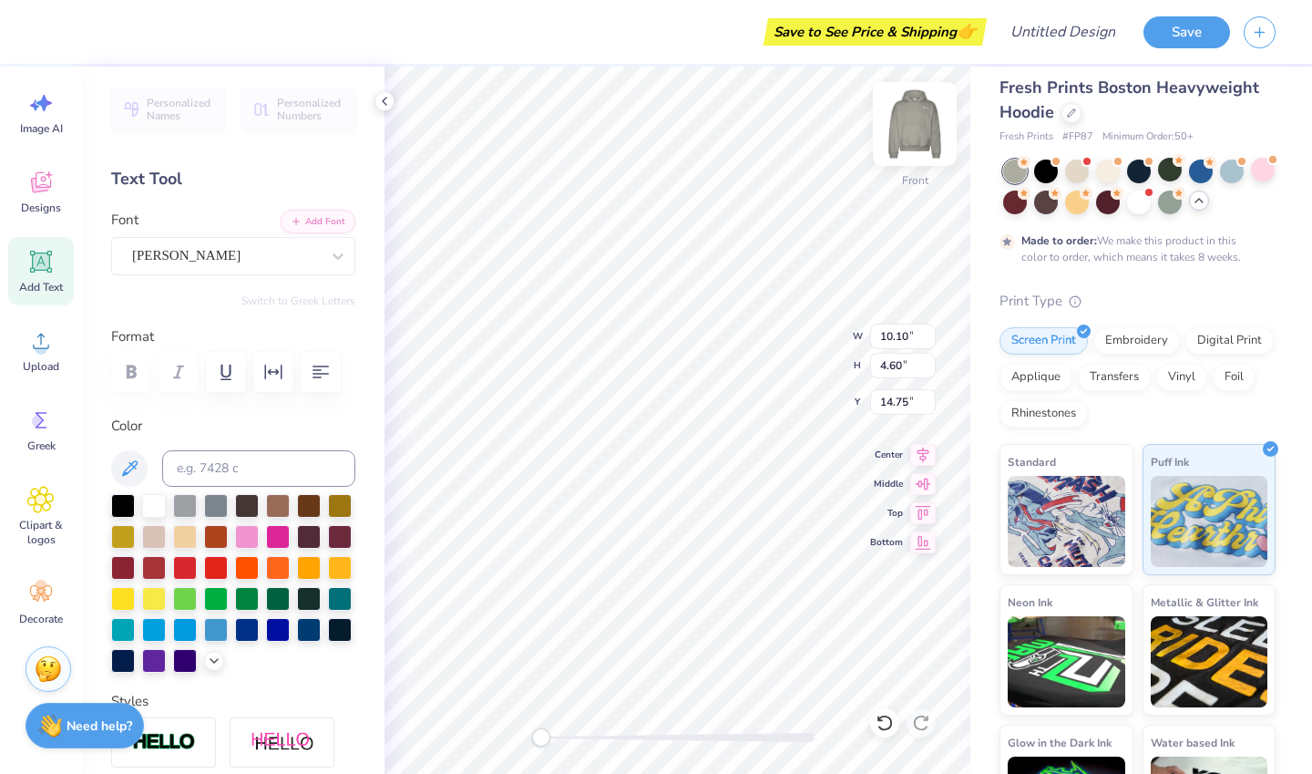
click at [919, 159] on img at bounding box center [914, 123] width 73 height 73
click at [921, 134] on img at bounding box center [914, 123] width 73 height 73
type input "9.87"
type input "4.49"
type input "8.47"
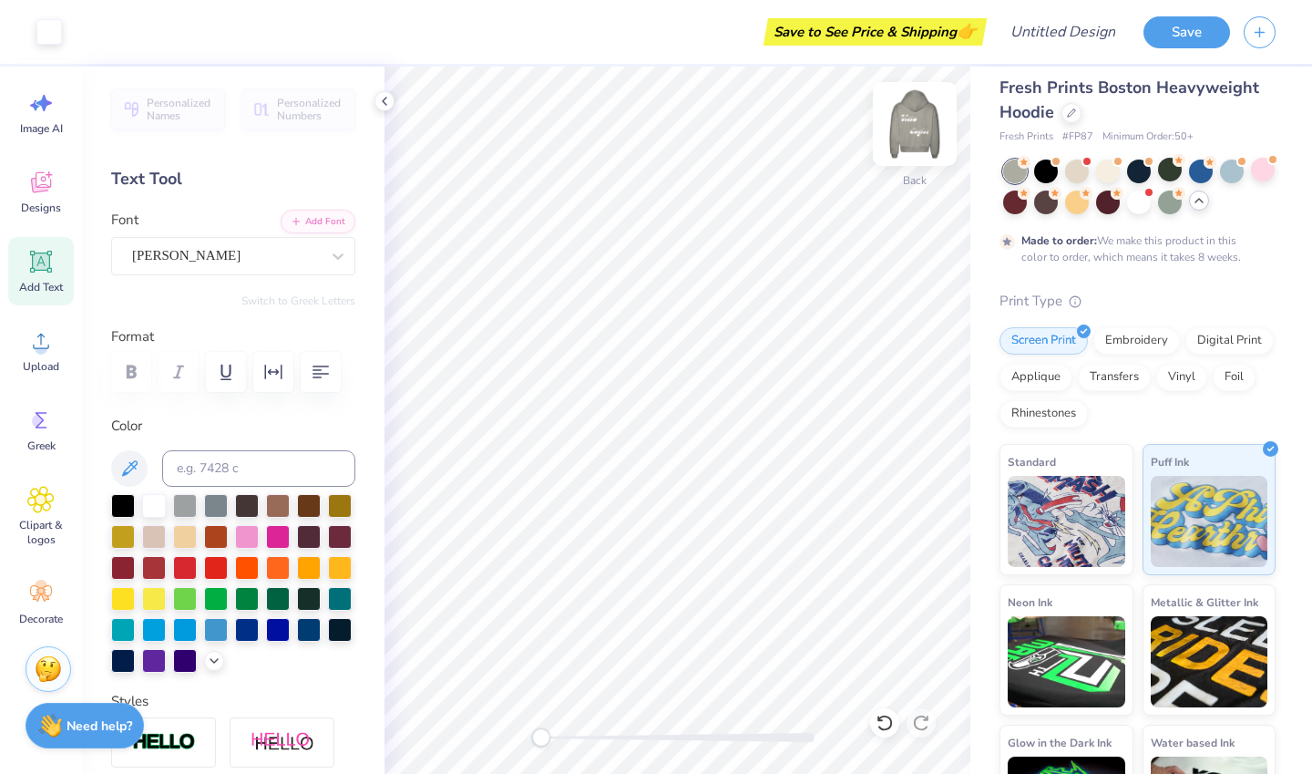
click at [916, 149] on img at bounding box center [914, 123] width 73 height 73
click at [914, 134] on img at bounding box center [914, 123] width 73 height 73
click at [914, 124] on img at bounding box center [914, 123] width 73 height 73
click at [926, 114] on img at bounding box center [914, 123] width 73 height 73
click at [910, 146] on div "Back" at bounding box center [915, 135] width 42 height 65
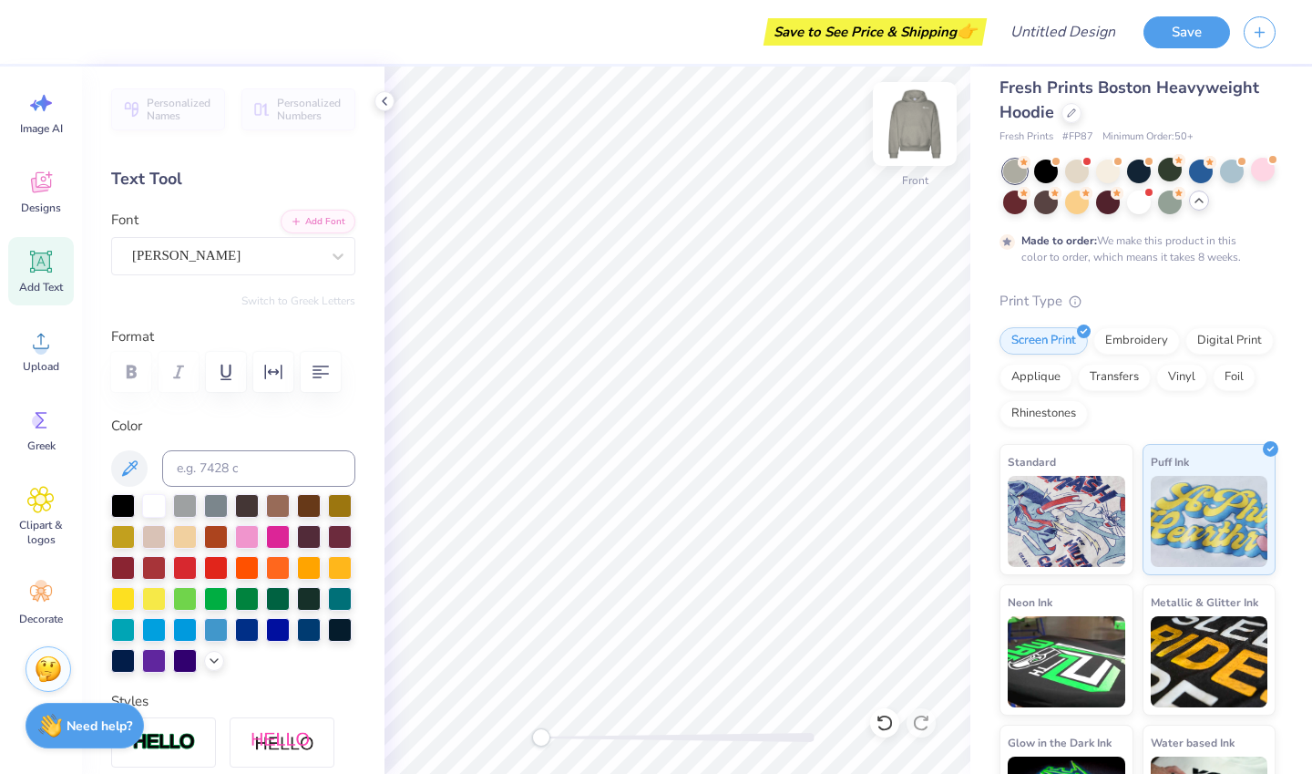
click at [911, 149] on img at bounding box center [914, 123] width 73 height 73
click at [1076, 170] on div at bounding box center [1077, 170] width 24 height 24
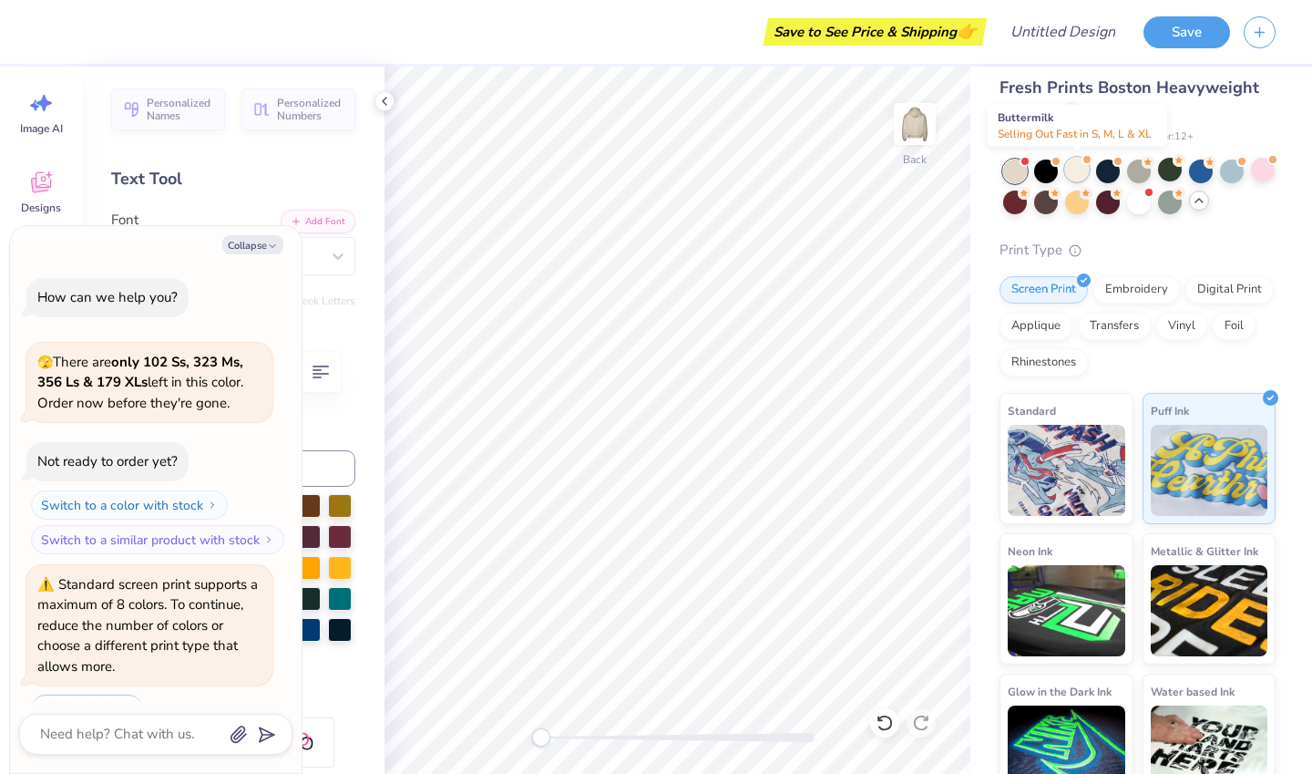
scroll to position [1700, 0]
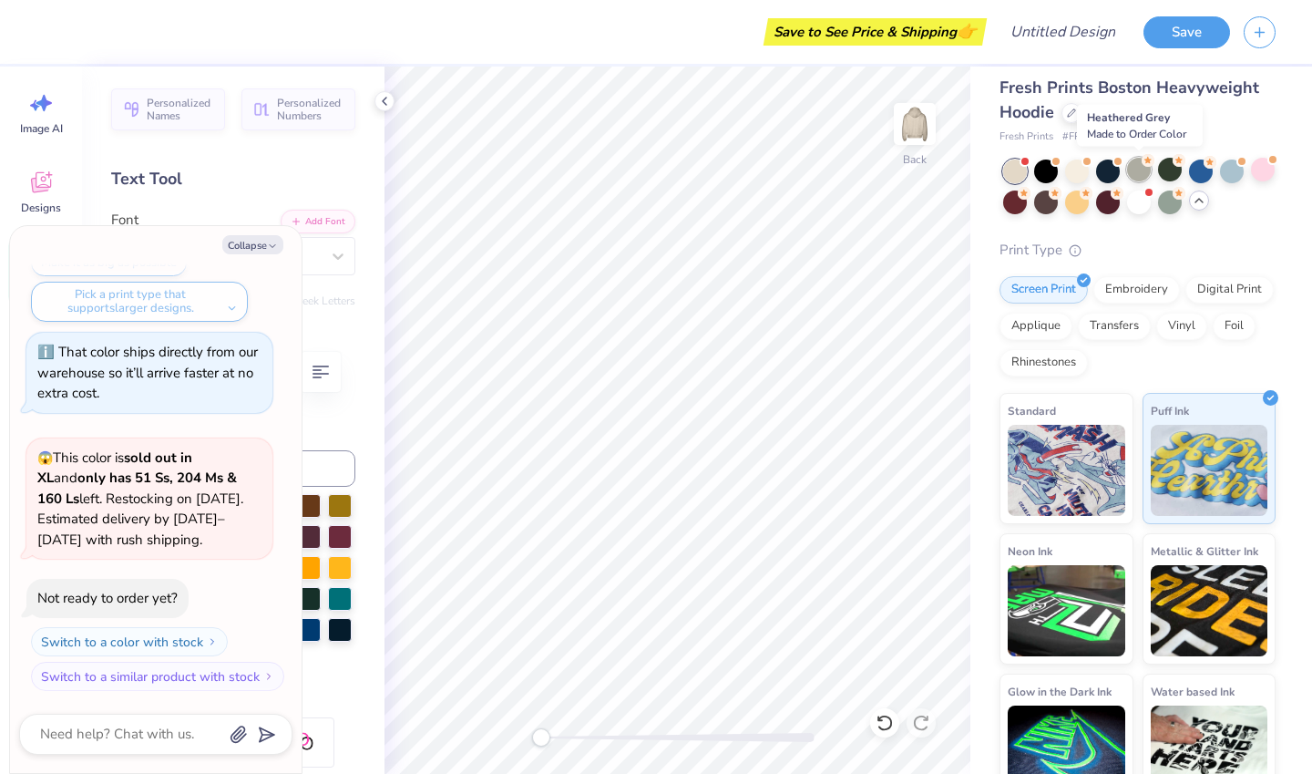
click at [1138, 166] on div at bounding box center [1139, 170] width 24 height 24
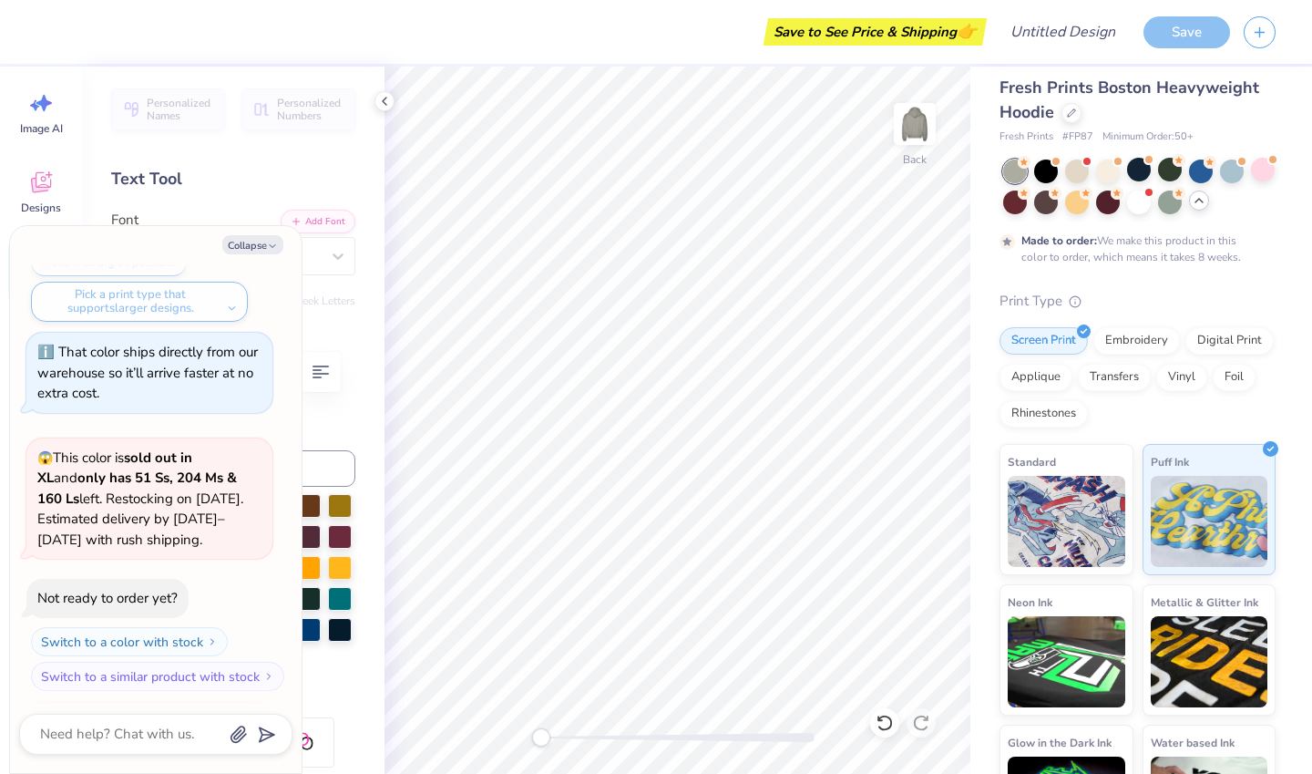
scroll to position [2003, 0]
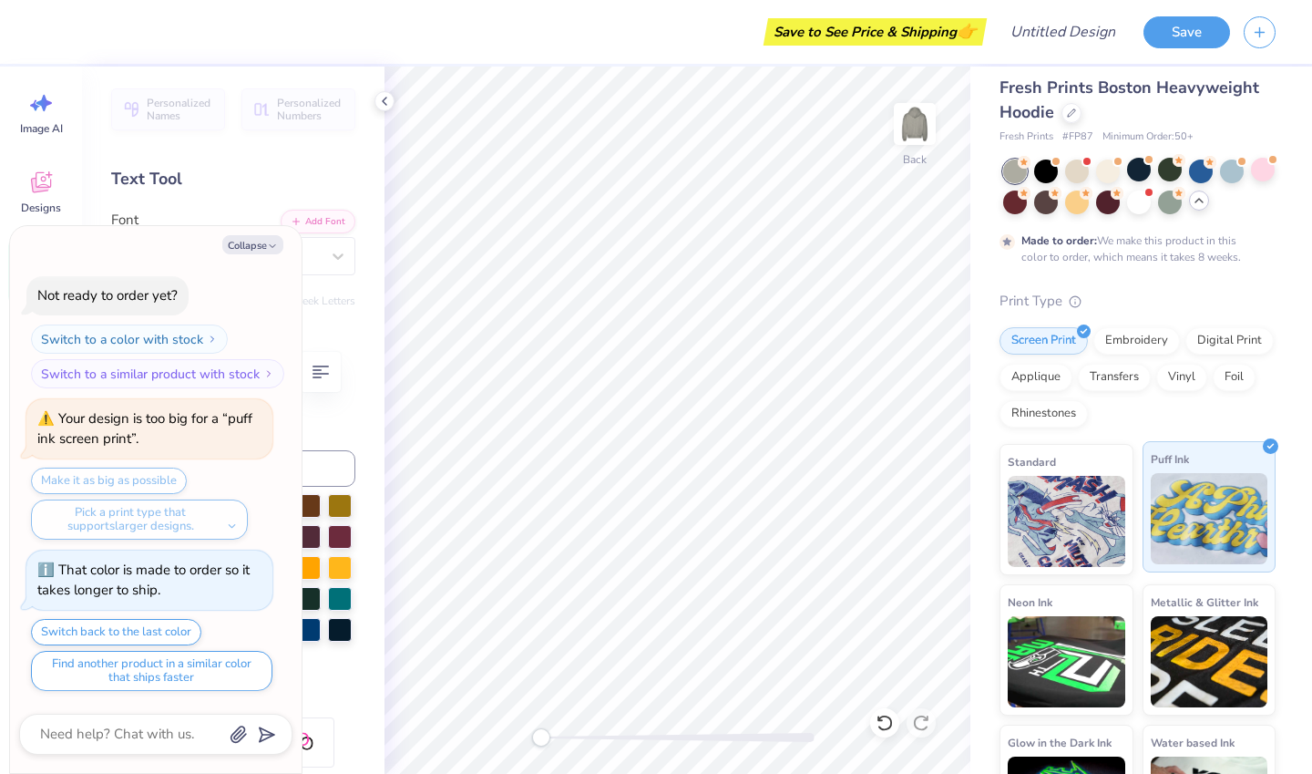
click at [1151, 488] on img at bounding box center [1210, 518] width 118 height 91
click at [1263, 452] on div at bounding box center [1270, 445] width 15 height 15
click at [1067, 498] on img at bounding box center [1067, 518] width 118 height 91
click at [1220, 532] on img at bounding box center [1210, 518] width 118 height 91
click at [262, 247] on button "Collapse" at bounding box center [252, 244] width 61 height 19
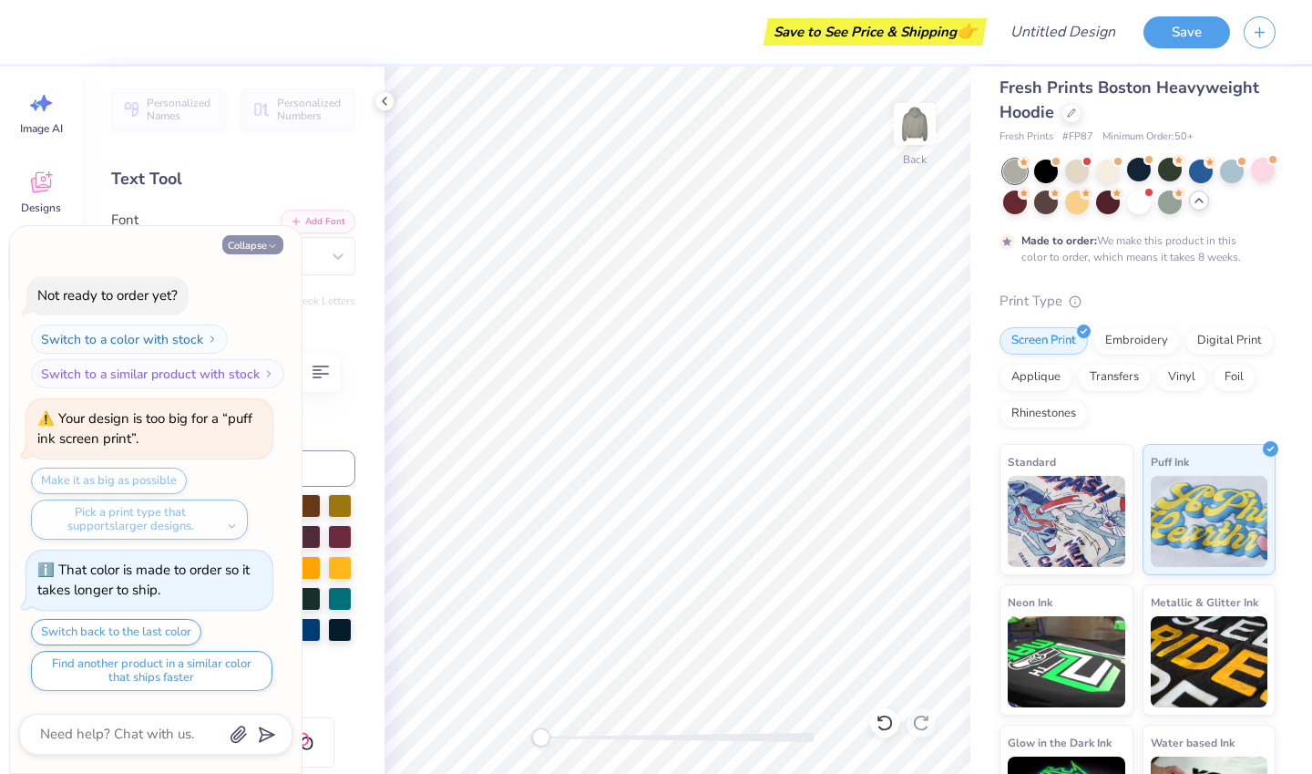
type textarea "x"
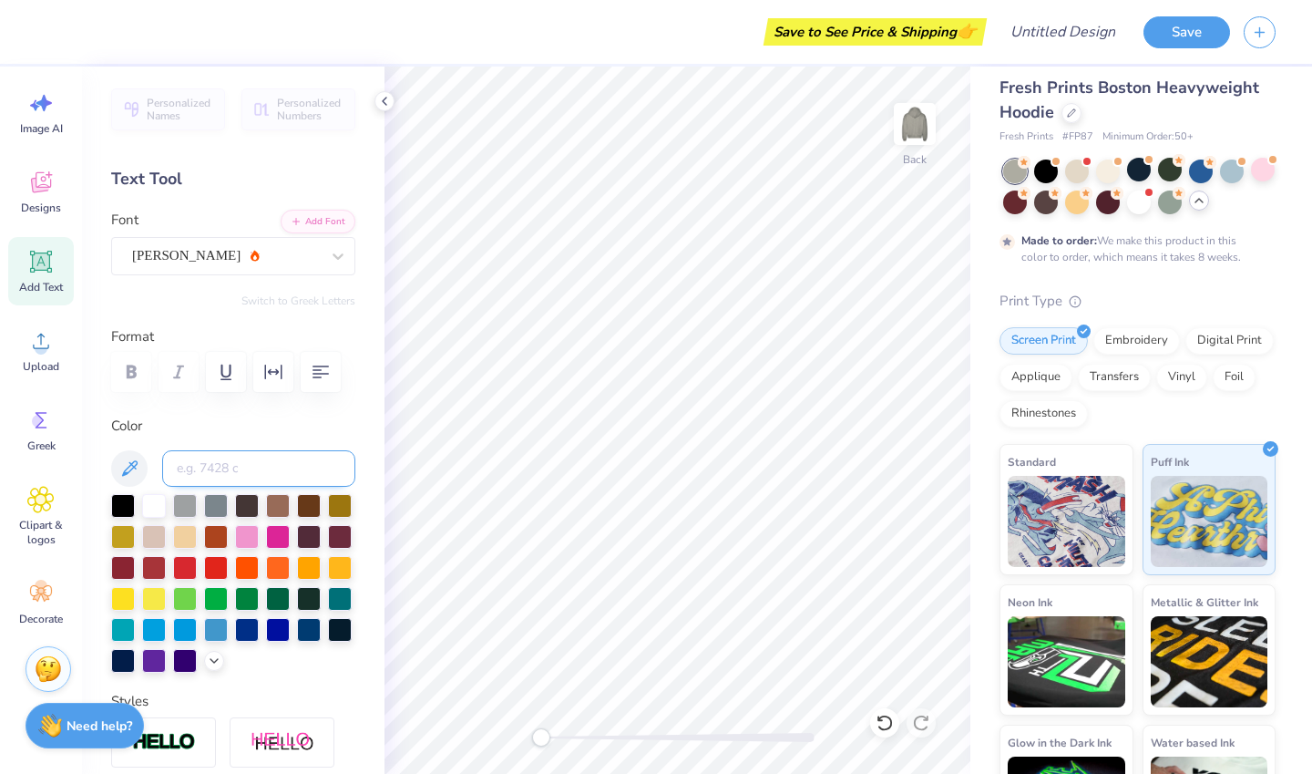
click at [241, 462] on input at bounding box center [258, 468] width 193 height 36
type input "c"
click at [136, 470] on icon at bounding box center [129, 468] width 22 height 22
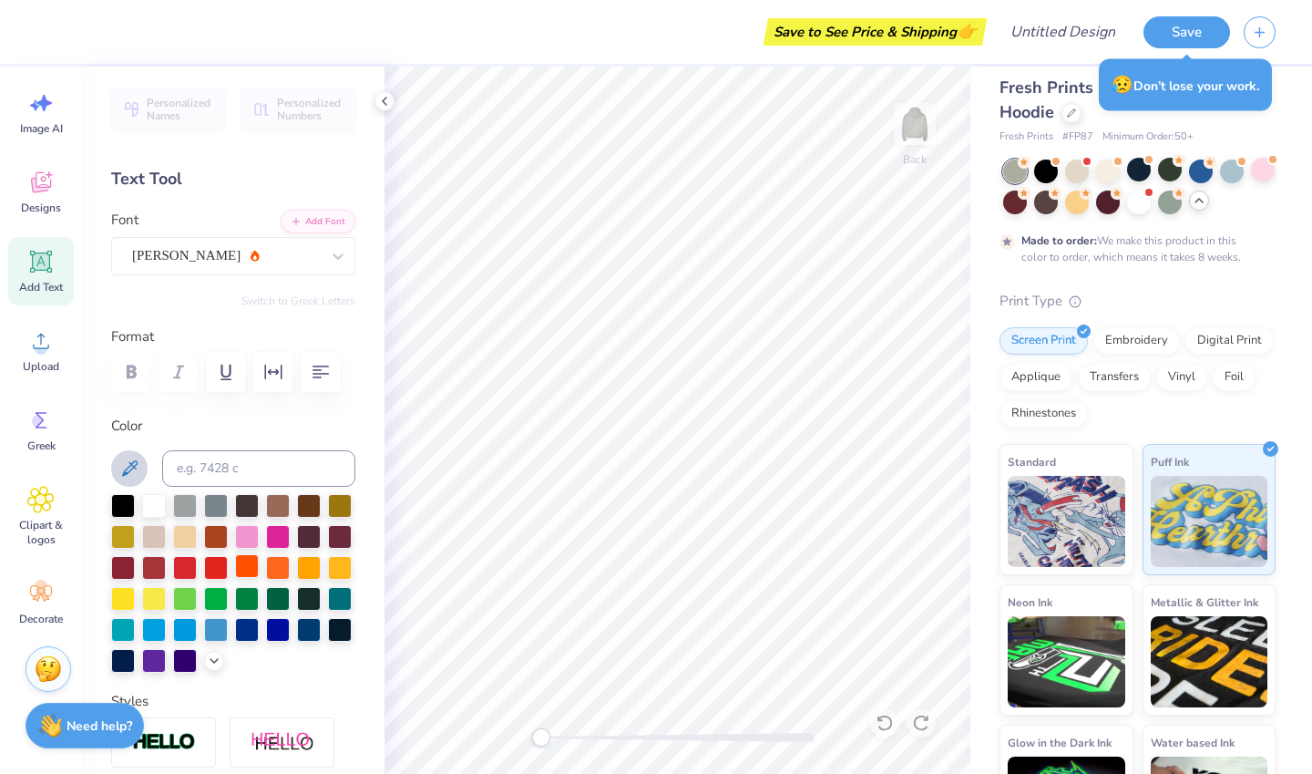
click at [259, 566] on div at bounding box center [247, 566] width 24 height 24
click at [254, 258] on div "[PERSON_NAME]" at bounding box center [225, 255] width 191 height 28
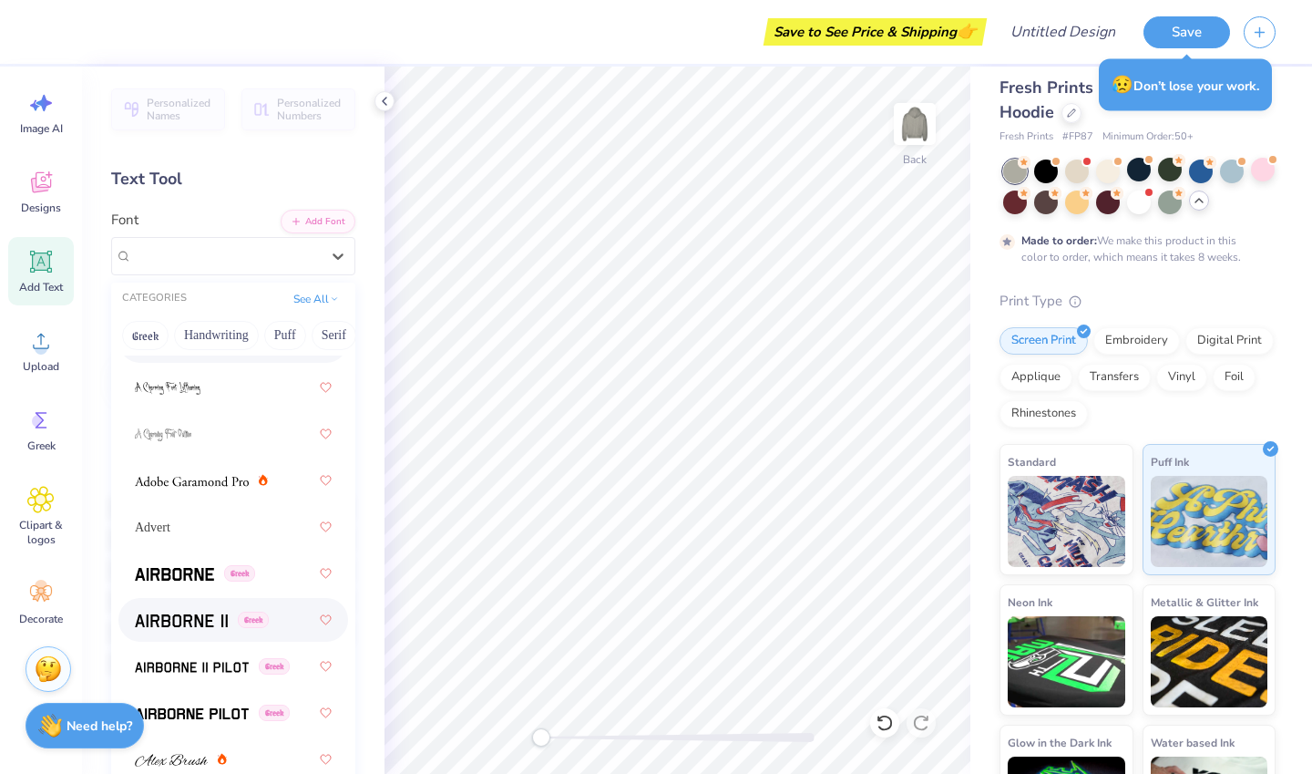
scroll to position [266, 0]
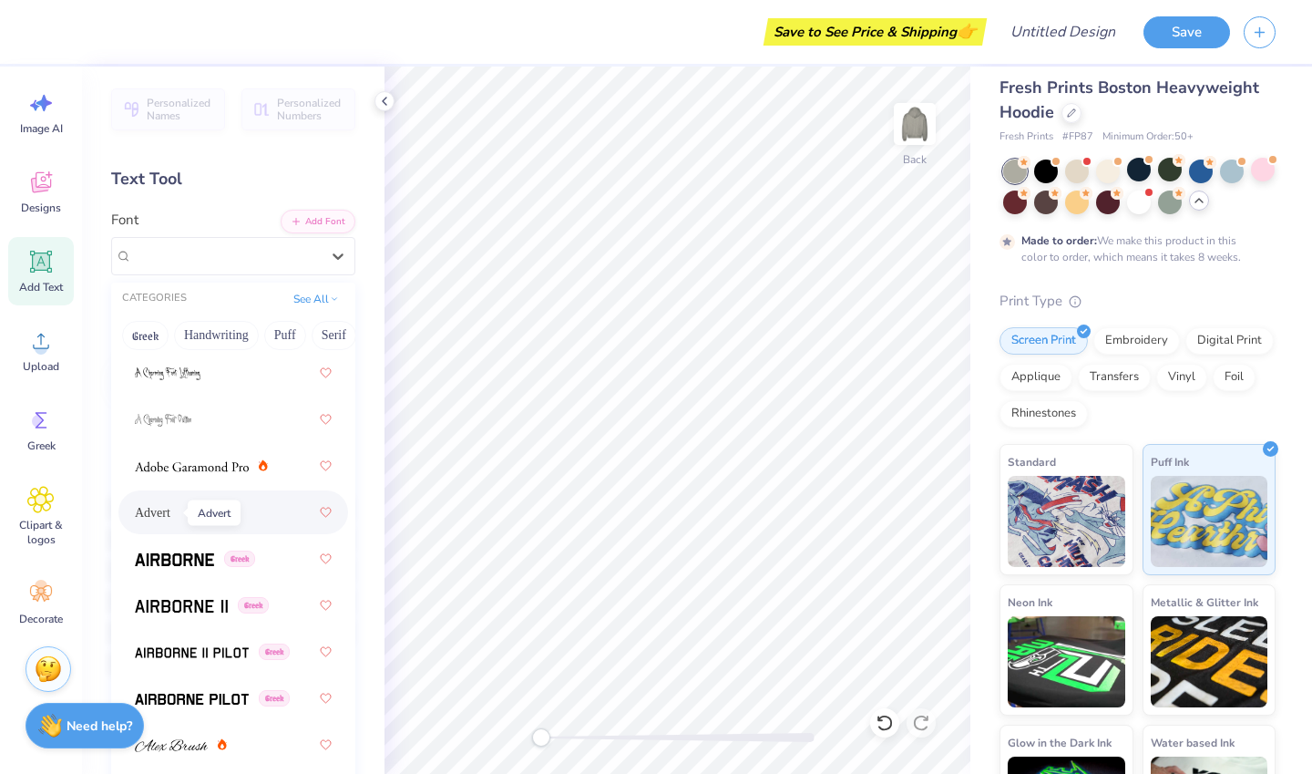
click at [170, 510] on span "Advert" at bounding box center [153, 512] width 36 height 19
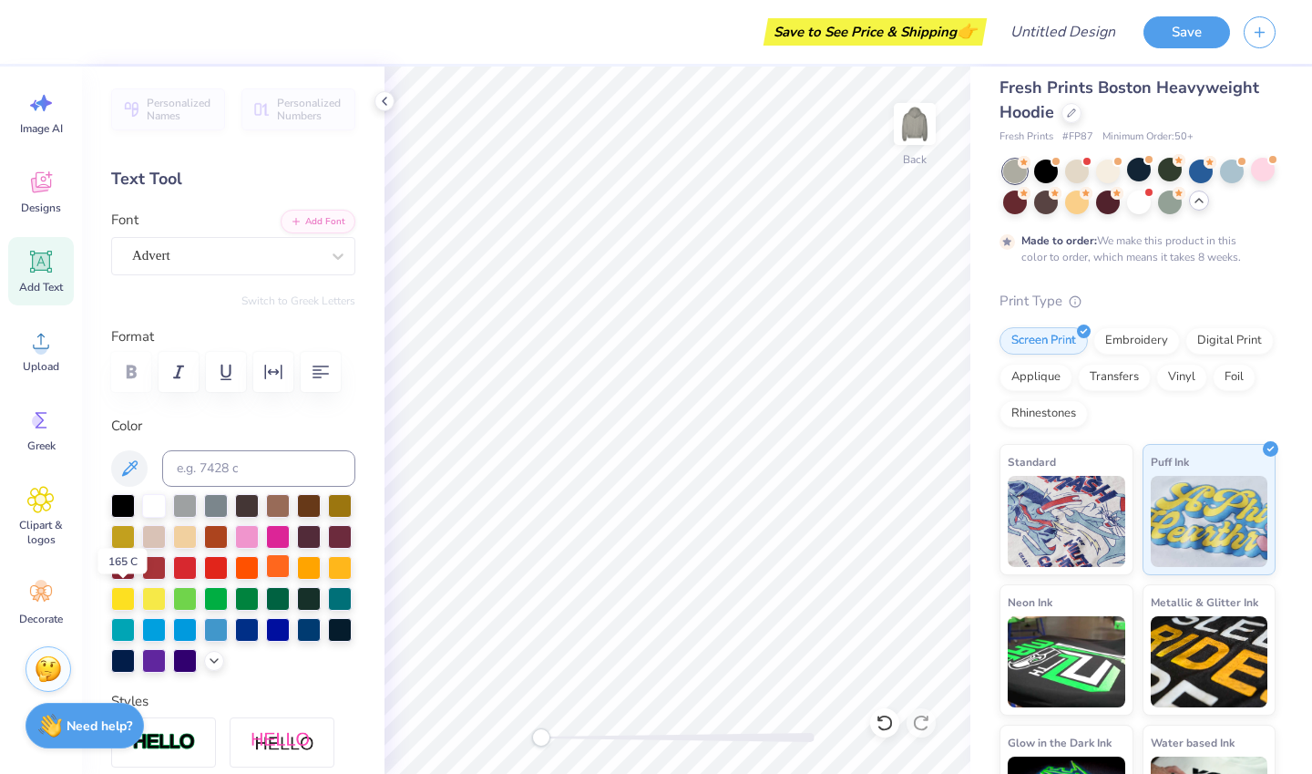
click at [266, 578] on div at bounding box center [278, 566] width 24 height 24
click at [1069, 518] on img at bounding box center [1067, 518] width 118 height 91
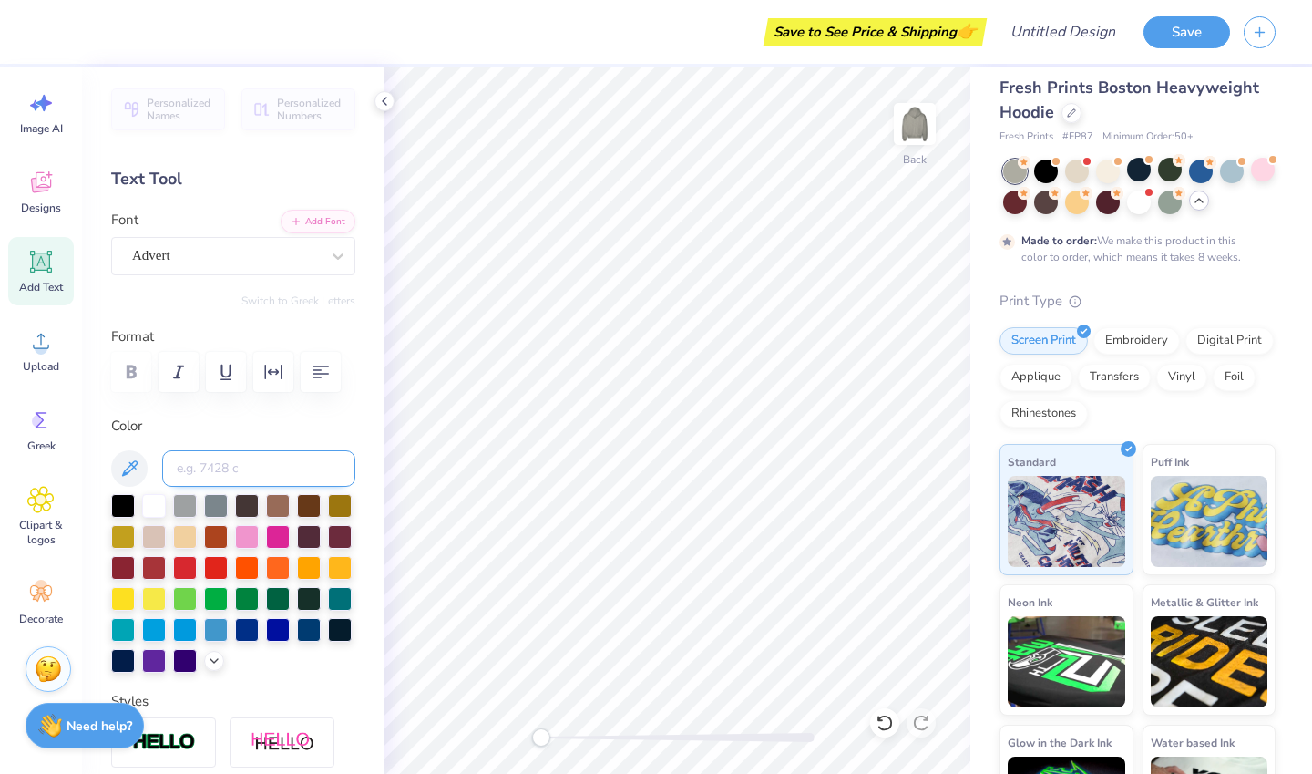
click at [220, 484] on input at bounding box center [258, 468] width 193 height 36
click at [266, 578] on div at bounding box center [278, 566] width 24 height 24
click at [180, 467] on input at bounding box center [258, 468] width 193 height 36
click at [266, 578] on div at bounding box center [278, 566] width 24 height 24
click at [239, 267] on div at bounding box center [226, 255] width 188 height 25
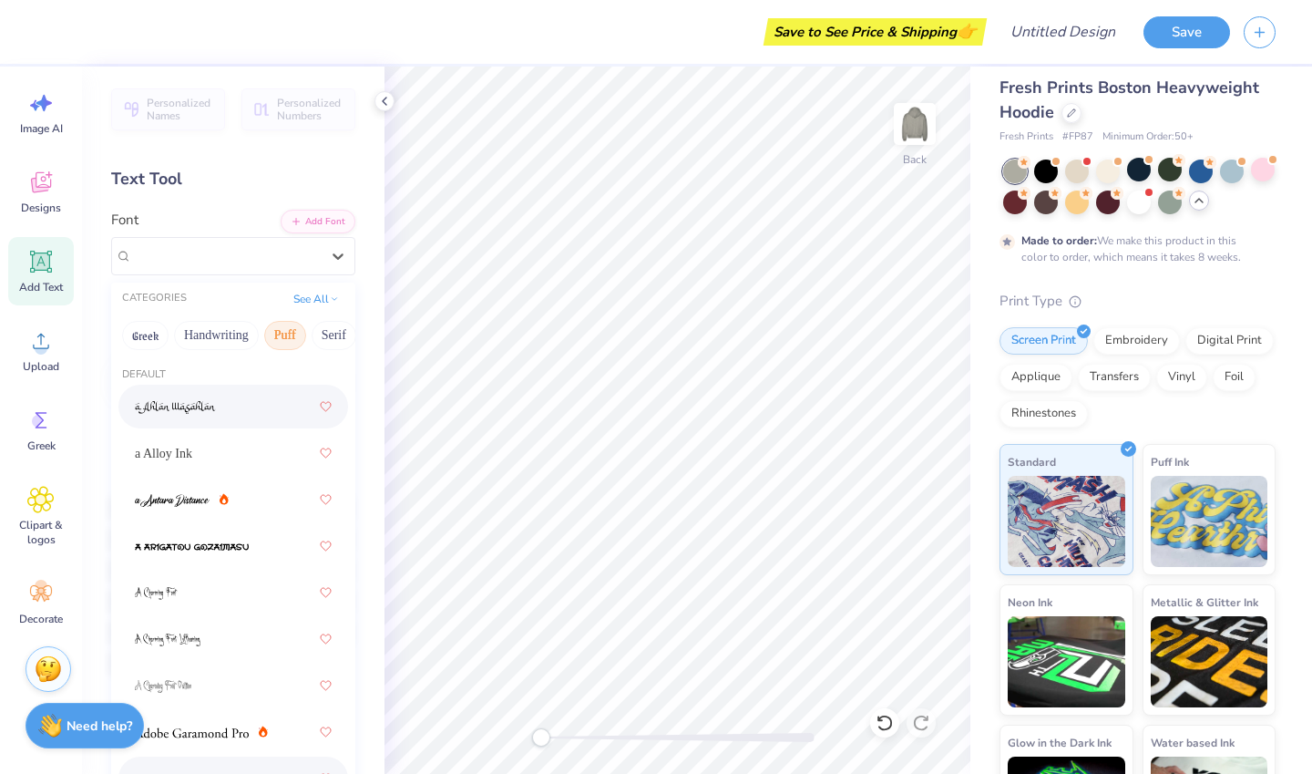
click at [285, 337] on button "Puff" at bounding box center [285, 335] width 42 height 29
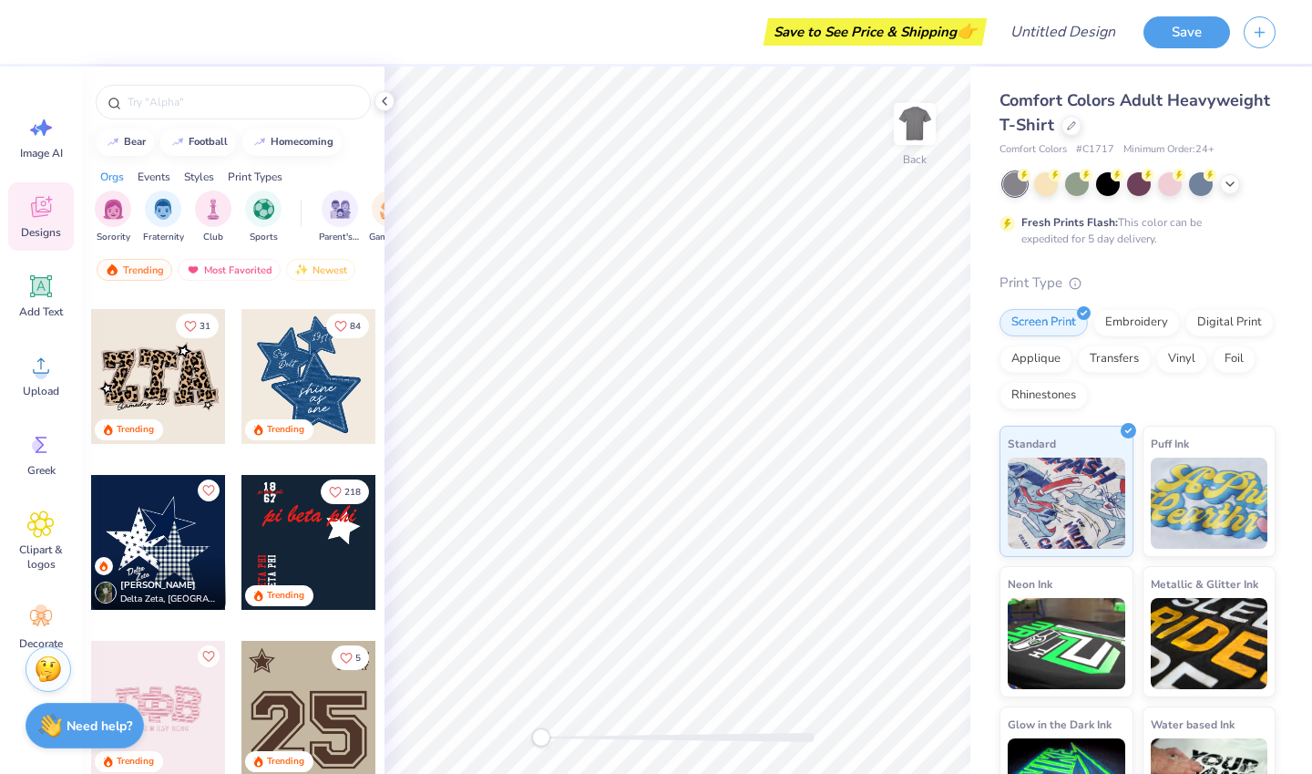
scroll to position [1482, 0]
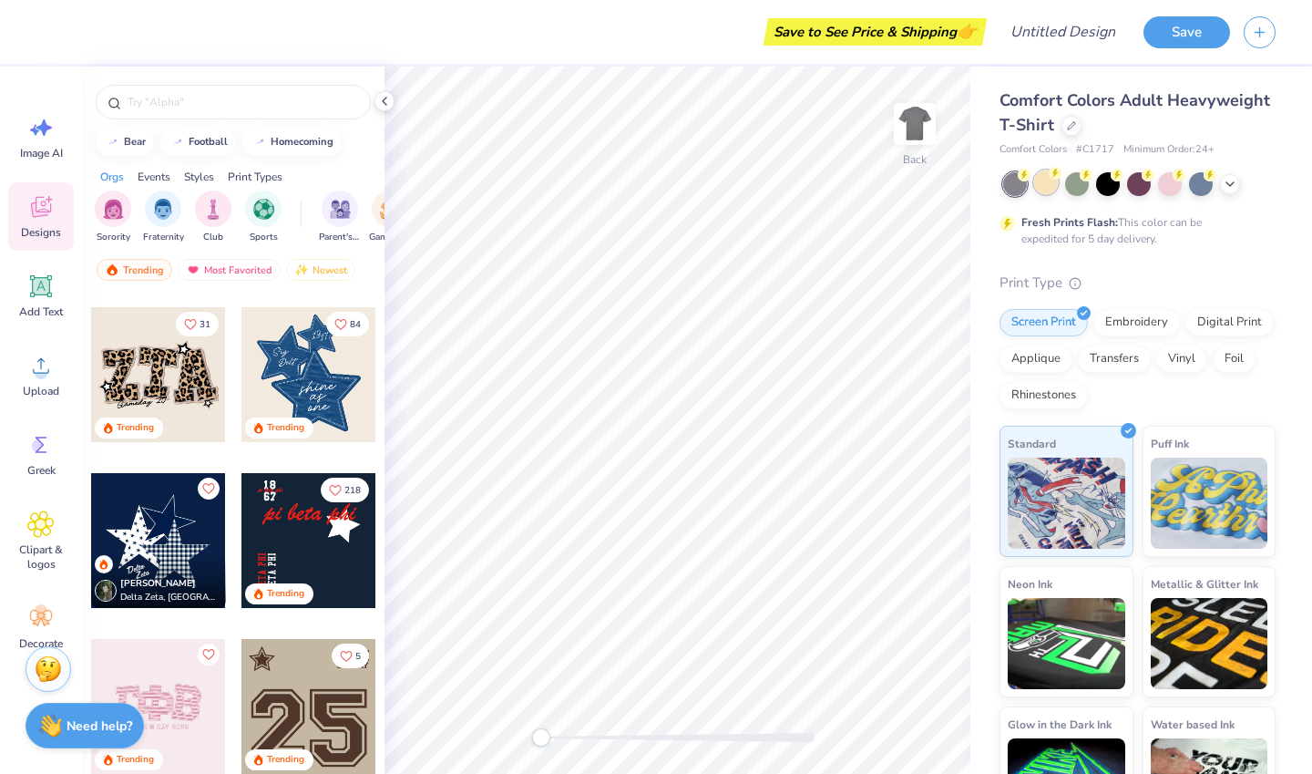
click at [1057, 188] on div at bounding box center [1046, 182] width 24 height 24
click at [1229, 187] on icon at bounding box center [1230, 182] width 15 height 15
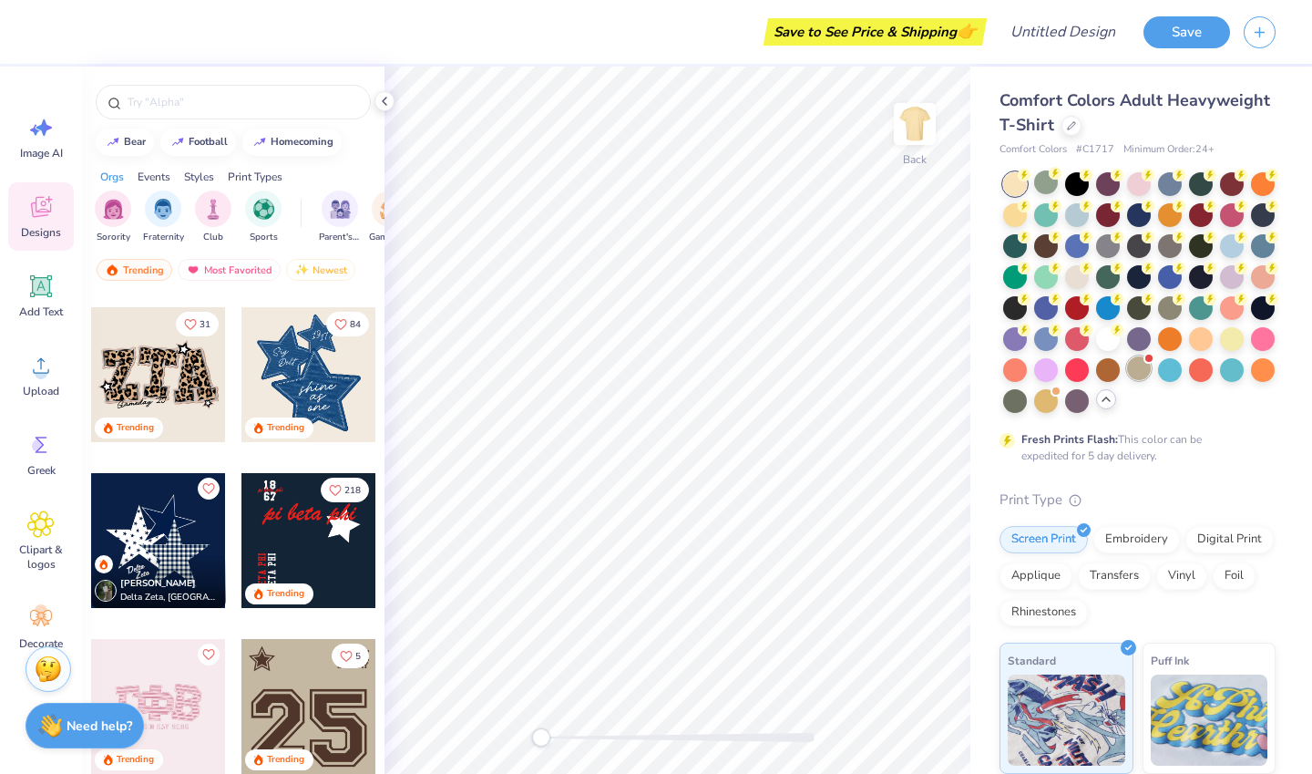
click at [1127, 380] on div at bounding box center [1139, 368] width 24 height 24
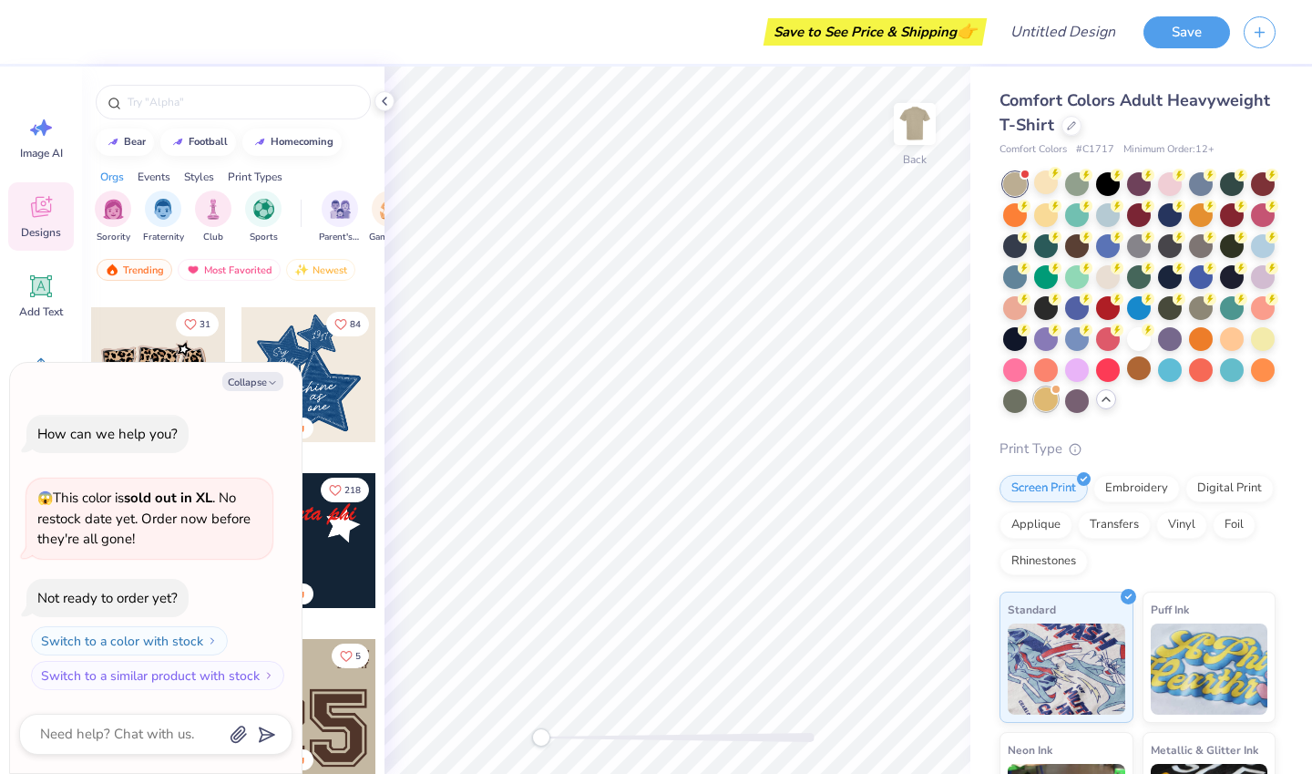
click at [1034, 411] on div at bounding box center [1046, 399] width 24 height 24
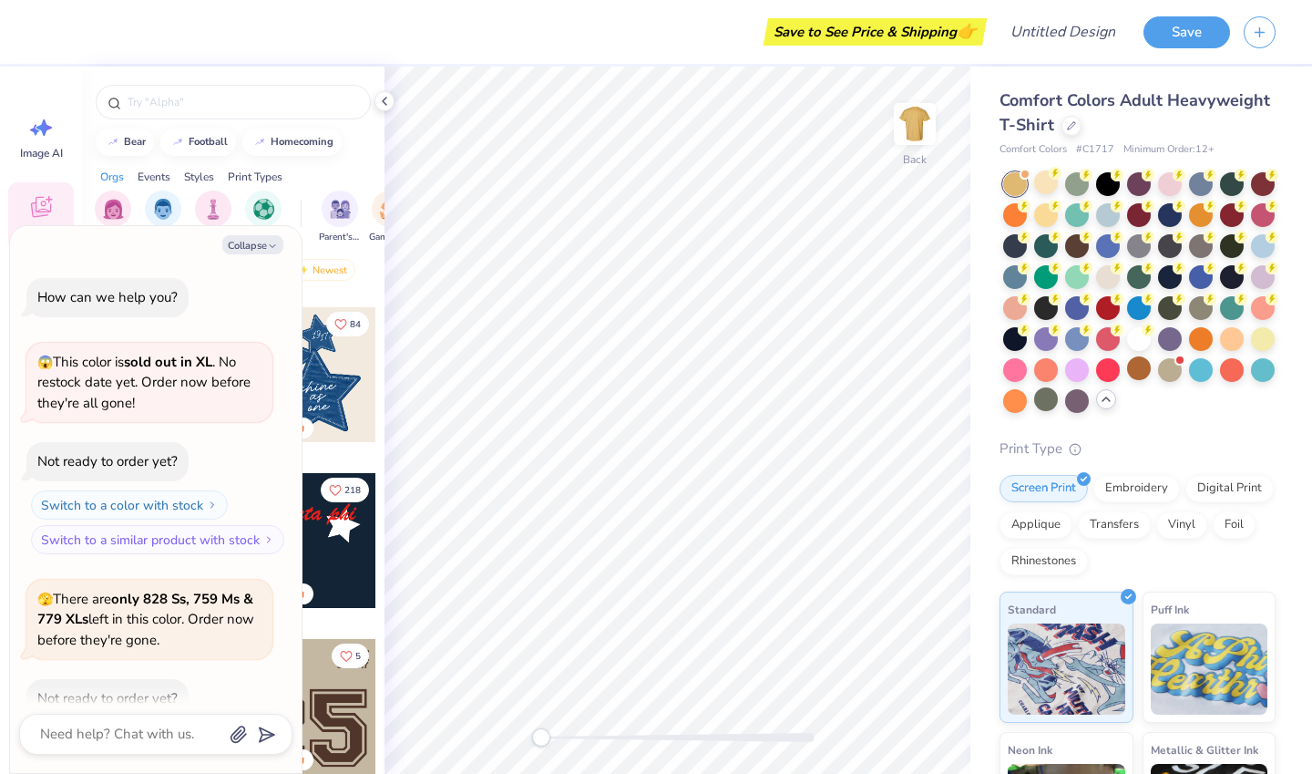
scroll to position [100, 0]
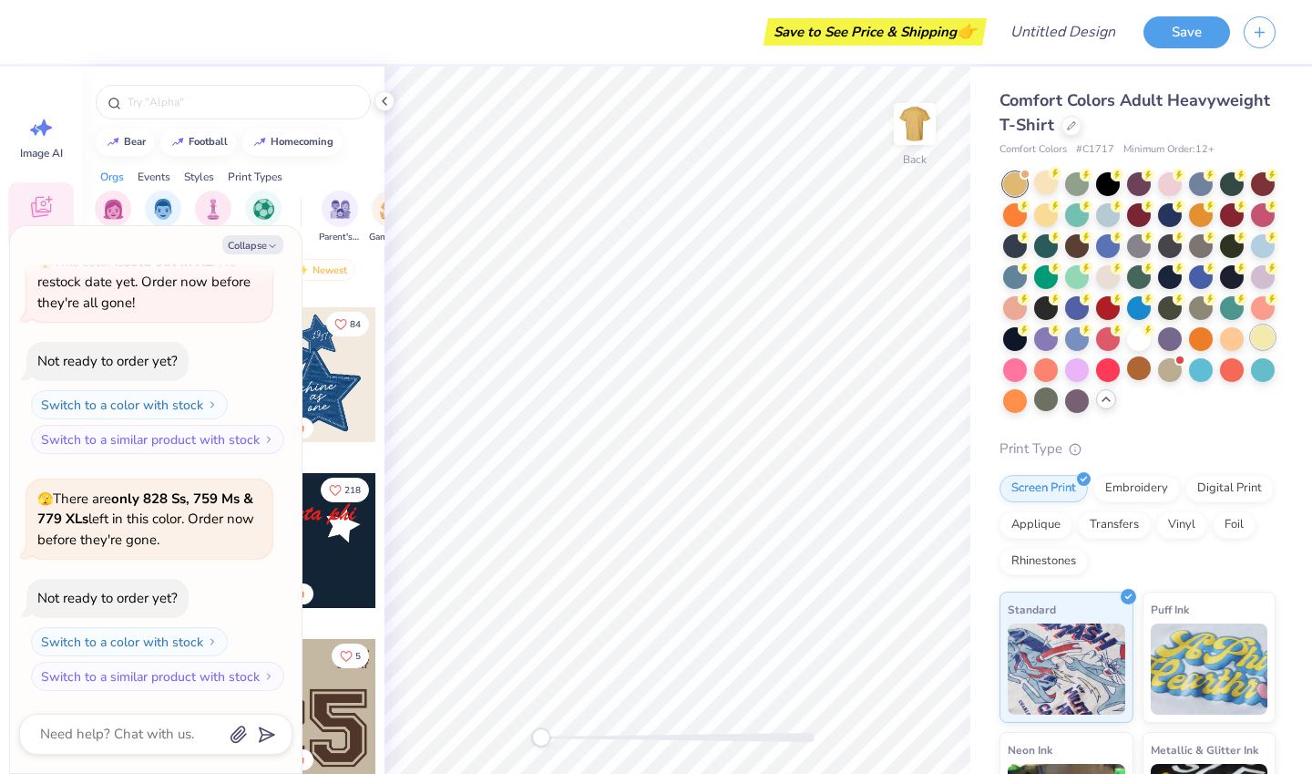
click at [1251, 349] on div at bounding box center [1263, 337] width 24 height 24
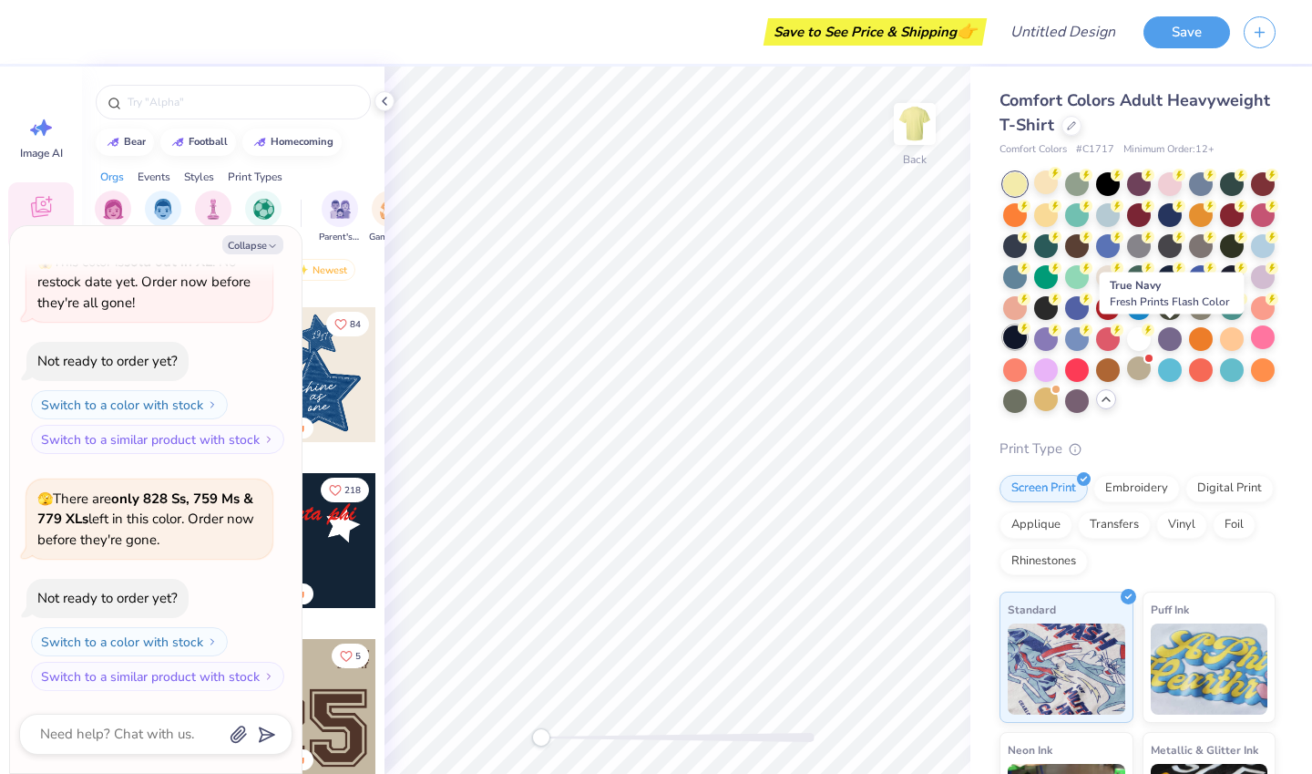
click at [1031, 331] on circle at bounding box center [1024, 328] width 13 height 13
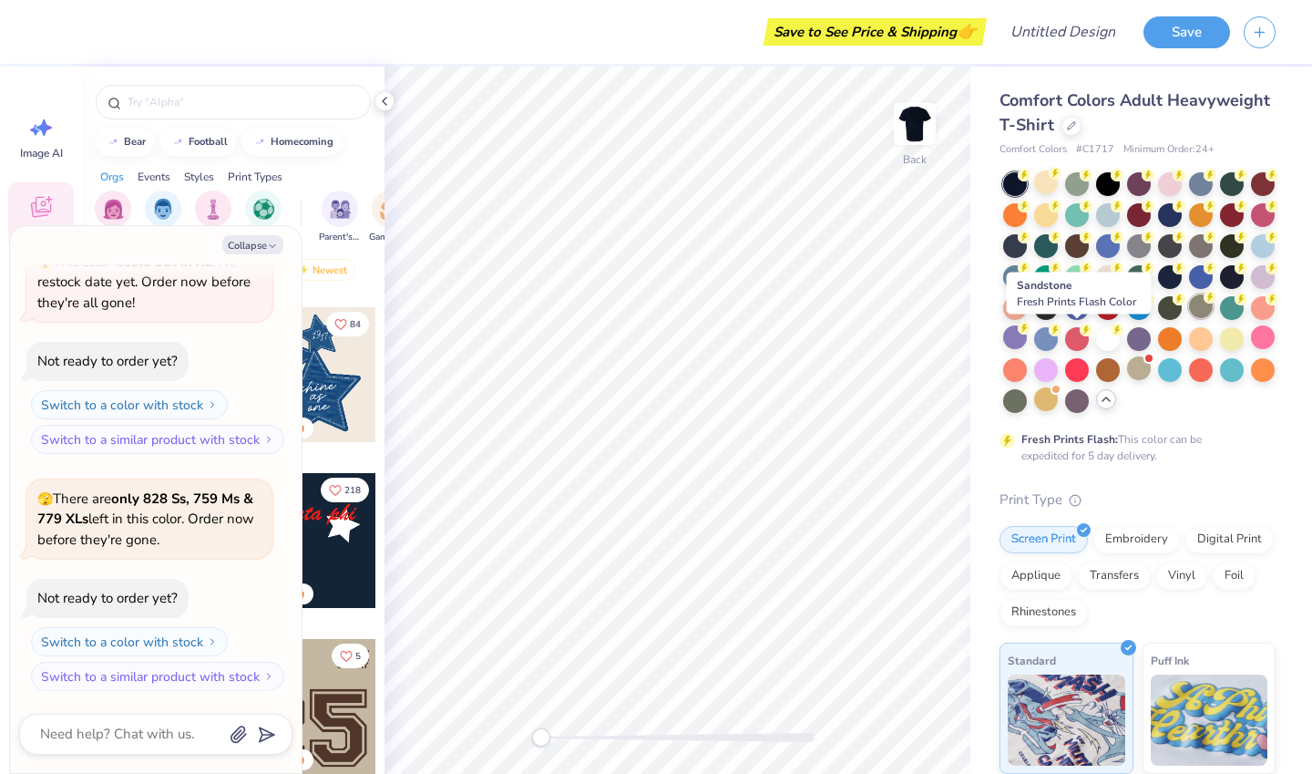
click at [1189, 318] on div at bounding box center [1201, 306] width 24 height 24
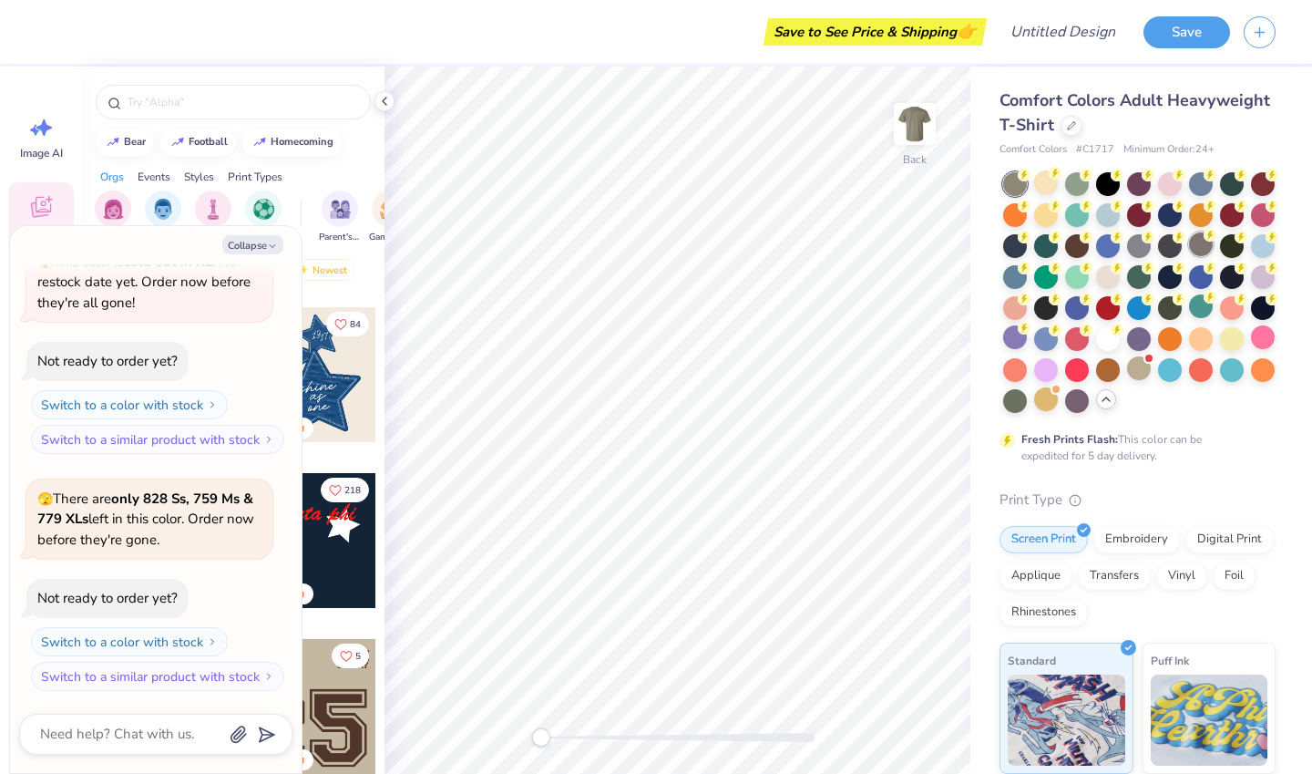
click at [1189, 256] on div at bounding box center [1201, 244] width 24 height 24
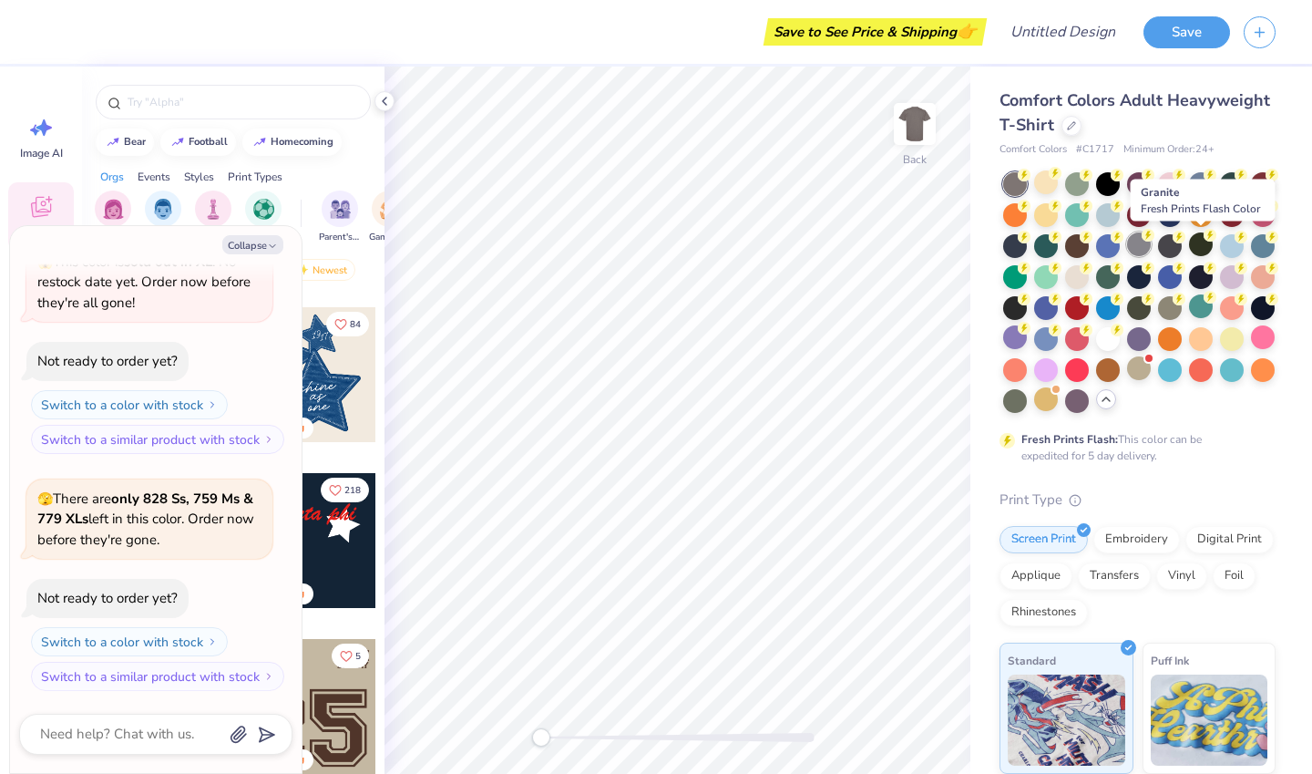
click at [1151, 241] on div at bounding box center [1139, 244] width 24 height 24
click at [1182, 245] on div at bounding box center [1170, 244] width 24 height 24
click at [1151, 244] on div at bounding box center [1139, 244] width 24 height 24
click at [249, 244] on button "Collapse" at bounding box center [252, 244] width 61 height 19
type textarea "x"
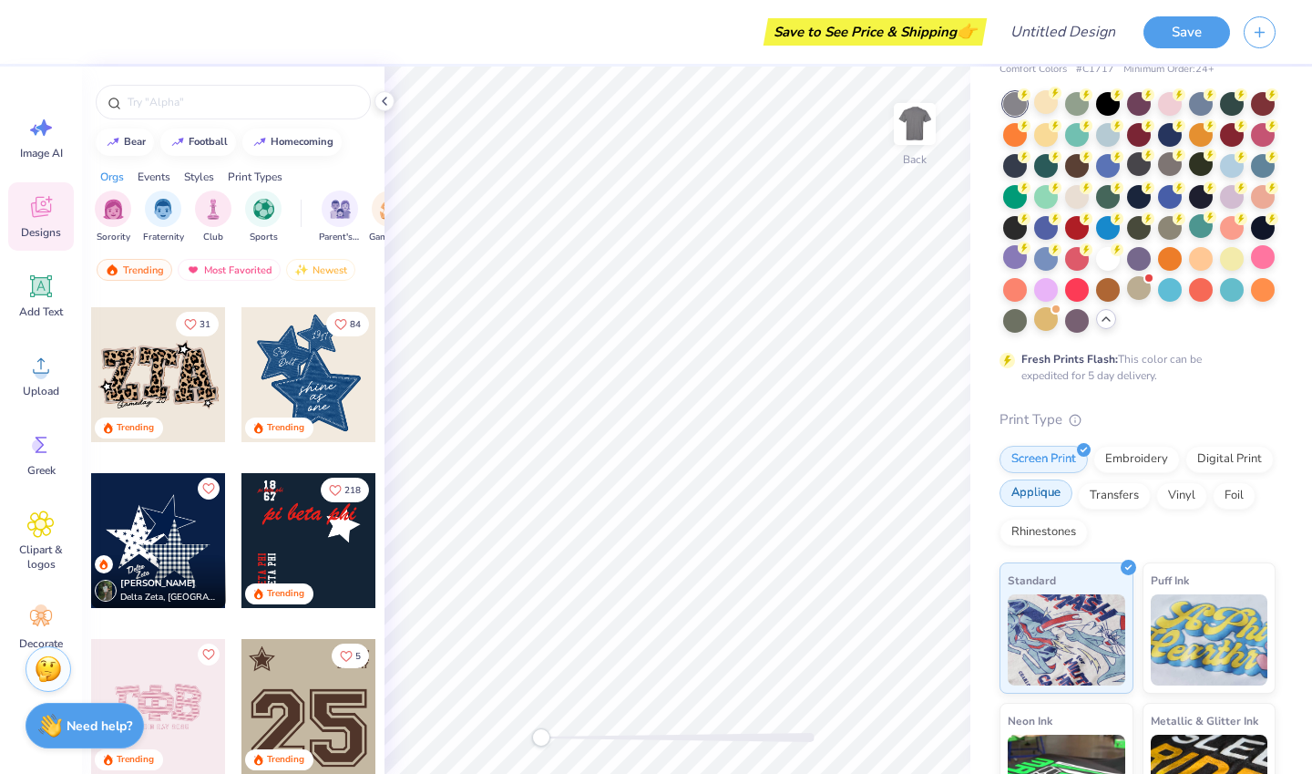
scroll to position [0, 0]
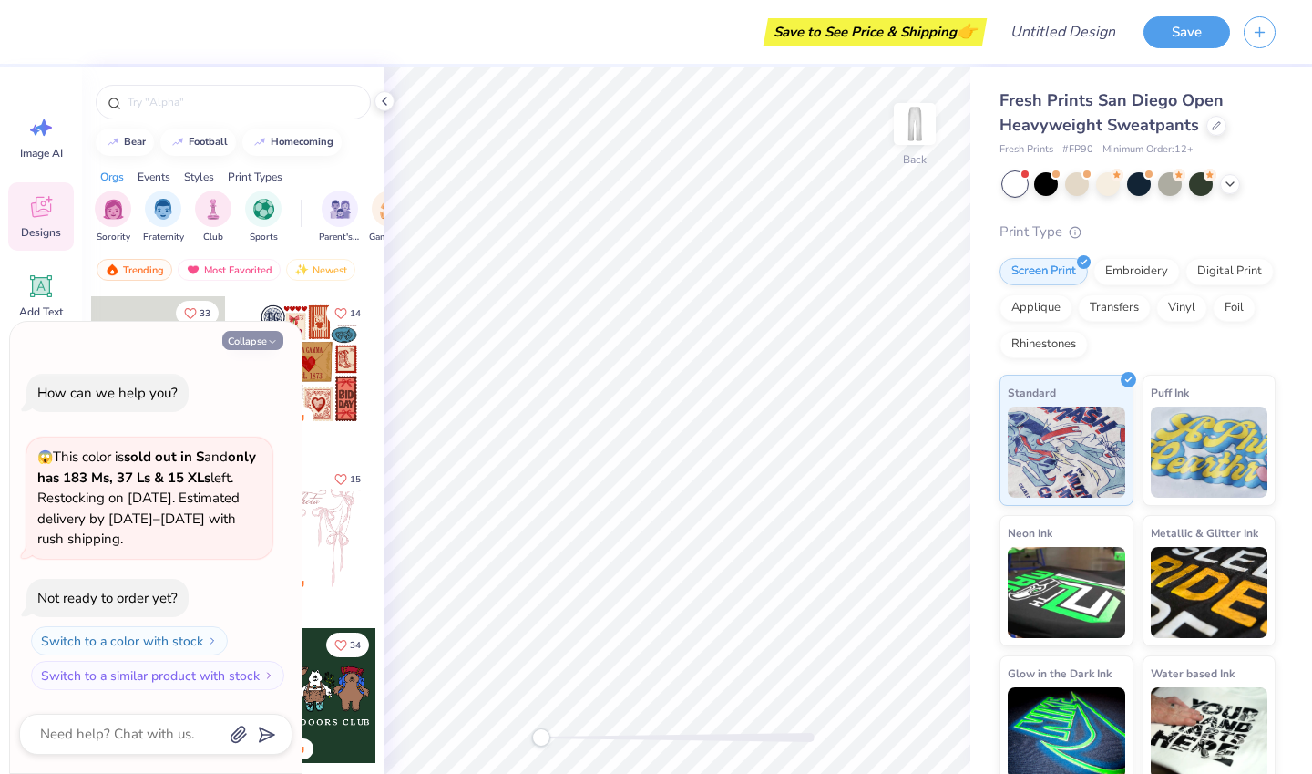
click at [255, 338] on button "Collapse" at bounding box center [252, 340] width 61 height 19
type textarea "x"
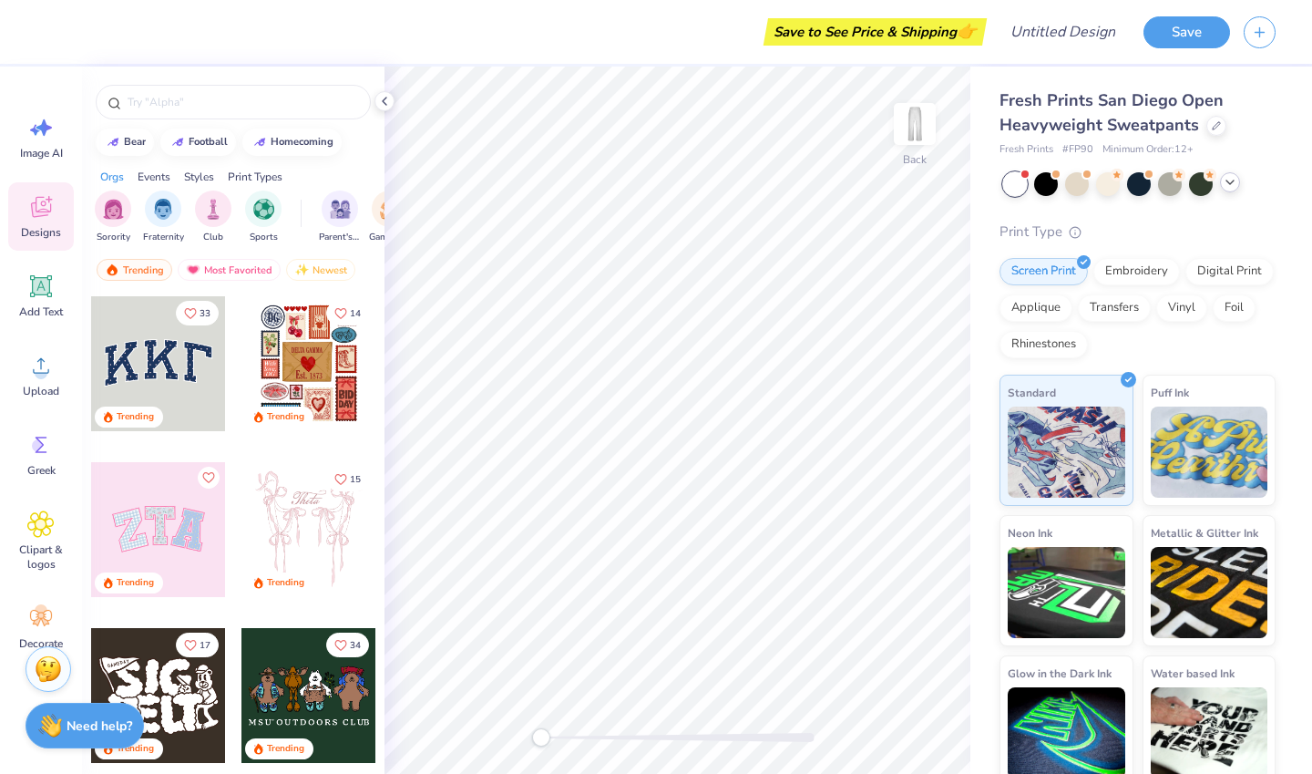
click at [1231, 183] on icon at bounding box center [1230, 182] width 15 height 15
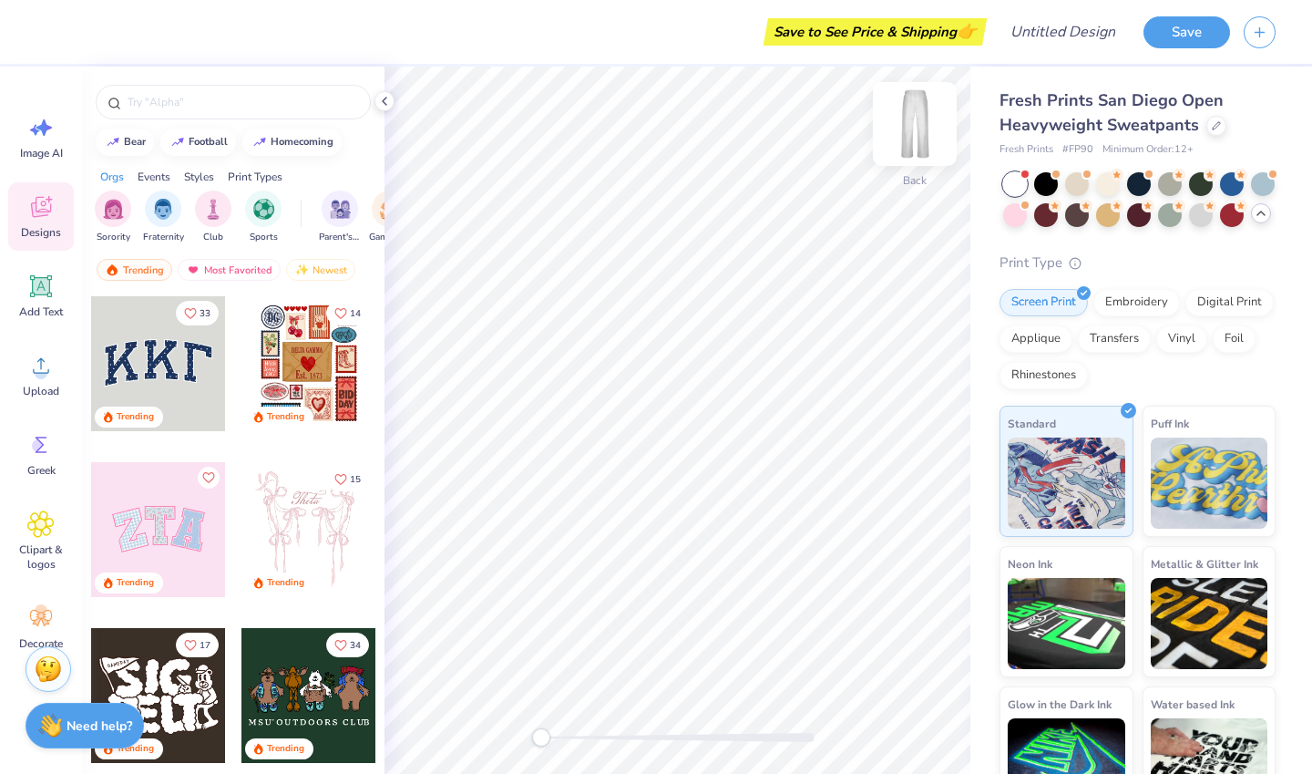
click at [910, 132] on img at bounding box center [914, 123] width 73 height 73
click at [29, 305] on span "Add Text" at bounding box center [41, 311] width 44 height 15
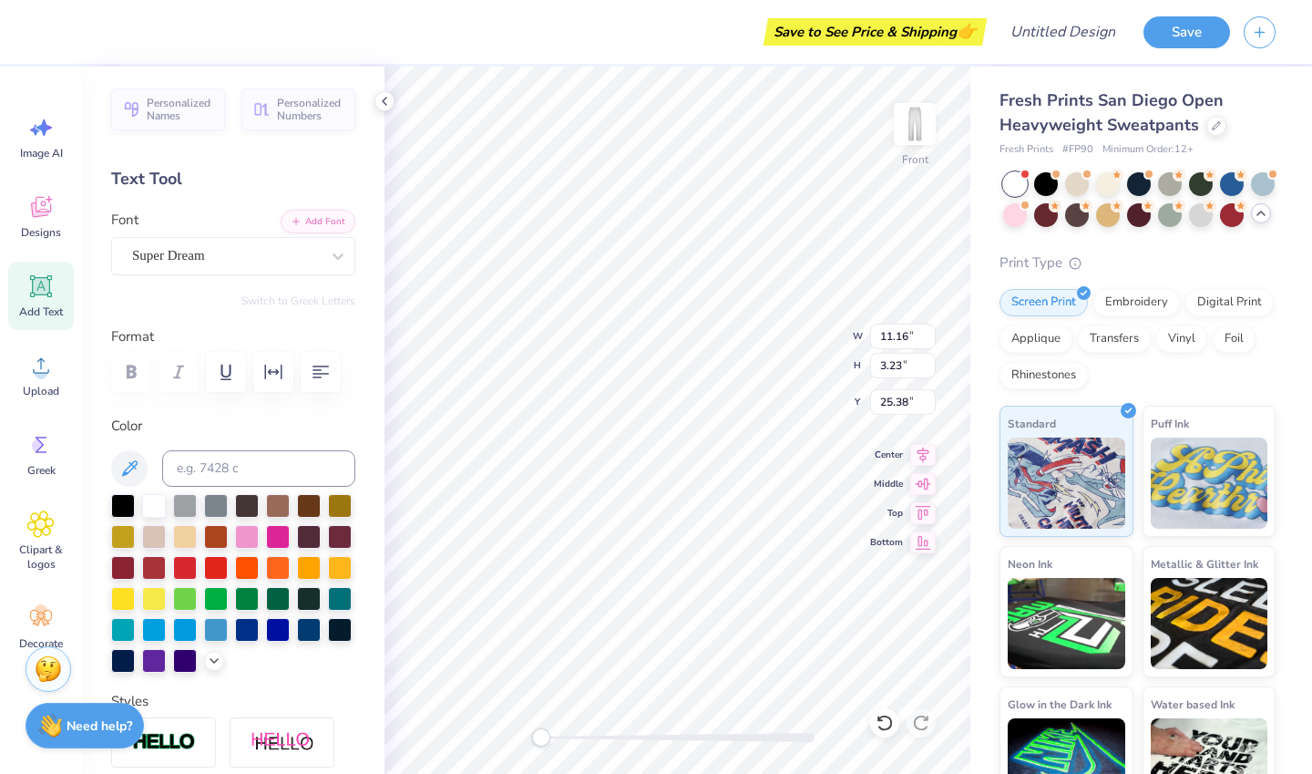
scroll to position [15, 2]
type textarea "T"
type textarea "2026"
click at [1186, 516] on img at bounding box center [1210, 480] width 118 height 91
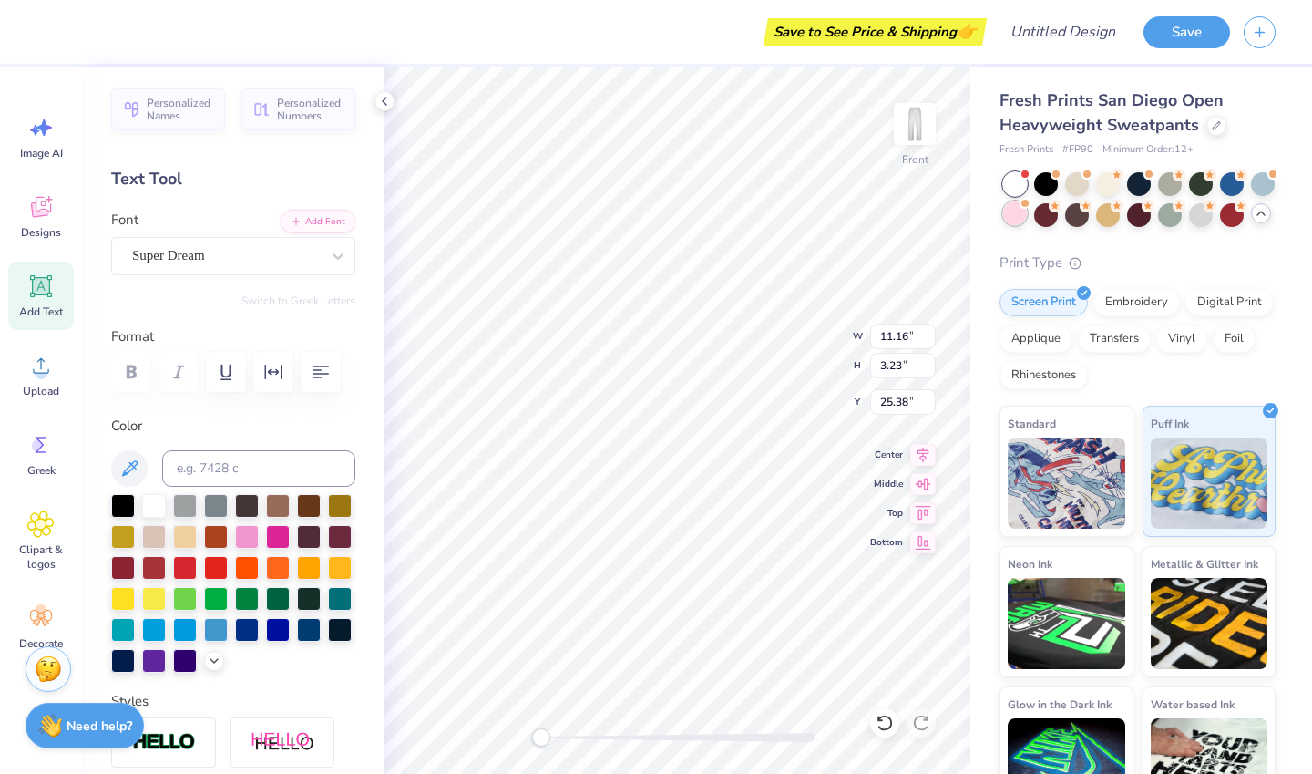
click at [1027, 215] on div at bounding box center [1015, 213] width 24 height 24
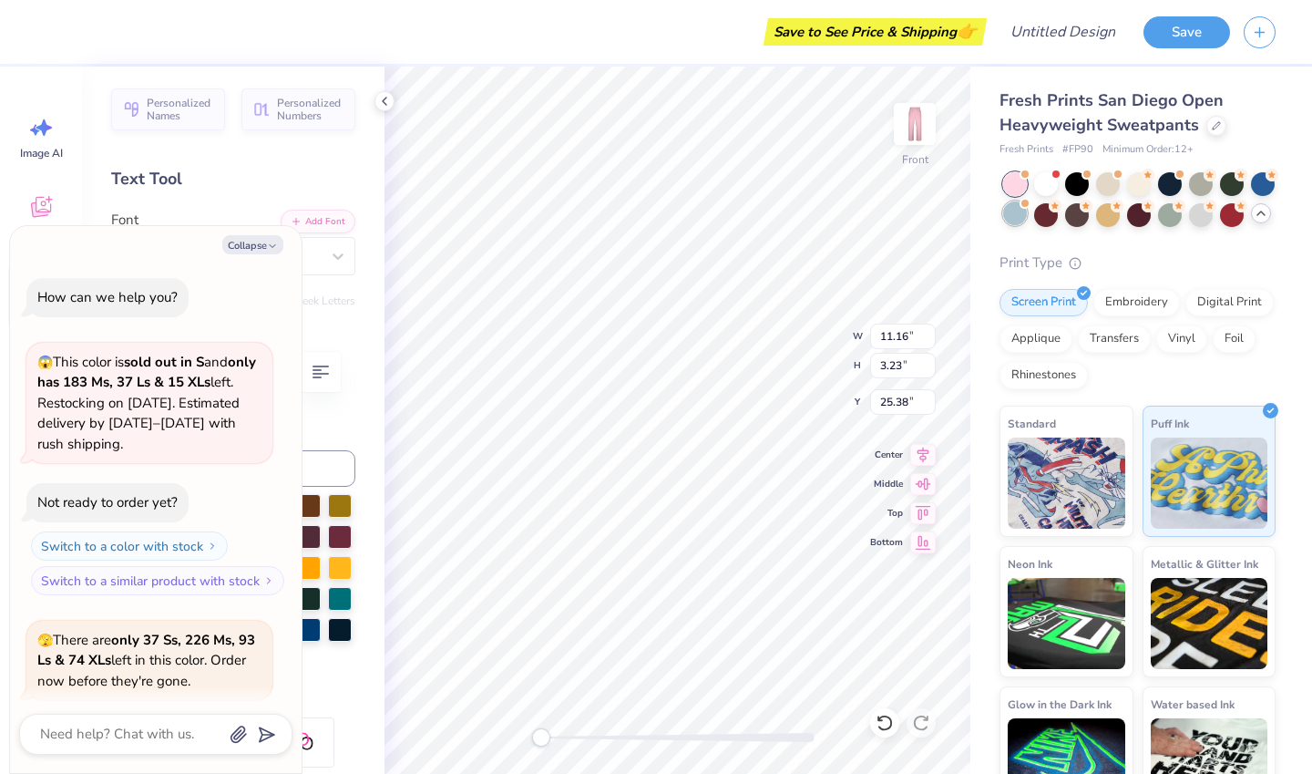
scroll to position [107, 0]
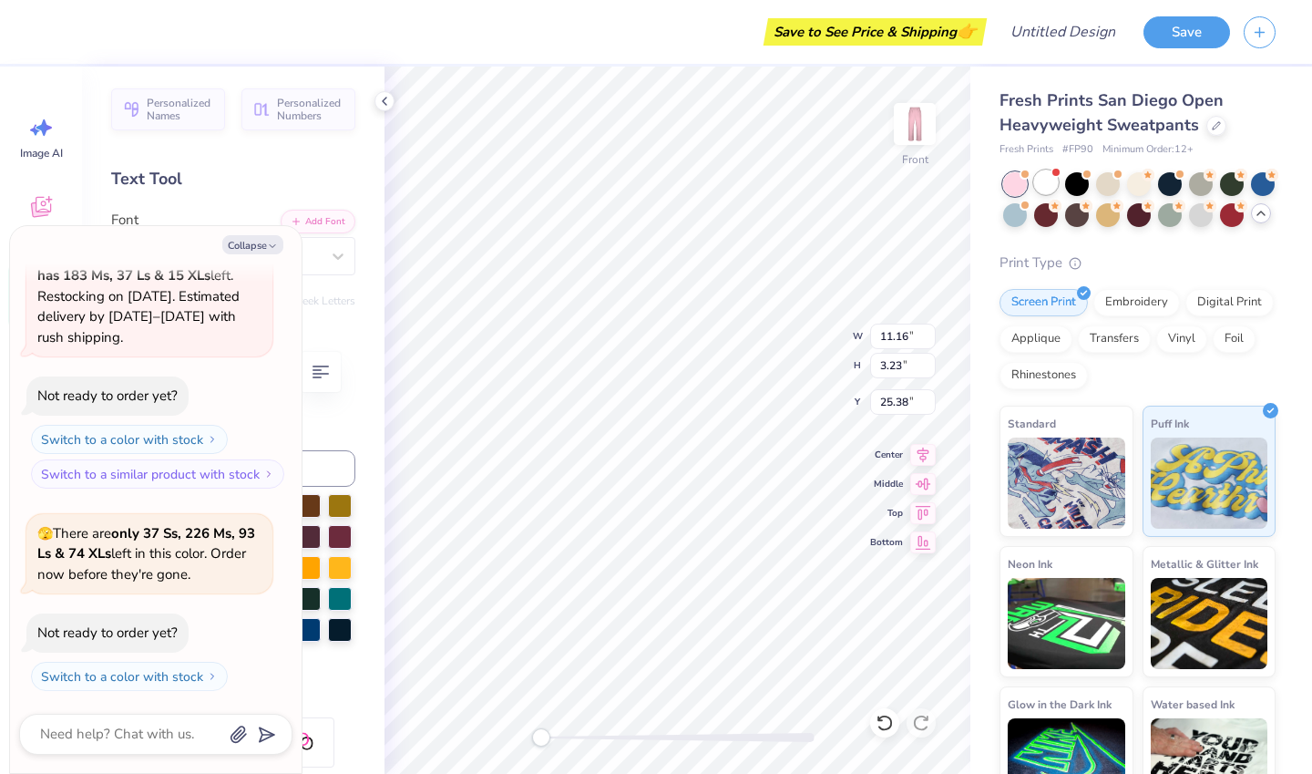
click at [1044, 185] on div at bounding box center [1046, 182] width 24 height 24
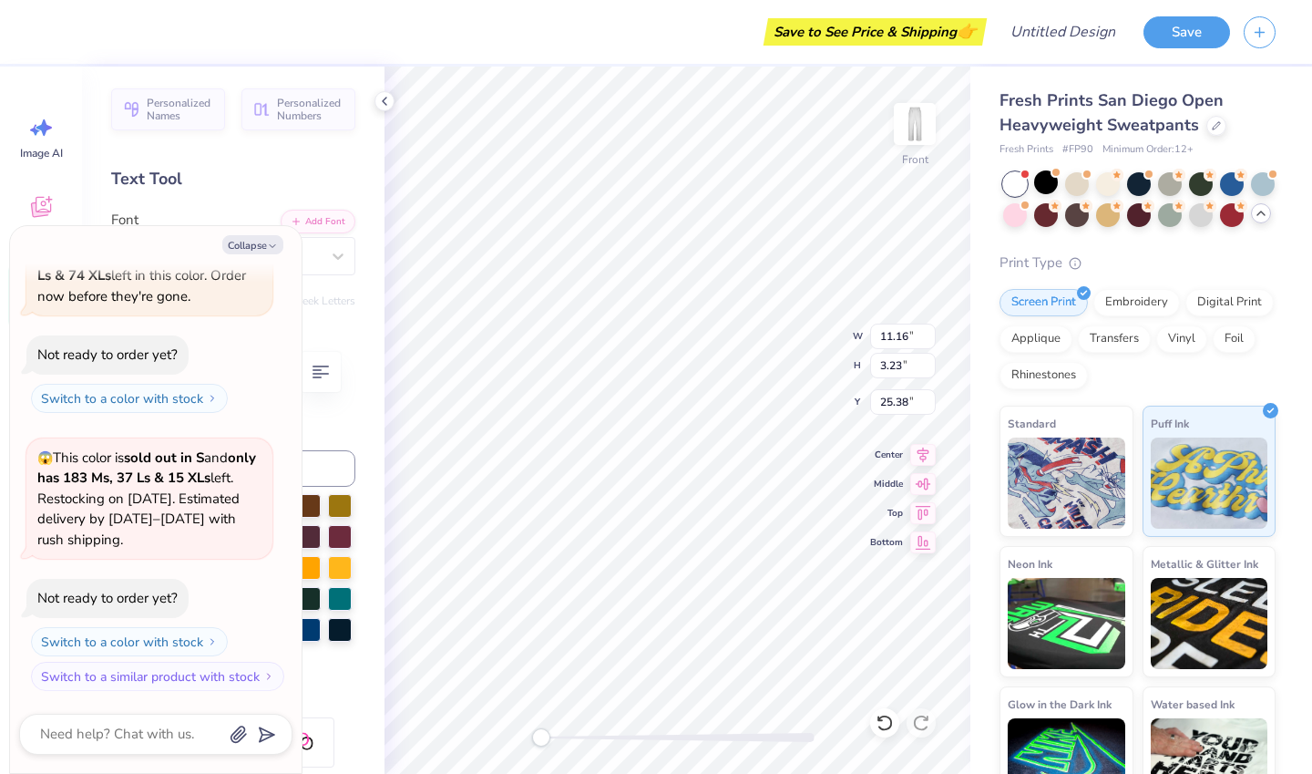
scroll to position [15, 2]
click at [258, 249] on button "Collapse" at bounding box center [252, 244] width 61 height 19
type textarea "x"
type input "10.72"
type input "3.24"
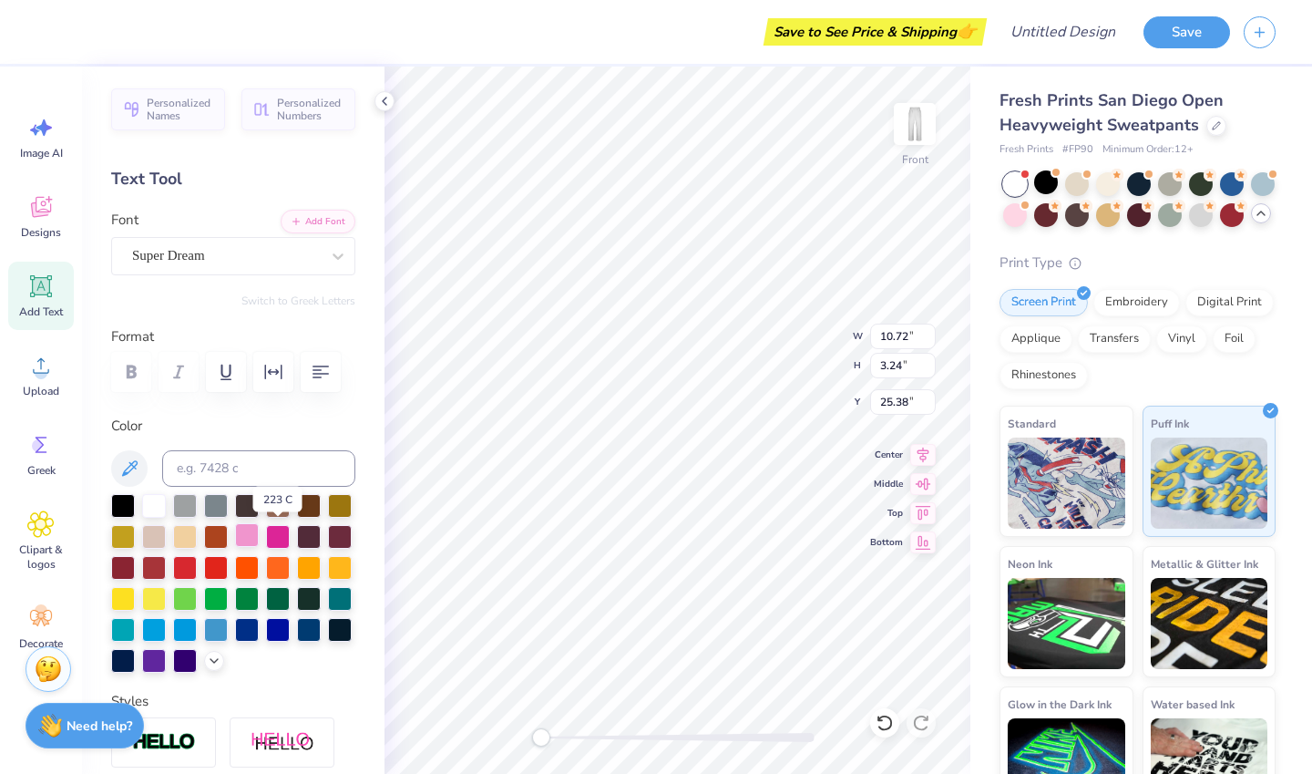
click at [259, 533] on div at bounding box center [247, 535] width 24 height 24
type textarea "20"
type input "1.98"
type input "8.75"
type input "5.22"
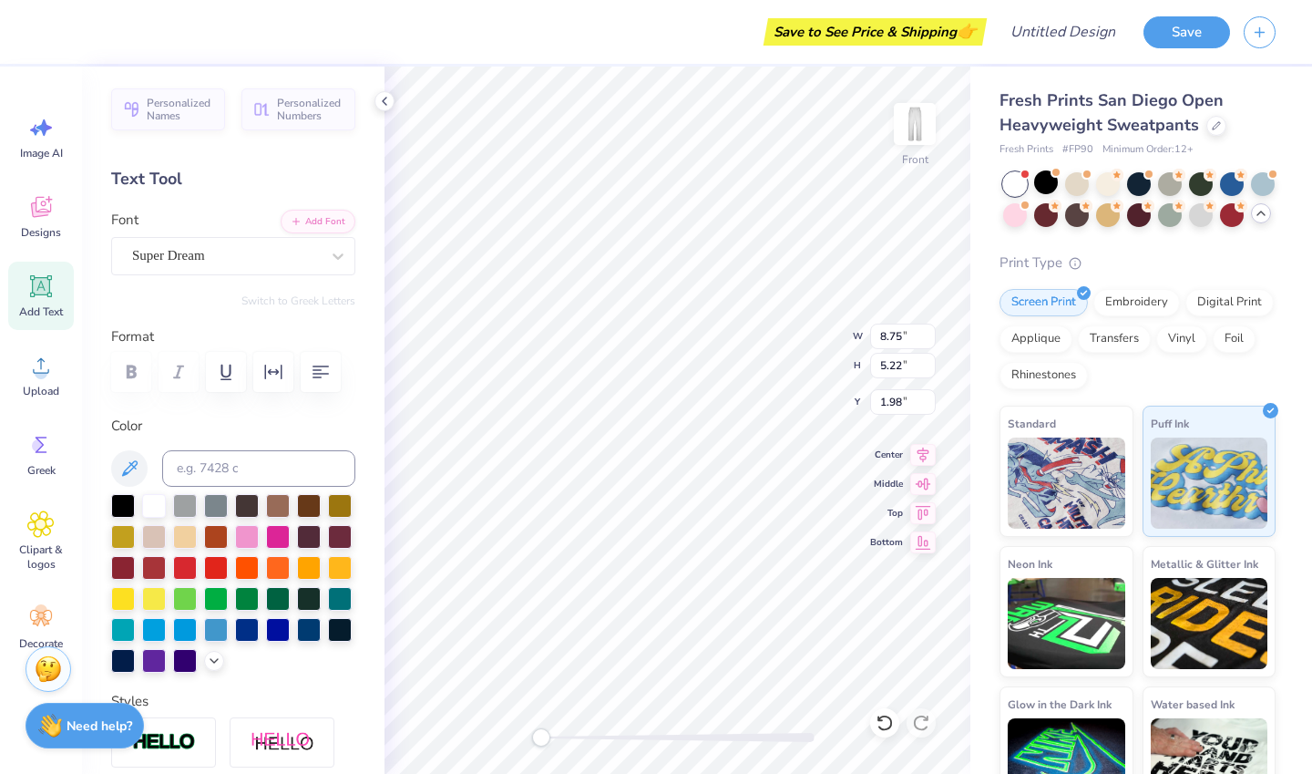
type input "4.58"
click at [259, 535] on div at bounding box center [247, 535] width 24 height 24
click at [259, 534] on div at bounding box center [247, 535] width 24 height 24
click at [259, 537] on div at bounding box center [247, 535] width 24 height 24
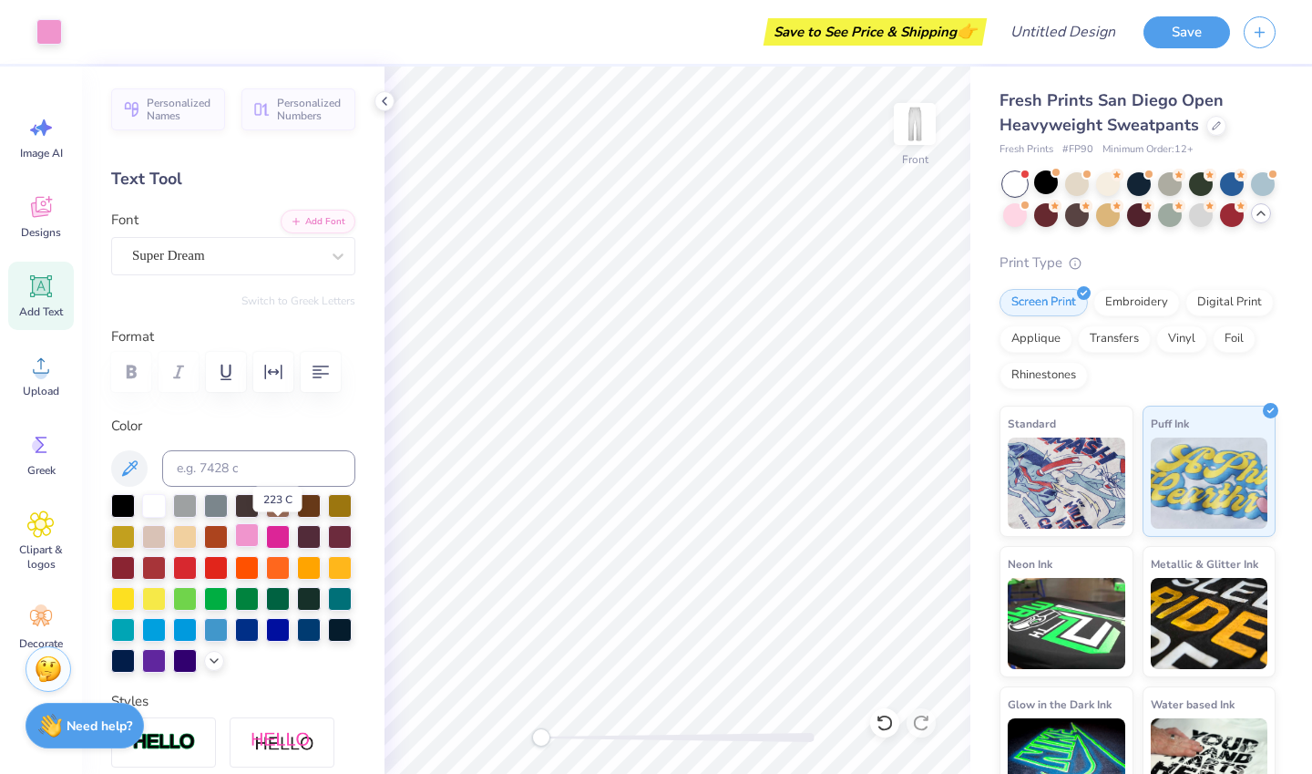
click at [259, 537] on div at bounding box center [247, 535] width 24 height 24
type textarea "20"
click at [32, 307] on span "Add Text" at bounding box center [41, 311] width 44 height 15
click at [46, 303] on div "Add Text" at bounding box center [41, 296] width 66 height 68
type textarea "T"
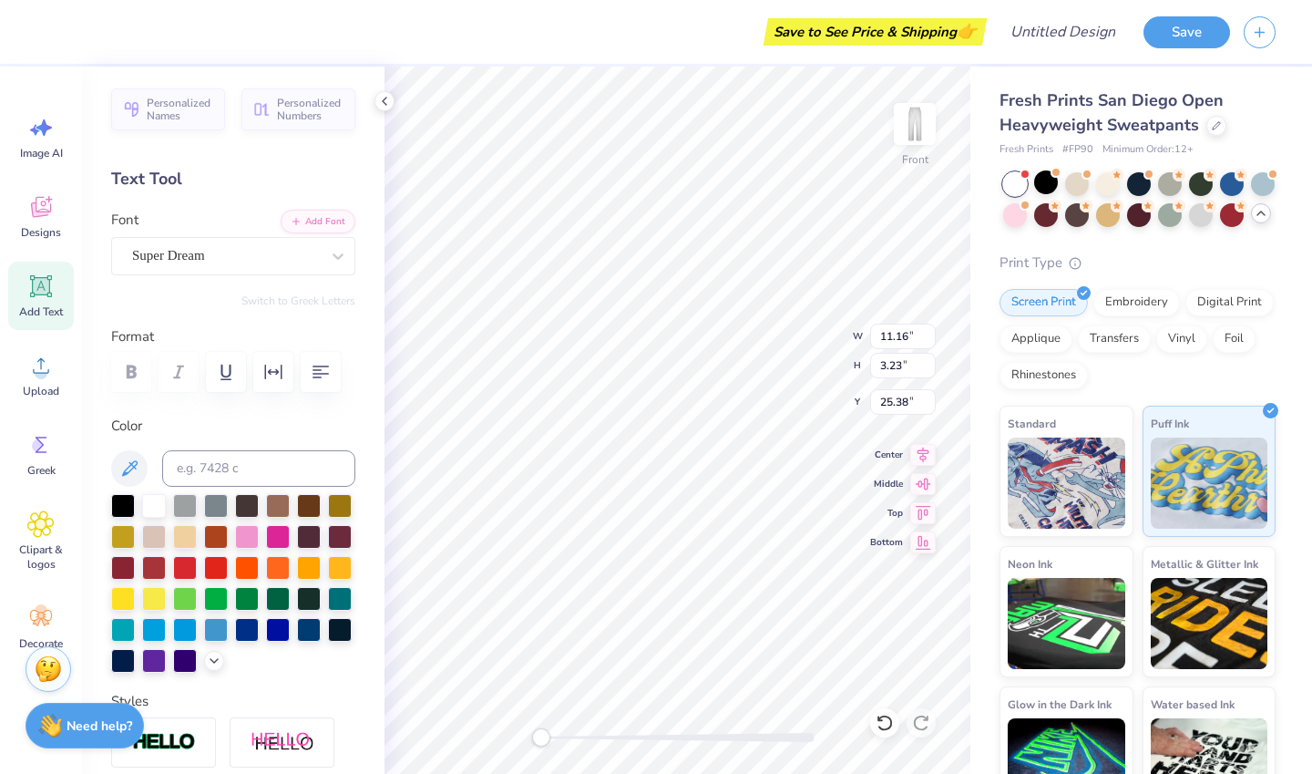
type textarea "26"
type input "8.00"
type input "5.10"
type input "3.70"
type input "8.13"
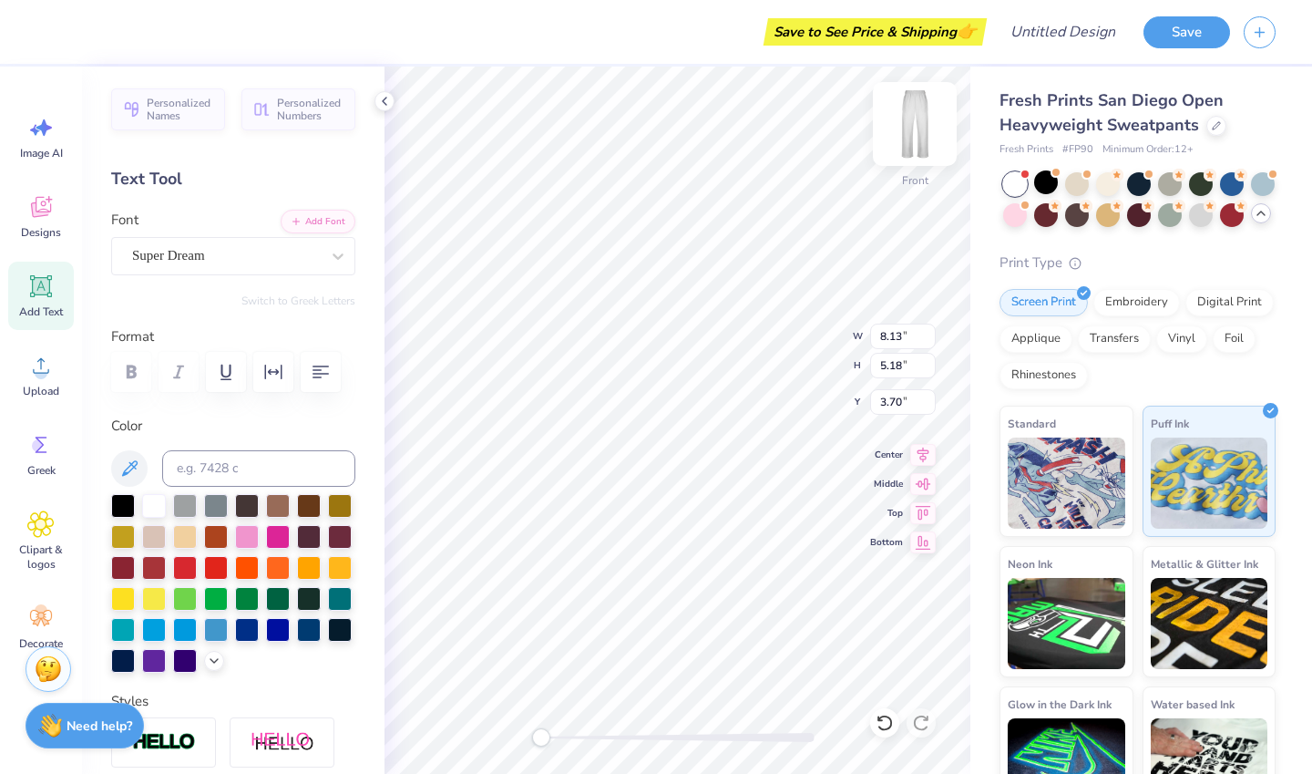
type input "5.18"
click at [259, 539] on div at bounding box center [247, 535] width 24 height 24
click at [134, 461] on icon at bounding box center [129, 467] width 15 height 15
click at [131, 468] on icon at bounding box center [129, 467] width 15 height 15
click at [129, 468] on icon at bounding box center [129, 468] width 22 height 22
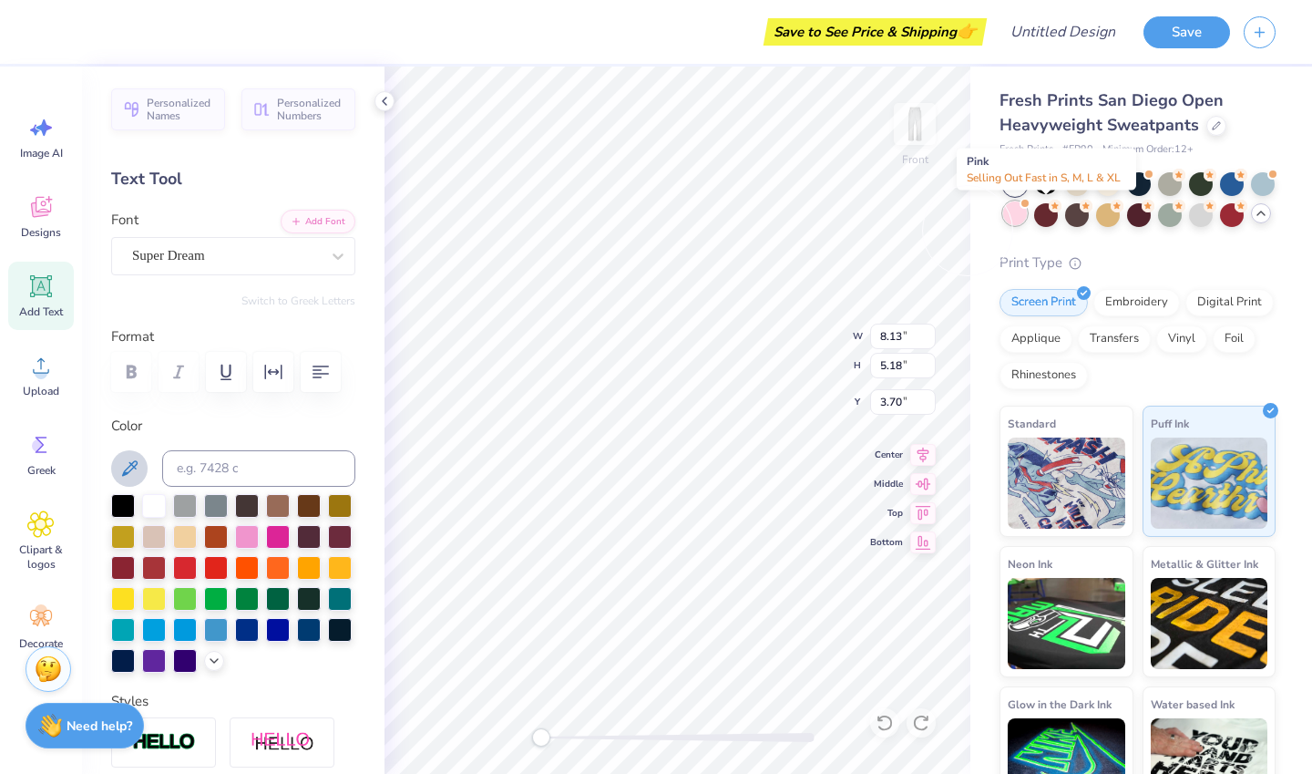
click at [1027, 214] on div at bounding box center [1015, 213] width 24 height 24
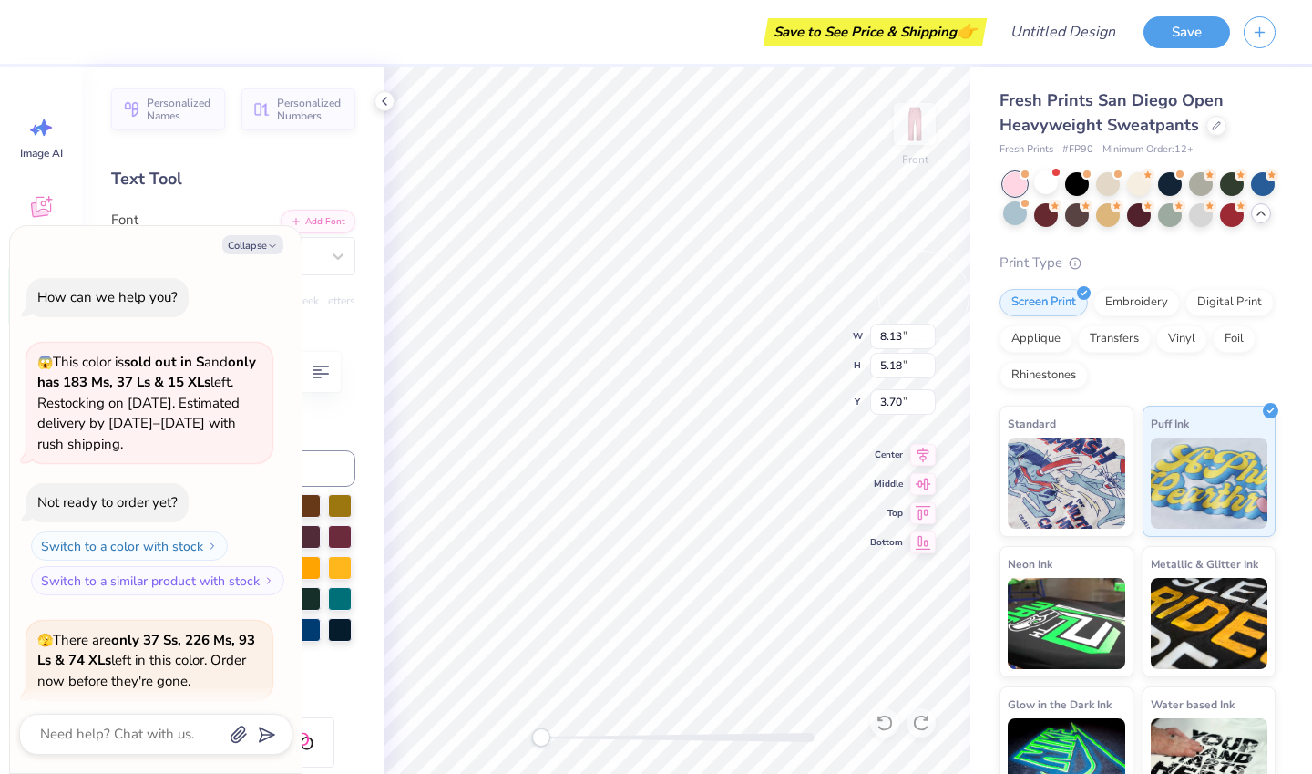
scroll to position [587, 0]
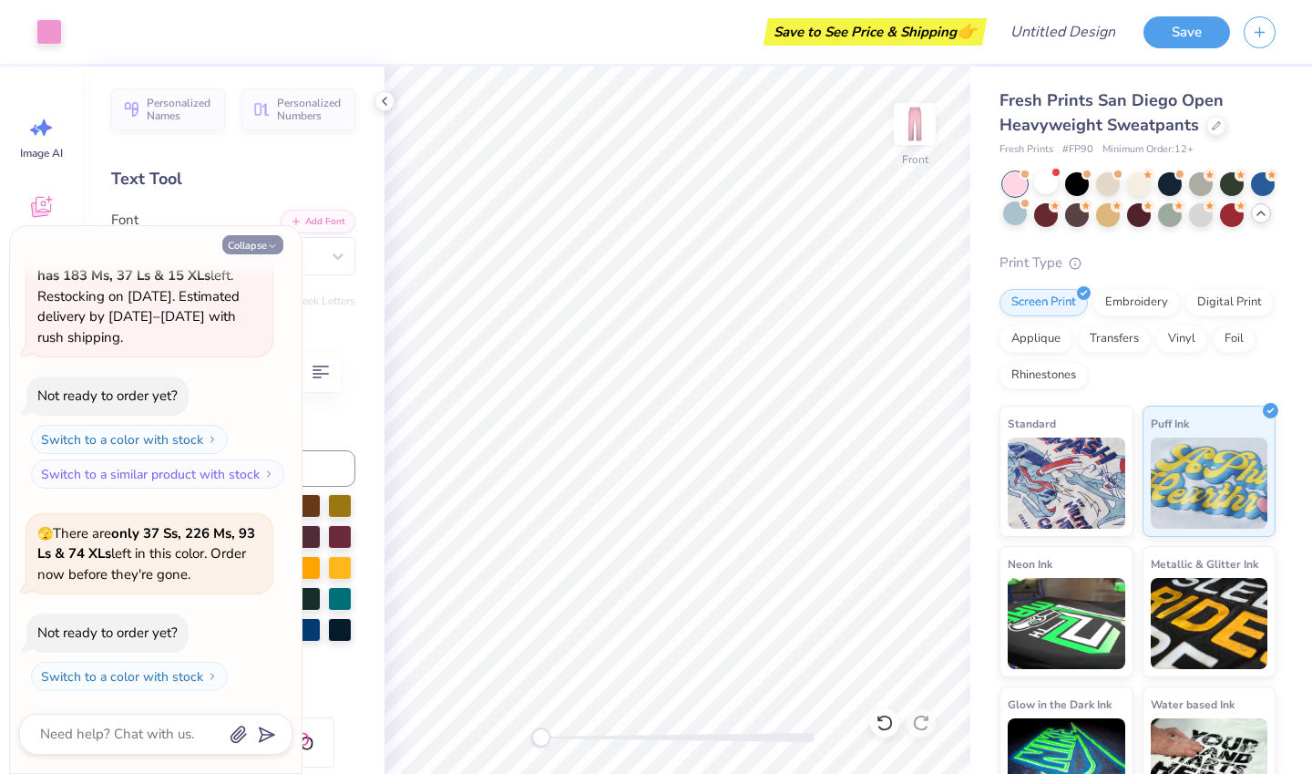
click at [246, 250] on button "Collapse" at bounding box center [252, 244] width 61 height 19
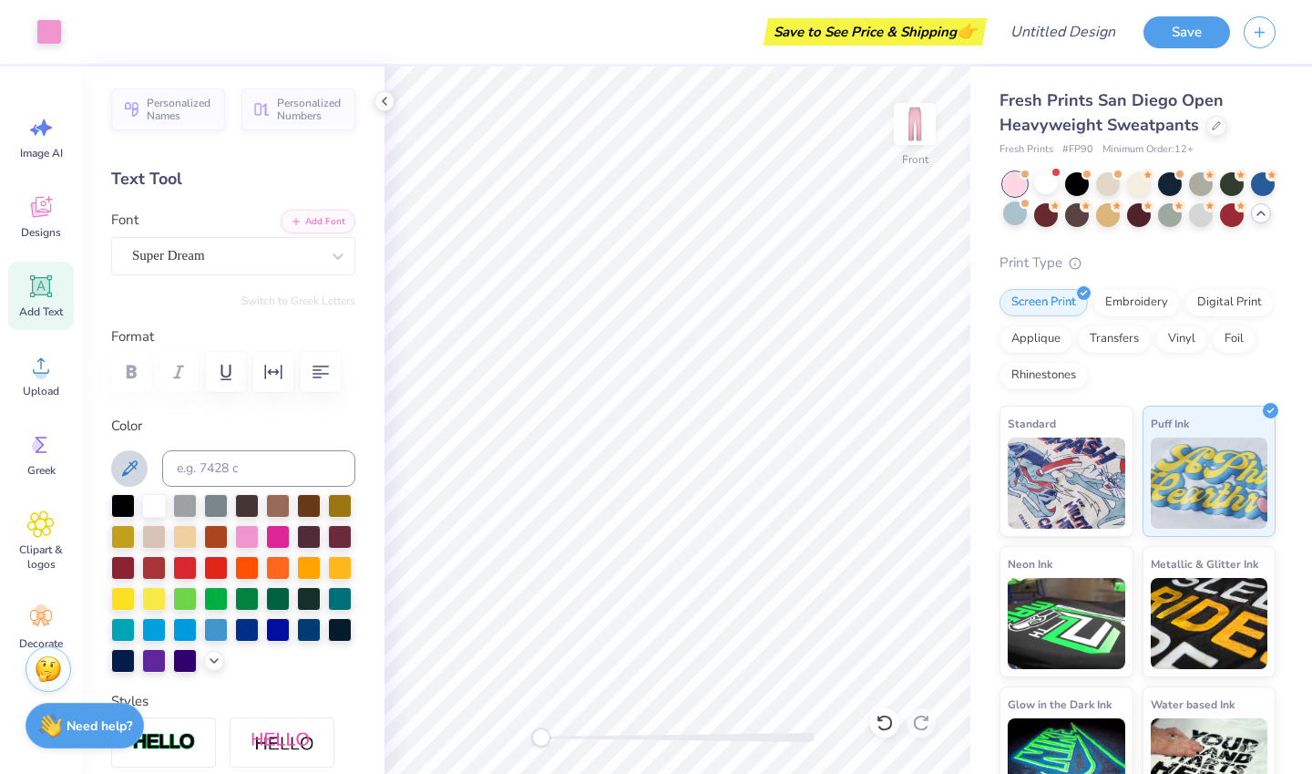
click at [128, 471] on icon at bounding box center [129, 468] width 22 height 22
click at [1053, 190] on div at bounding box center [1046, 182] width 24 height 24
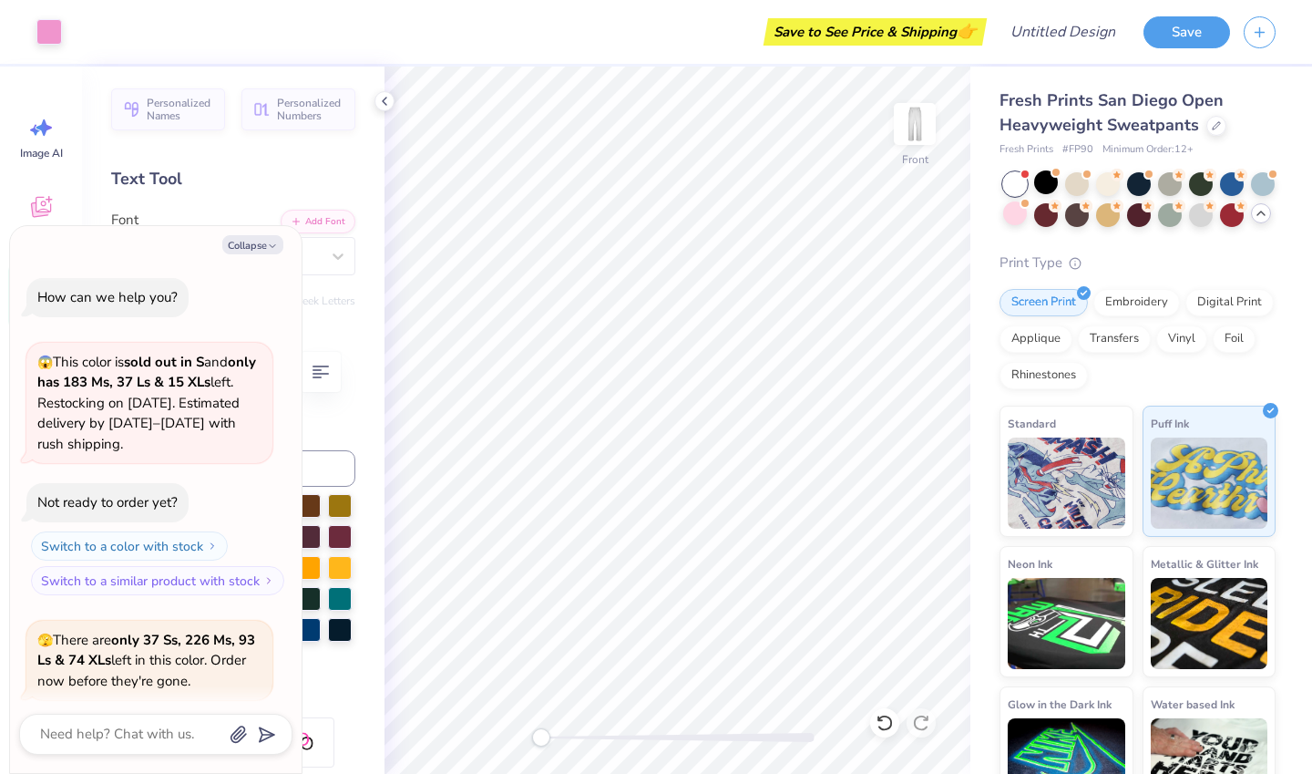
scroll to position [865, 0]
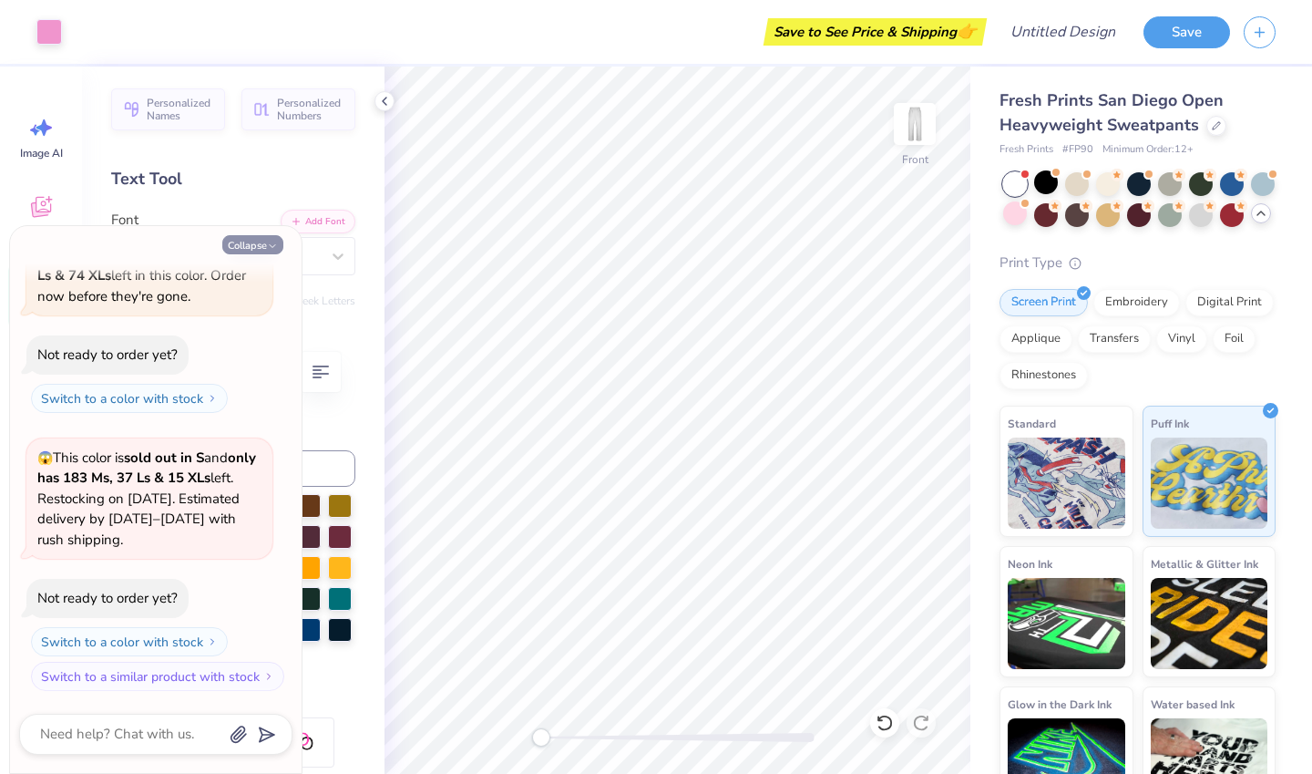
click at [249, 246] on button "Collapse" at bounding box center [252, 244] width 61 height 19
type textarea "x"
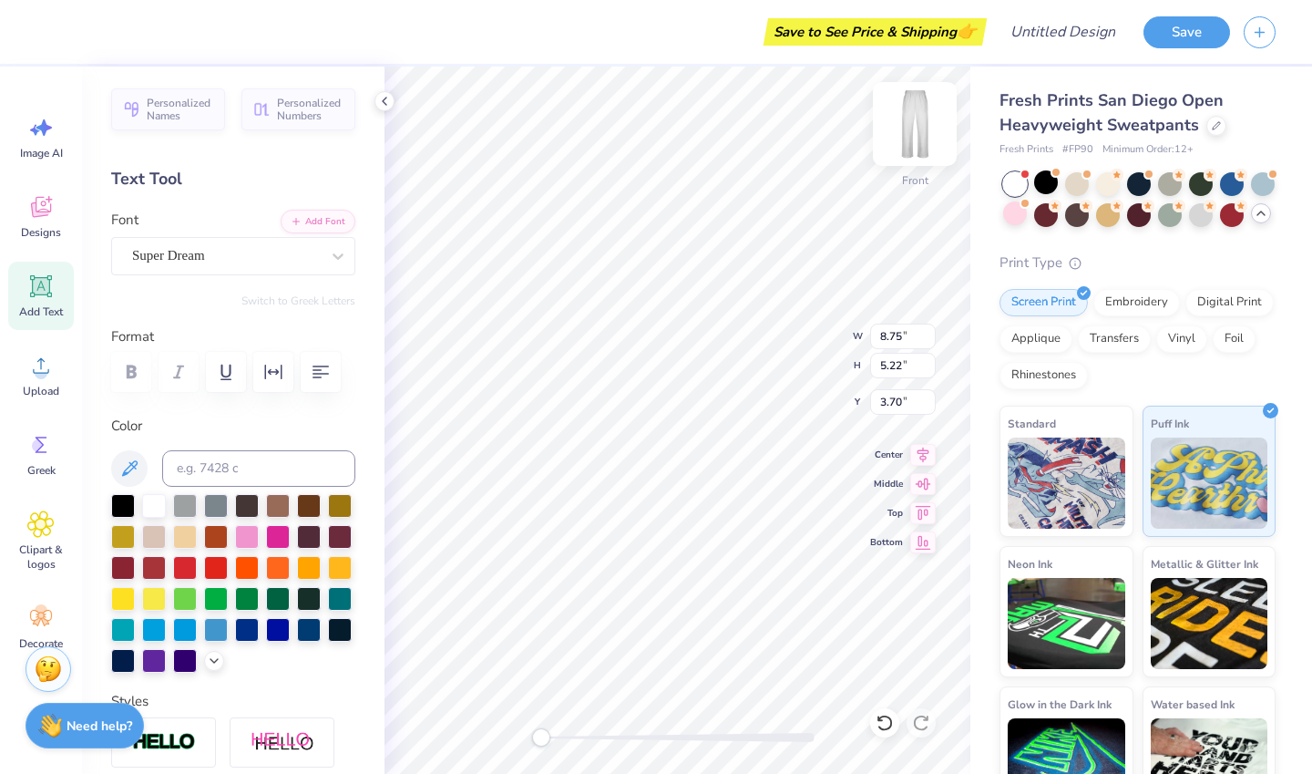
type input "8.75"
type input "5.22"
click at [919, 128] on img at bounding box center [914, 123] width 73 height 73
click at [259, 537] on div at bounding box center [247, 535] width 24 height 24
click at [30, 308] on span "Add Text" at bounding box center [41, 311] width 44 height 15
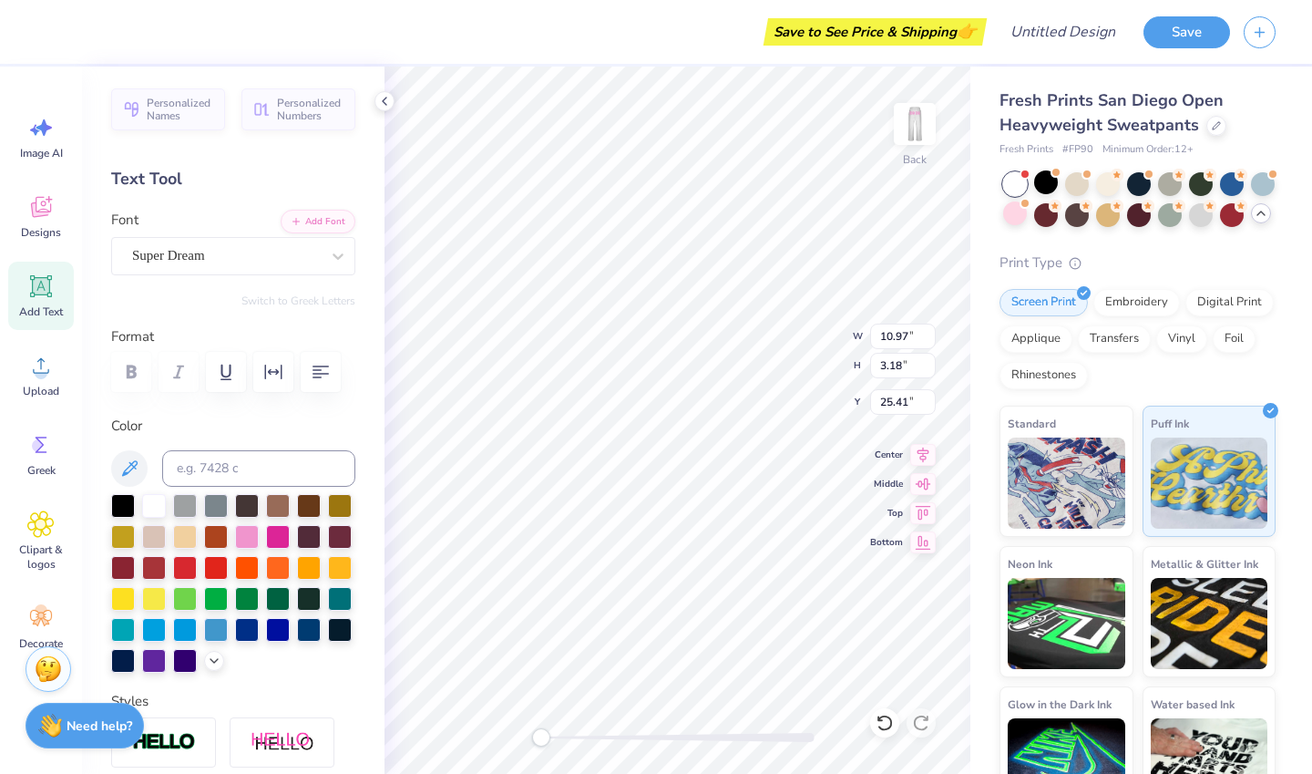
scroll to position [15, 3]
type textarea "T"
type textarea "senior"
click at [259, 542] on div at bounding box center [247, 535] width 24 height 24
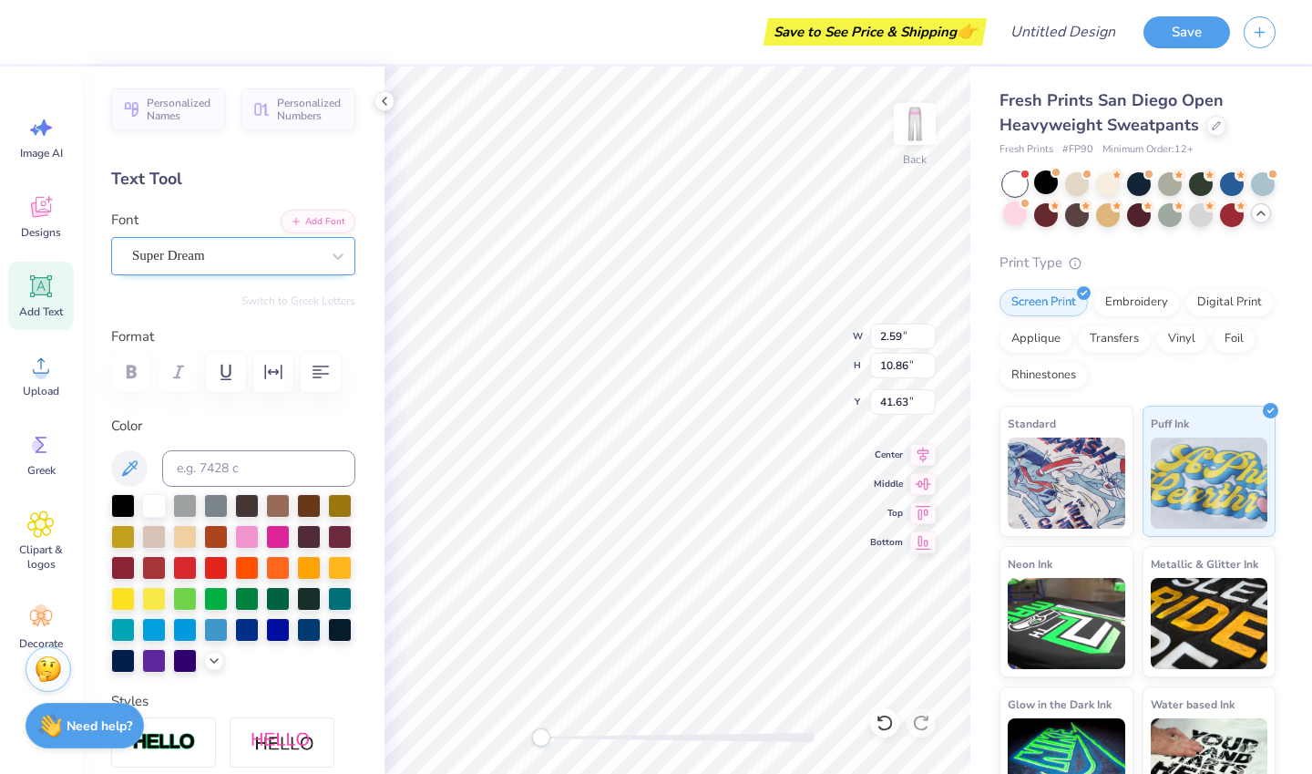
click at [285, 251] on div "Super Dream" at bounding box center [225, 255] width 191 height 28
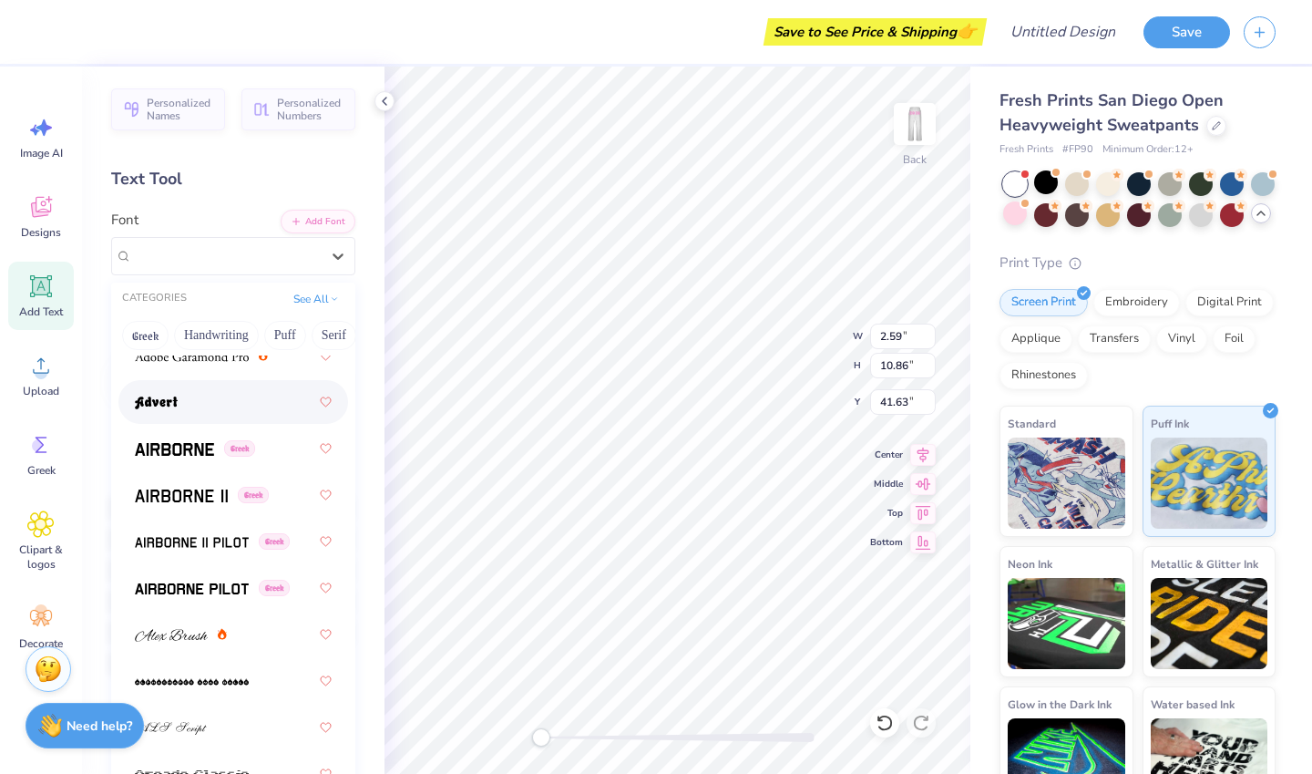
scroll to position [377, 0]
click at [152, 395] on img at bounding box center [156, 401] width 43 height 13
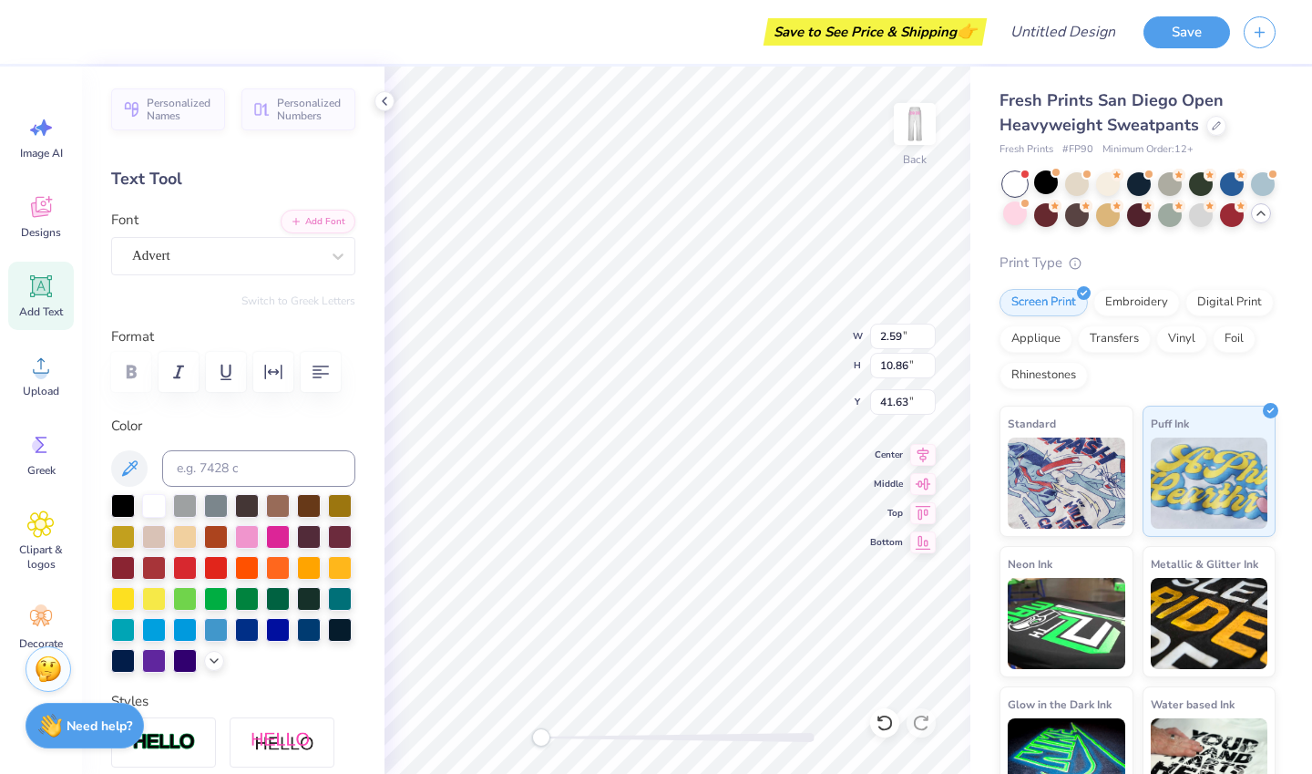
scroll to position [15, 3]
click at [211, 259] on div "Advert" at bounding box center [225, 255] width 191 height 28
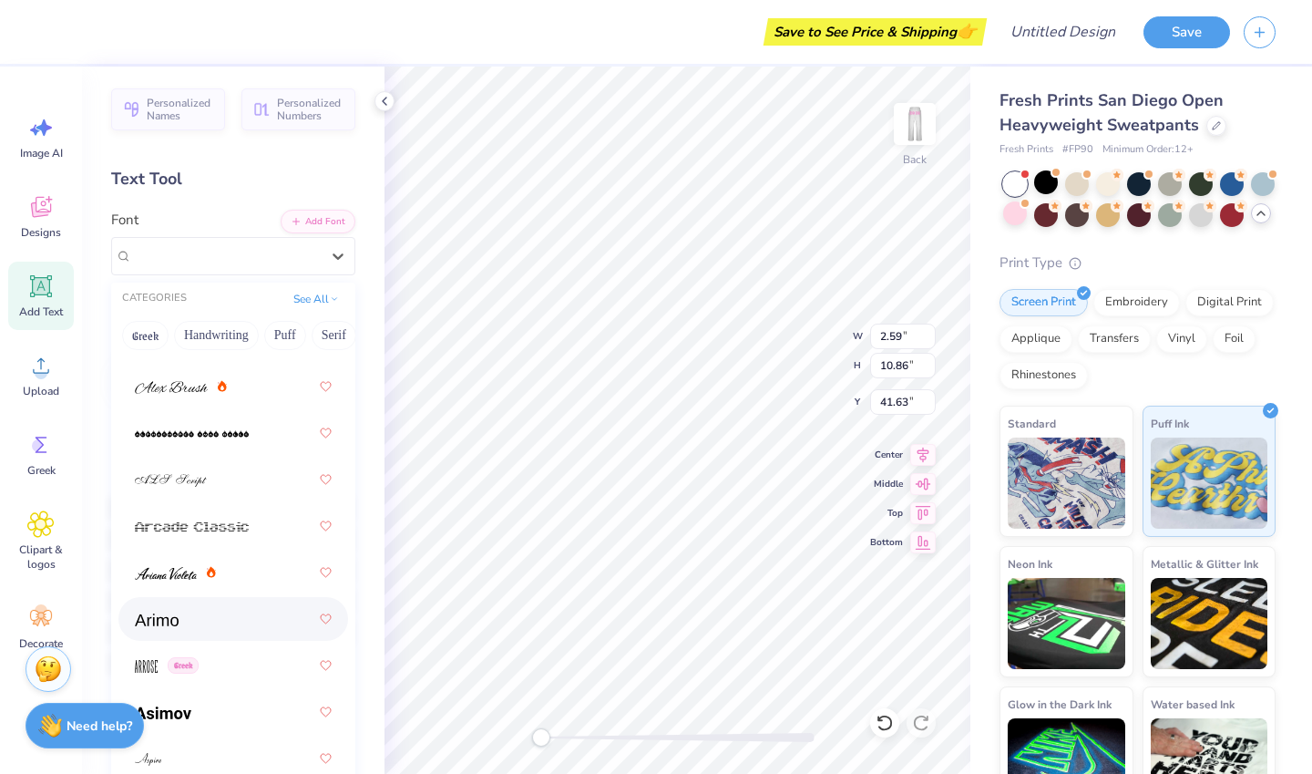
scroll to position [660, 0]
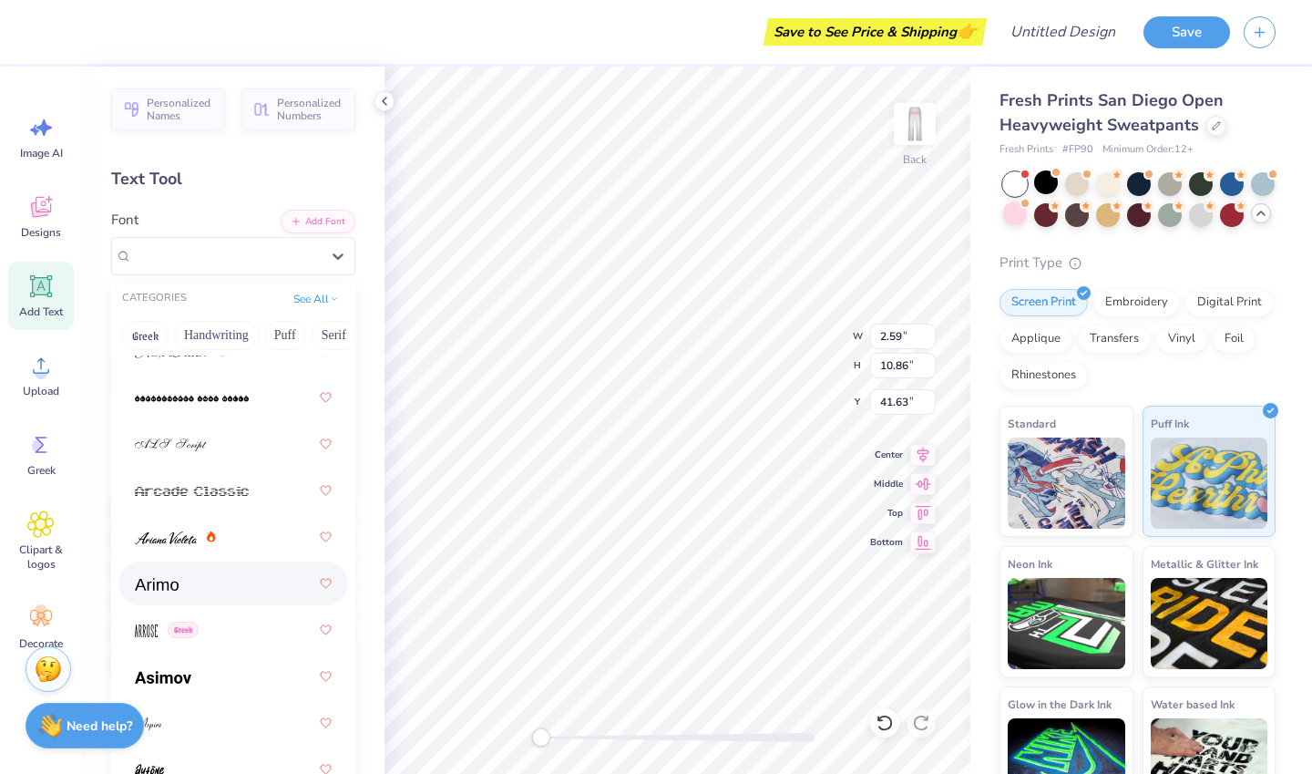
click at [171, 586] on img at bounding box center [157, 584] width 44 height 13
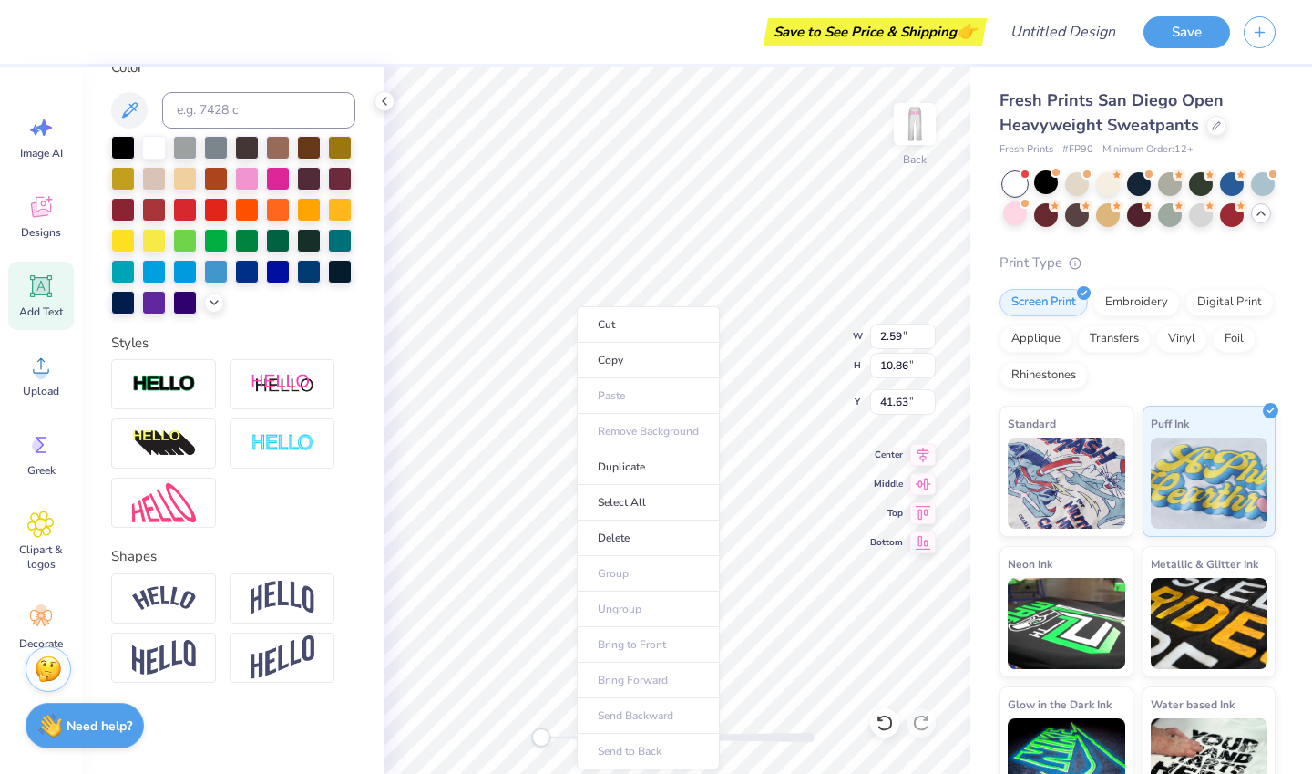
scroll to position [15, 4]
click at [566, 773] on html "Save to See Price & Shipping 👉 Design Title Save Image AI Designs Add Text Uplo…" at bounding box center [656, 387] width 1312 height 774
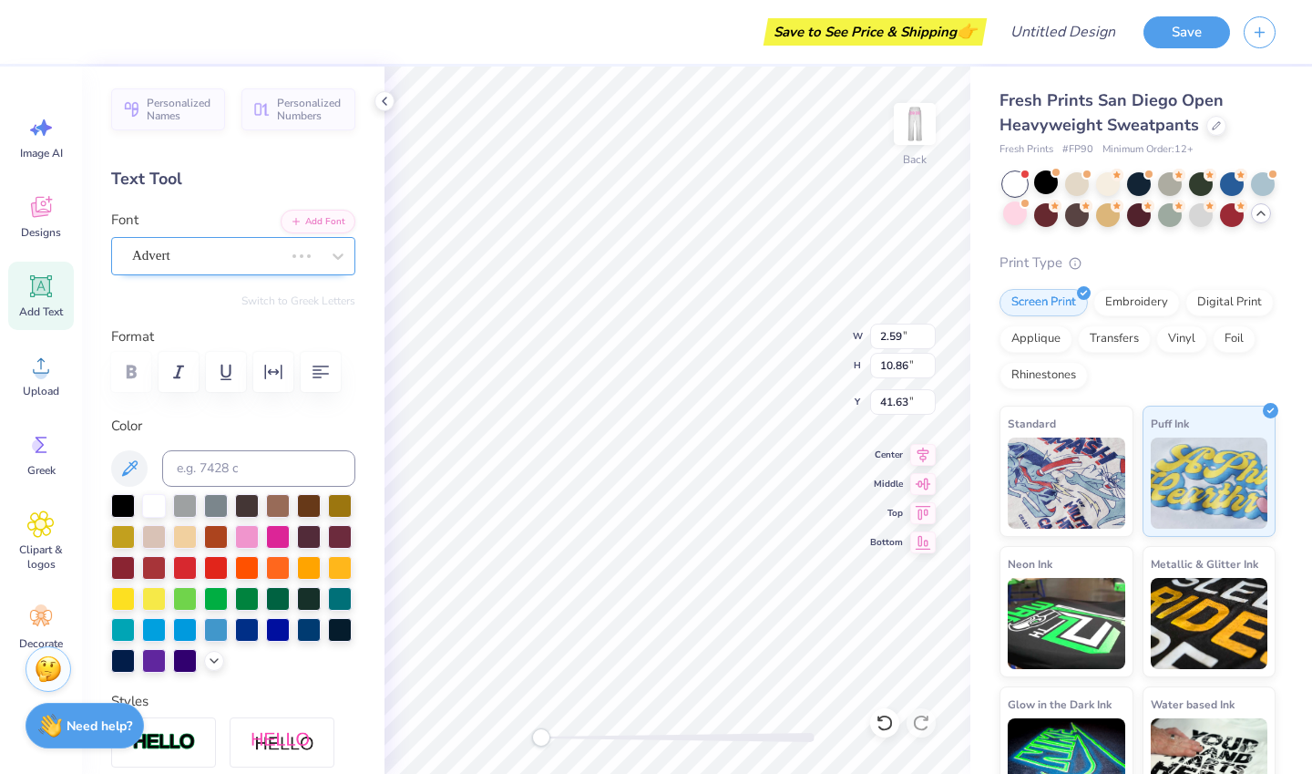
click at [239, 248] on div "Advert" at bounding box center [207, 255] width 155 height 28
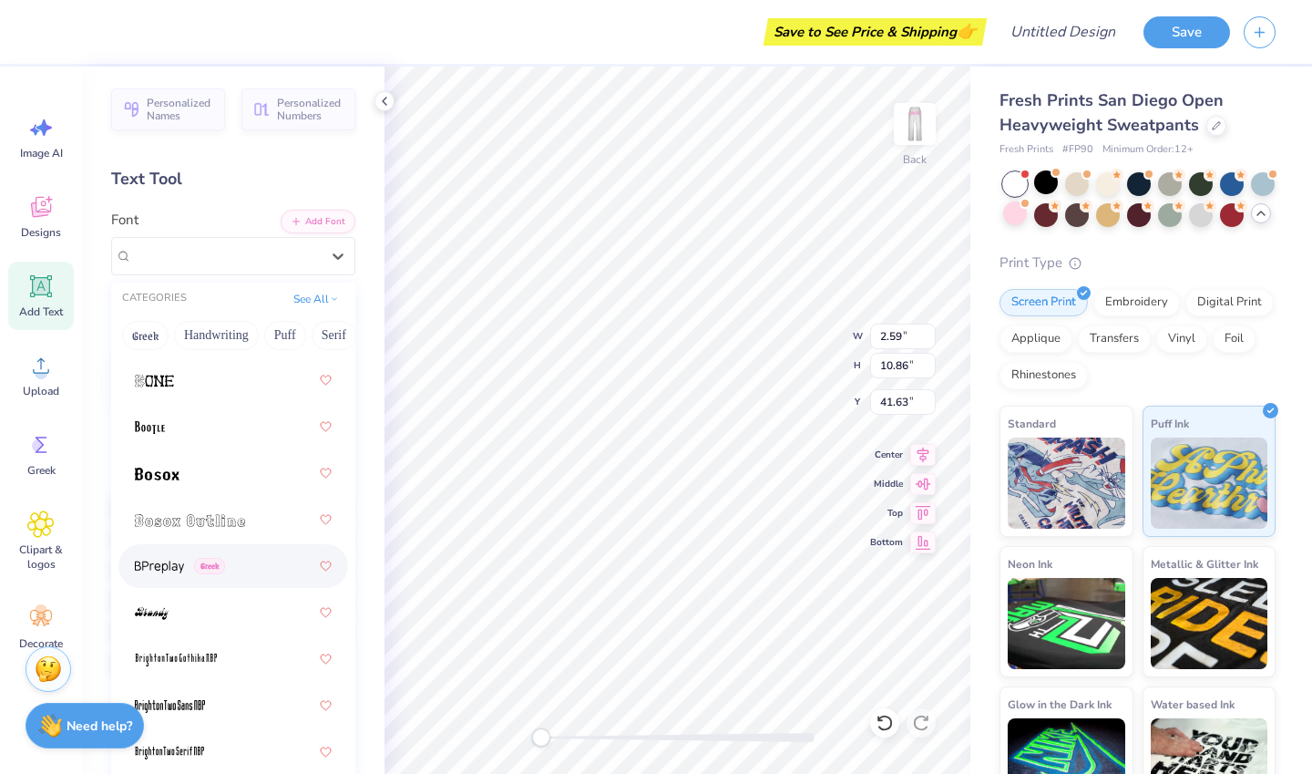
scroll to position [1652, 0]
click at [213, 516] on img at bounding box center [190, 521] width 110 height 13
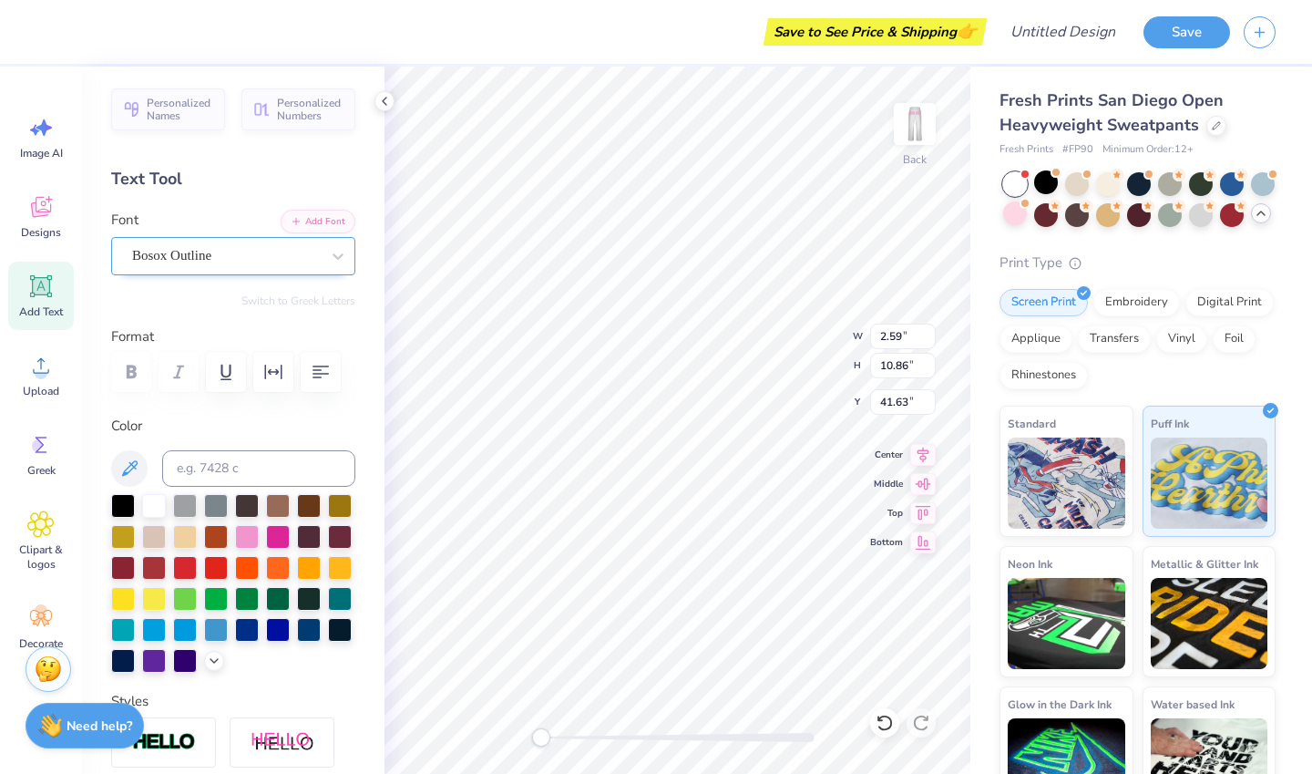
click at [272, 247] on div "Bosox Outline" at bounding box center [225, 255] width 191 height 28
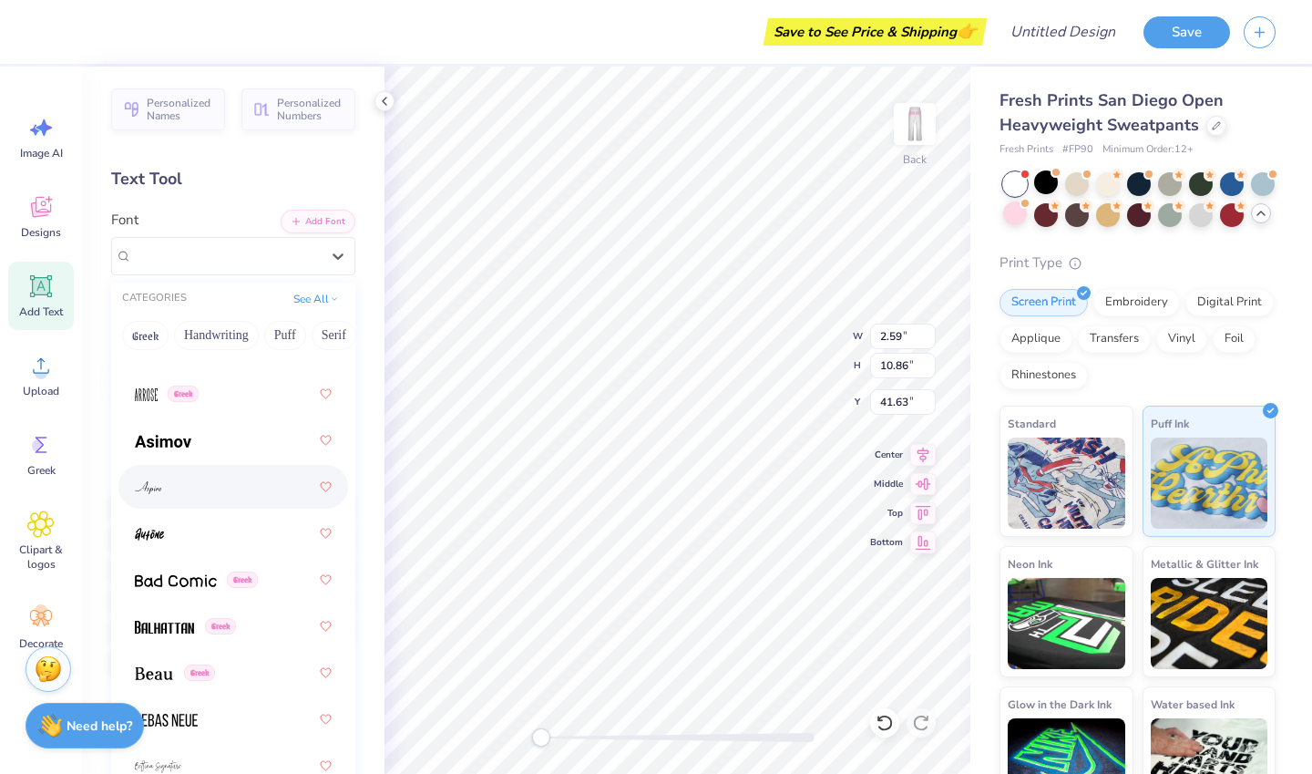
scroll to position [900, 0]
click at [225, 472] on div at bounding box center [233, 482] width 197 height 33
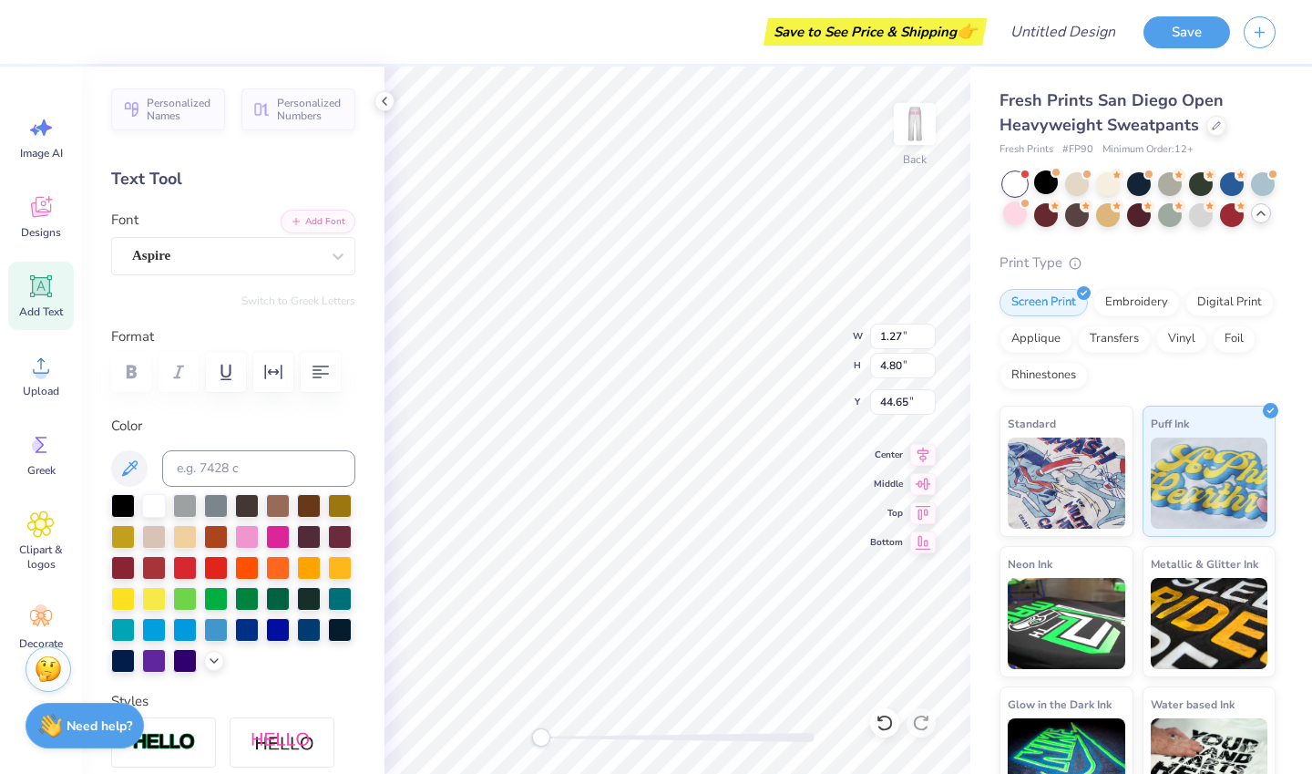
type input "1.64"
type input "6.23"
type input "46.10"
click at [49, 219] on icon at bounding box center [40, 206] width 27 height 27
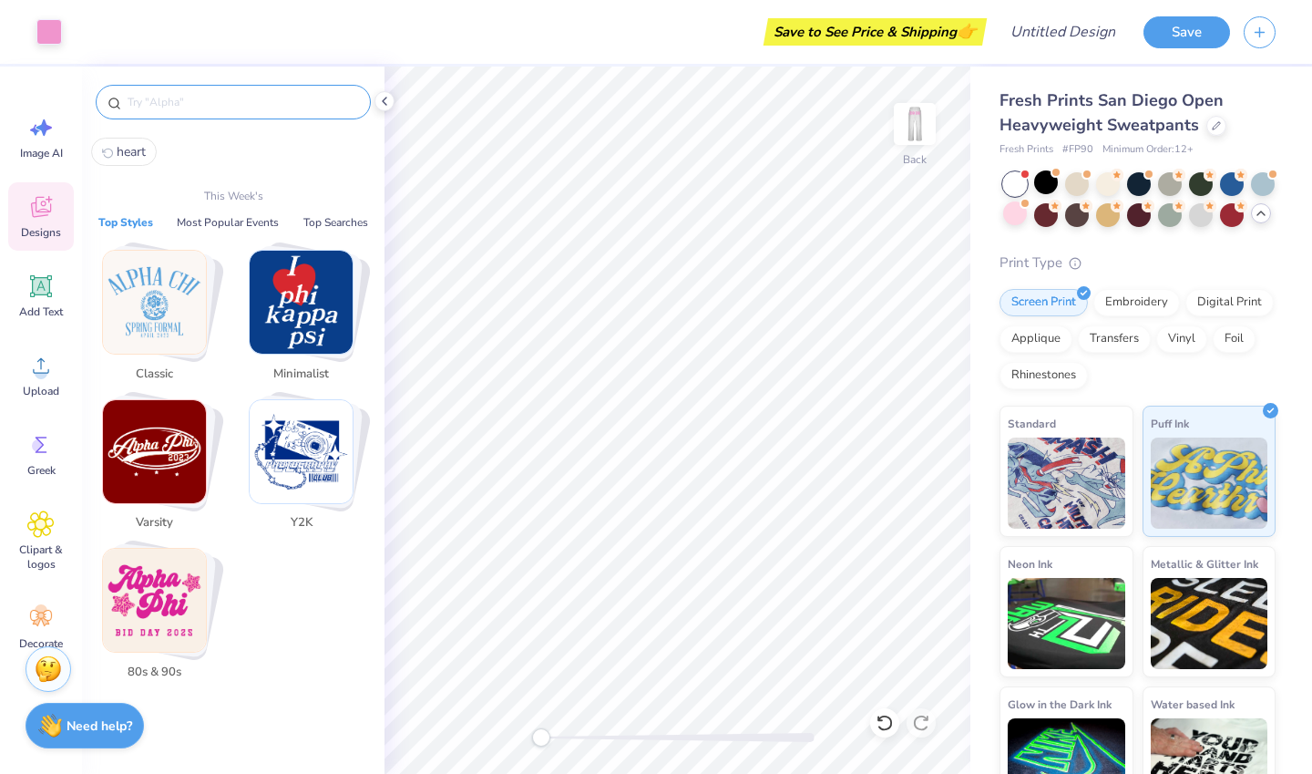
click at [151, 109] on input "text" at bounding box center [242, 102] width 233 height 18
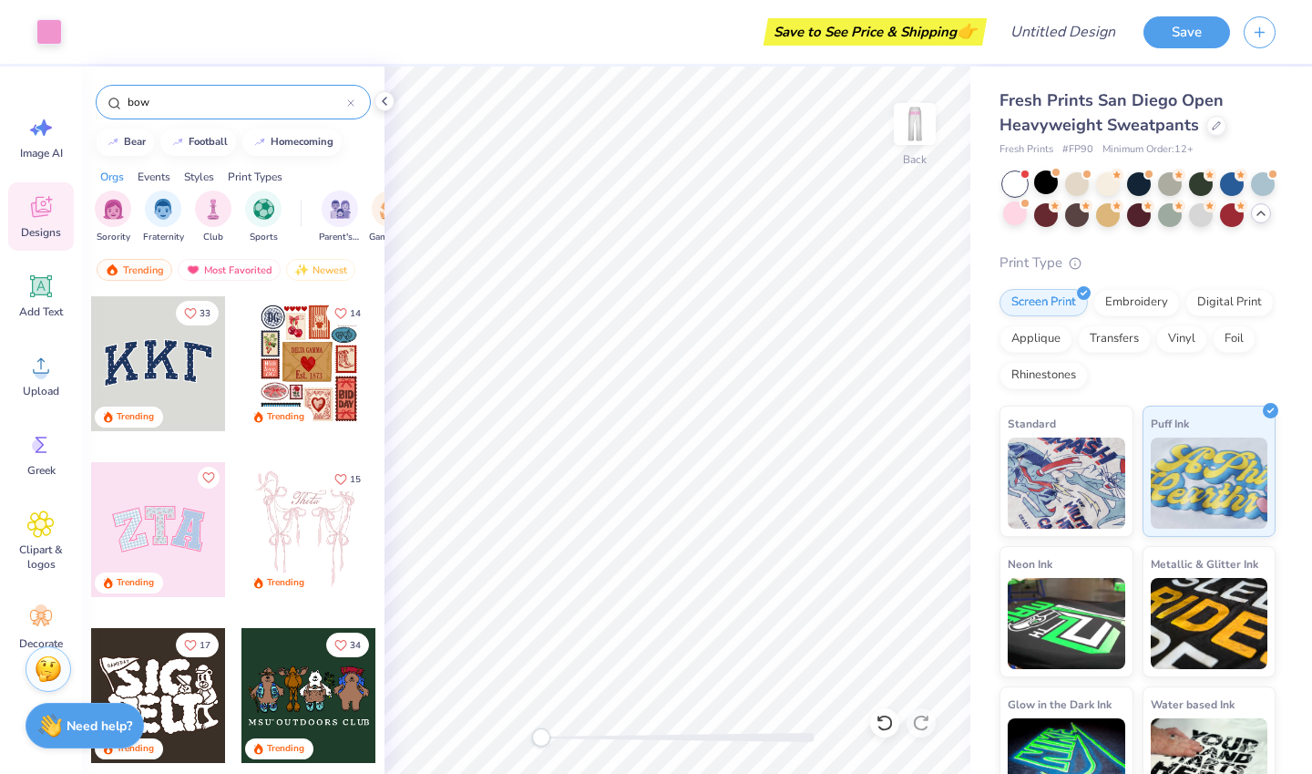
type input "bow"
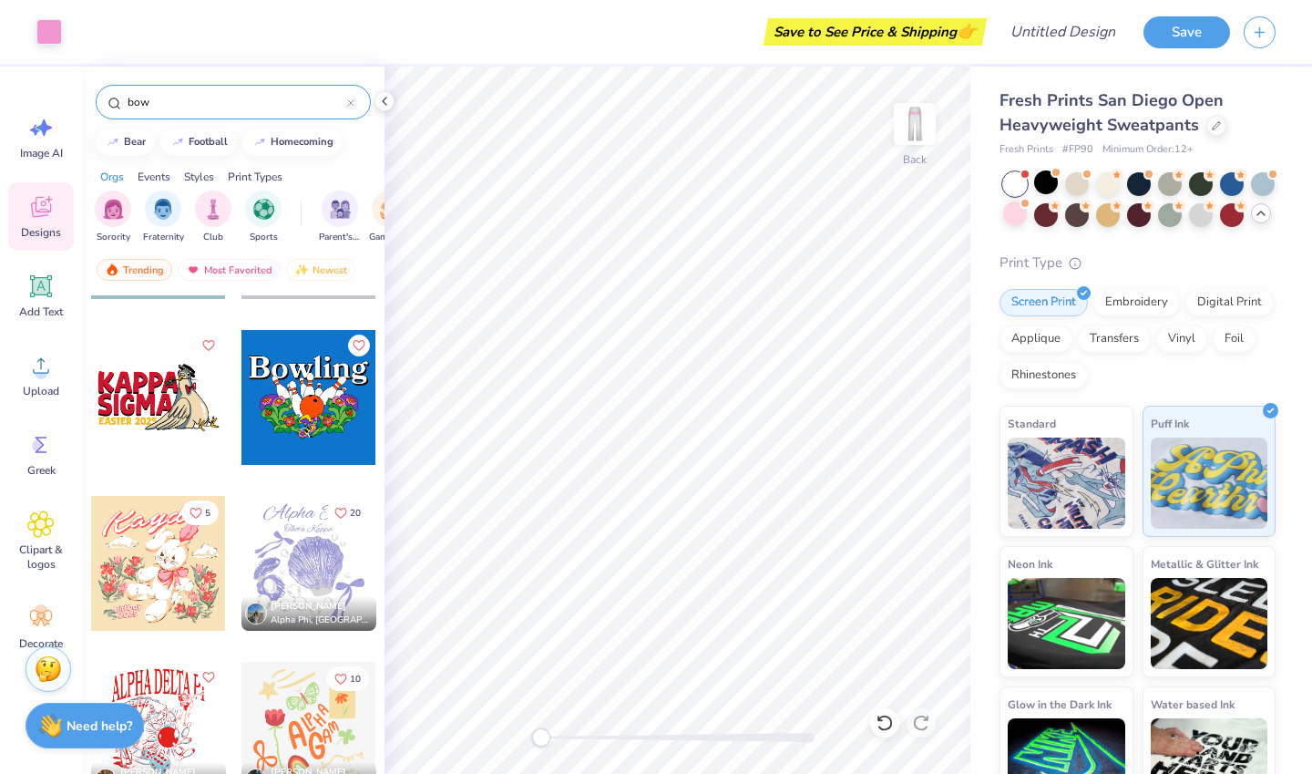
scroll to position [628, 0]
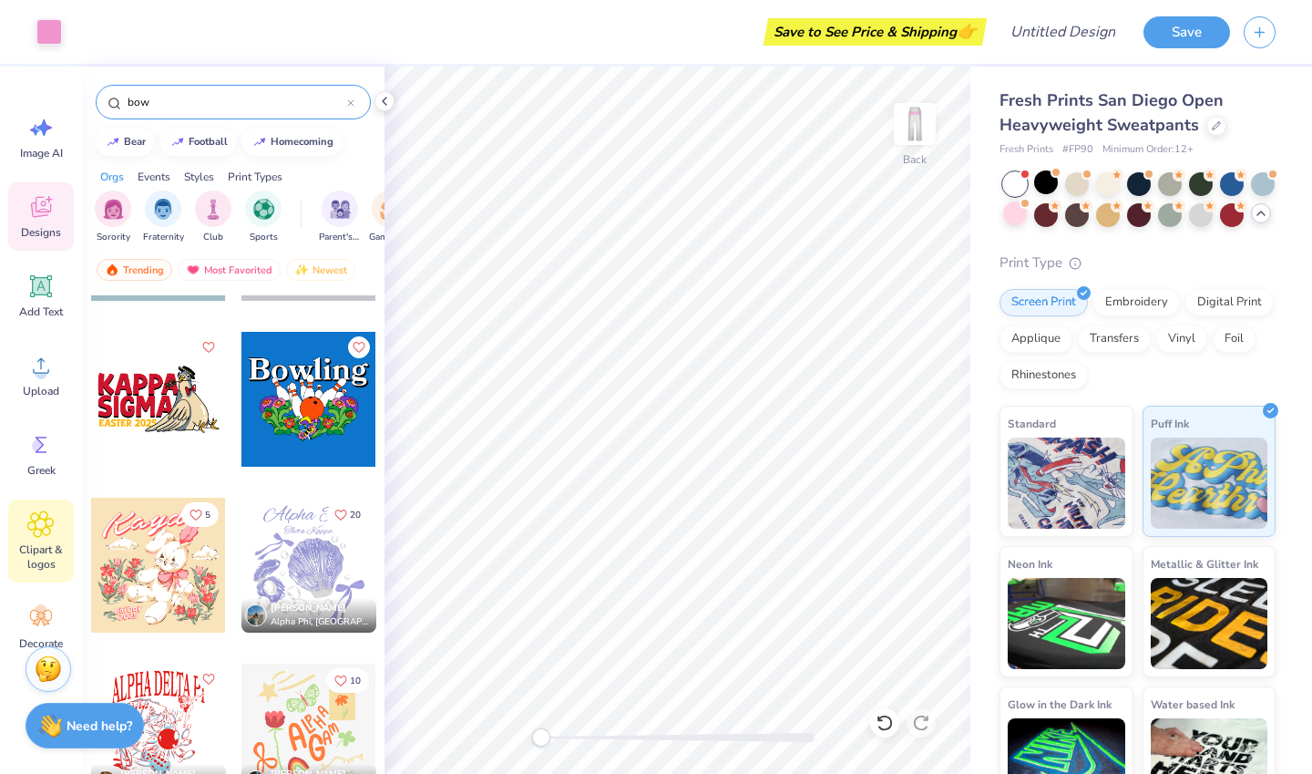
click at [47, 537] on icon at bounding box center [40, 523] width 26 height 27
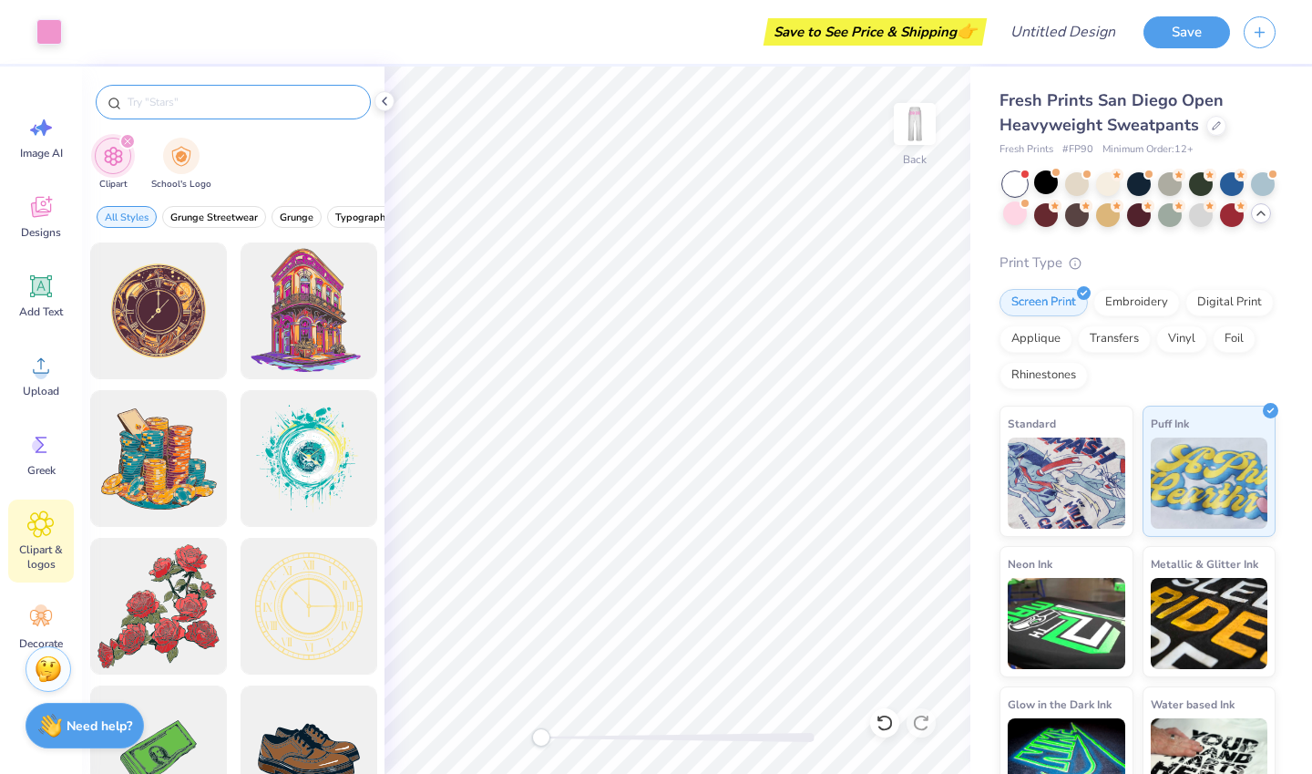
click at [160, 105] on input "text" at bounding box center [242, 102] width 233 height 18
type input "bow"
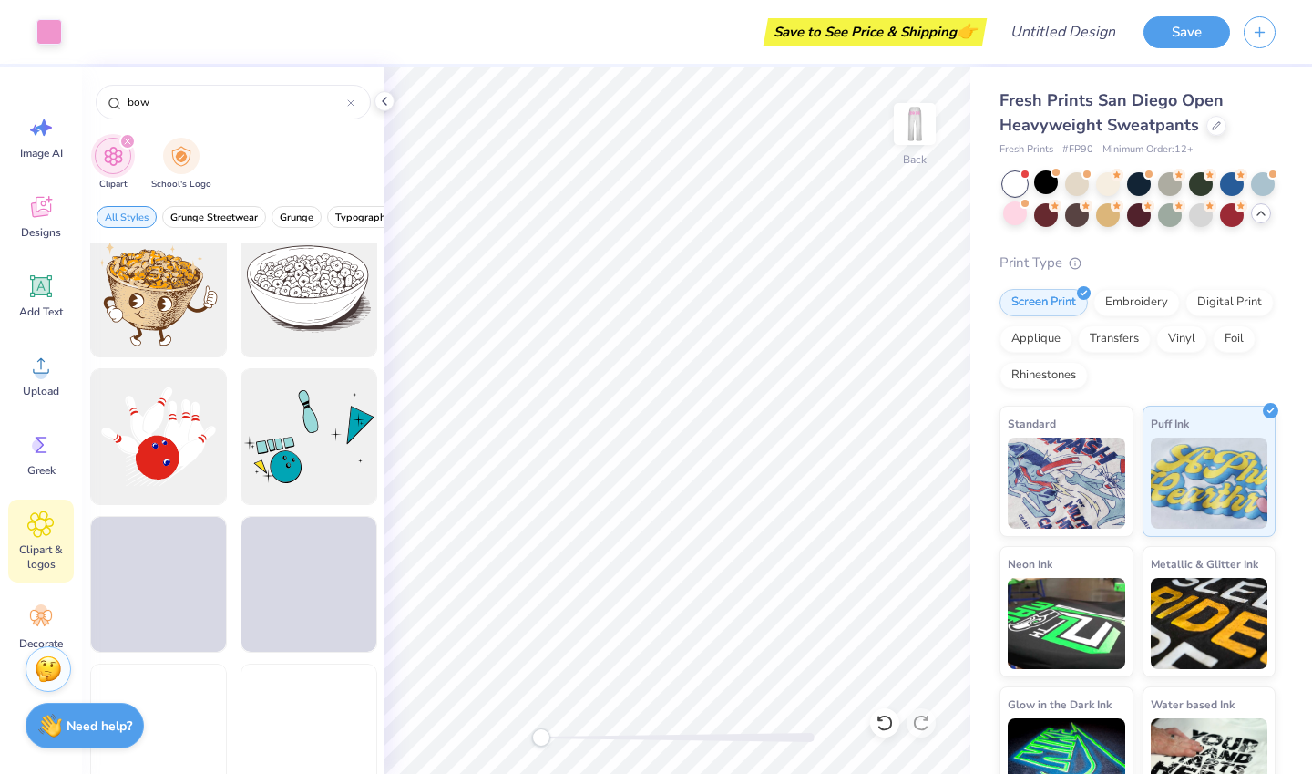
scroll to position [488, 0]
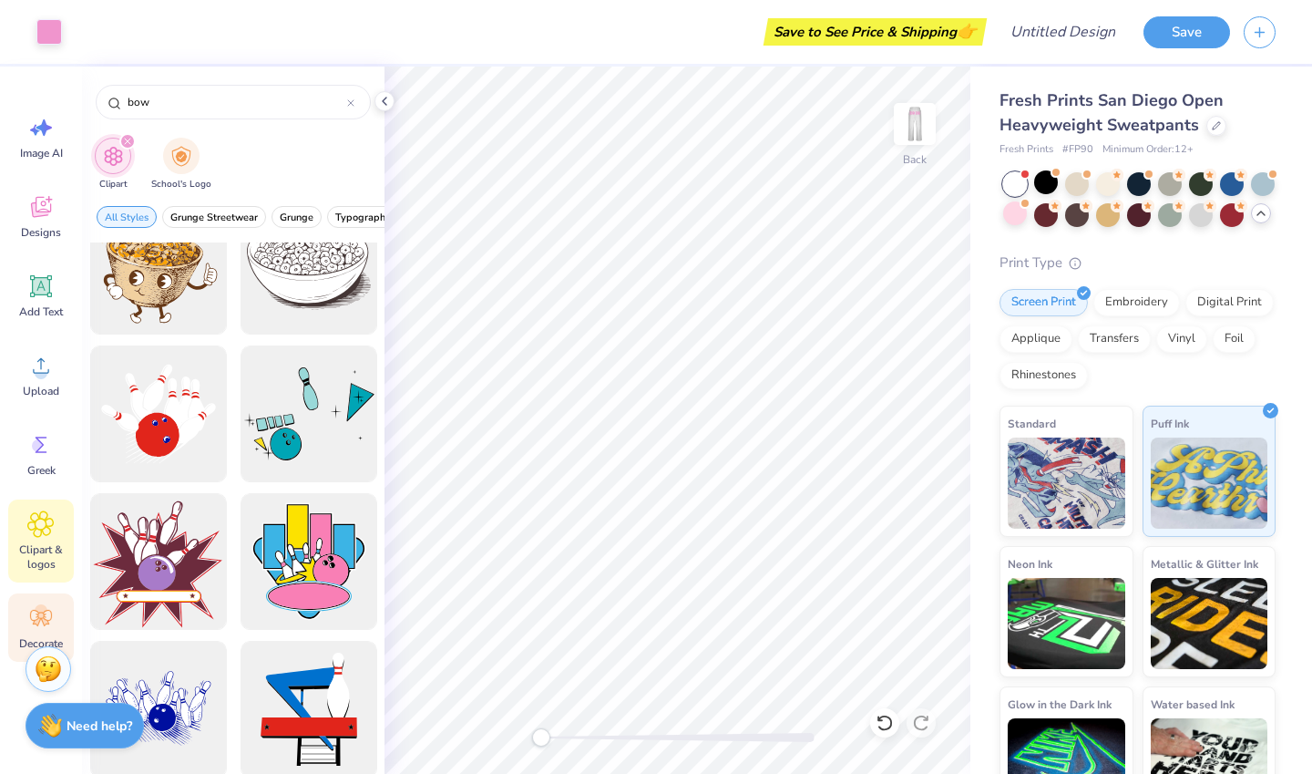
click at [36, 624] on icon at bounding box center [41, 618] width 22 height 16
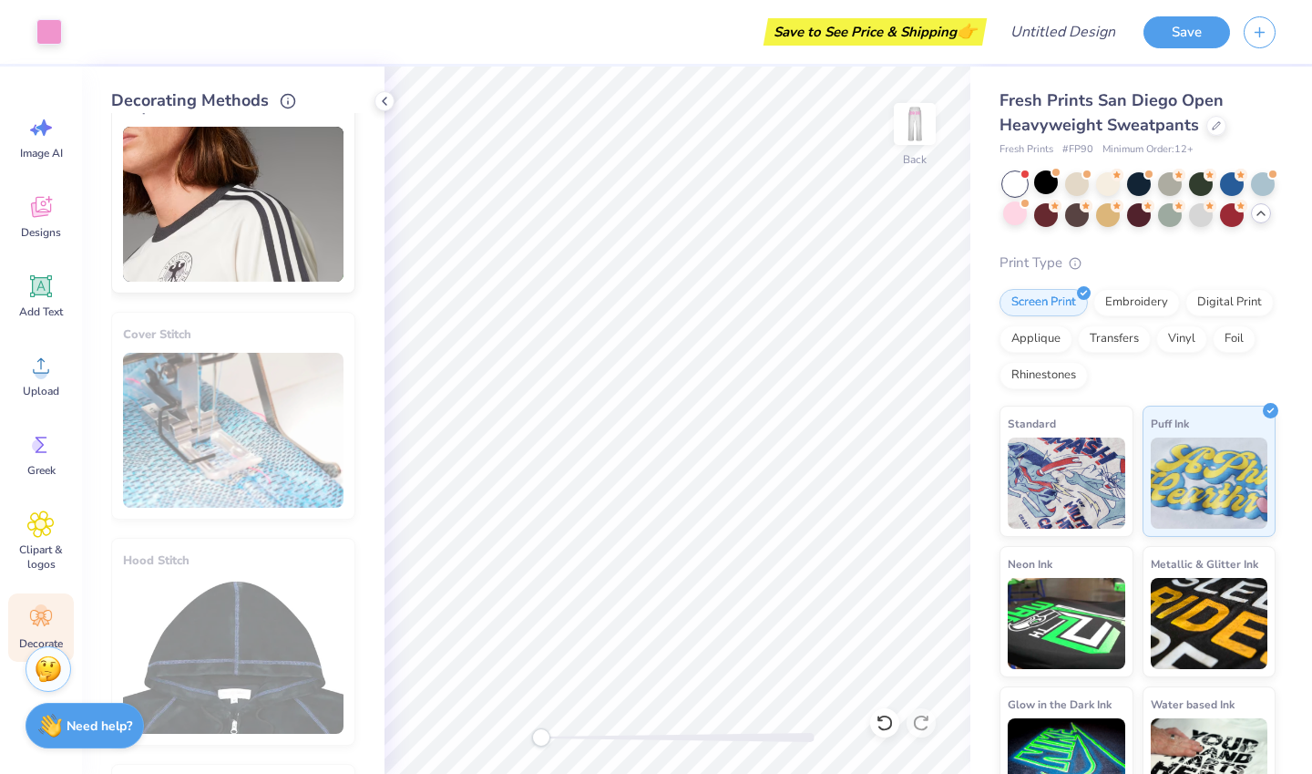
scroll to position [0, 0]
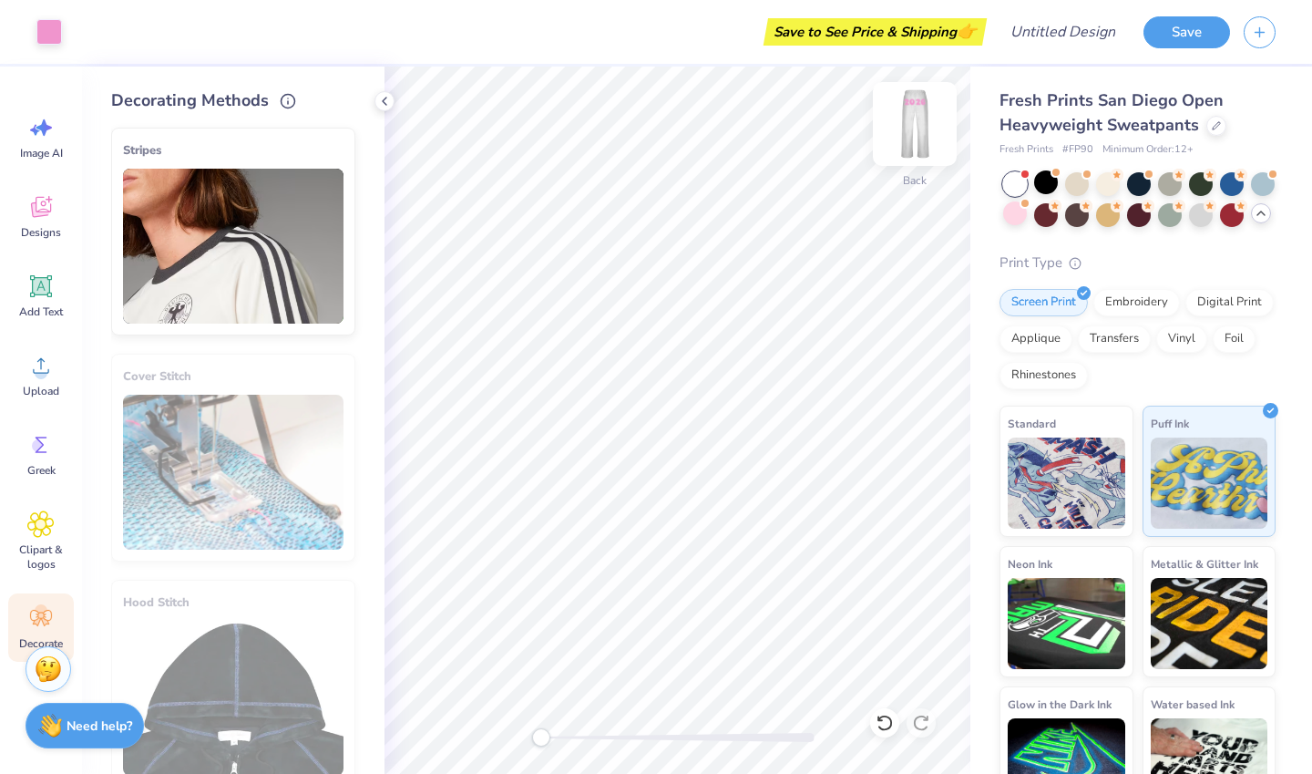
click at [911, 115] on img at bounding box center [914, 123] width 73 height 73
